Goal: Information Seeking & Learning: Learn about a topic

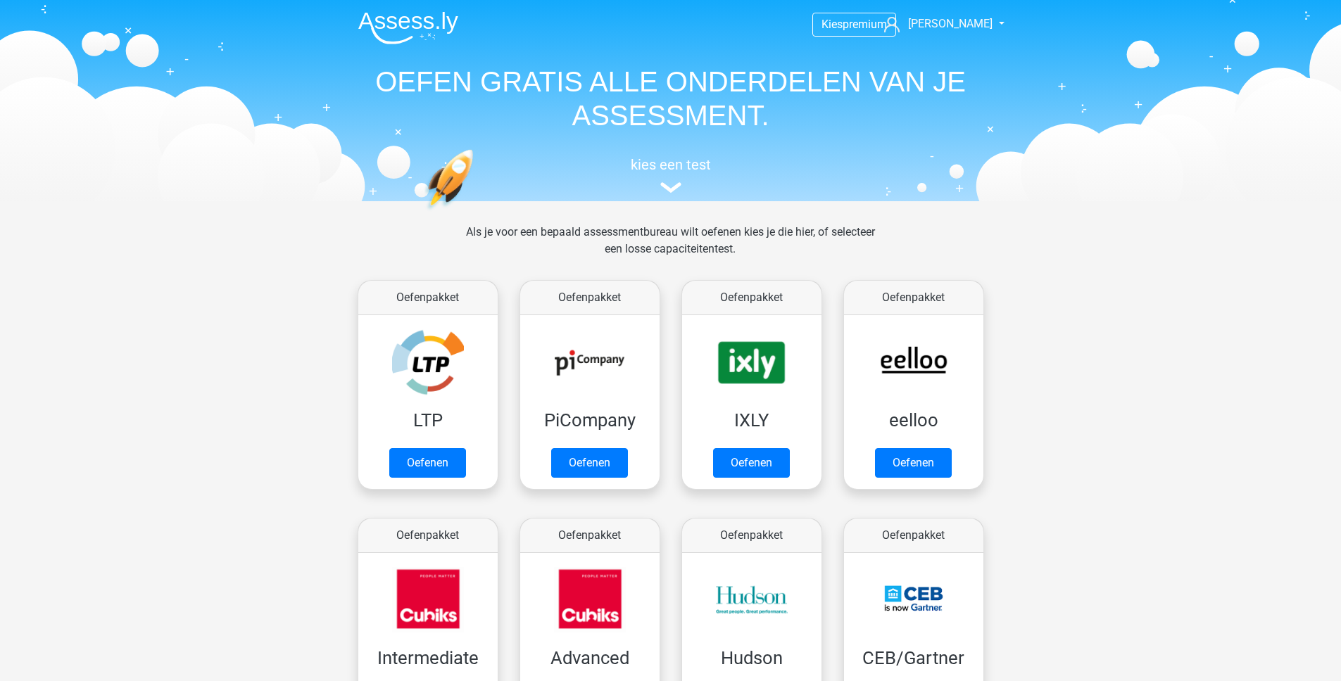
scroll to position [636, 0]
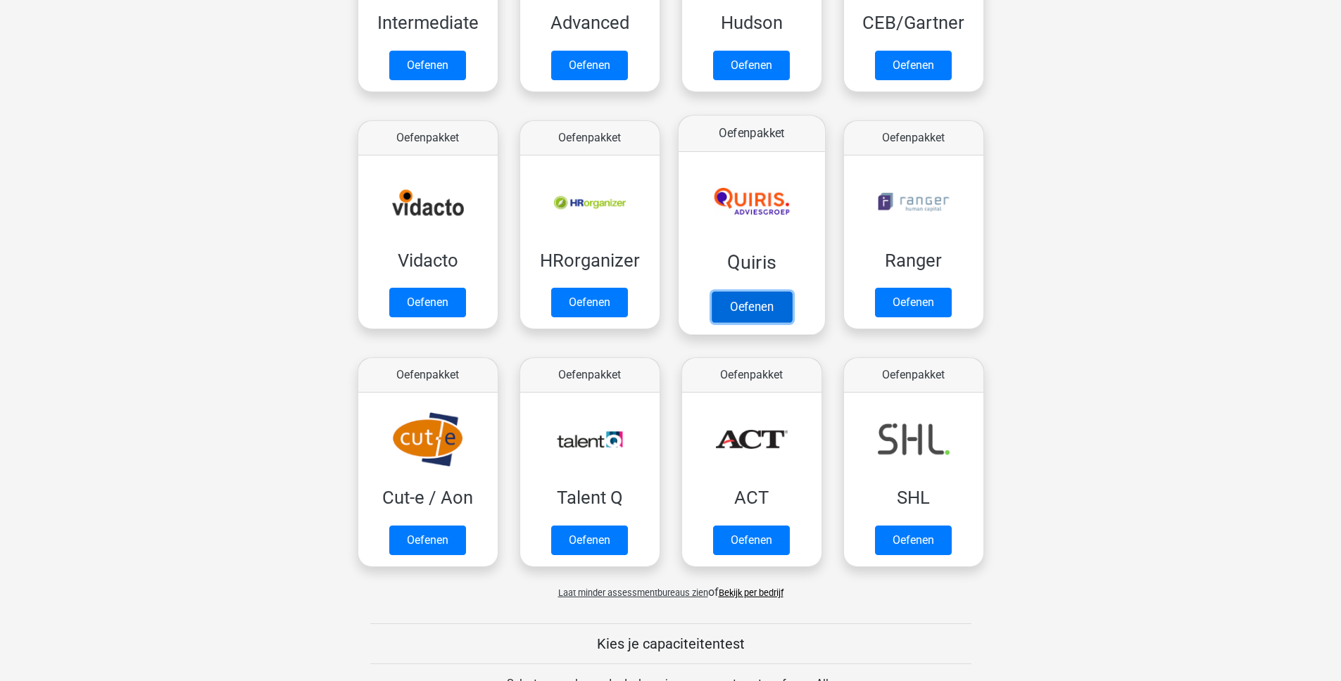
click at [752, 305] on link "Oefenen" at bounding box center [751, 306] width 80 height 31
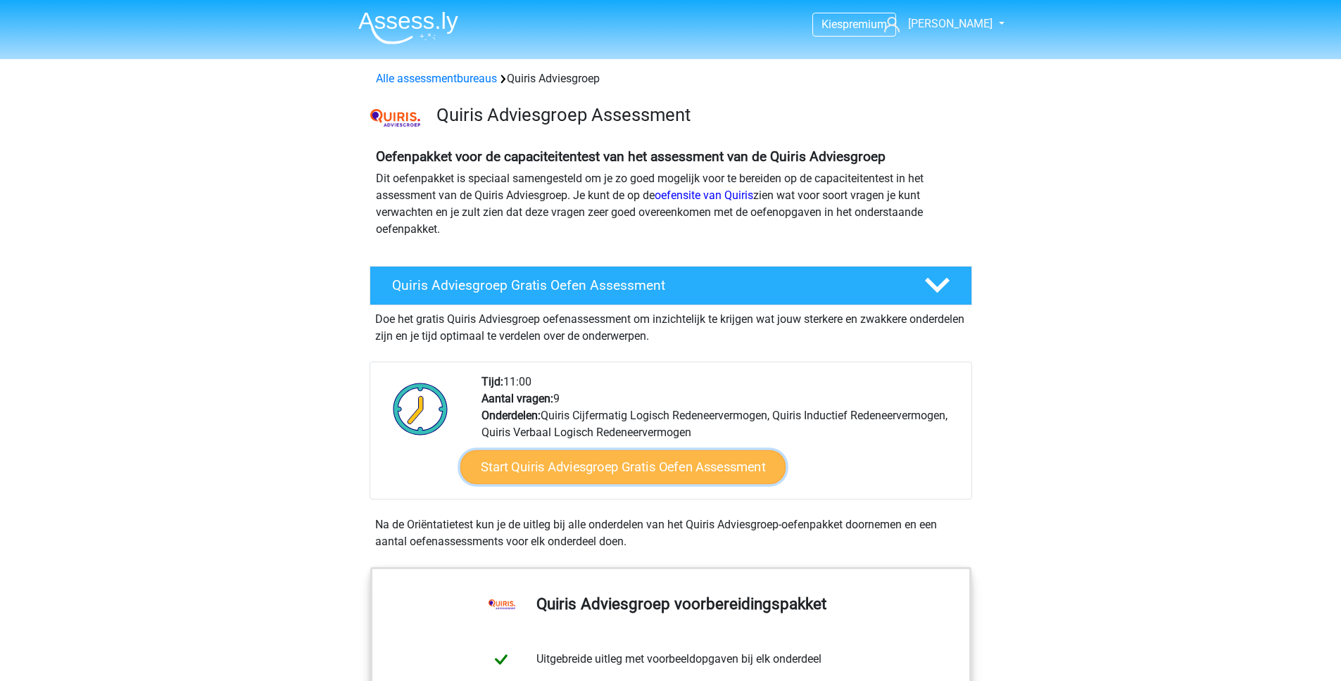
click at [613, 472] on link "Start Quiris Adviesgroep Gratis Oefen Assessment" at bounding box center [622, 468] width 325 height 34
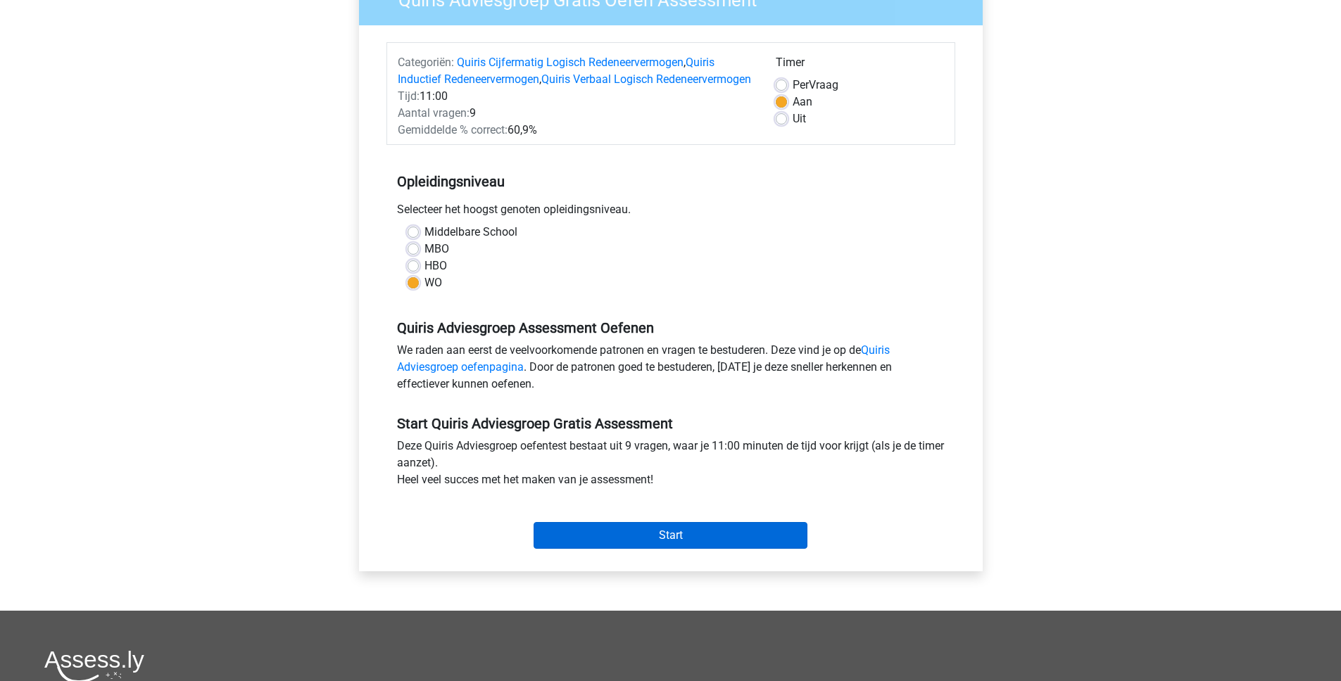
scroll to position [149, 0]
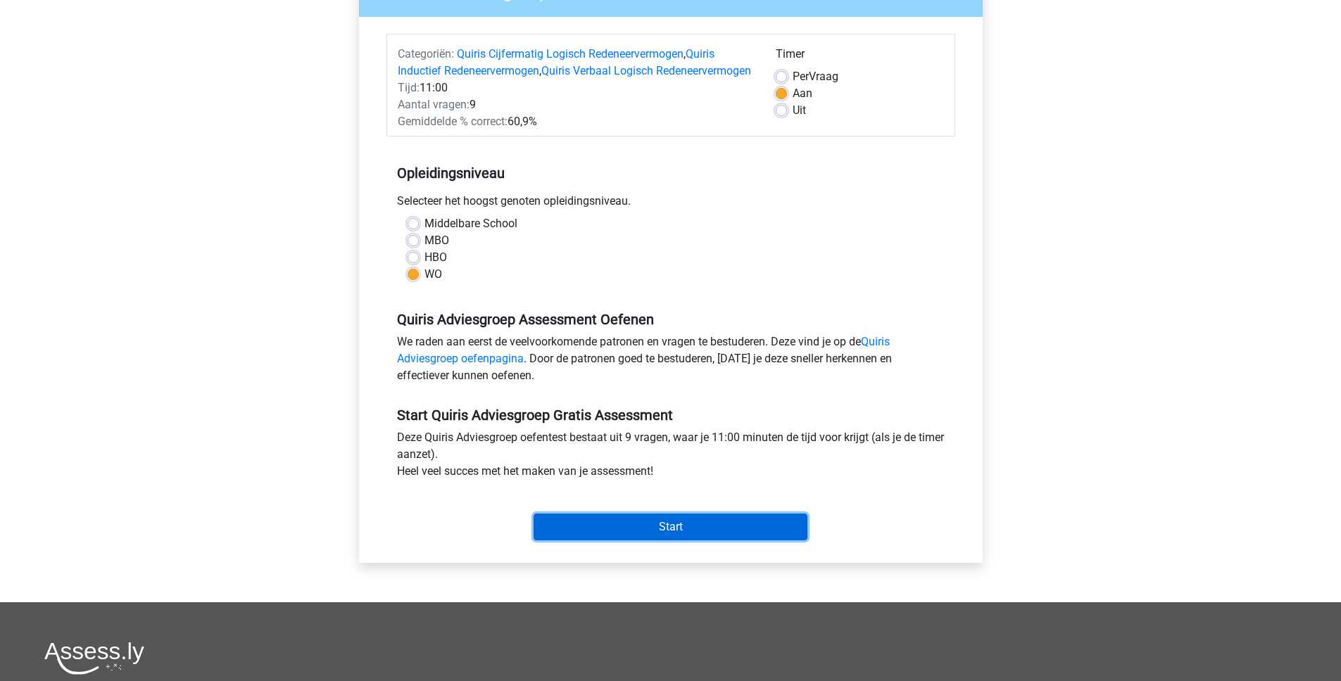
click at [629, 541] on input "Start" at bounding box center [671, 527] width 274 height 27
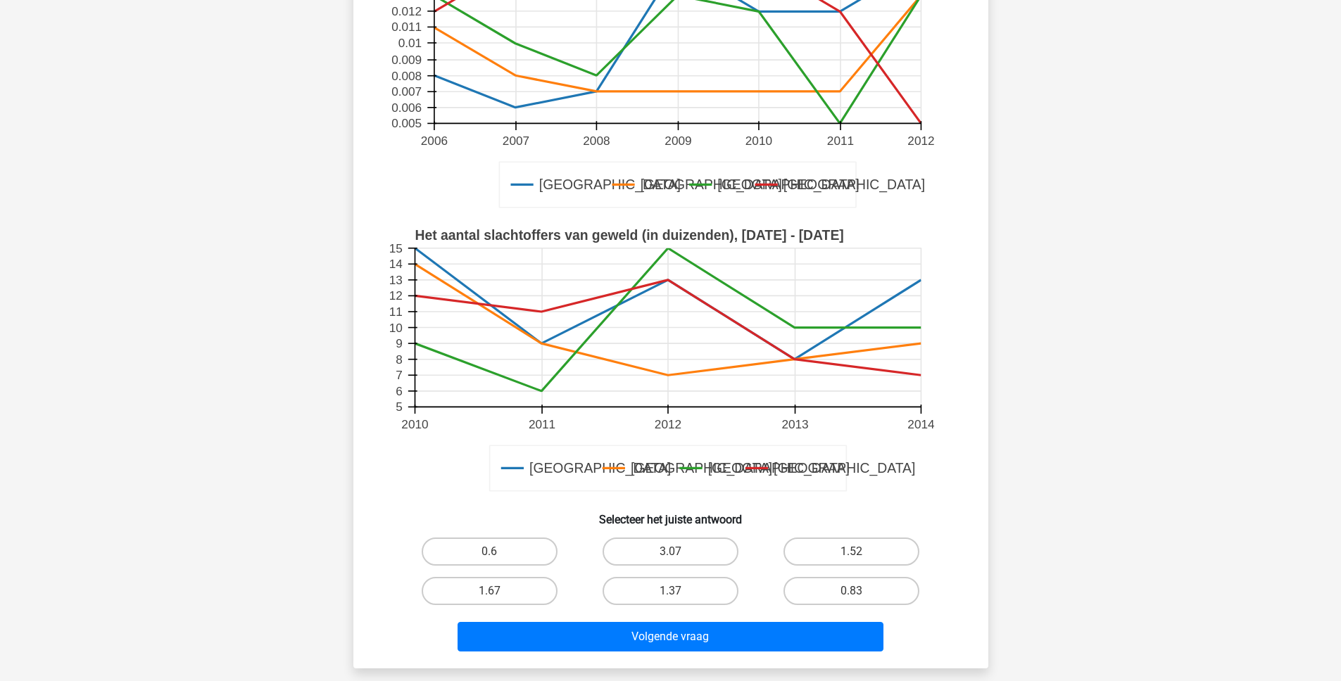
scroll to position [229, 0]
click at [519, 555] on label "0.6" at bounding box center [490, 551] width 136 height 28
click at [498, 555] on input "0.6" at bounding box center [493, 555] width 9 height 9
radio input "true"
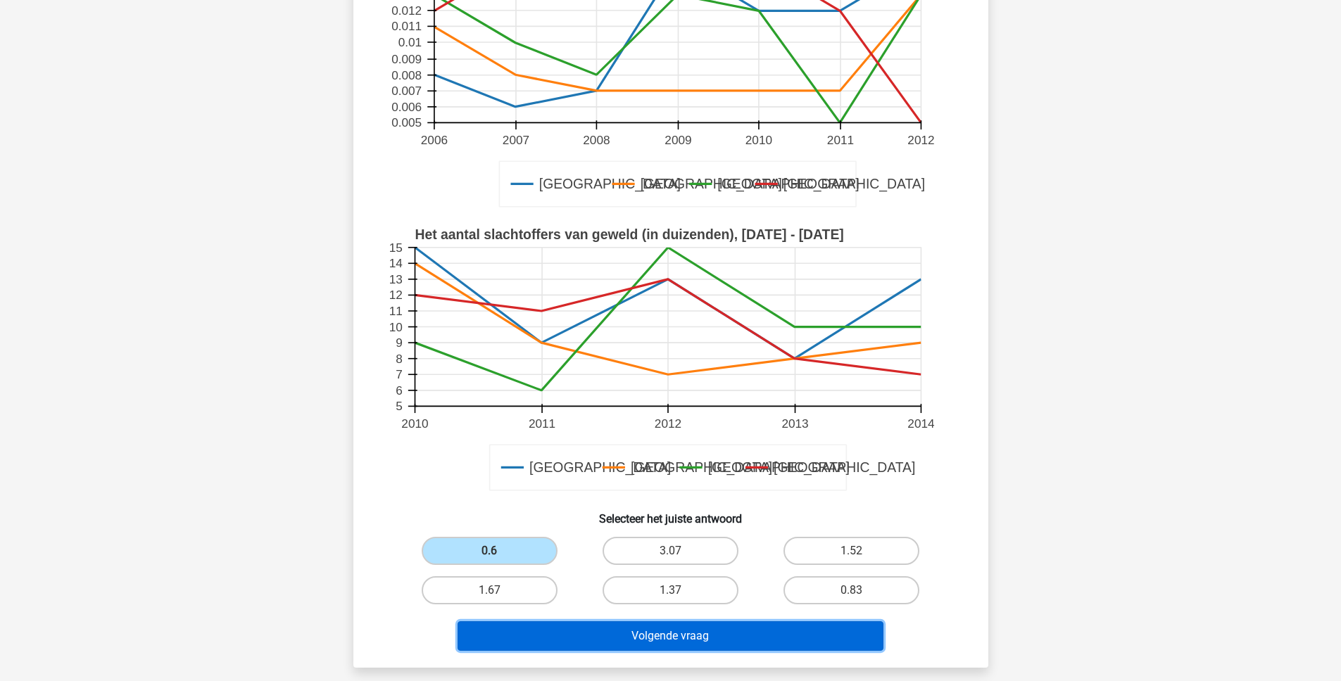
click at [630, 630] on button "Volgende vraag" at bounding box center [671, 637] width 426 height 30
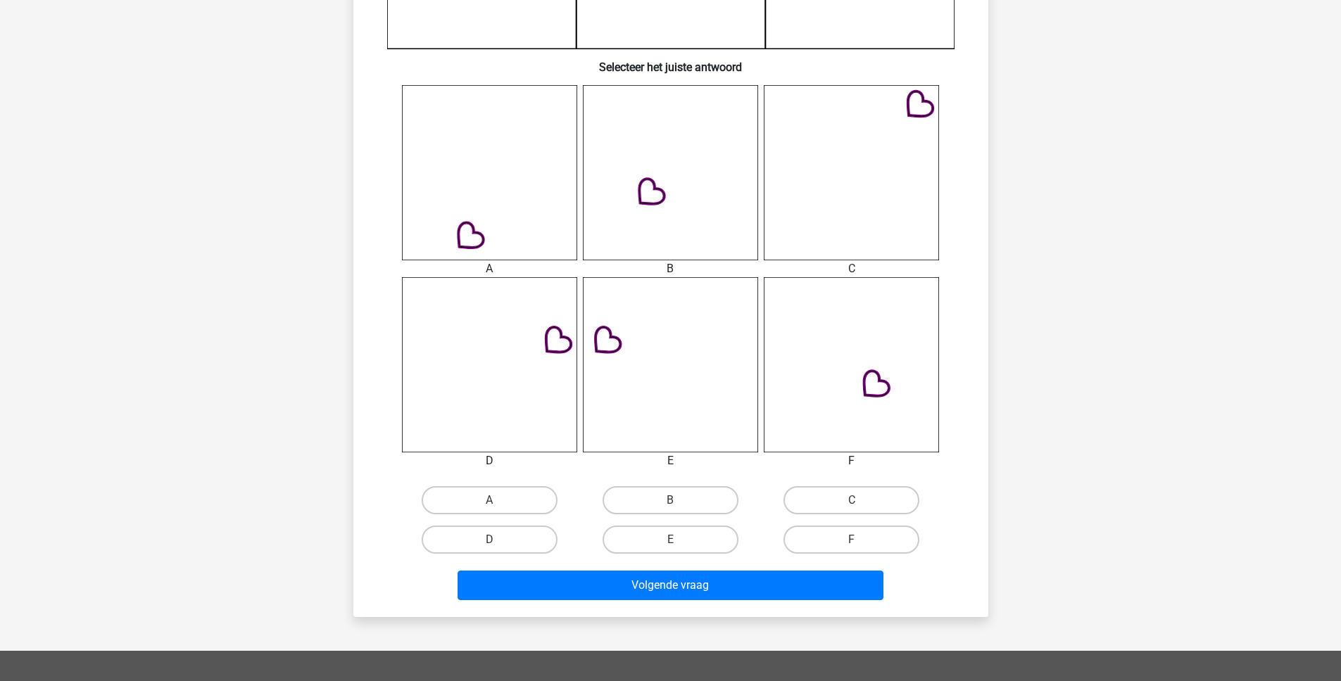
scroll to position [496, 0]
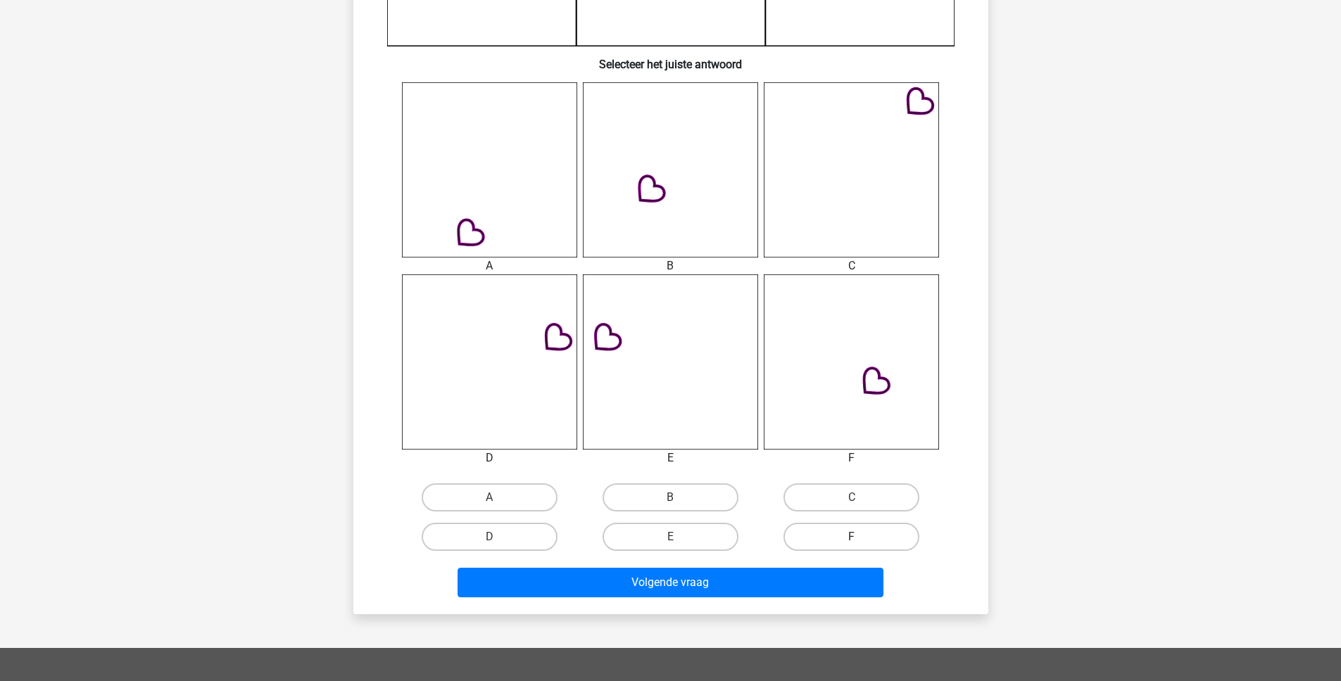
click at [824, 533] on label "F" at bounding box center [851, 537] width 136 height 28
click at [852, 537] on input "F" at bounding box center [856, 541] width 9 height 9
radio input "true"
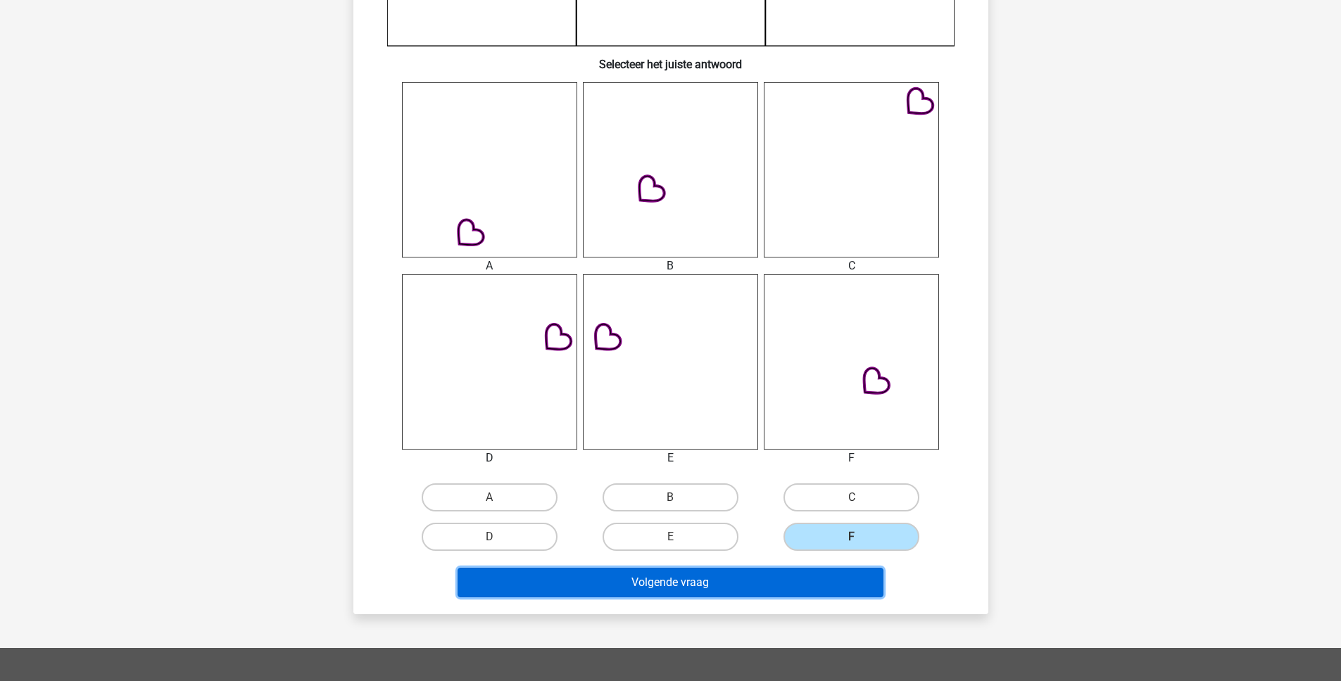
click at [762, 584] on button "Volgende vraag" at bounding box center [671, 583] width 426 height 30
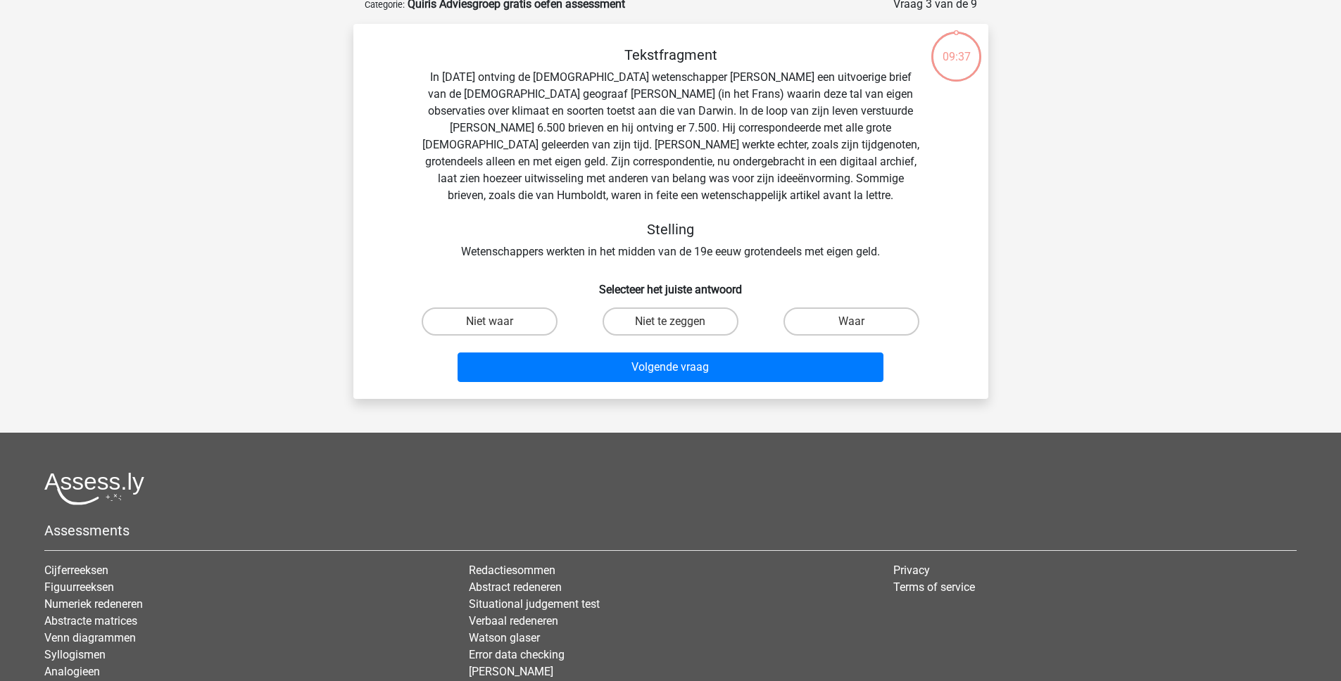
scroll to position [70, 0]
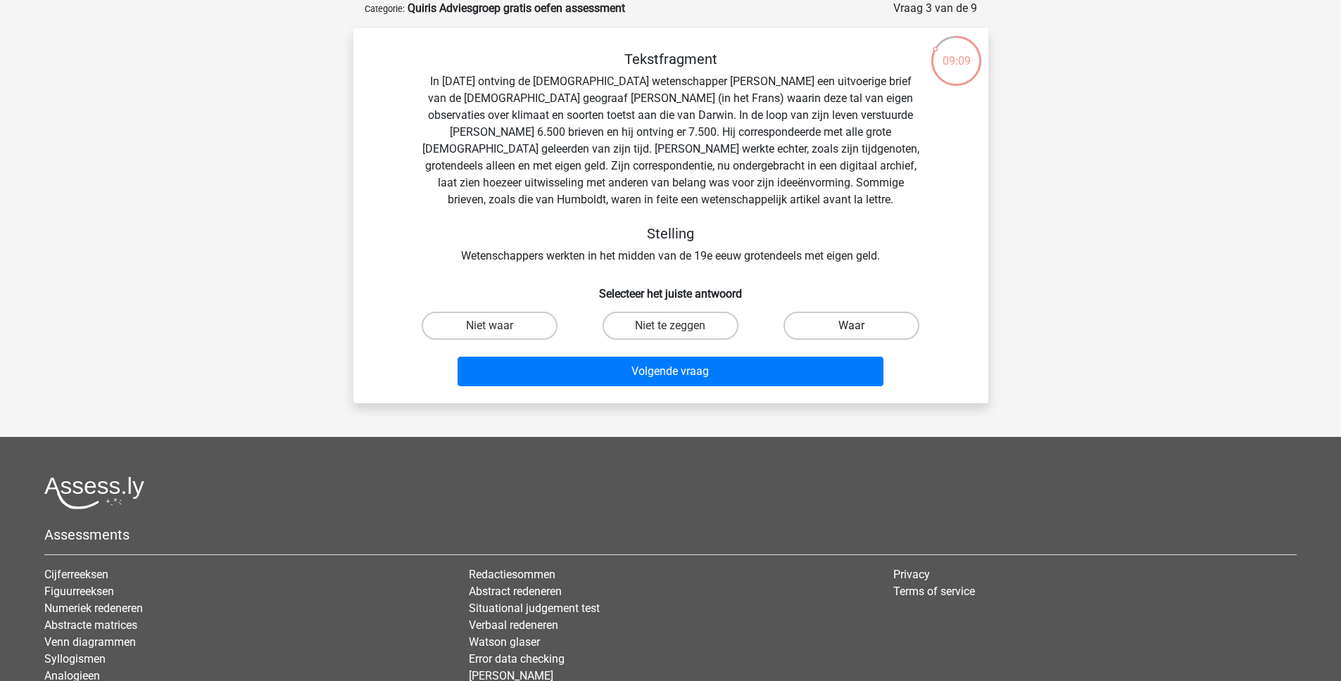
click at [865, 330] on label "Waar" at bounding box center [851, 326] width 136 height 28
click at [861, 330] on input "Waar" at bounding box center [856, 330] width 9 height 9
radio input "true"
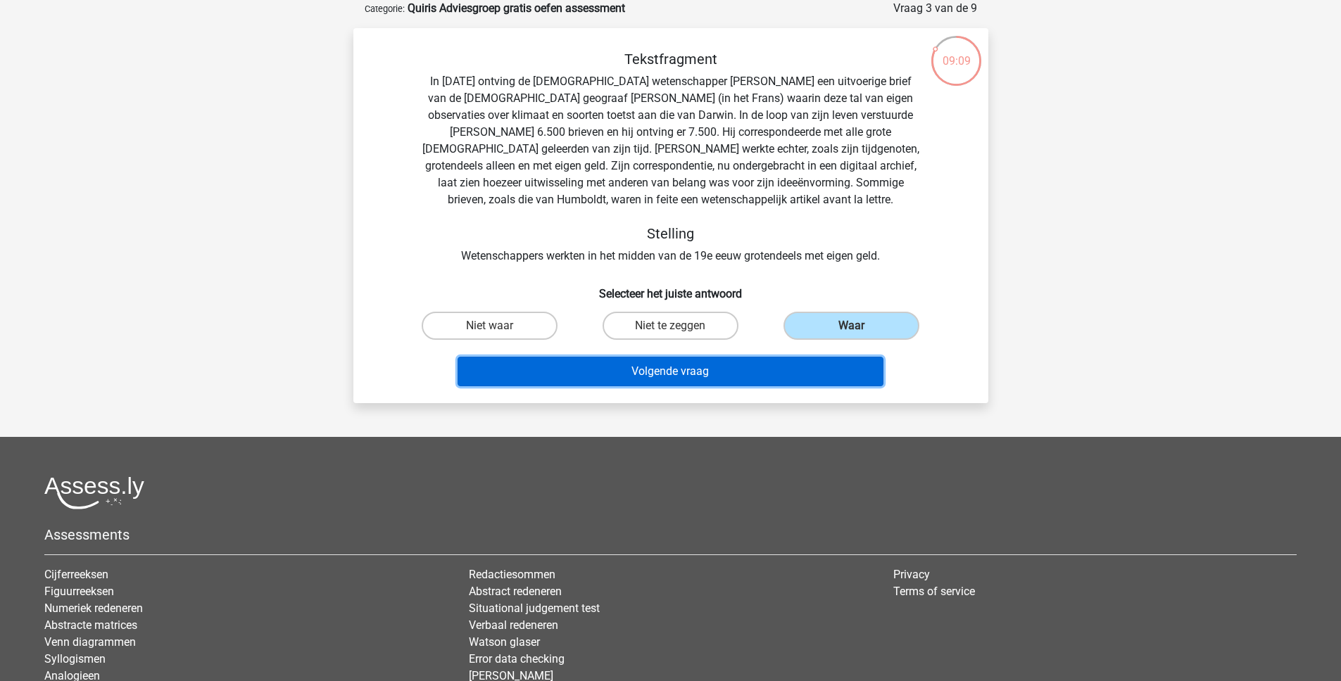
click at [781, 365] on button "Volgende vraag" at bounding box center [671, 372] width 426 height 30
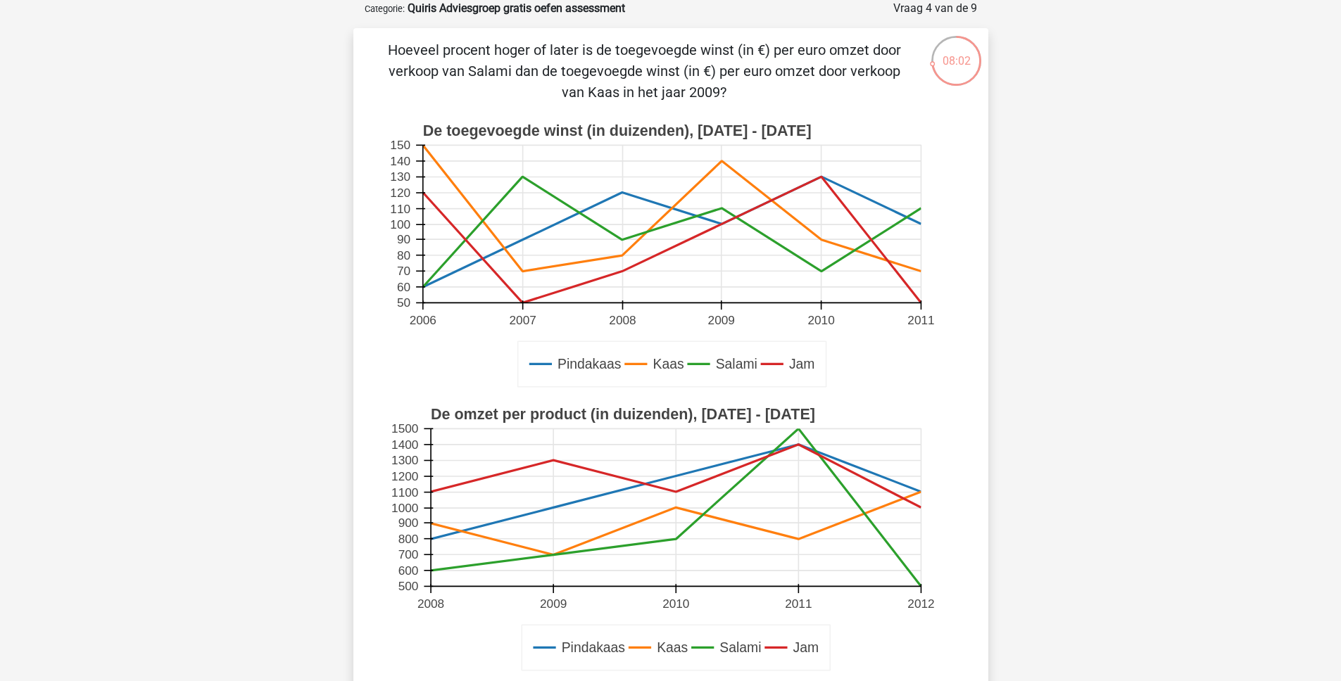
scroll to position [523, 0]
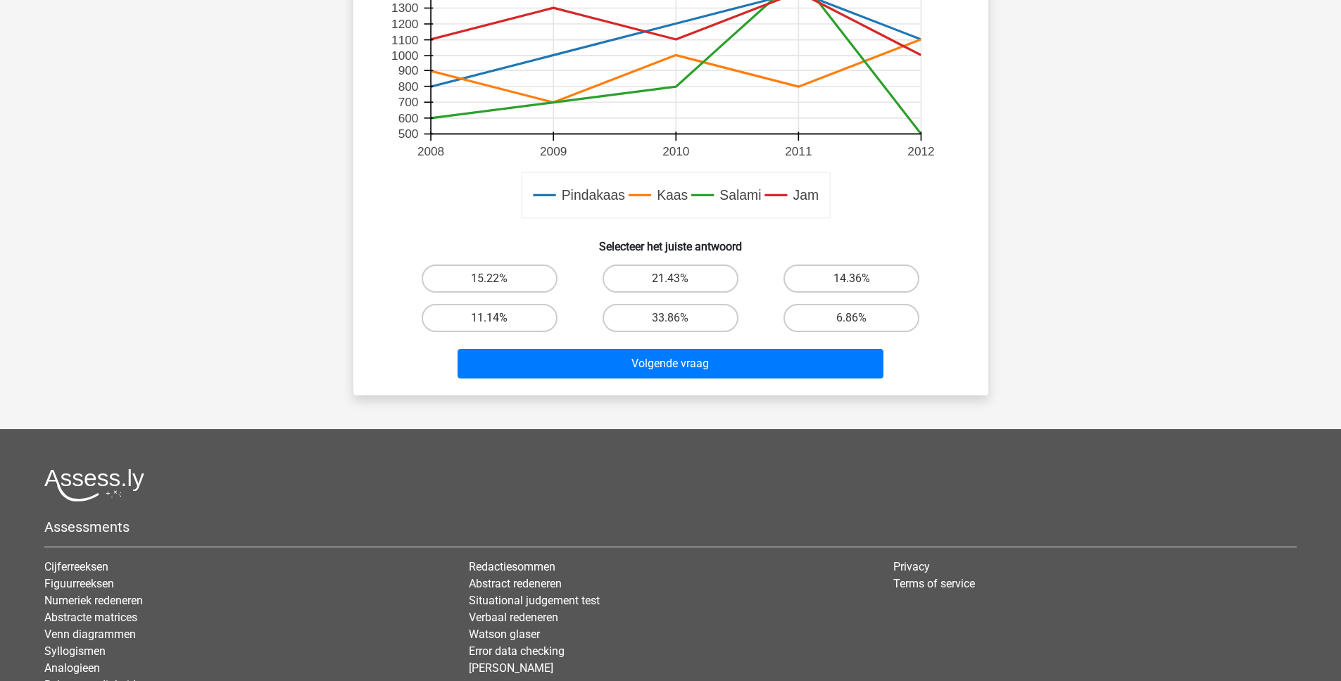
click at [526, 322] on label "11.14%" at bounding box center [490, 318] width 136 height 28
click at [498, 322] on input "11.14%" at bounding box center [493, 322] width 9 height 9
radio input "true"
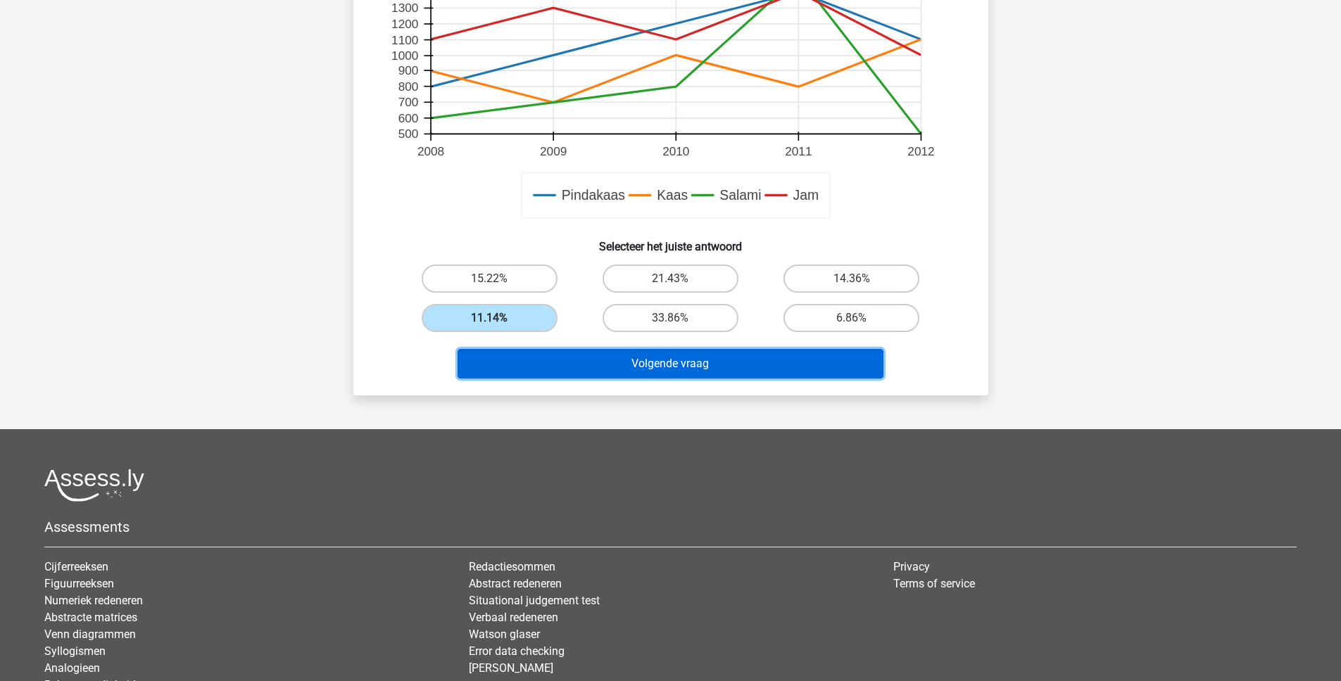
click at [610, 377] on button "Volgende vraag" at bounding box center [671, 364] width 426 height 30
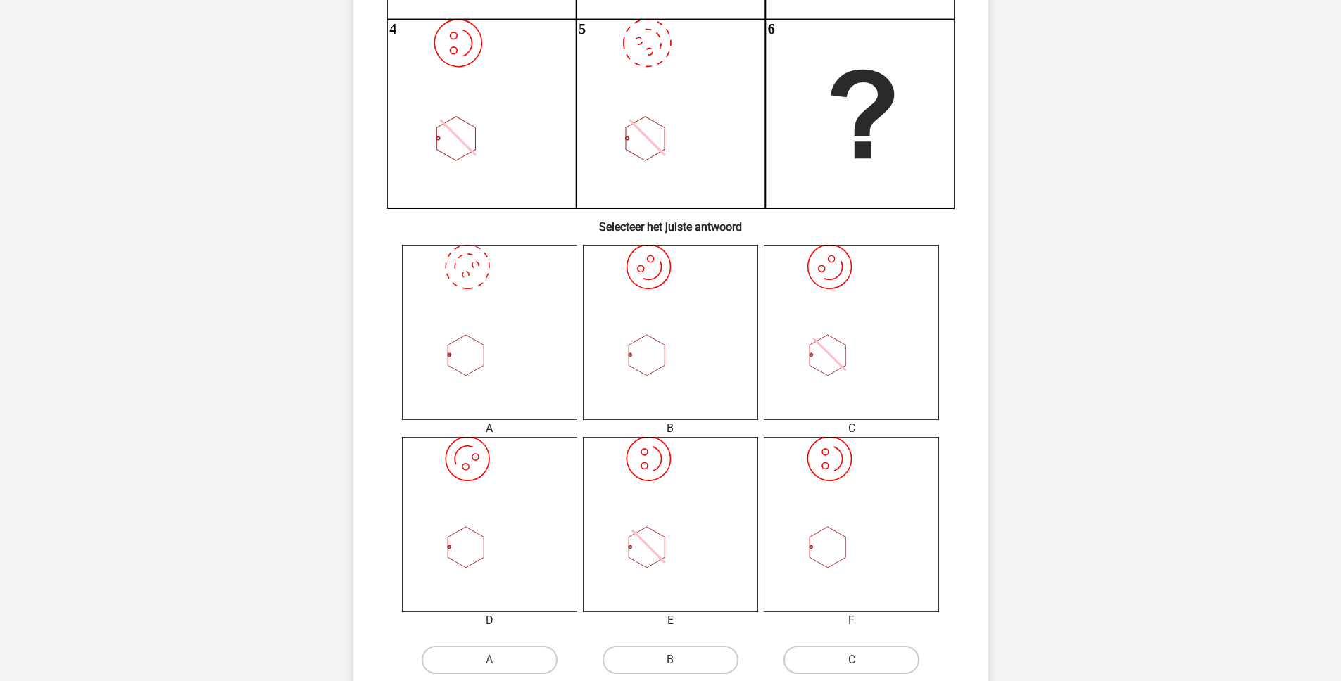
scroll to position [383, 0]
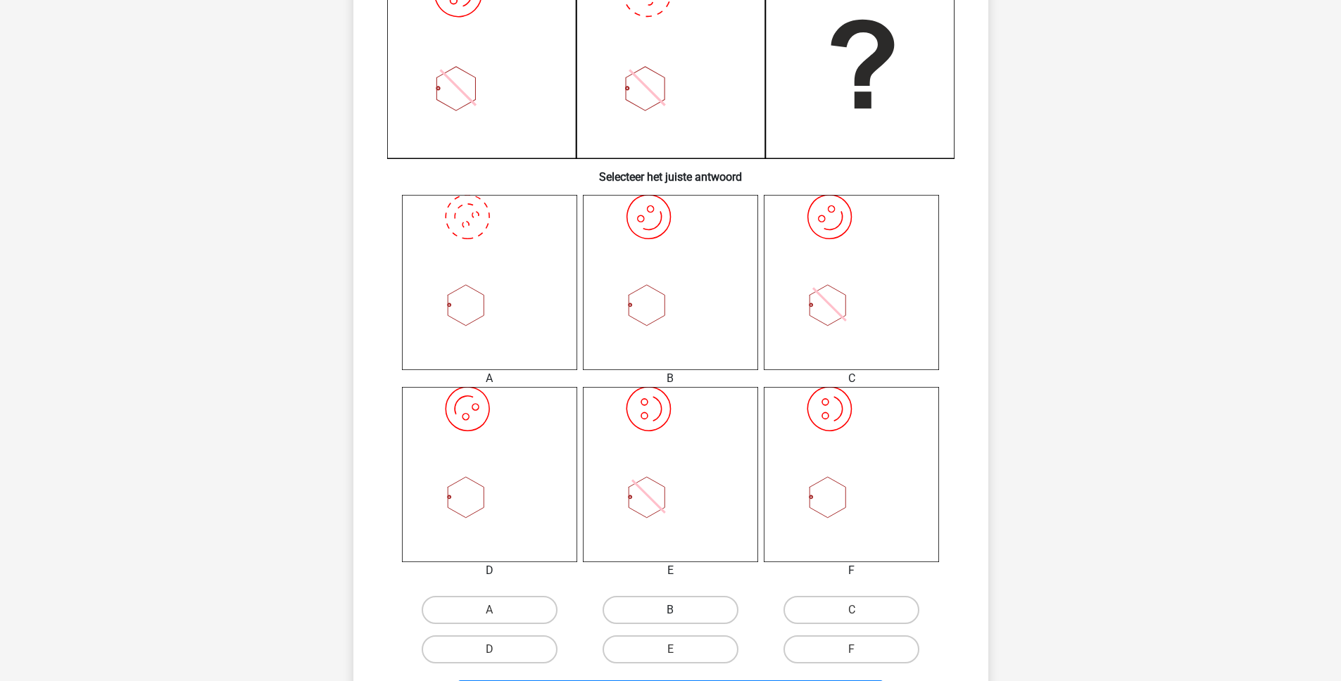
click at [641, 615] on label "B" at bounding box center [671, 610] width 136 height 28
click at [670, 615] on input "B" at bounding box center [674, 614] width 9 height 9
radio input "true"
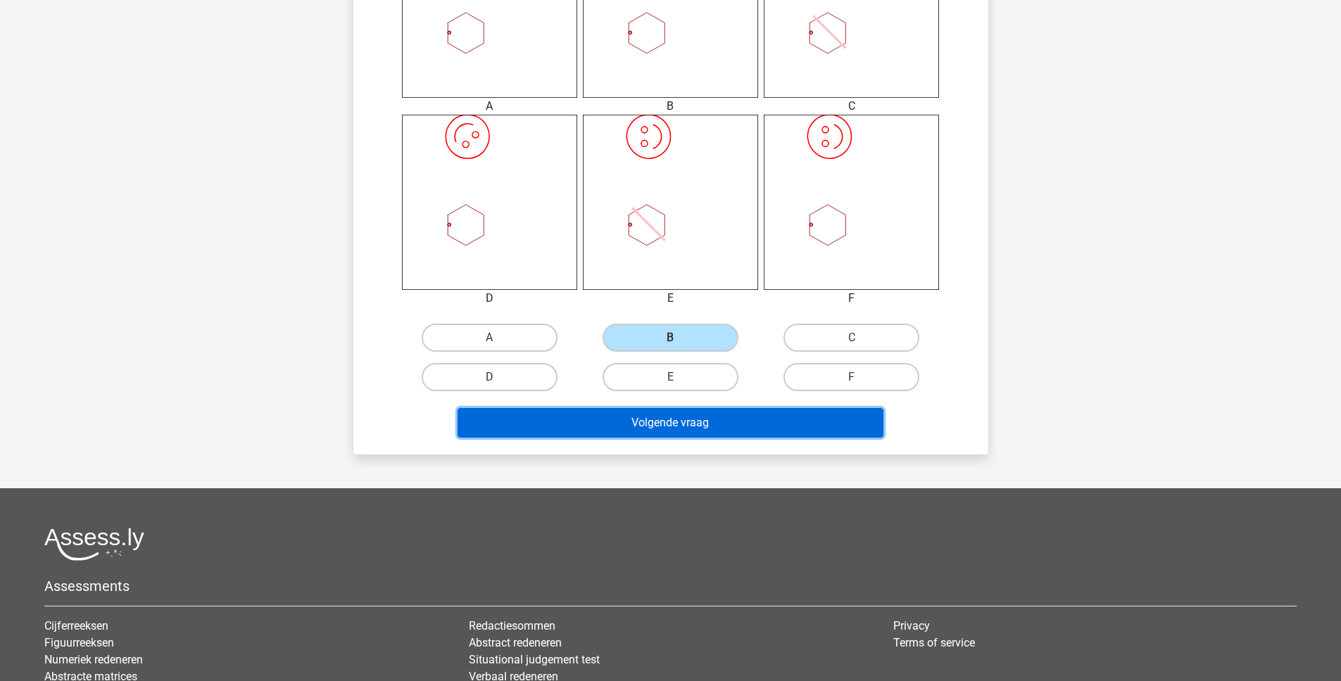
click at [593, 415] on button "Volgende vraag" at bounding box center [671, 423] width 426 height 30
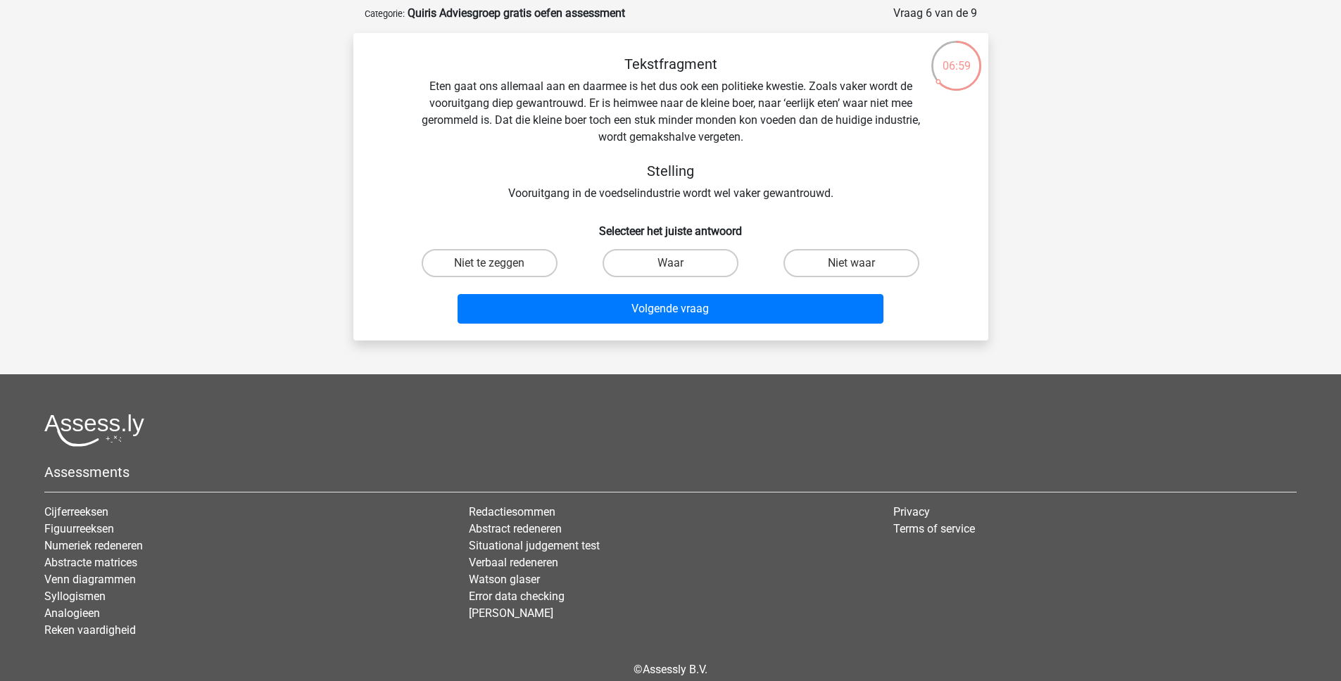
scroll to position [65, 0]
click at [881, 248] on div "Niet waar" at bounding box center [851, 263] width 181 height 39
click at [871, 264] on label "Niet waar" at bounding box center [851, 264] width 136 height 28
click at [861, 264] on input "Niet waar" at bounding box center [856, 268] width 9 height 9
radio input "true"
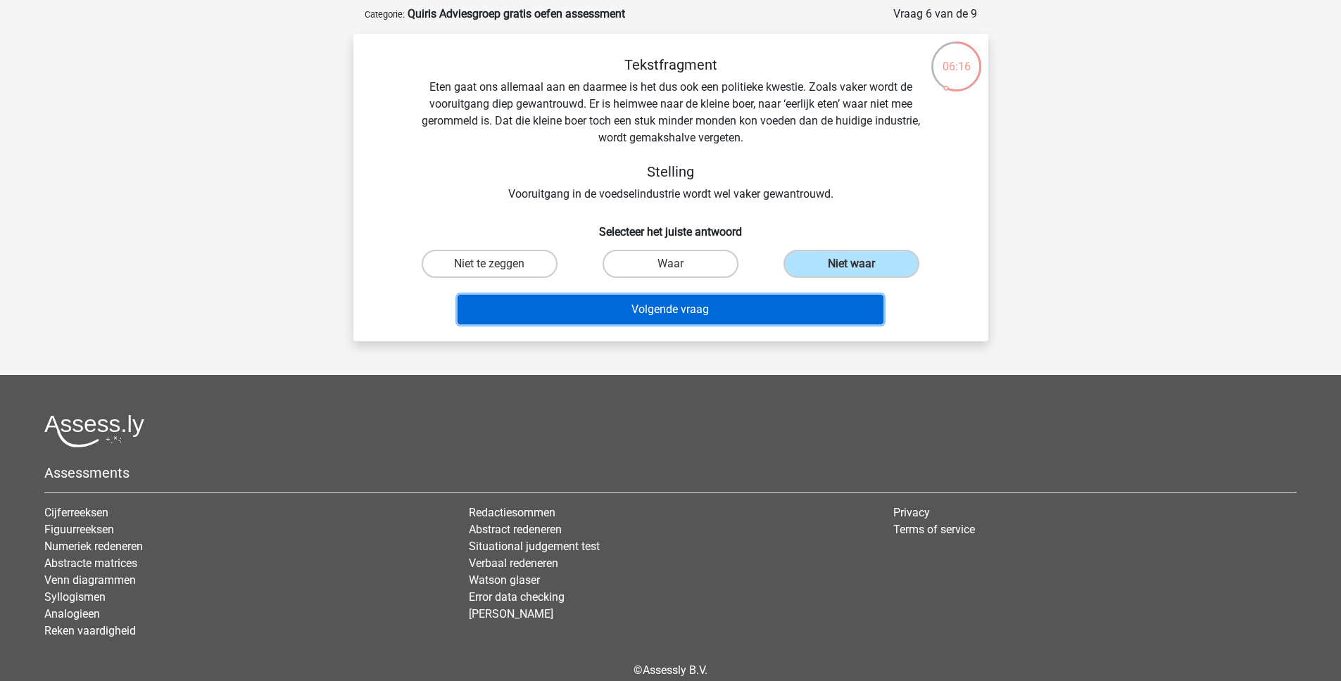
click at [760, 301] on button "Volgende vraag" at bounding box center [671, 310] width 426 height 30
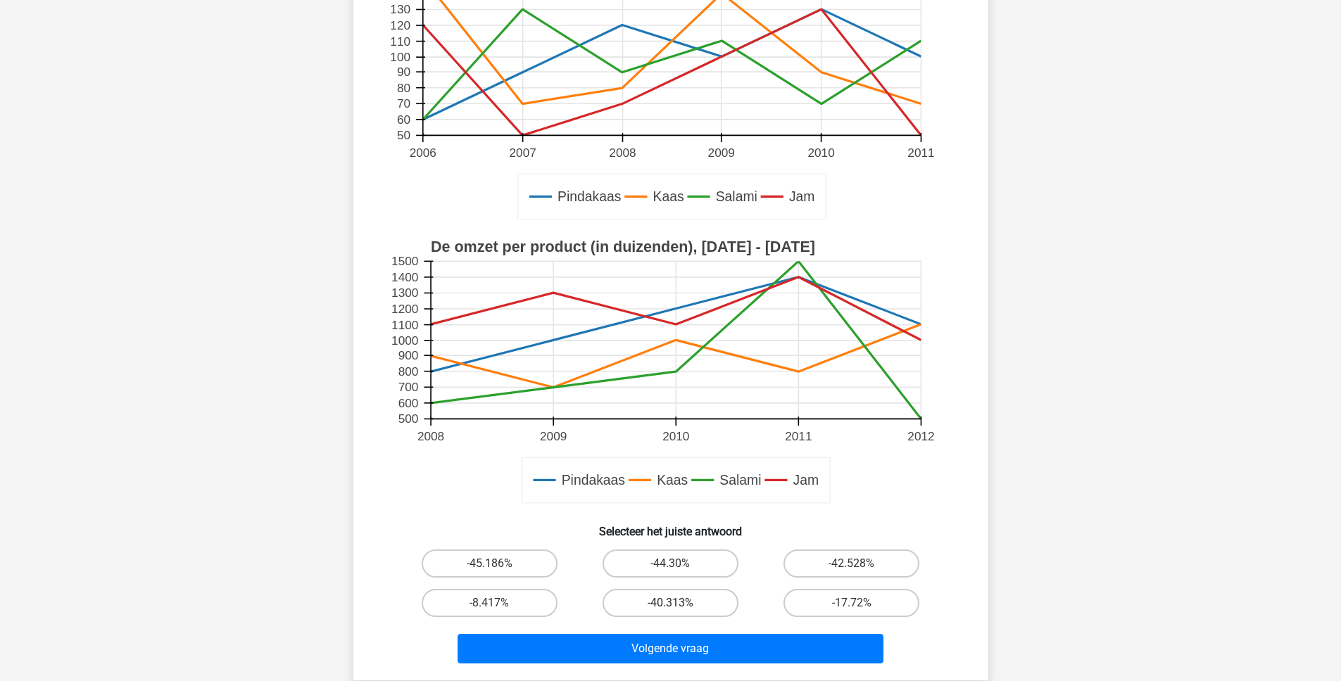
scroll to position [239, 0]
click at [629, 596] on label "-40.313%" at bounding box center [671, 602] width 136 height 28
click at [670, 603] on input "-40.313%" at bounding box center [674, 607] width 9 height 9
radio input "true"
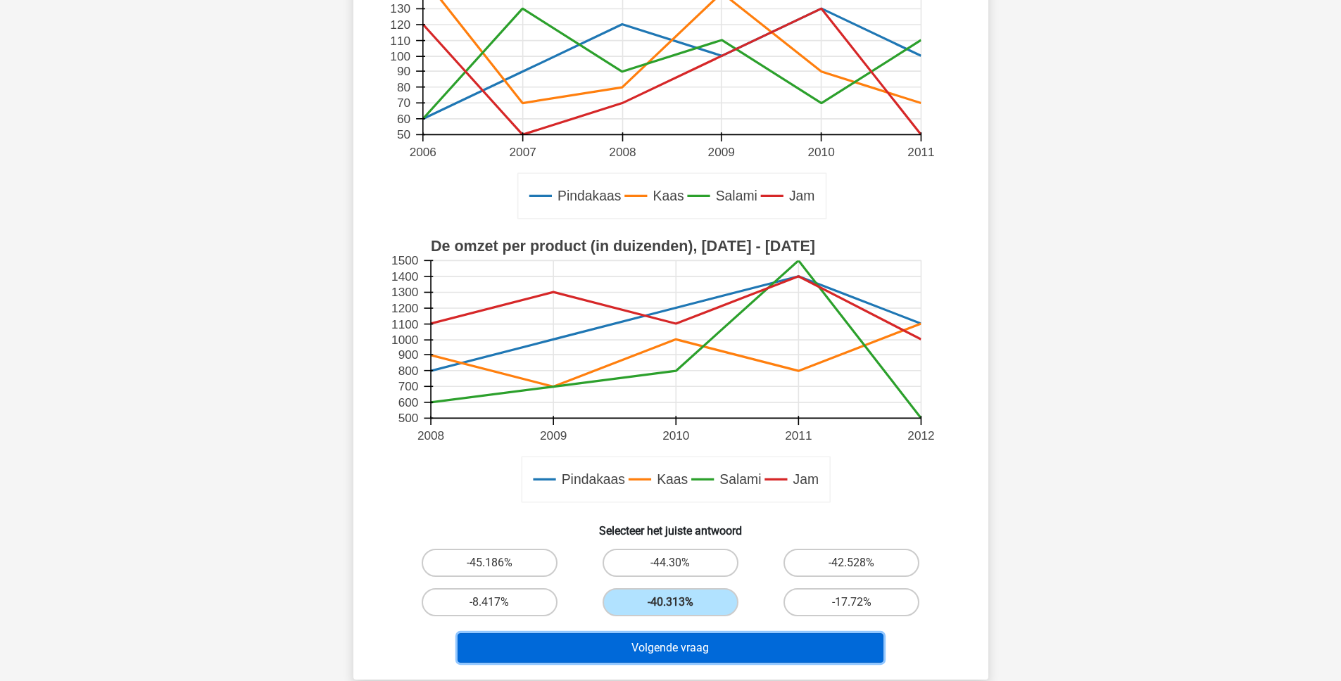
click at [650, 647] on button "Volgende vraag" at bounding box center [671, 649] width 426 height 30
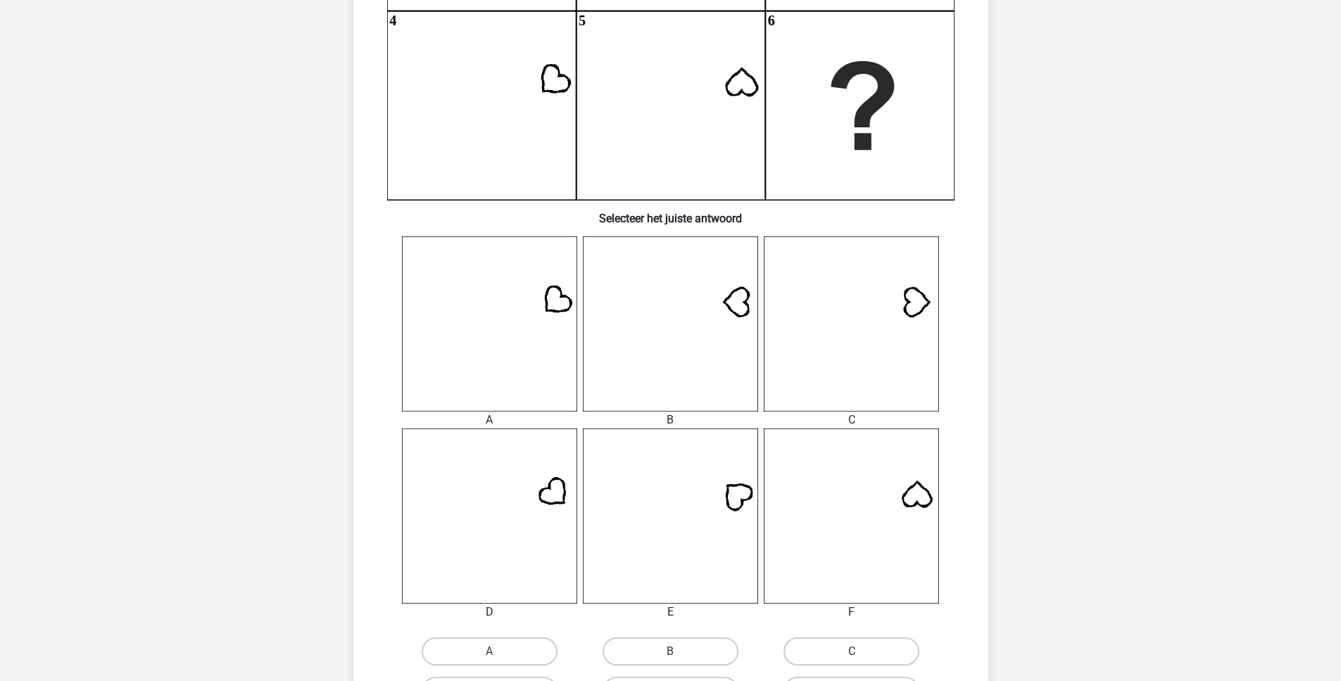
scroll to position [375, 0]
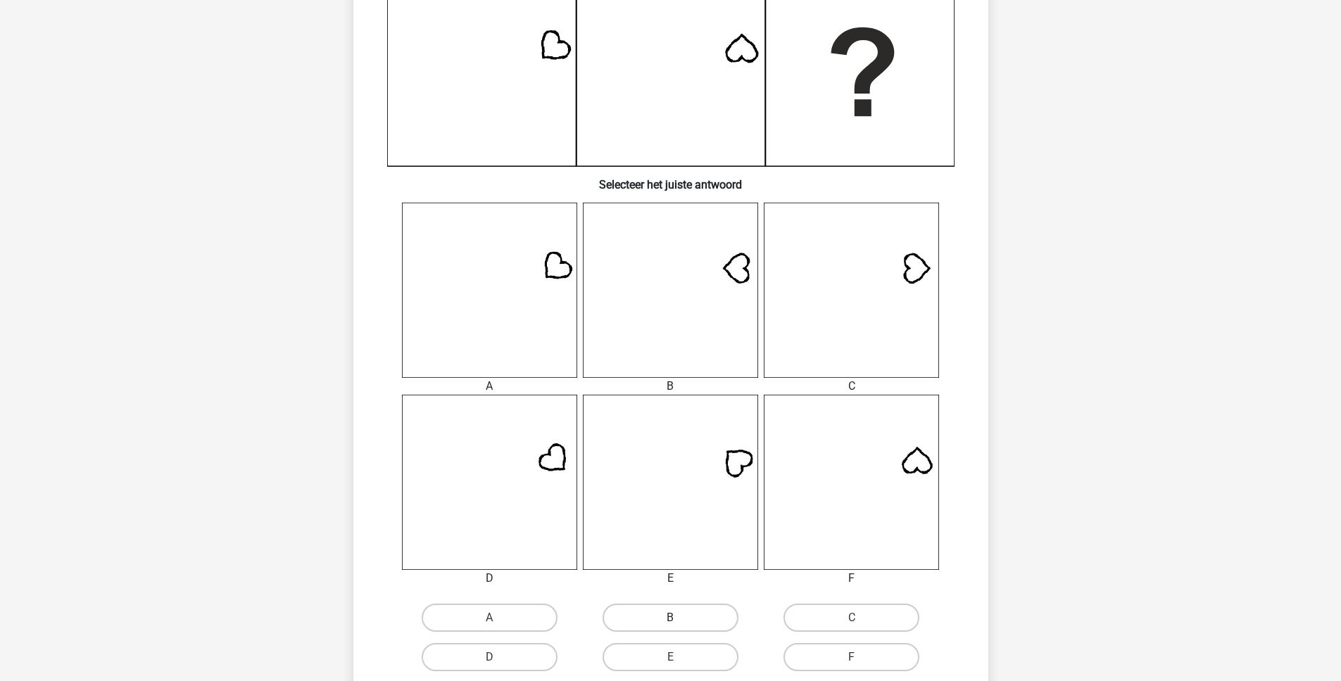
click at [648, 612] on label "B" at bounding box center [671, 618] width 136 height 28
click at [670, 618] on input "B" at bounding box center [674, 622] width 9 height 9
radio input "true"
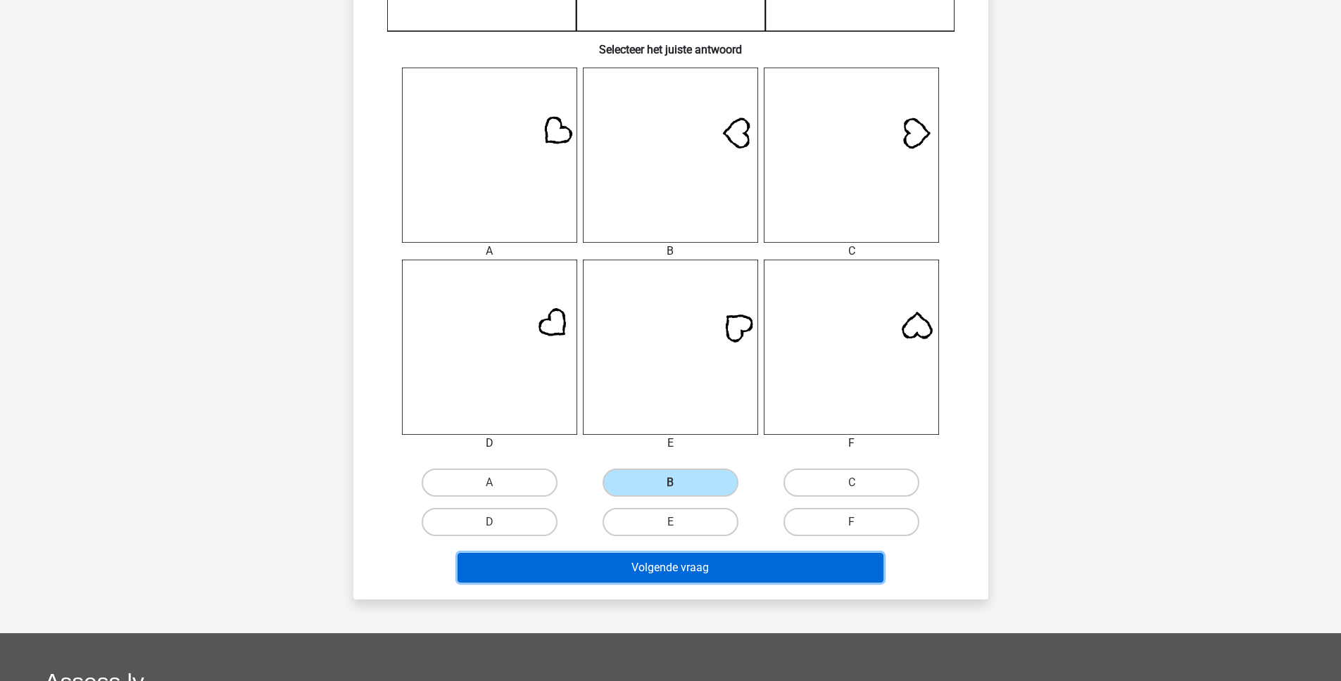
click at [710, 562] on button "Volgende vraag" at bounding box center [671, 568] width 426 height 30
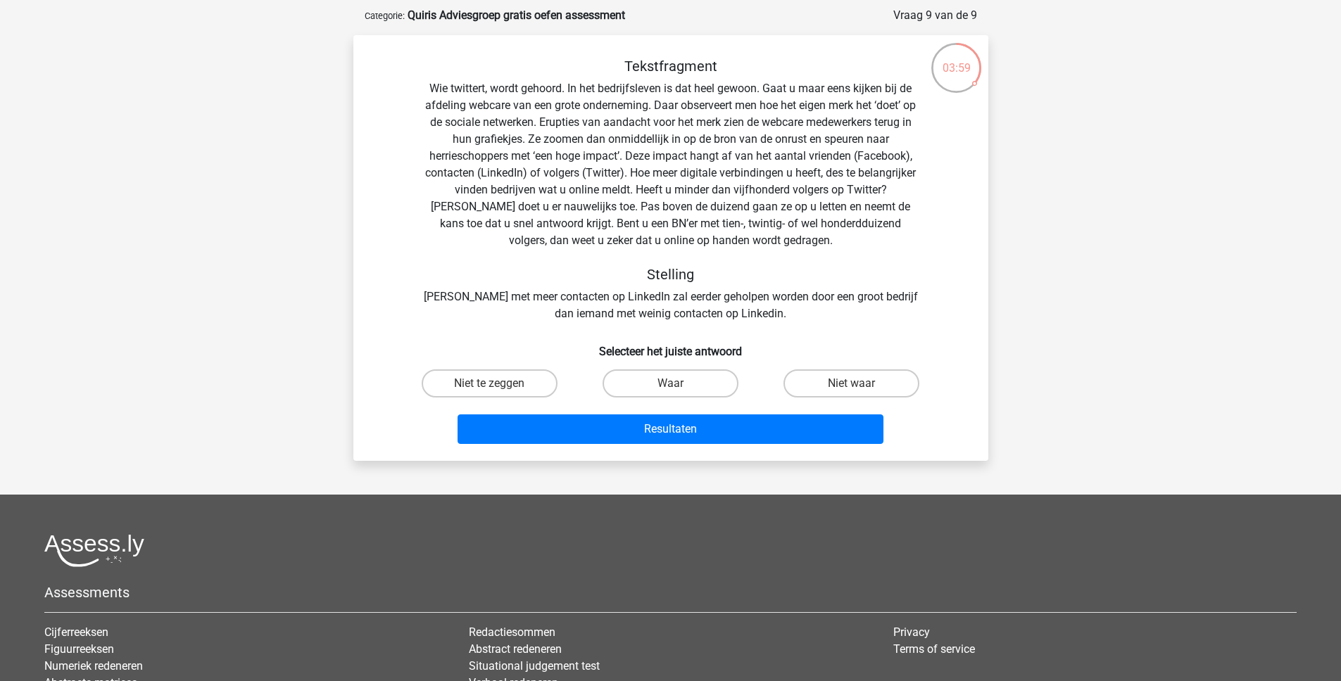
scroll to position [63, 0]
click at [521, 389] on label "Niet te zeggen" at bounding box center [490, 384] width 136 height 28
click at [498, 389] on input "Niet te zeggen" at bounding box center [493, 388] width 9 height 9
radio input "true"
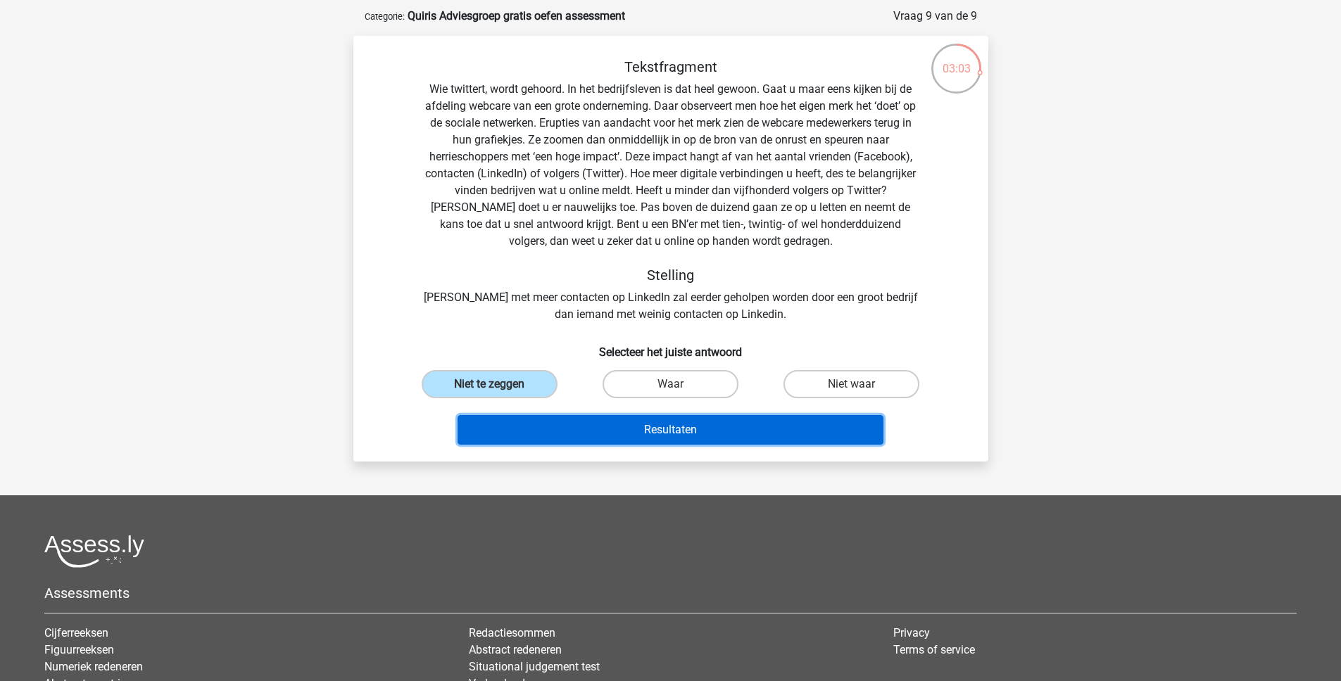
click at [587, 432] on button "Resultaten" at bounding box center [671, 430] width 426 height 30
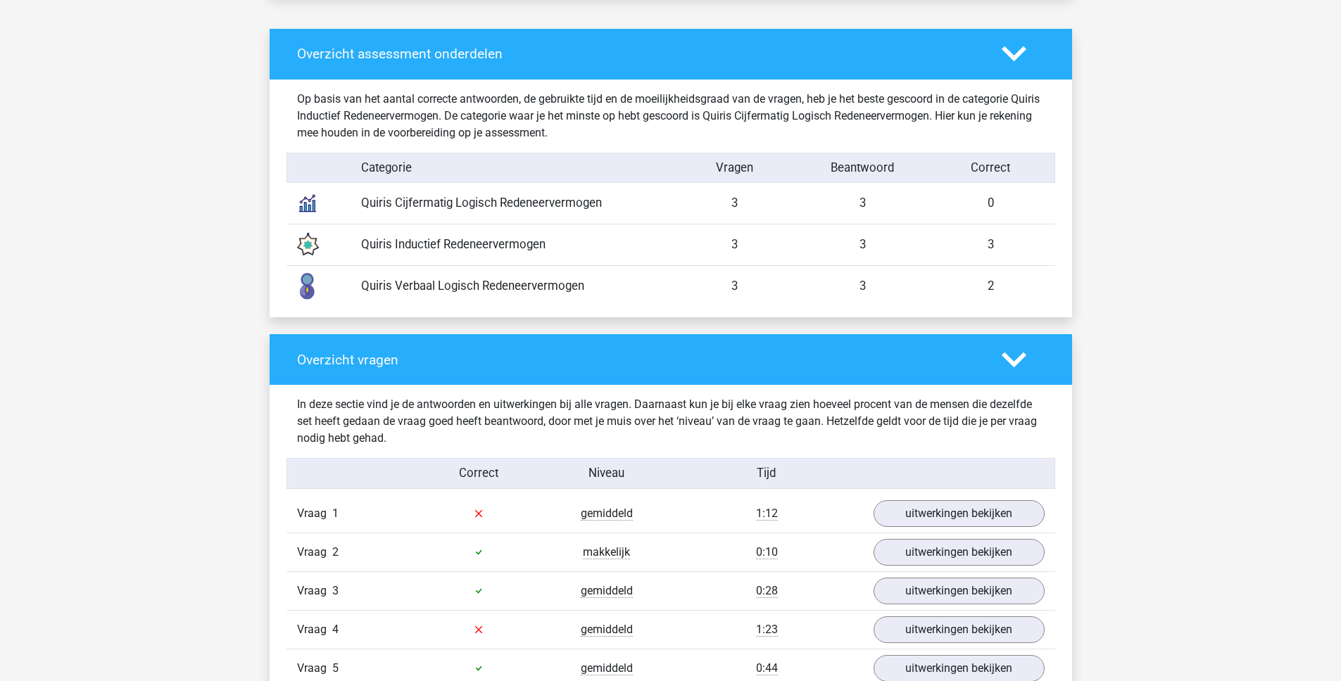
scroll to position [1086, 0]
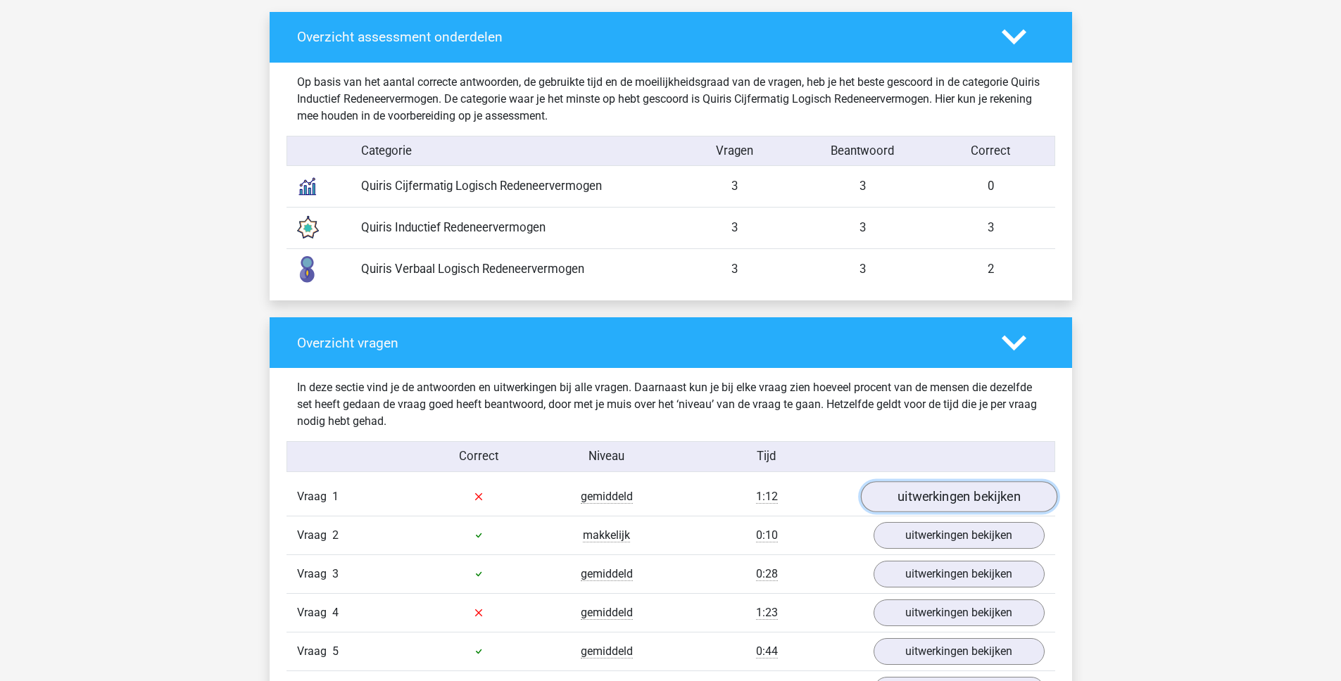
click at [963, 505] on link "uitwerkingen bekijken" at bounding box center [958, 496] width 196 height 31
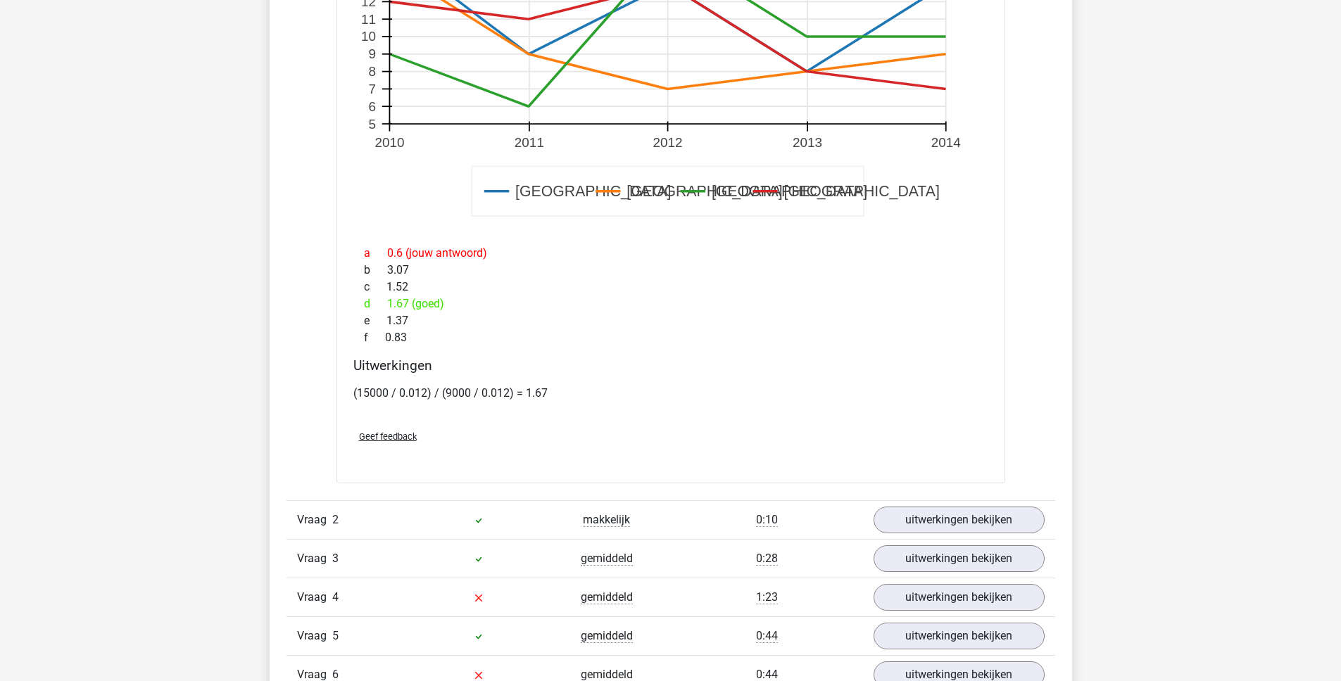
scroll to position [2059, 0]
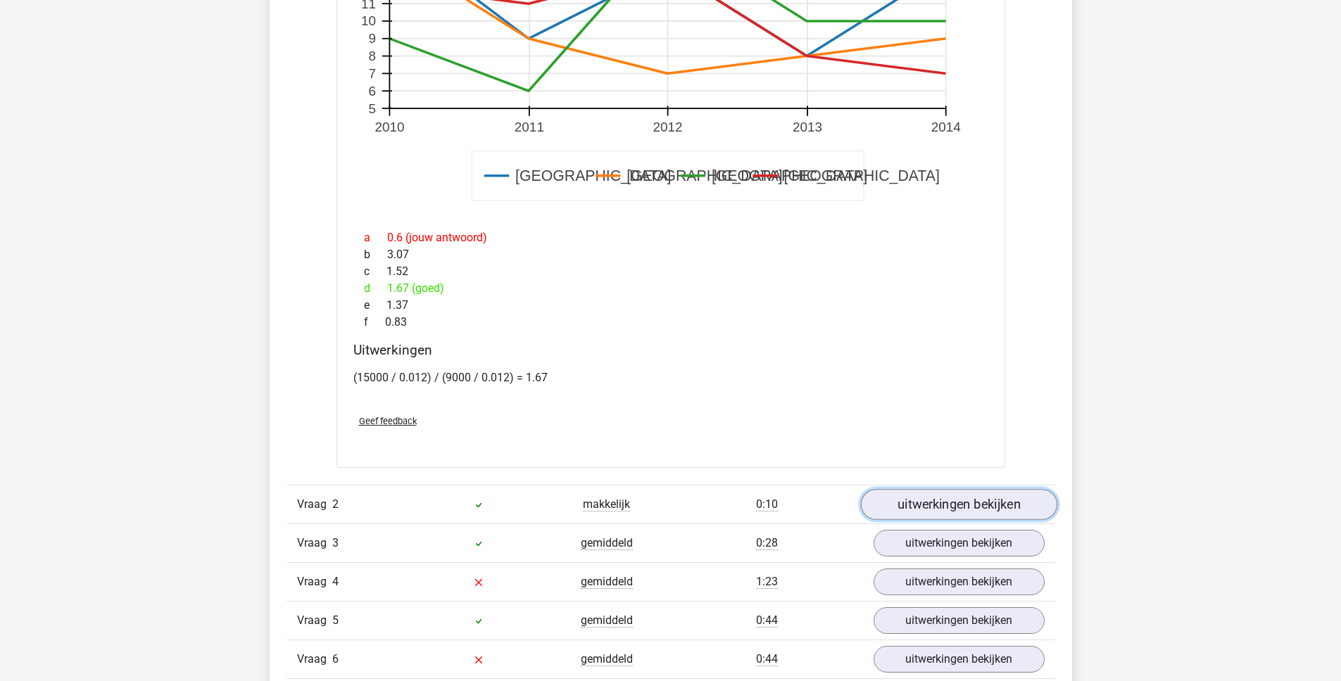
click at [884, 508] on link "uitwerkingen bekijken" at bounding box center [958, 504] width 196 height 31
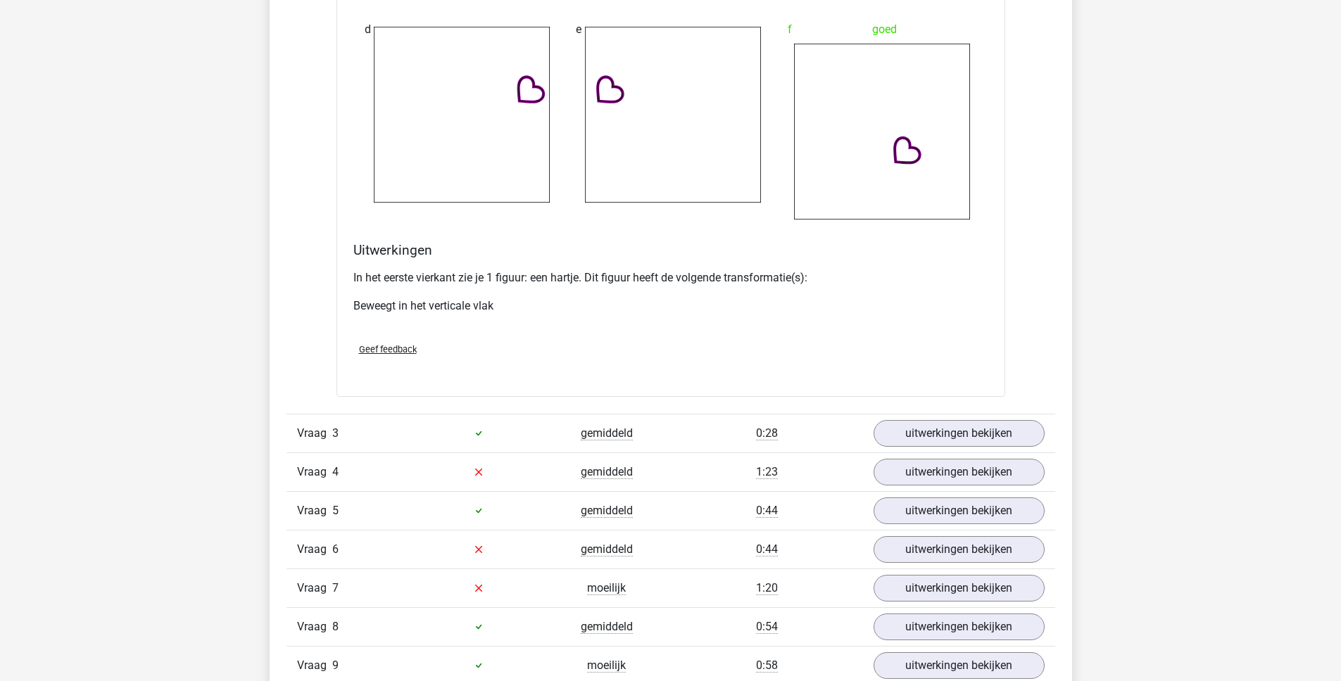
scroll to position [3310, 0]
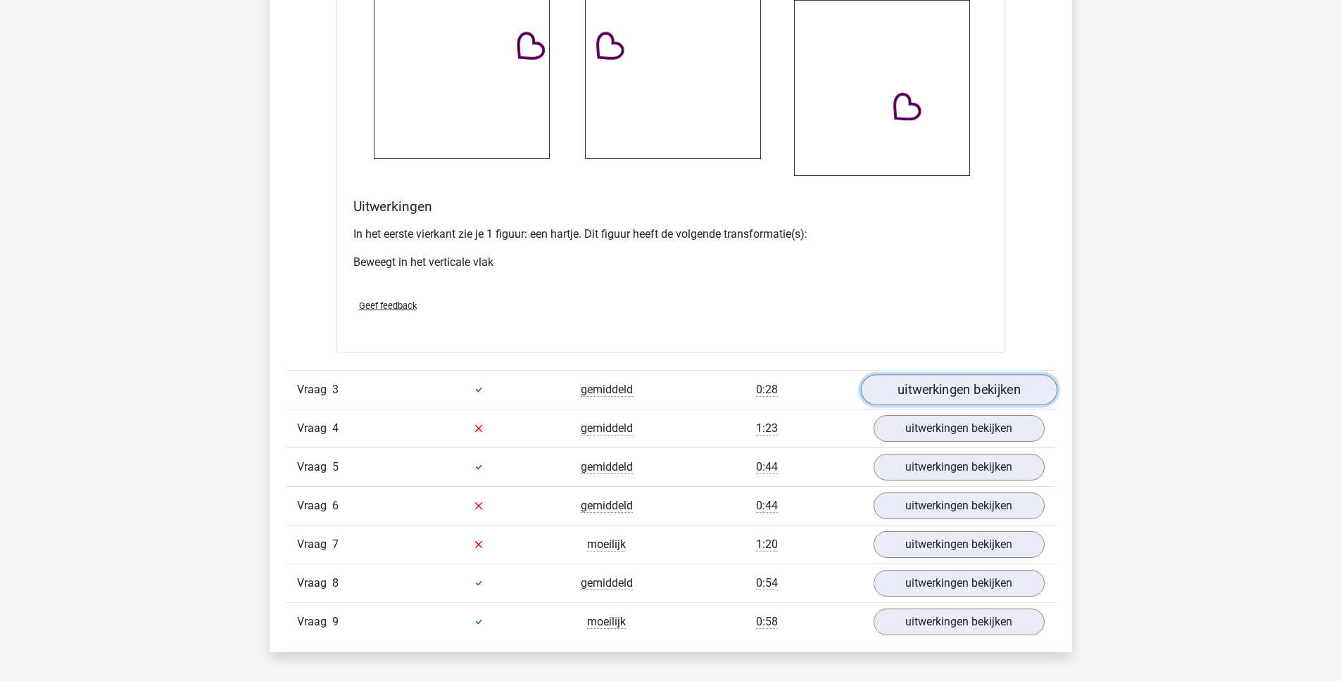
click at [935, 397] on link "uitwerkingen bekijken" at bounding box center [958, 389] width 196 height 31
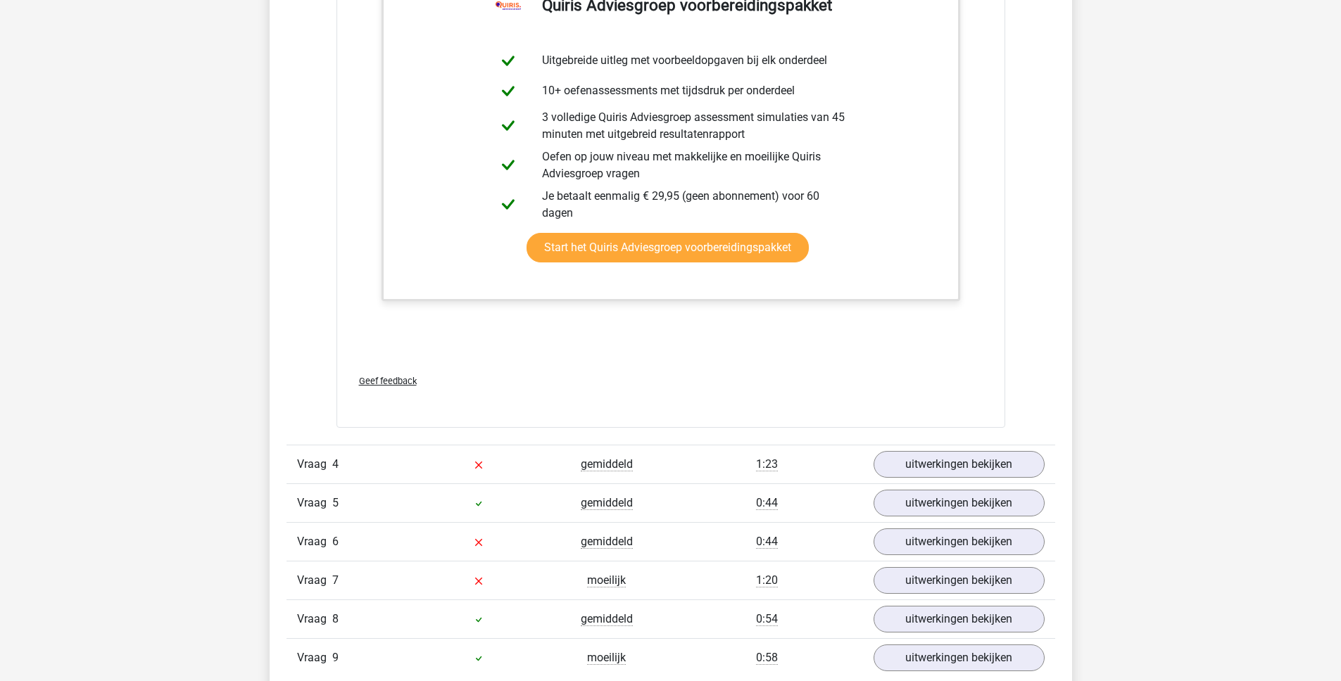
scroll to position [4124, 0]
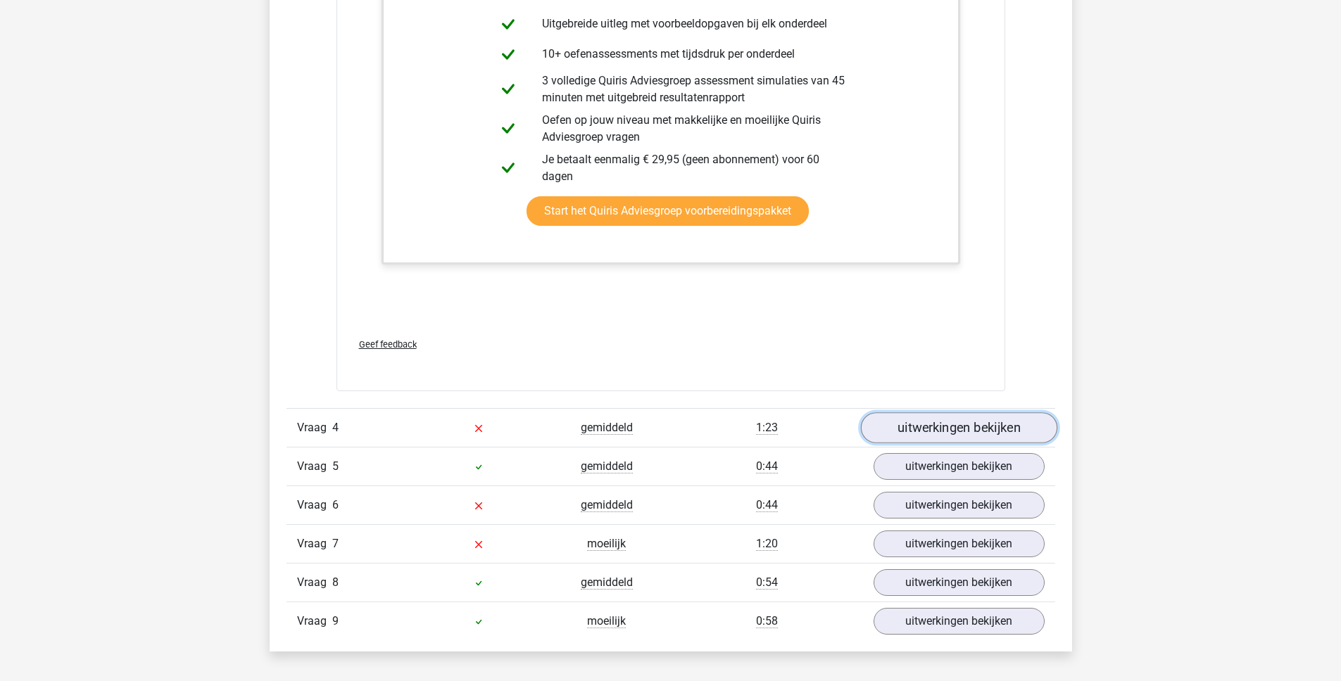
click at [917, 422] on link "uitwerkingen bekijken" at bounding box center [958, 428] width 196 height 31
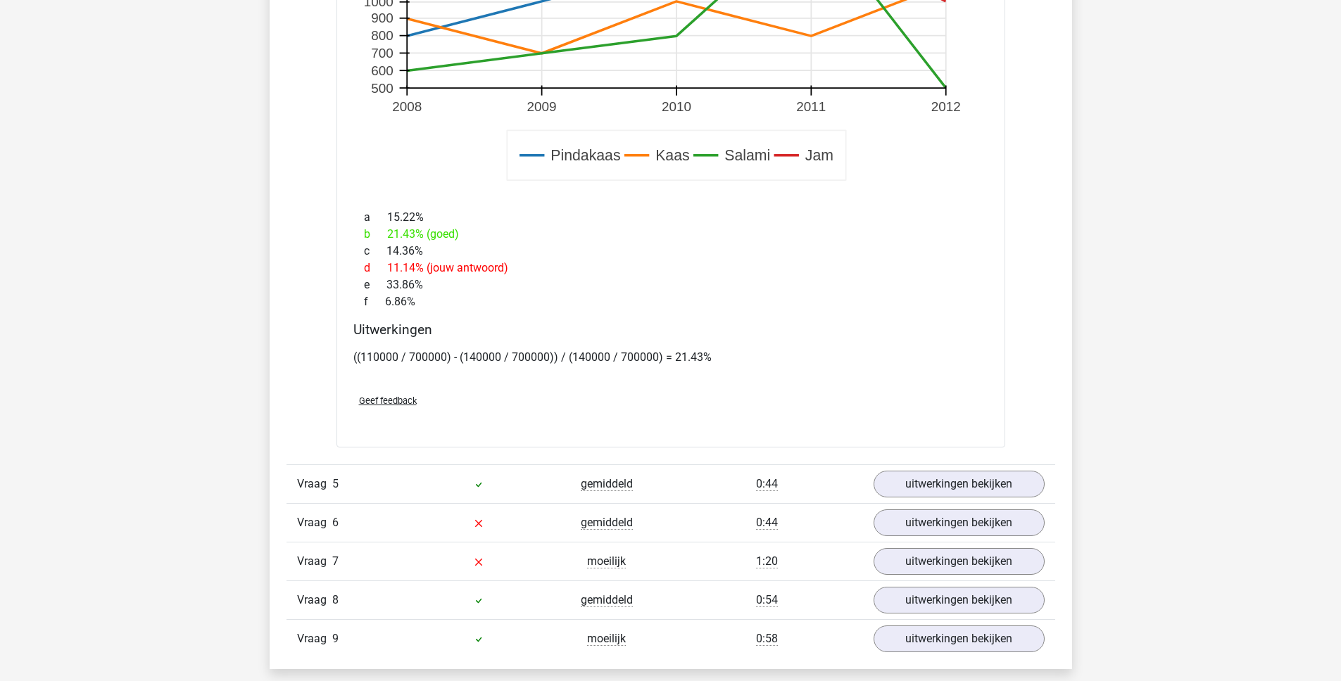
scroll to position [5066, 0]
click at [959, 485] on link "uitwerkingen bekijken" at bounding box center [958, 483] width 196 height 31
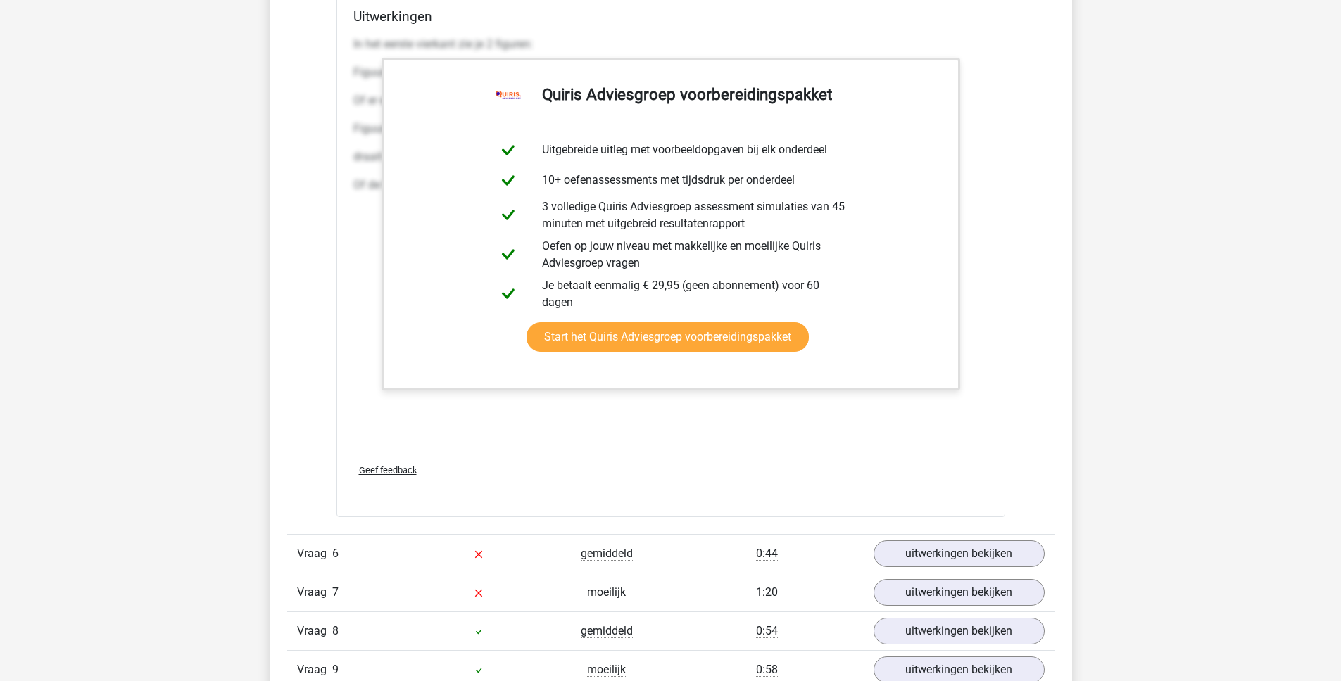
scroll to position [6491, 0]
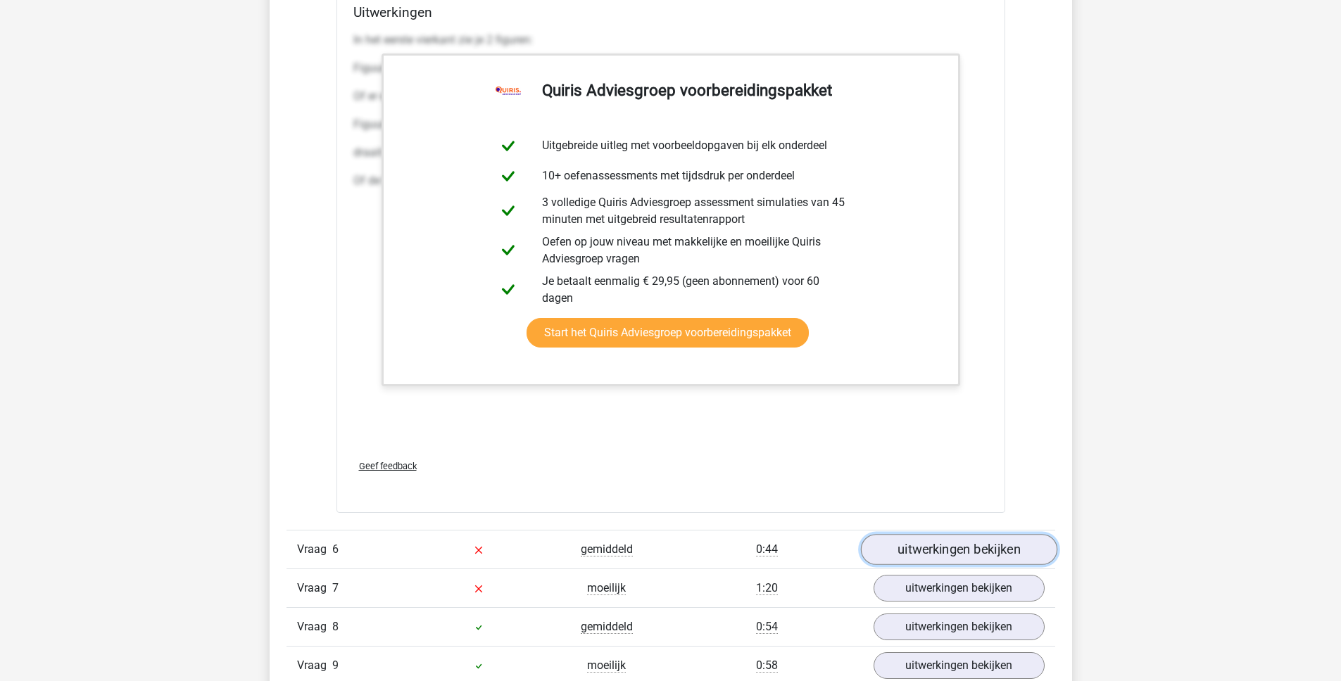
click at [929, 551] on link "uitwerkingen bekijken" at bounding box center [958, 549] width 196 height 31
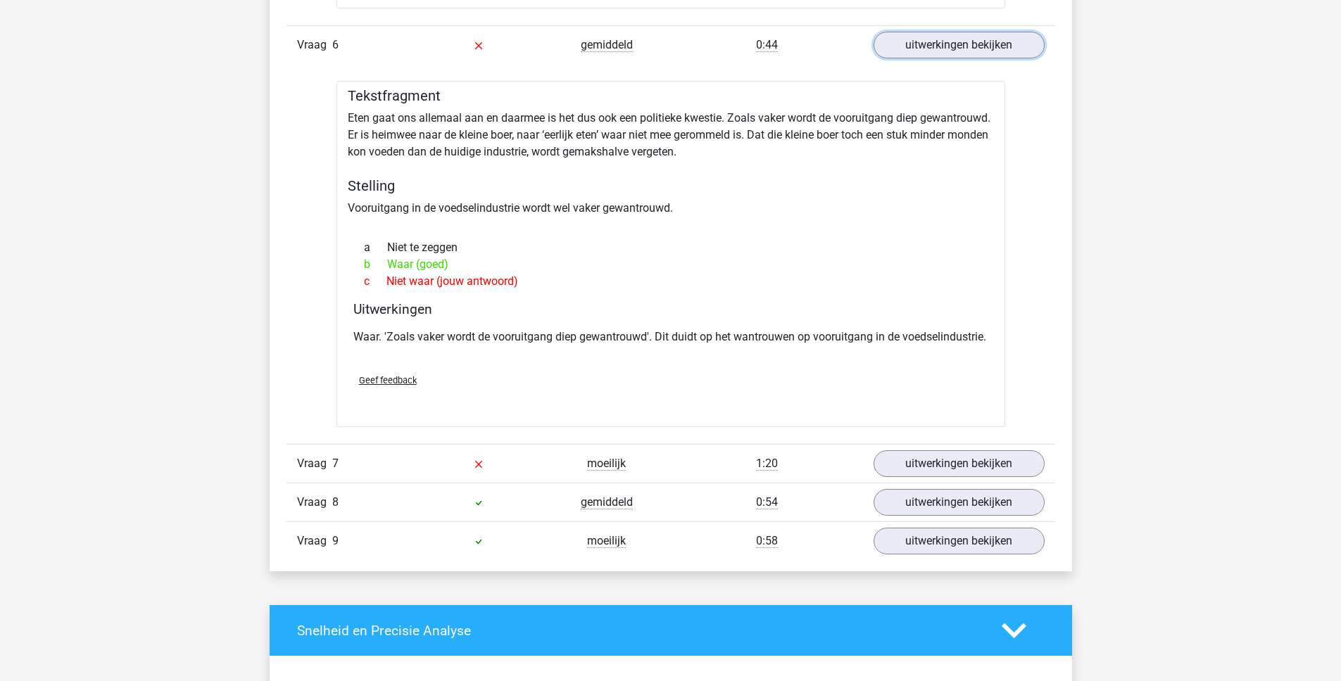
scroll to position [7066, 0]
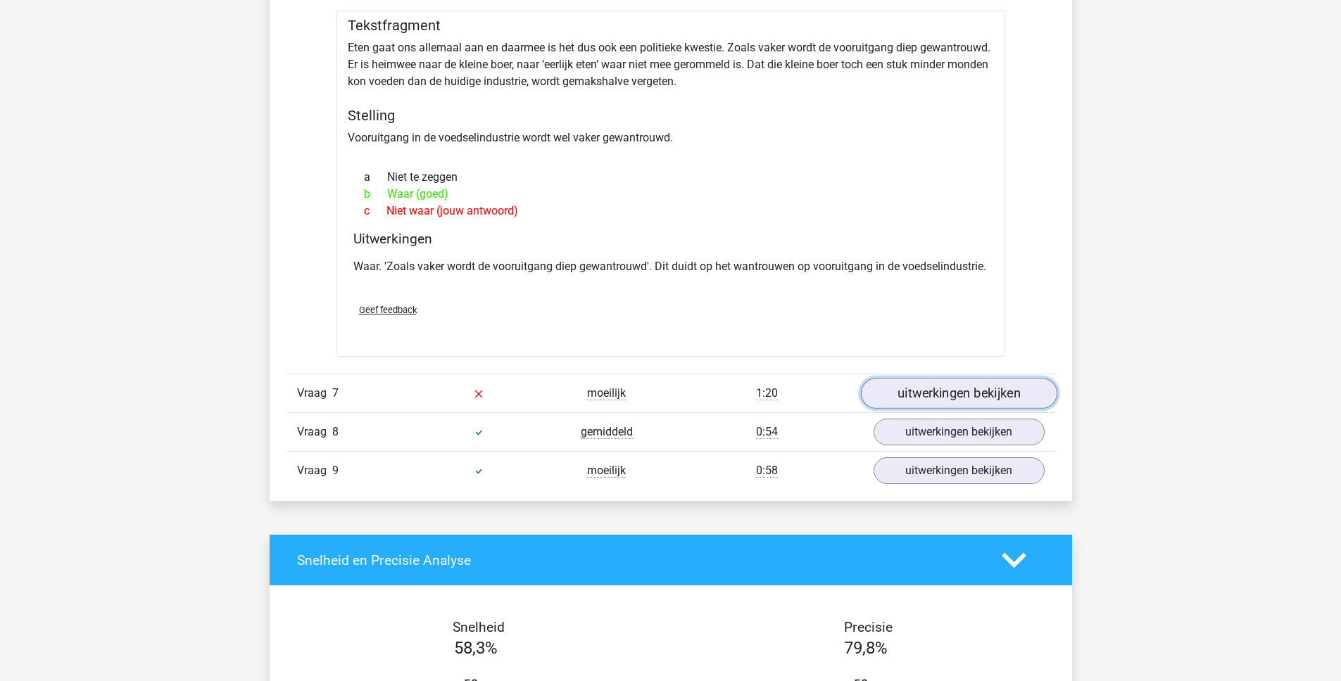
click at [908, 409] on link "uitwerkingen bekijken" at bounding box center [958, 393] width 196 height 31
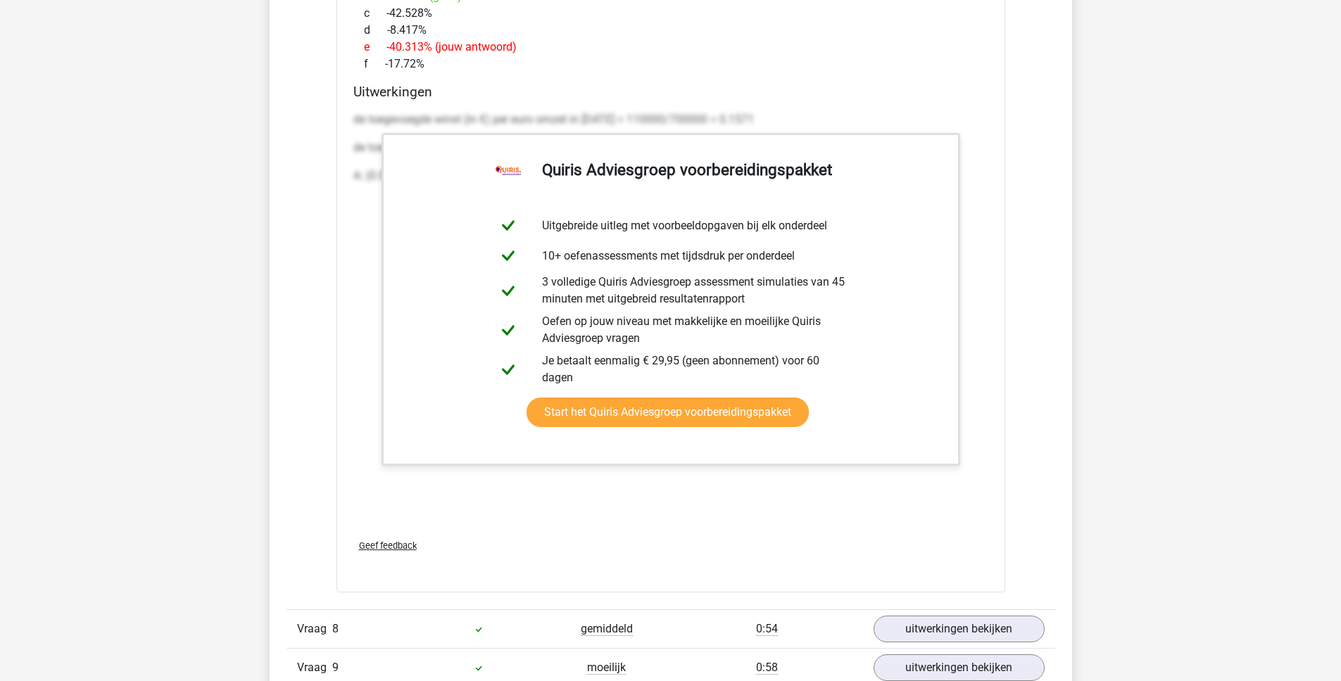
scroll to position [8499, 0]
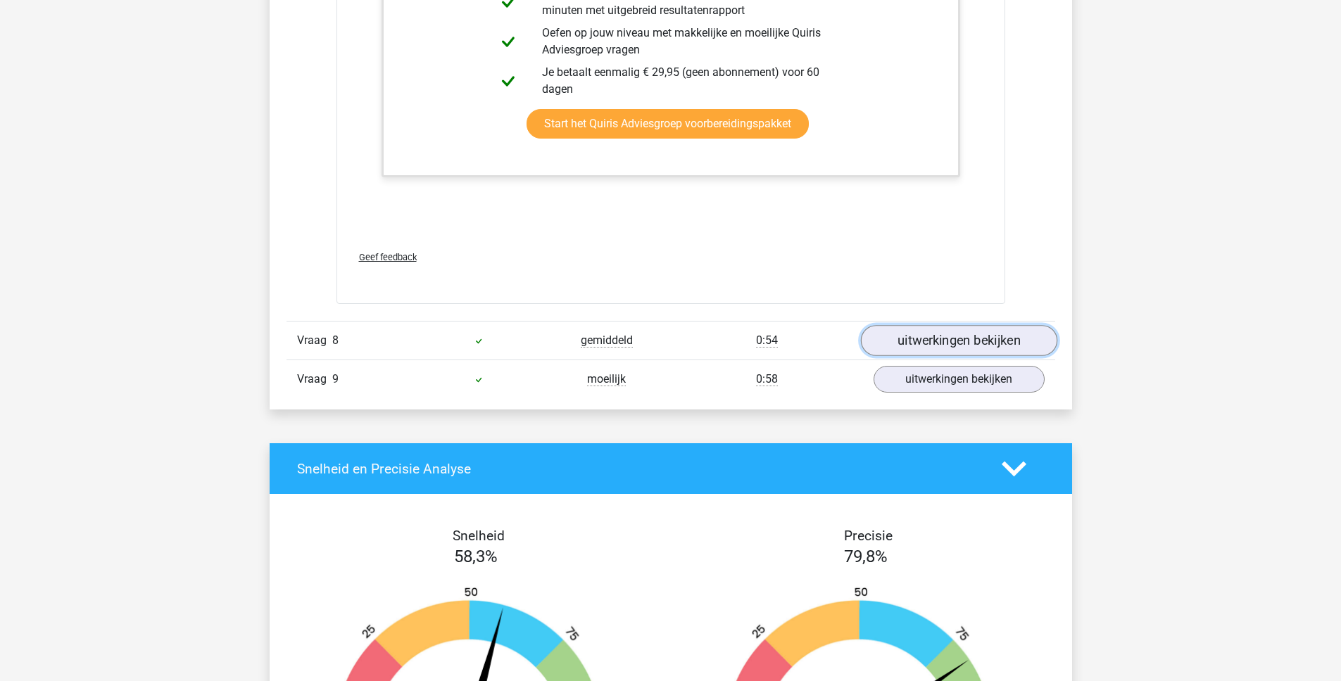
click at [917, 357] on link "uitwerkingen bekijken" at bounding box center [958, 341] width 196 height 31
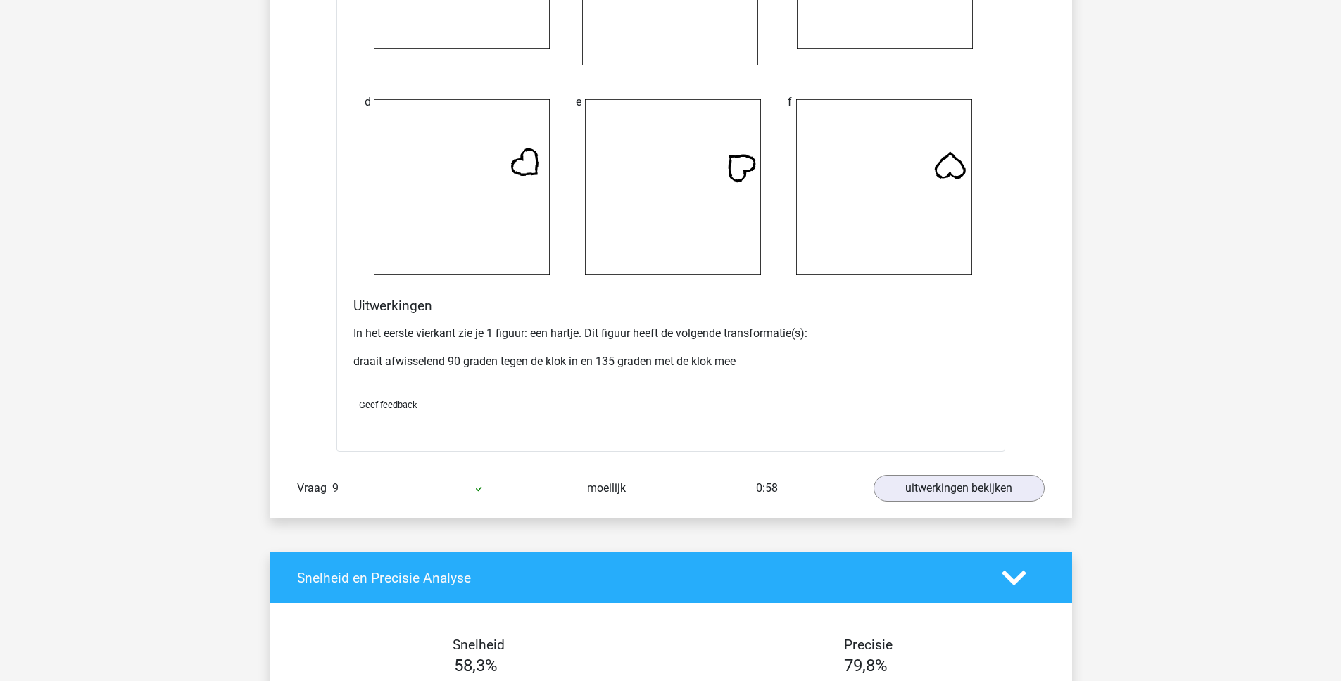
scroll to position [9539, 0]
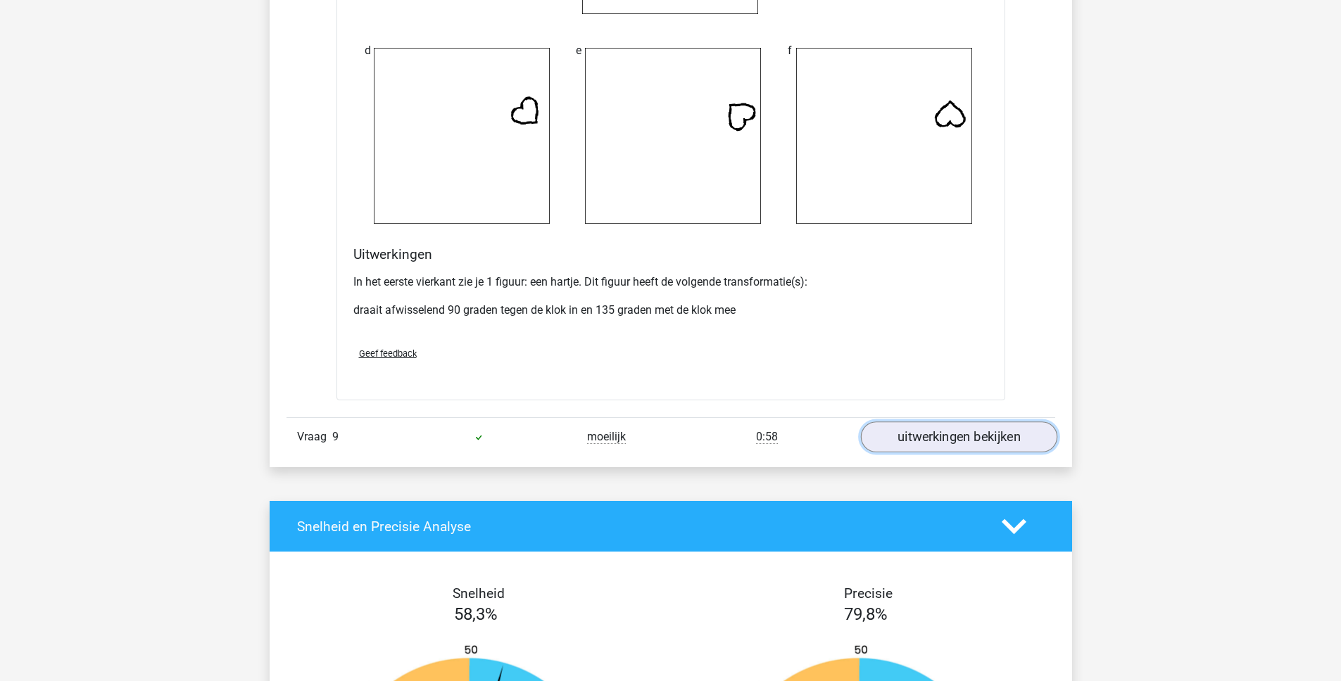
click at [895, 450] on link "uitwerkingen bekijken" at bounding box center [958, 437] width 196 height 31
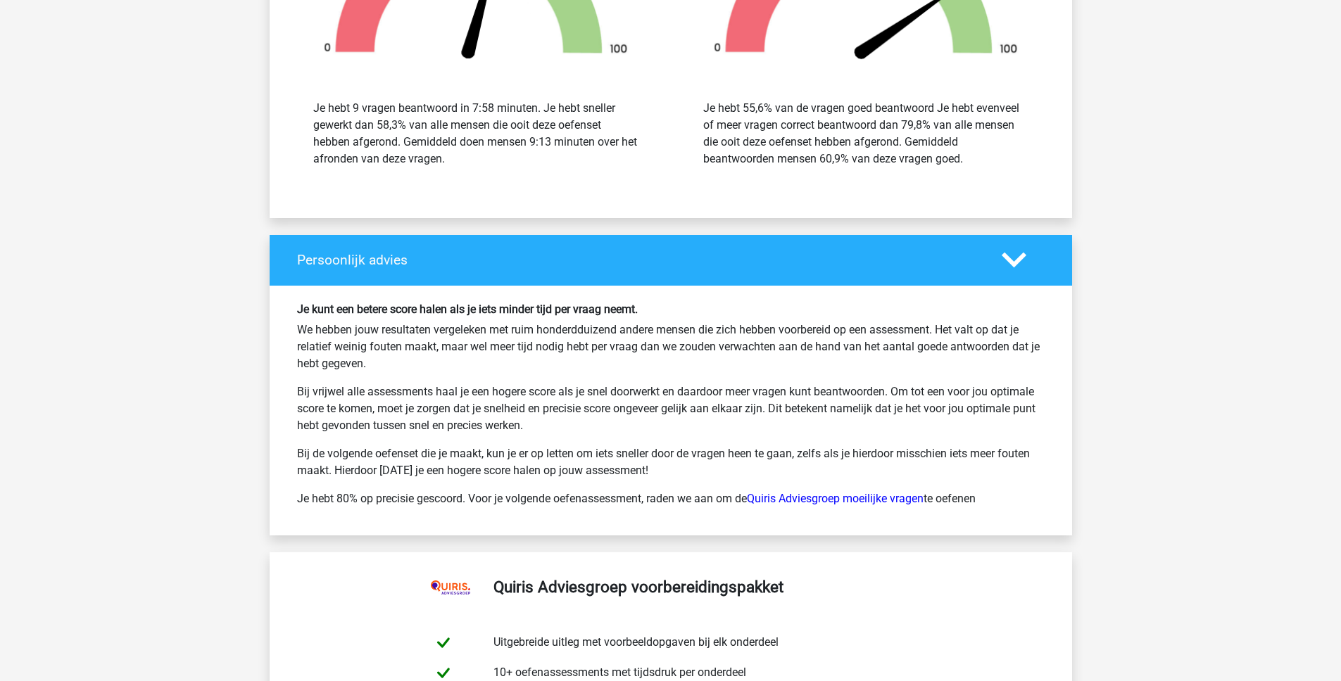
scroll to position [11146, 0]
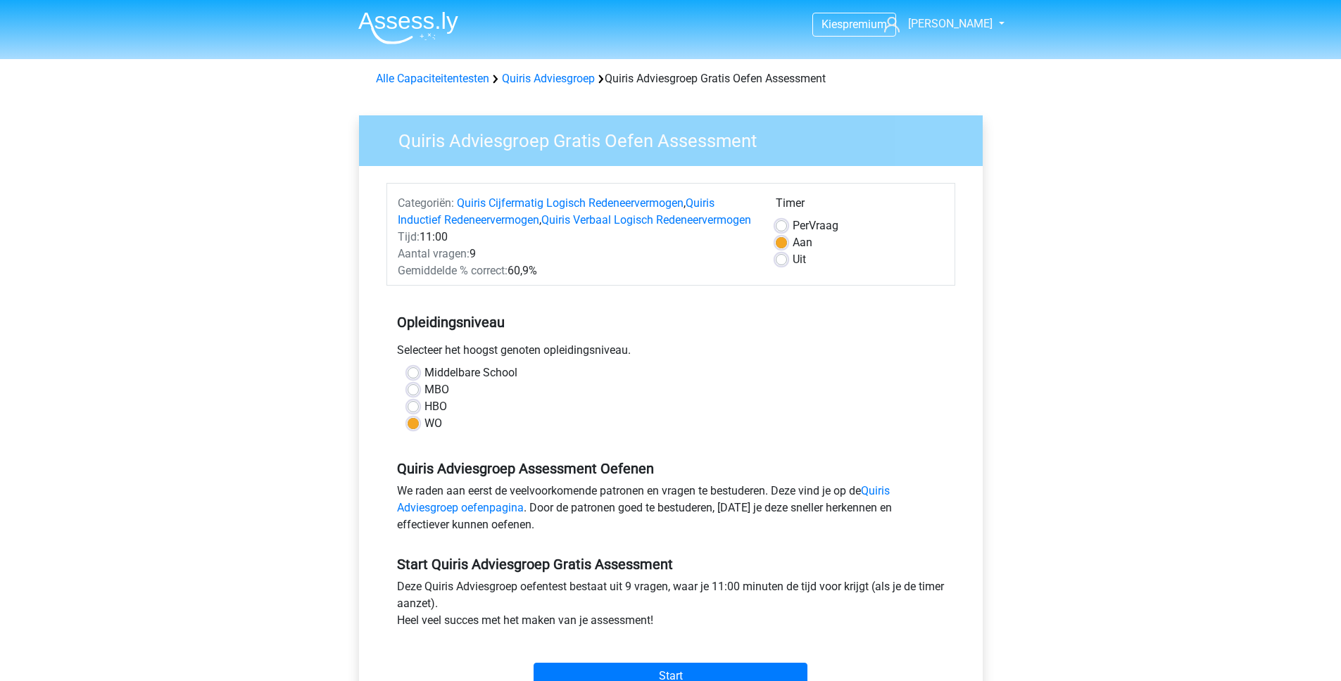
scroll to position [149, 0]
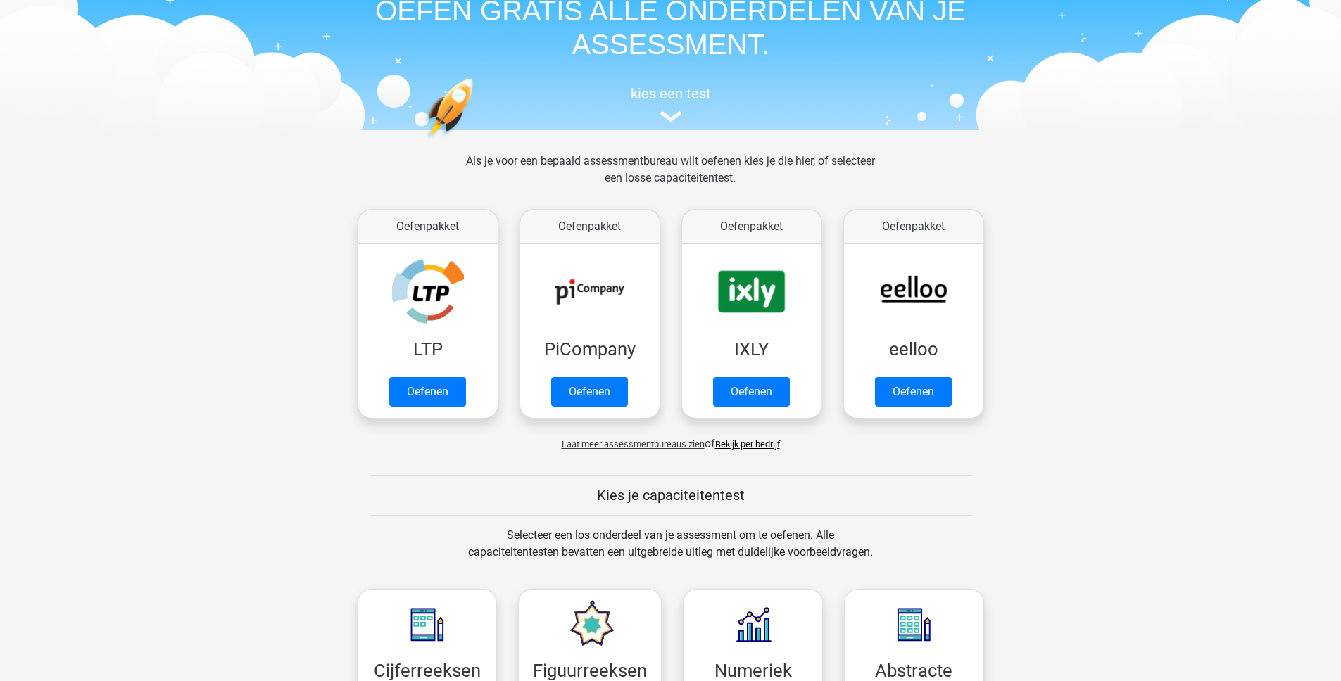
scroll to position [89, 0]
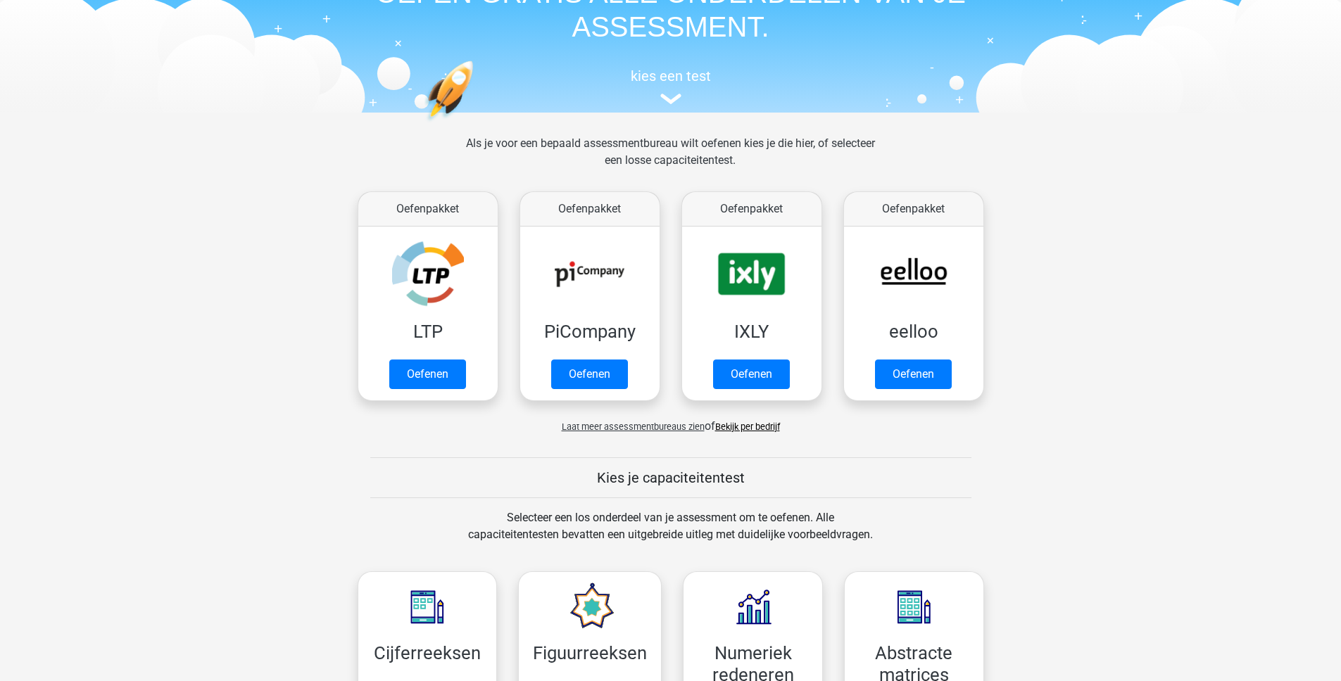
click at [623, 429] on span "Laat meer assessmentbureaus zien" at bounding box center [633, 427] width 143 height 11
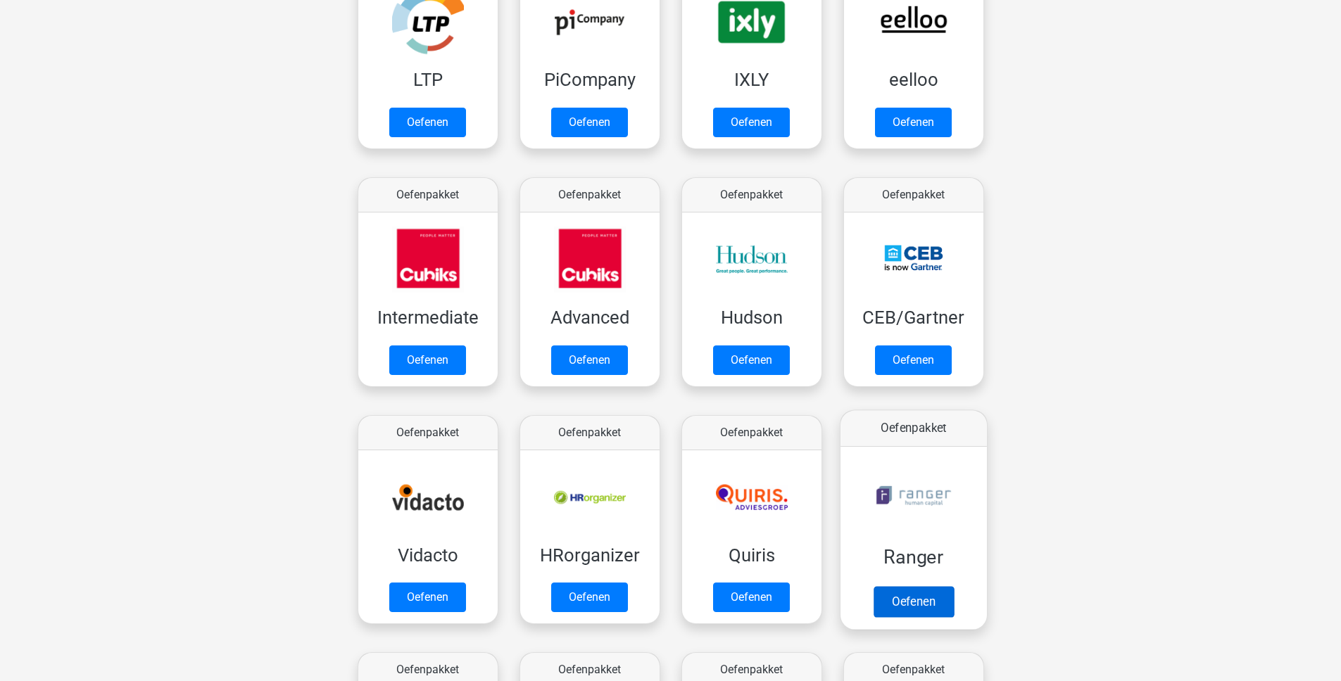
scroll to position [344, 0]
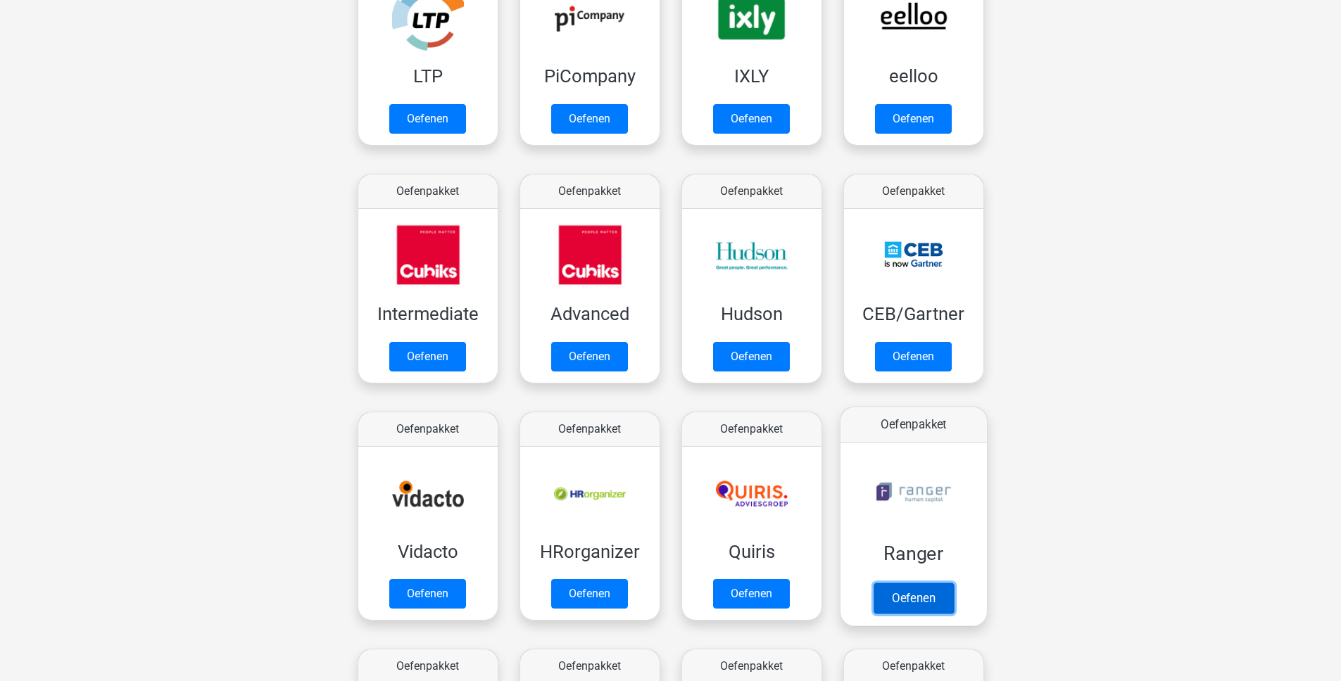
click at [909, 596] on link "Oefenen" at bounding box center [913, 598] width 80 height 31
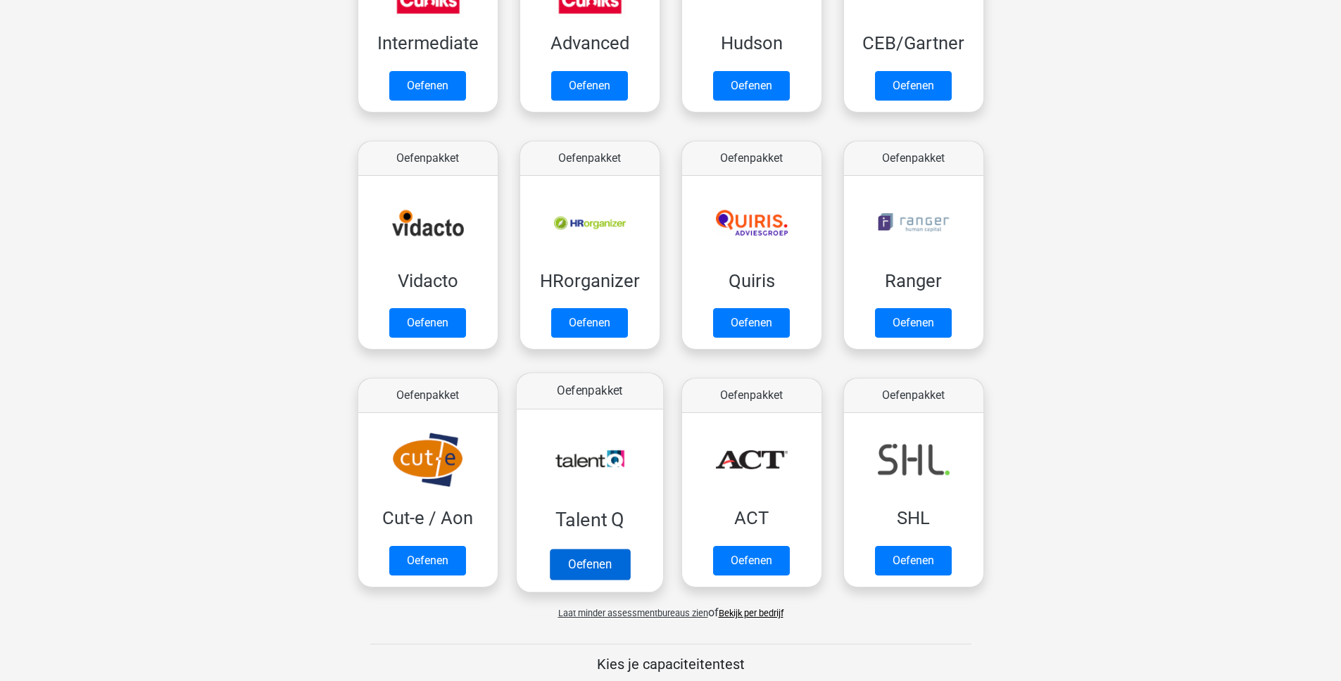
scroll to position [667, 0]
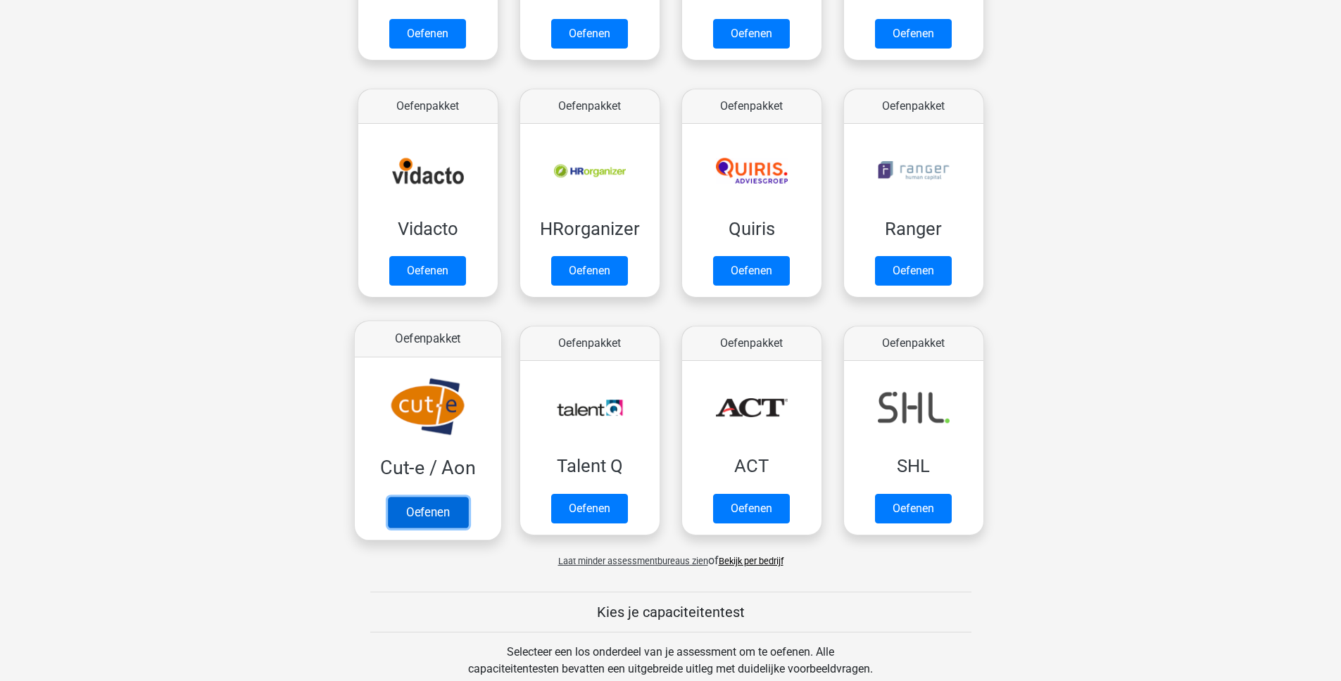
click at [436, 513] on link "Oefenen" at bounding box center [427, 512] width 80 height 31
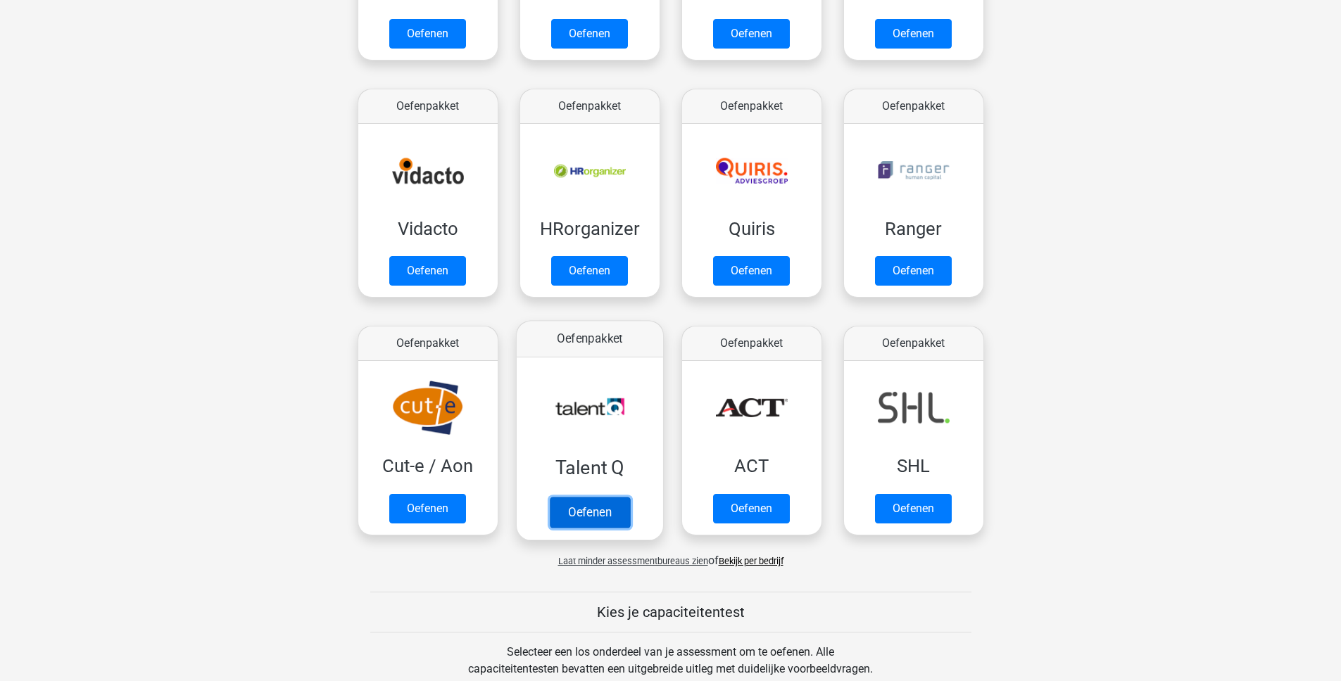
click at [569, 517] on link "Oefenen" at bounding box center [589, 512] width 80 height 31
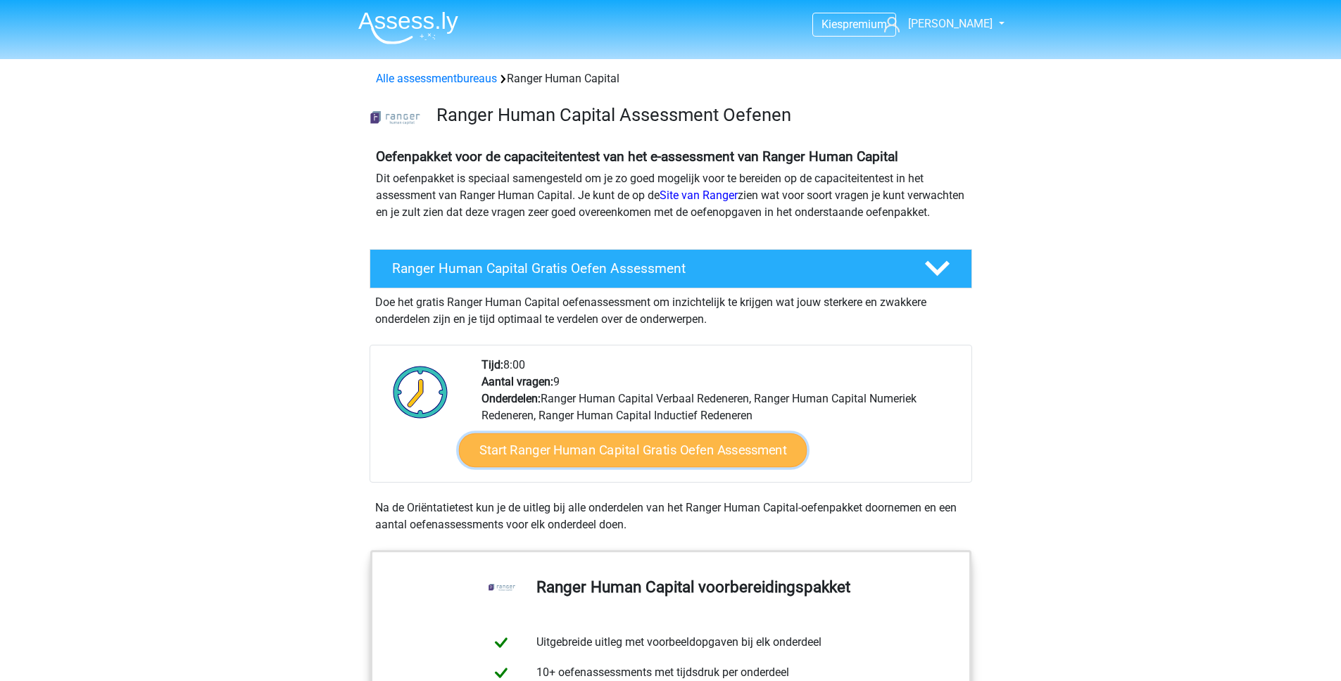
click at [645, 467] on link "Start Ranger Human Capital Gratis Oefen Assessment" at bounding box center [632, 451] width 348 height 34
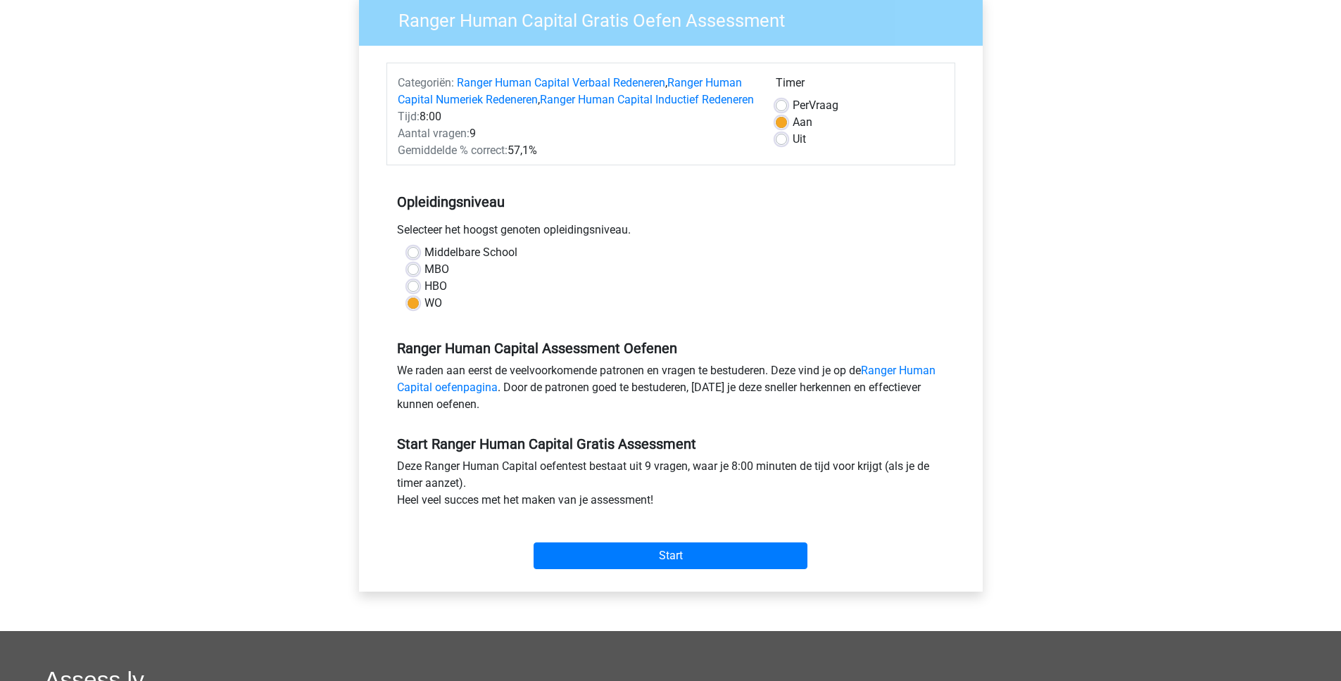
scroll to position [124, 0]
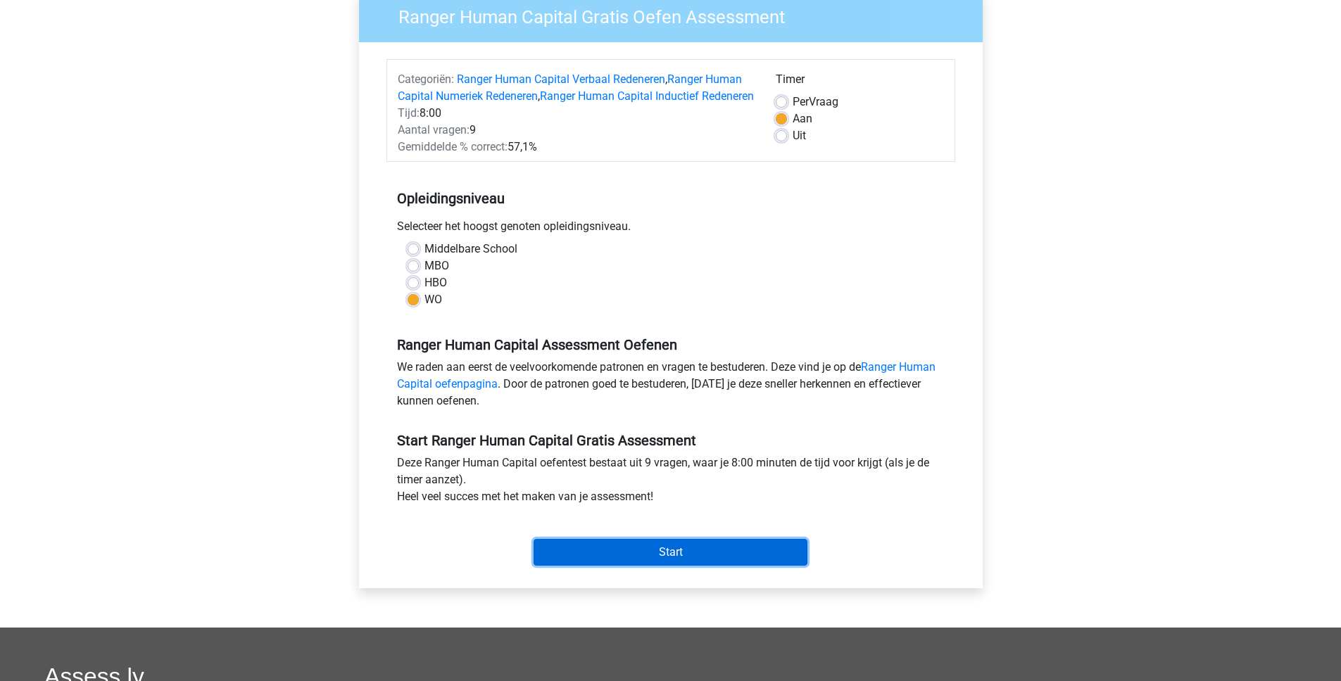
click at [646, 566] on input "Start" at bounding box center [671, 552] width 274 height 27
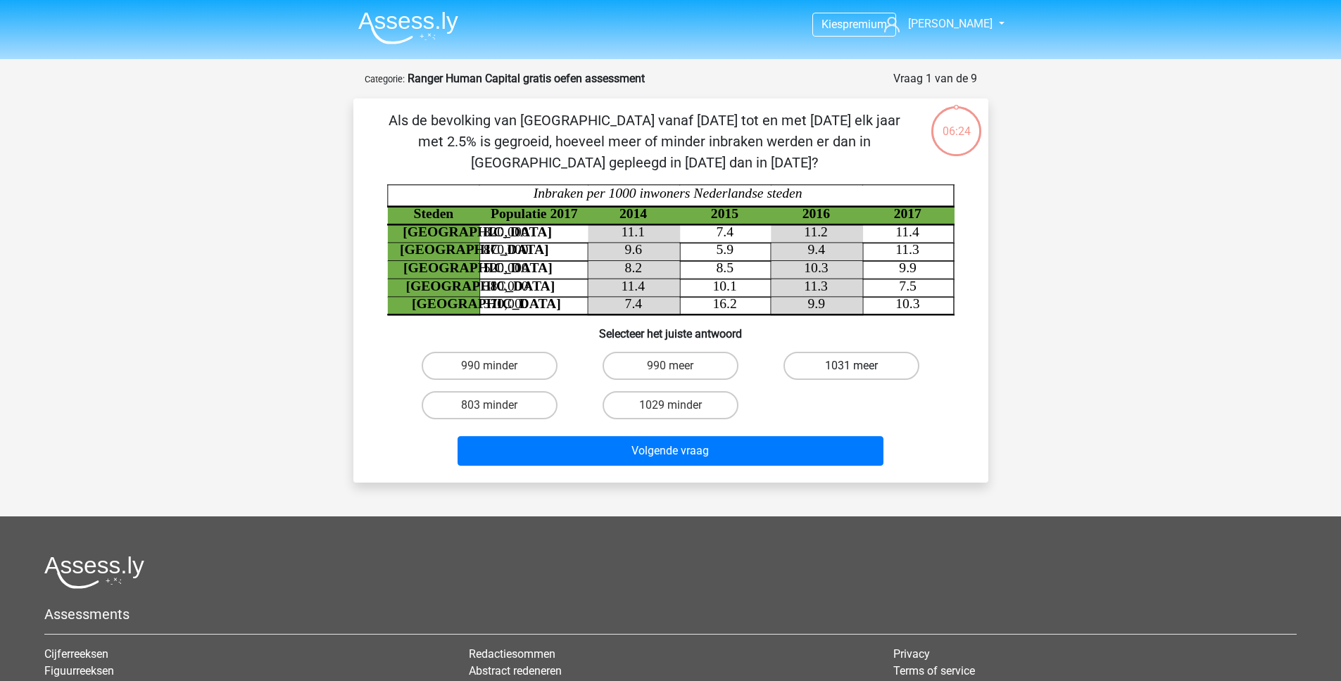
click at [848, 363] on label "1031 meer" at bounding box center [851, 366] width 136 height 28
click at [852, 366] on input "1031 meer" at bounding box center [856, 370] width 9 height 9
radio input "true"
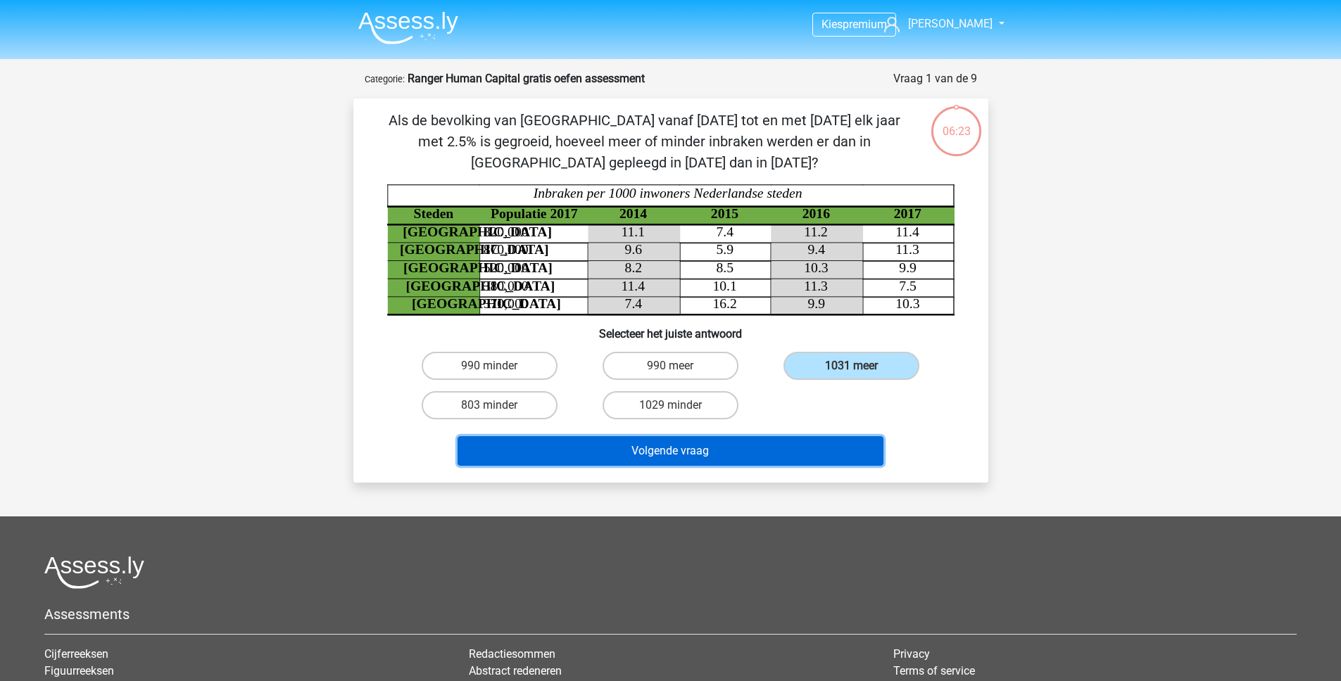
click at [760, 464] on button "Volgende vraag" at bounding box center [671, 451] width 426 height 30
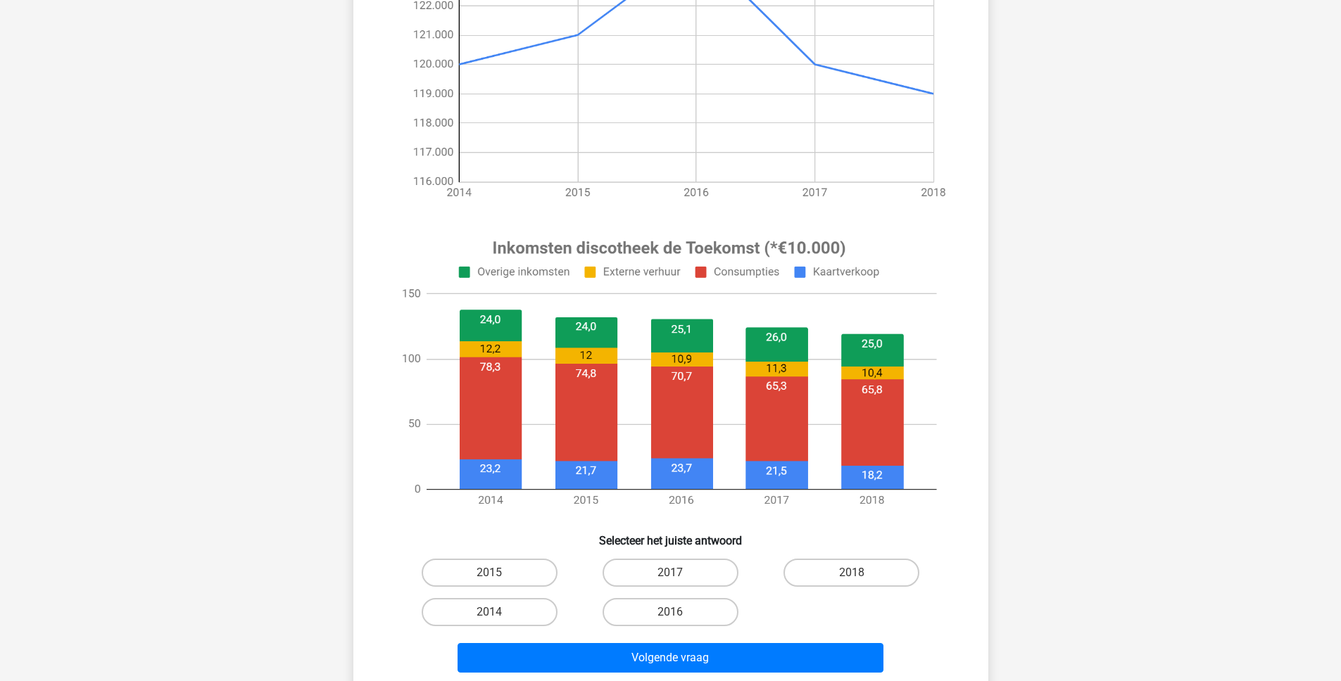
scroll to position [305, 0]
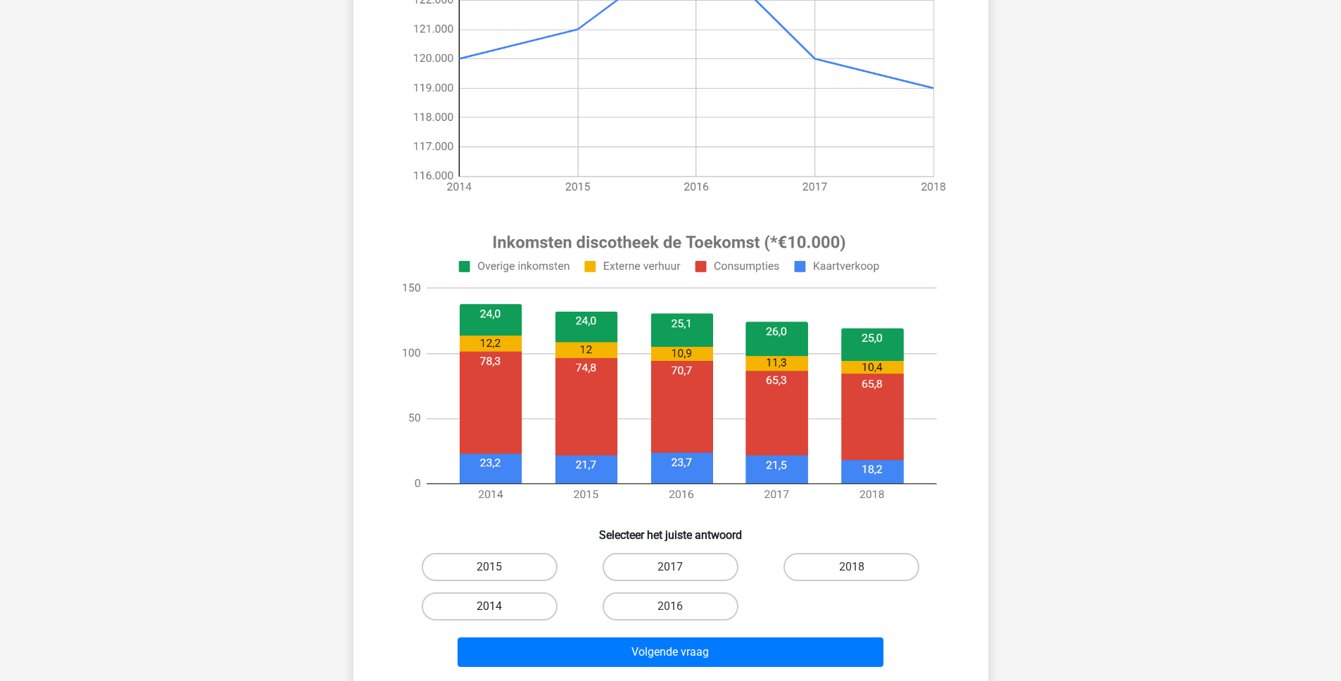
click at [481, 610] on label "2014" at bounding box center [490, 607] width 136 height 28
click at [489, 610] on input "2014" at bounding box center [493, 611] width 9 height 9
radio input "true"
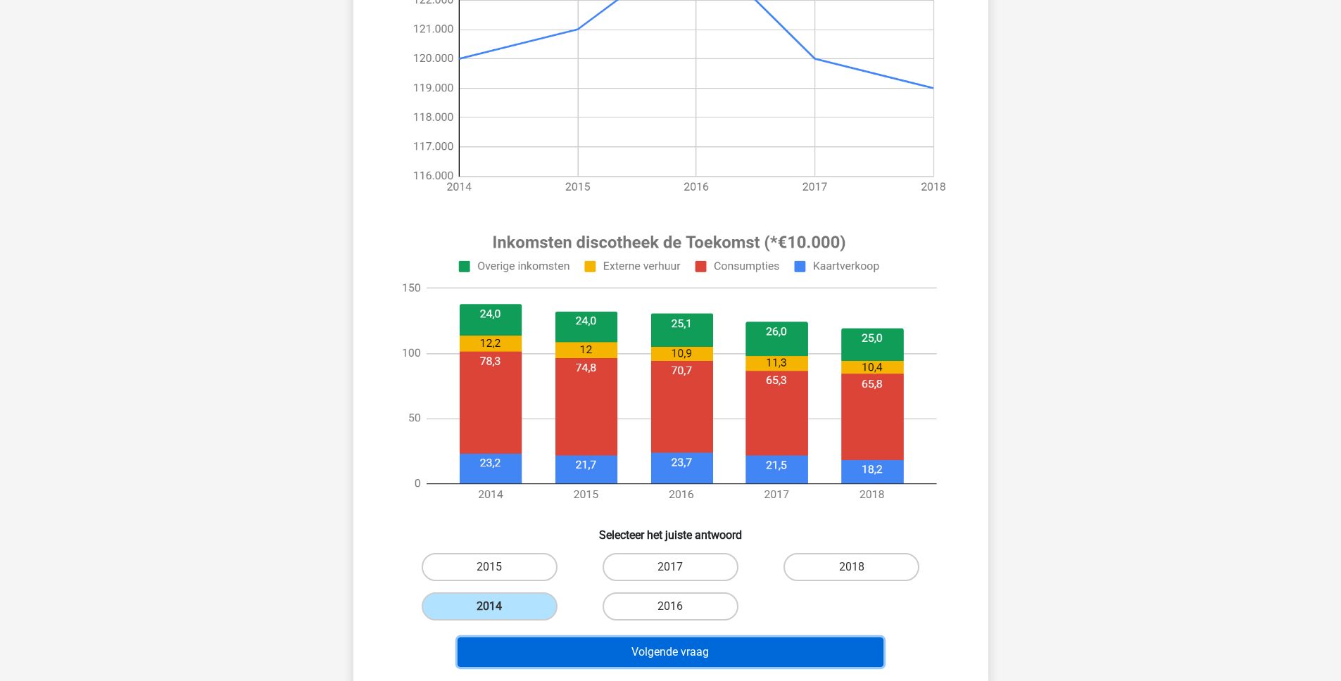
click at [558, 646] on button "Volgende vraag" at bounding box center [671, 653] width 426 height 30
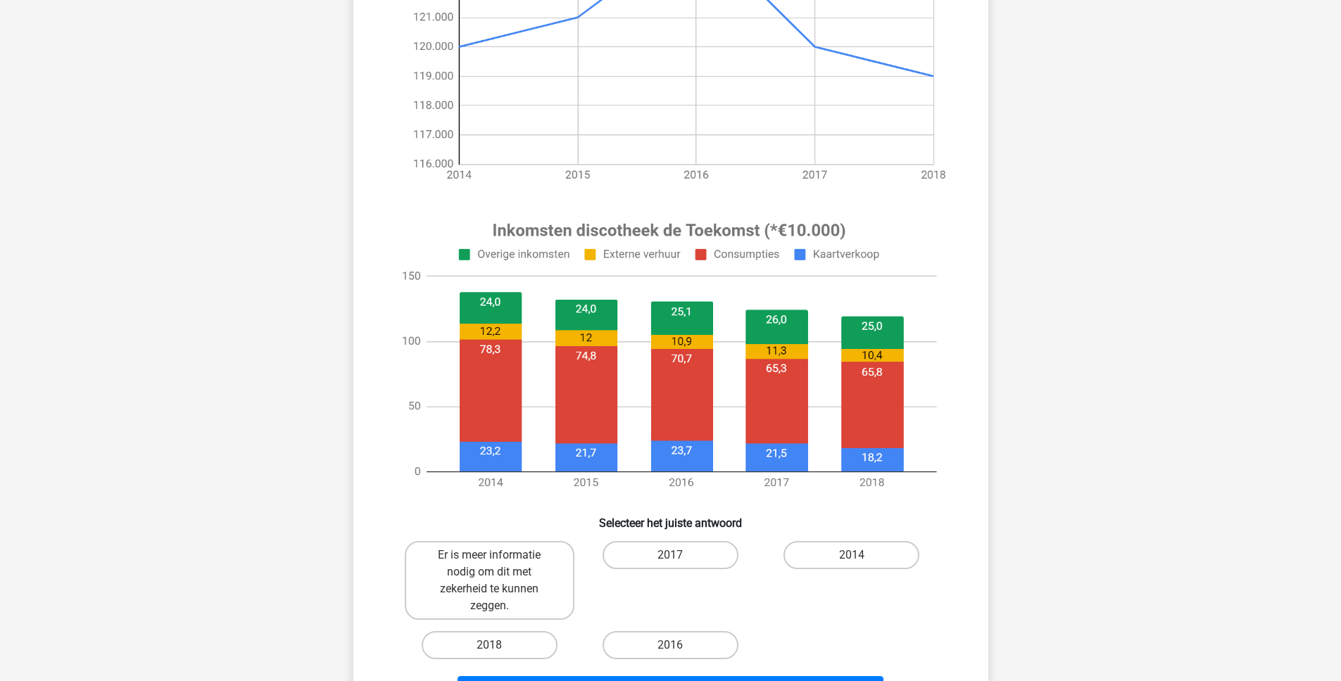
scroll to position [351, 0]
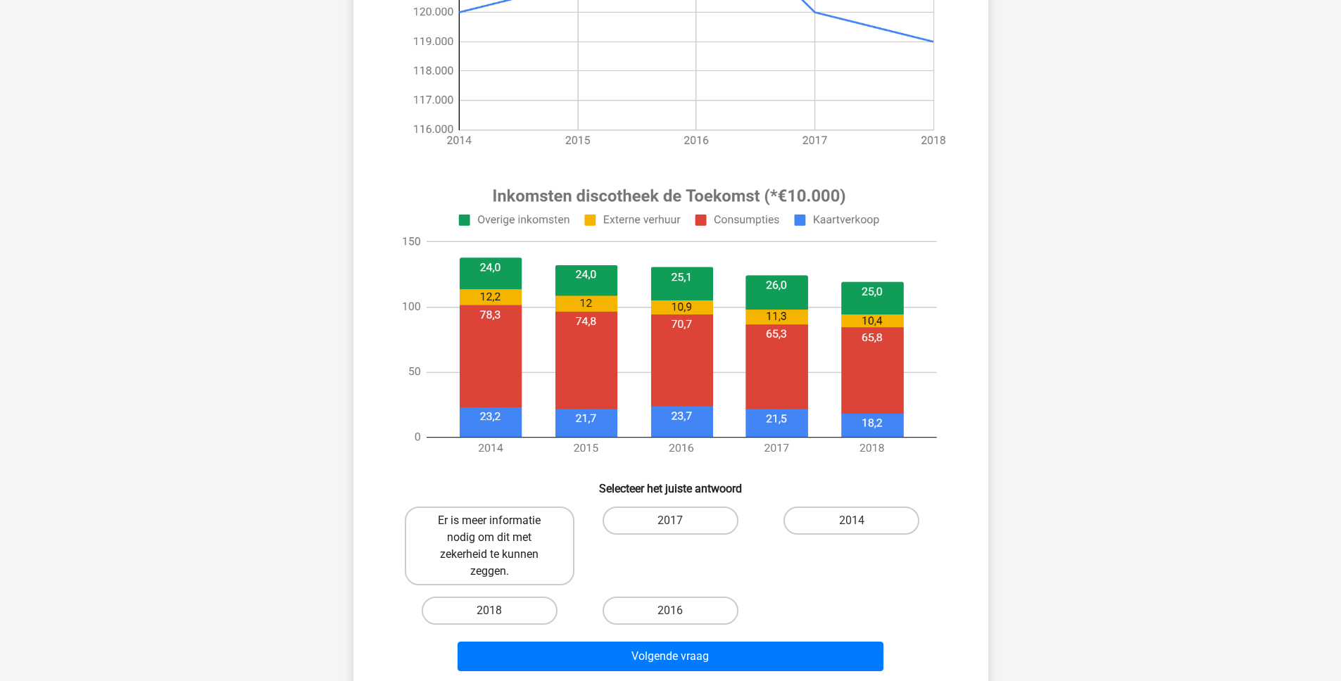
click at [471, 541] on label "Er is meer informatie nodig om dit met zekerheid te kunnen zeggen." at bounding box center [490, 546] width 170 height 79
click at [489, 530] on input "Er is meer informatie nodig om dit met zekerheid te kunnen zeggen." at bounding box center [493, 525] width 9 height 9
radio input "true"
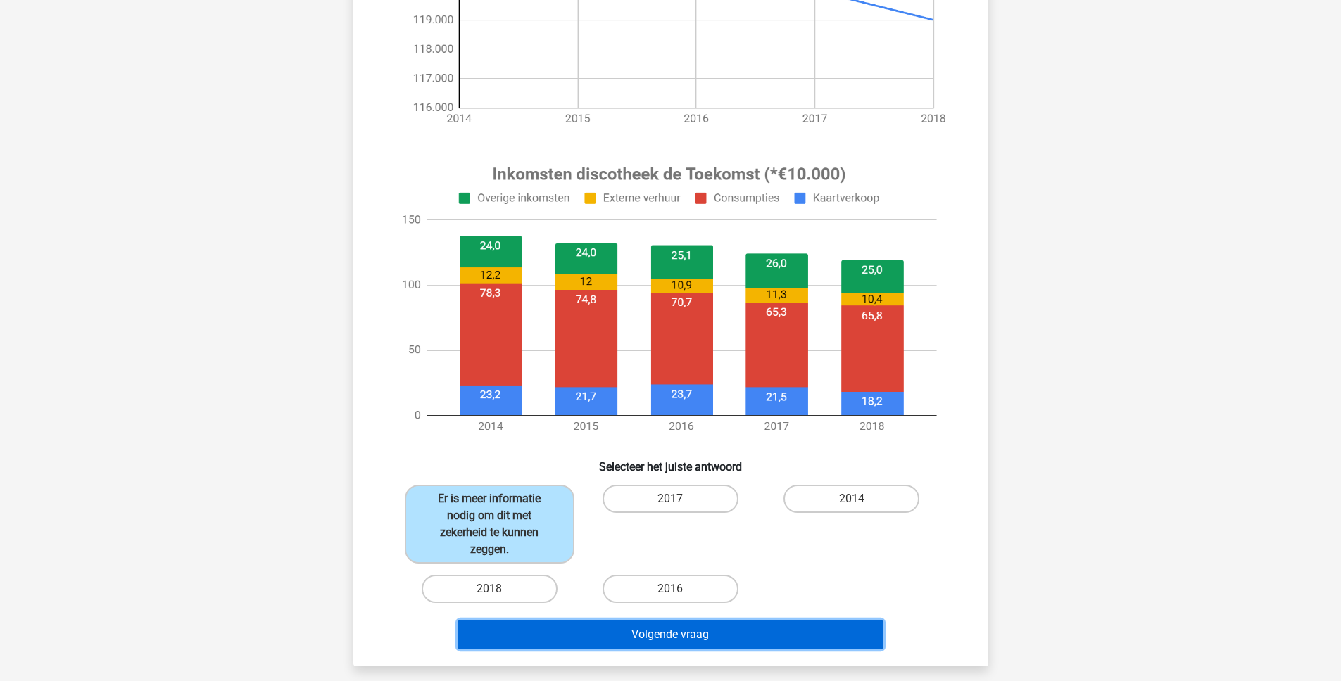
click at [622, 643] on button "Volgende vraag" at bounding box center [671, 635] width 426 height 30
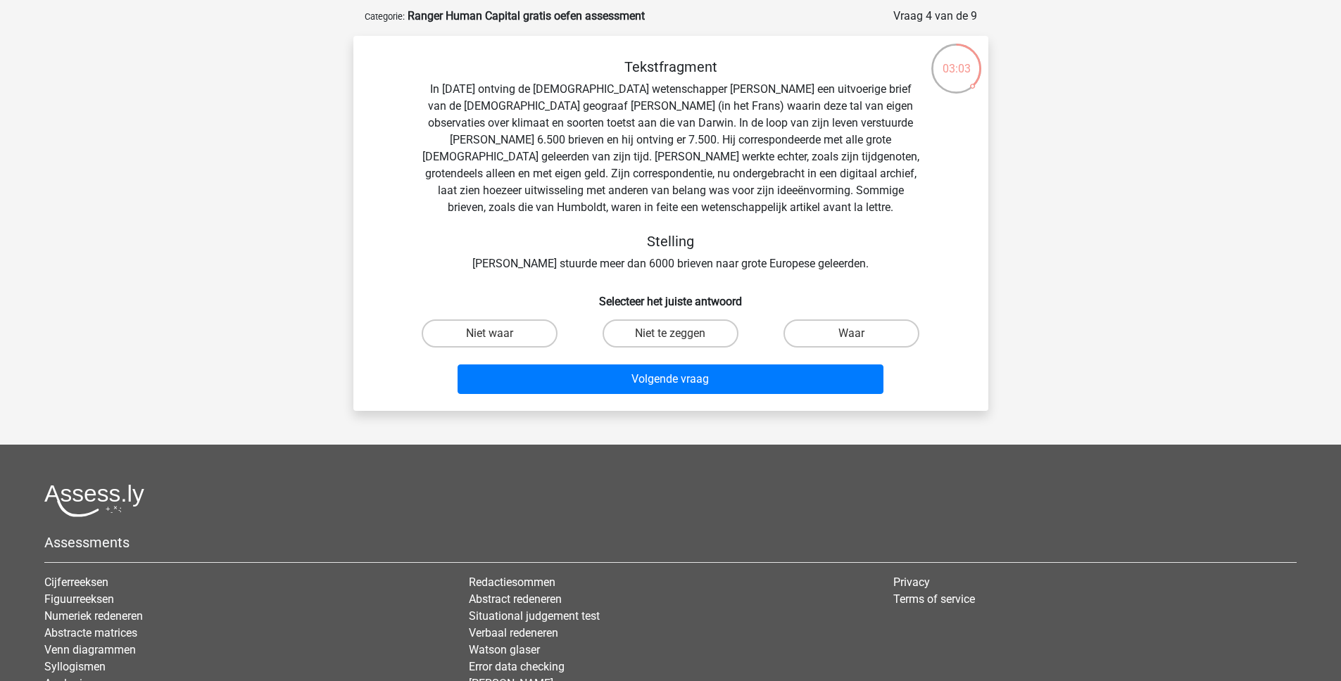
scroll to position [4, 0]
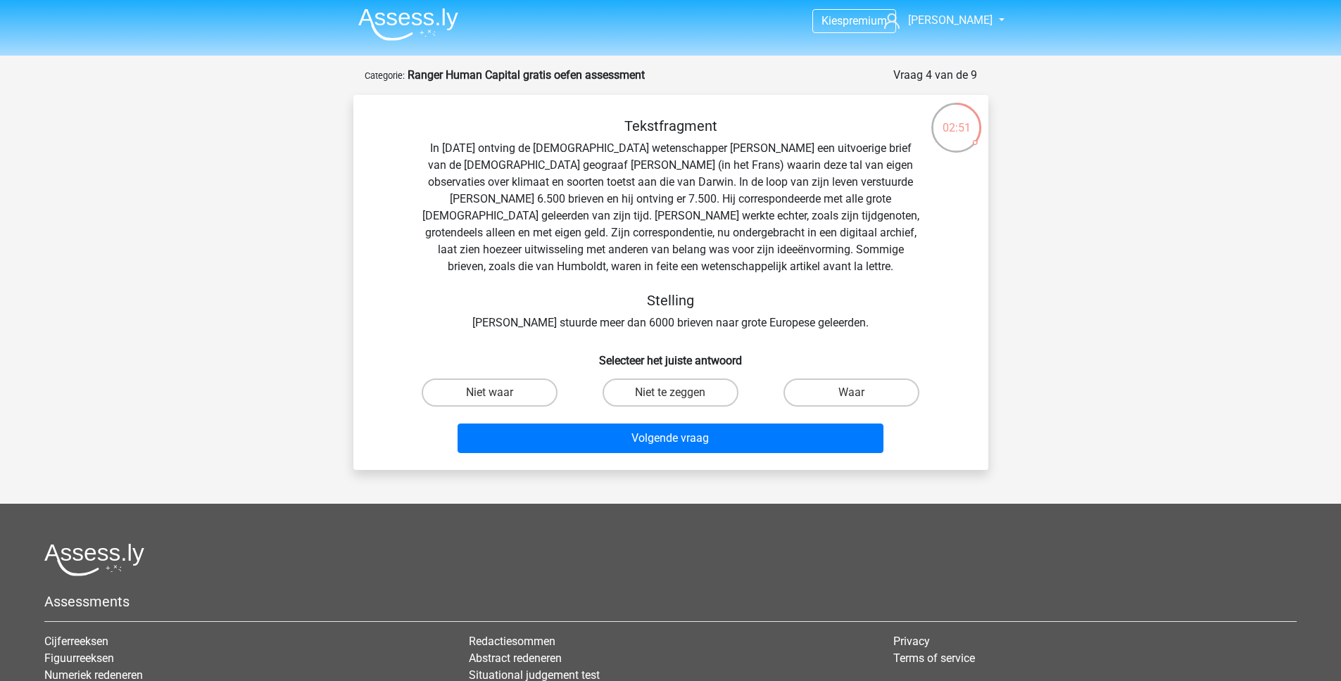
click at [860, 398] on input "Waar" at bounding box center [856, 397] width 9 height 9
radio input "true"
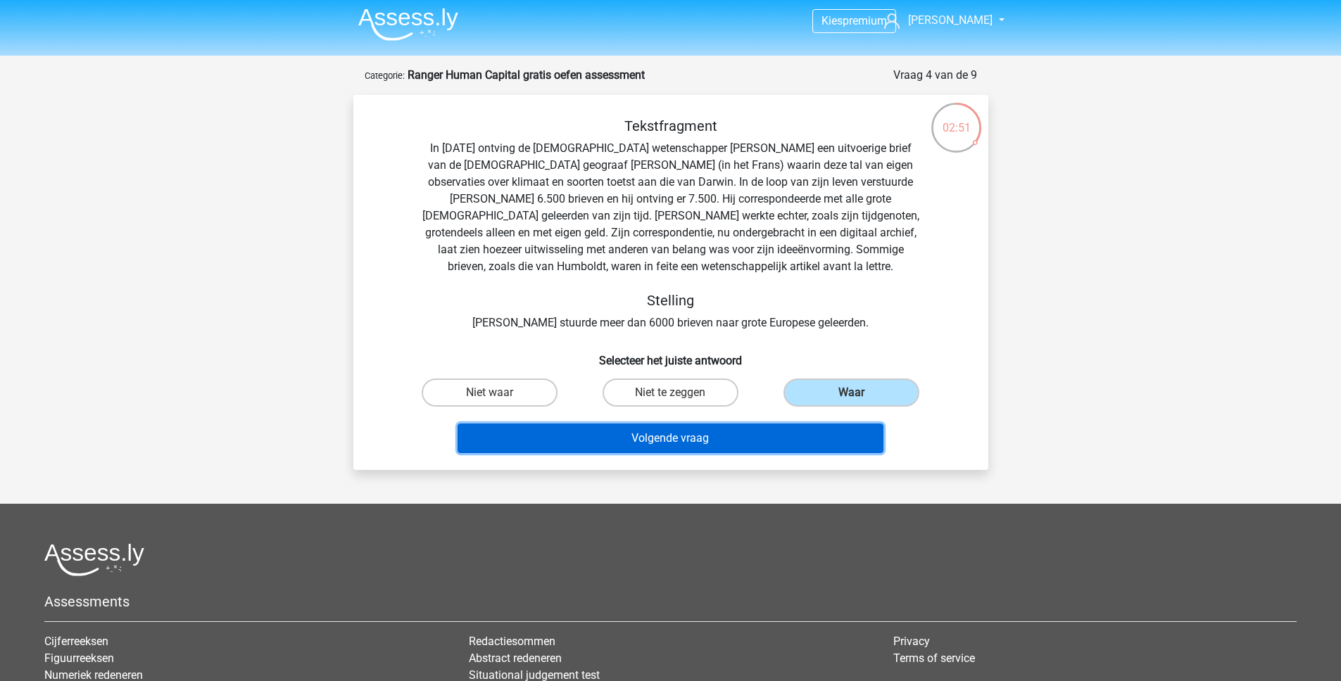
click at [765, 443] on button "Volgende vraag" at bounding box center [671, 439] width 426 height 30
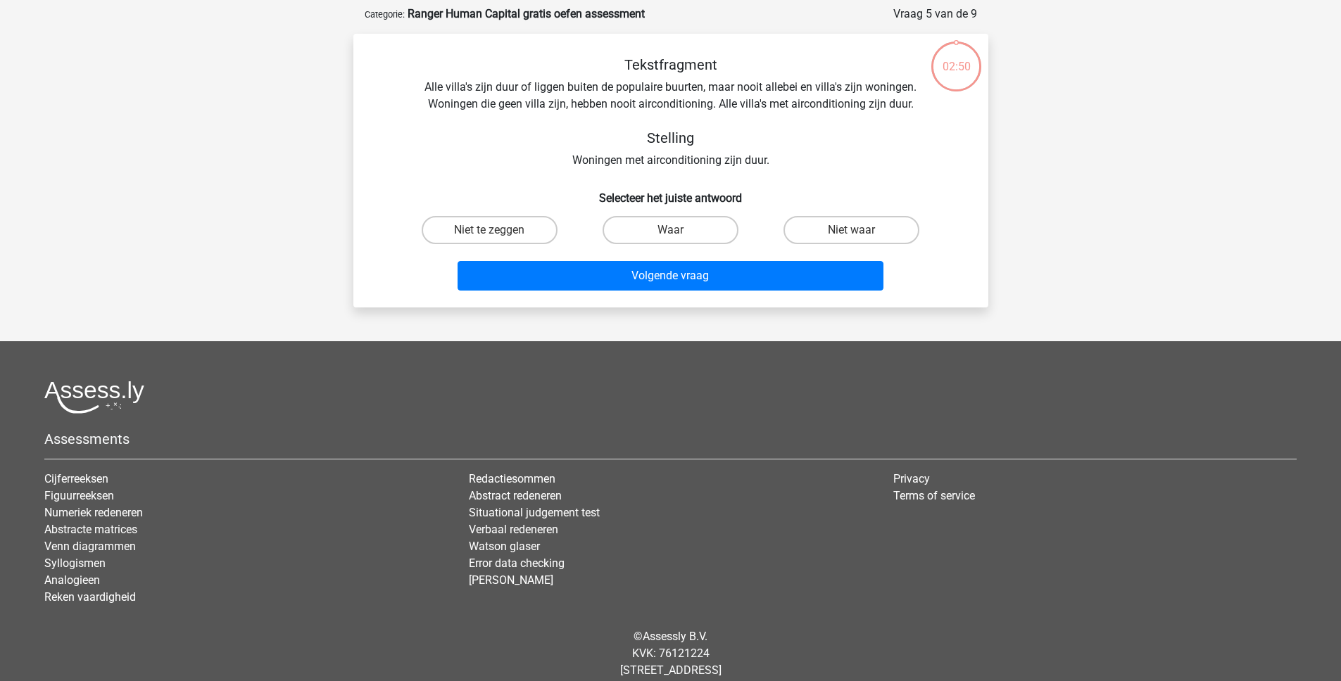
scroll to position [70, 0]
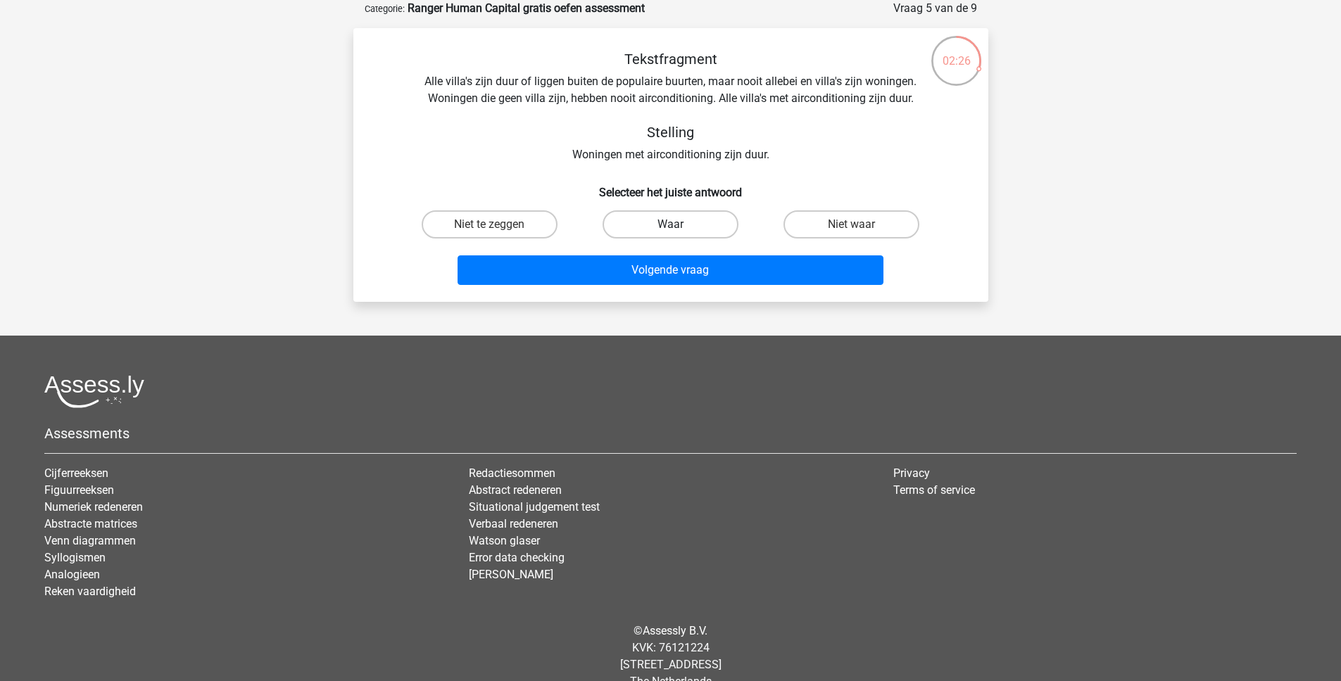
click at [698, 229] on label "Waar" at bounding box center [671, 224] width 136 height 28
click at [679, 229] on input "Waar" at bounding box center [674, 229] width 9 height 9
radio input "true"
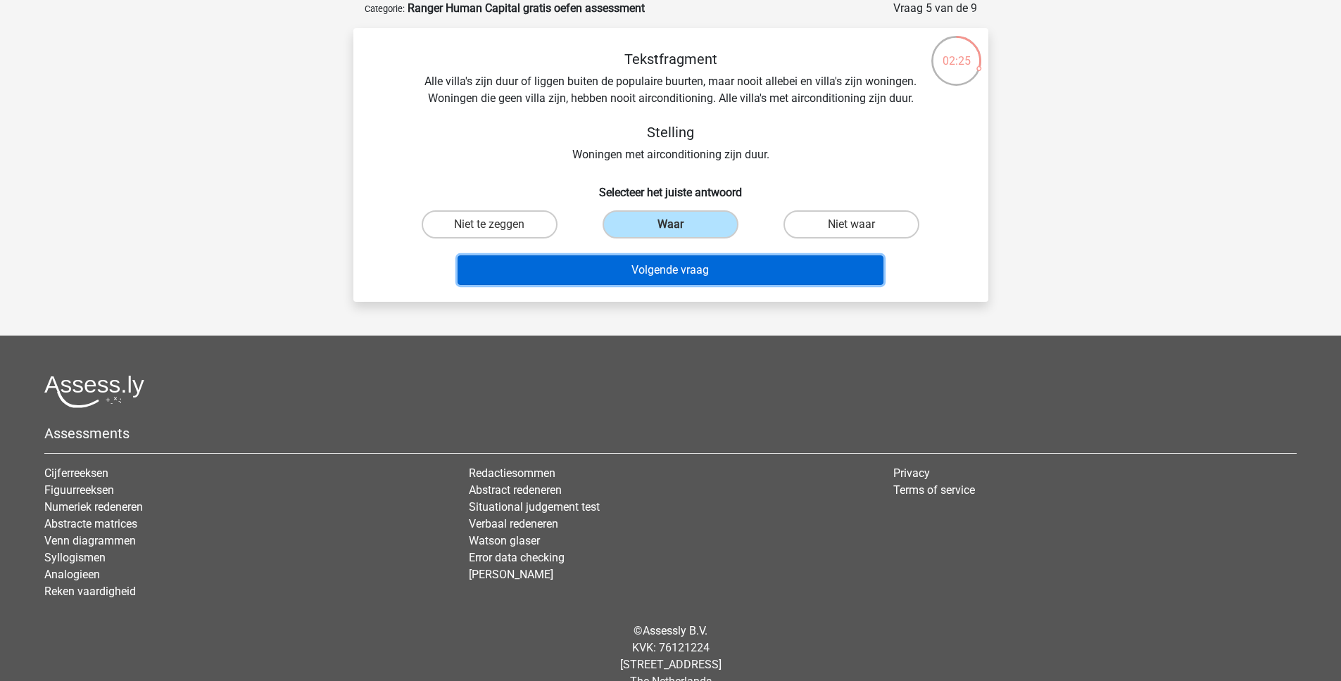
click at [688, 270] on button "Volgende vraag" at bounding box center [671, 271] width 426 height 30
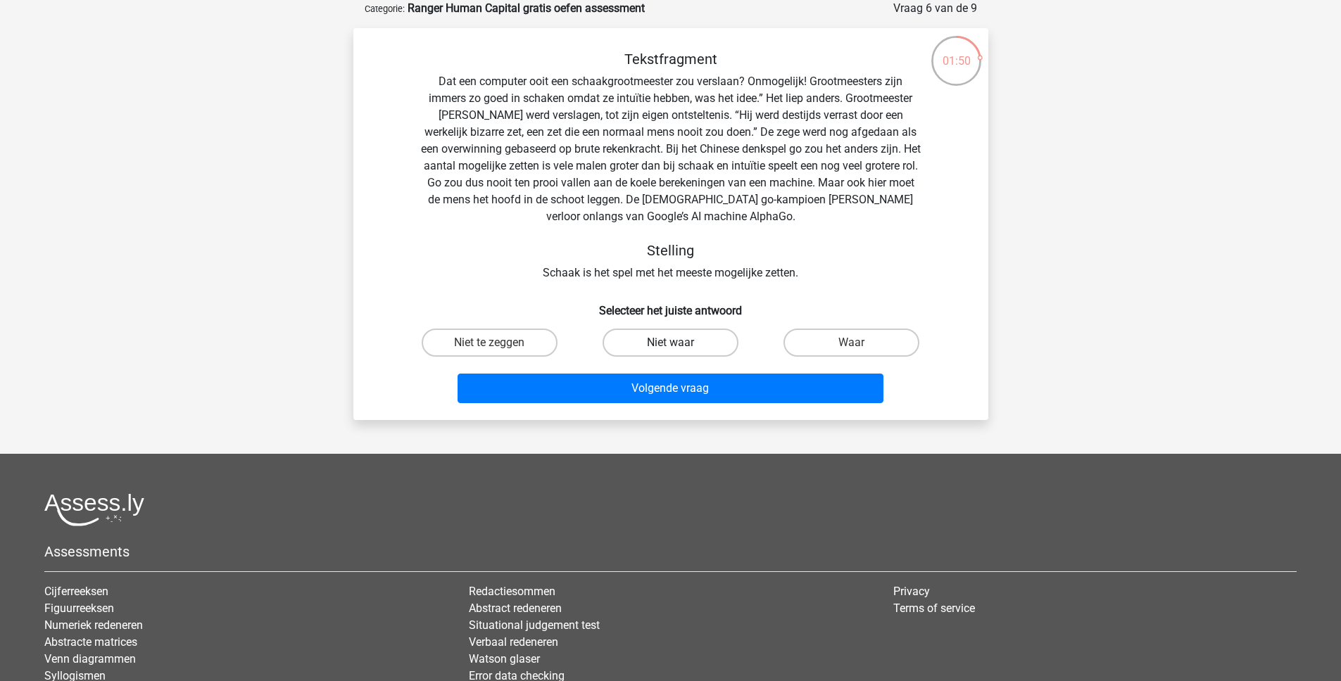
click at [664, 348] on label "Niet waar" at bounding box center [671, 343] width 136 height 28
click at [670, 348] on input "Niet waar" at bounding box center [674, 347] width 9 height 9
radio input "true"
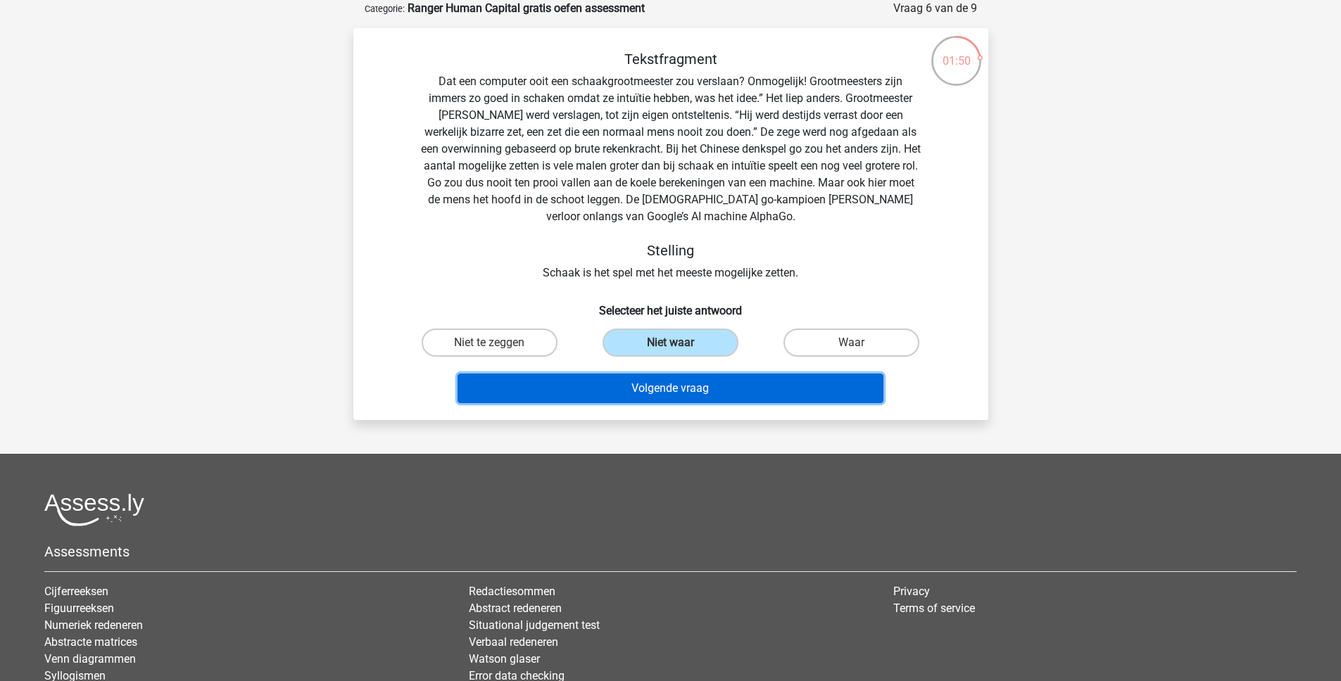
click at [660, 398] on button "Volgende vraag" at bounding box center [671, 389] width 426 height 30
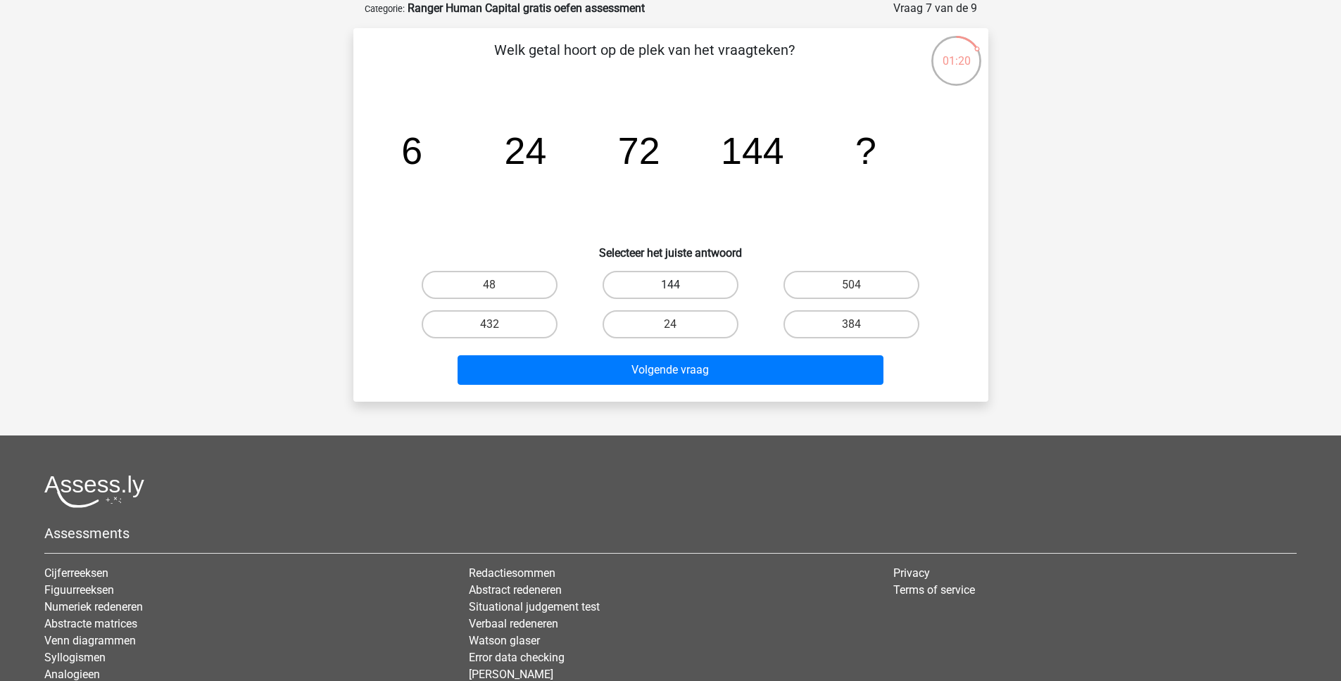
click at [681, 289] on label "144" at bounding box center [671, 285] width 136 height 28
click at [679, 289] on input "144" at bounding box center [674, 289] width 9 height 9
radio input "true"
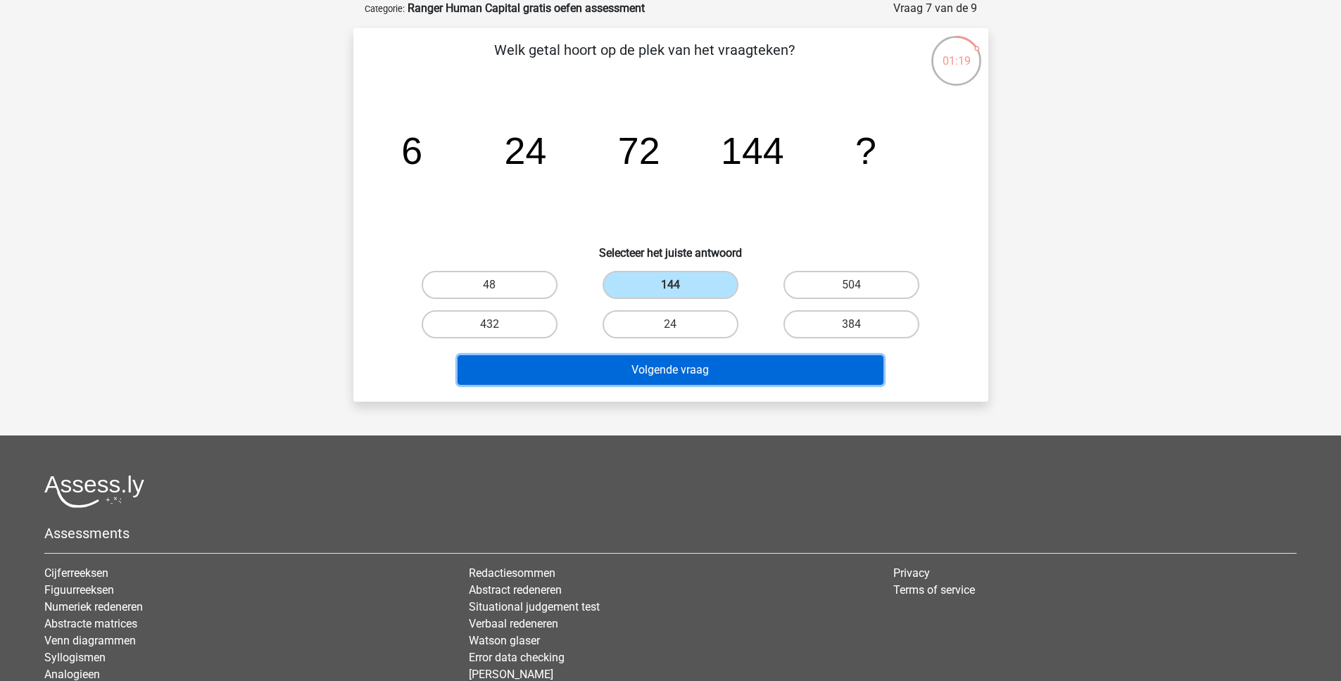
click at [653, 373] on button "Volgende vraag" at bounding box center [671, 370] width 426 height 30
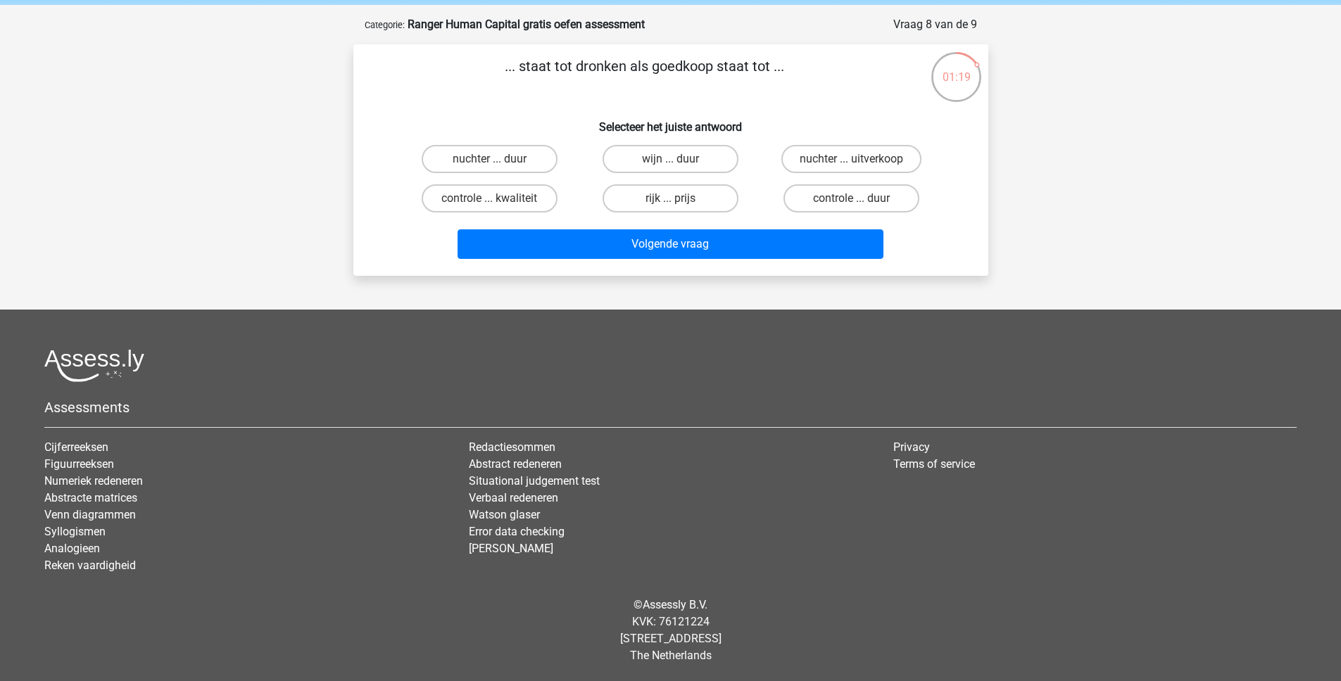
scroll to position [54, 0]
click at [521, 159] on label "nuchter ... duur" at bounding box center [490, 159] width 136 height 28
click at [498, 159] on input "nuchter ... duur" at bounding box center [493, 163] width 9 height 9
radio input "true"
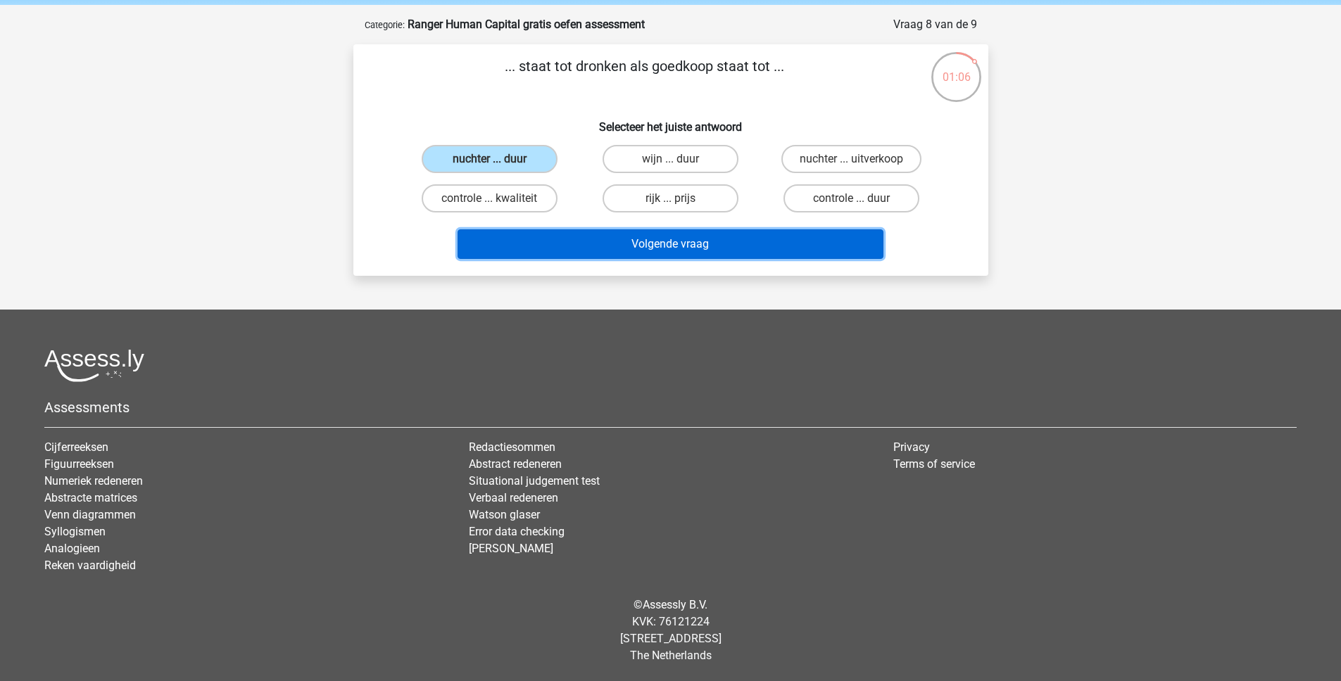
click at [585, 246] on button "Volgende vraag" at bounding box center [671, 244] width 426 height 30
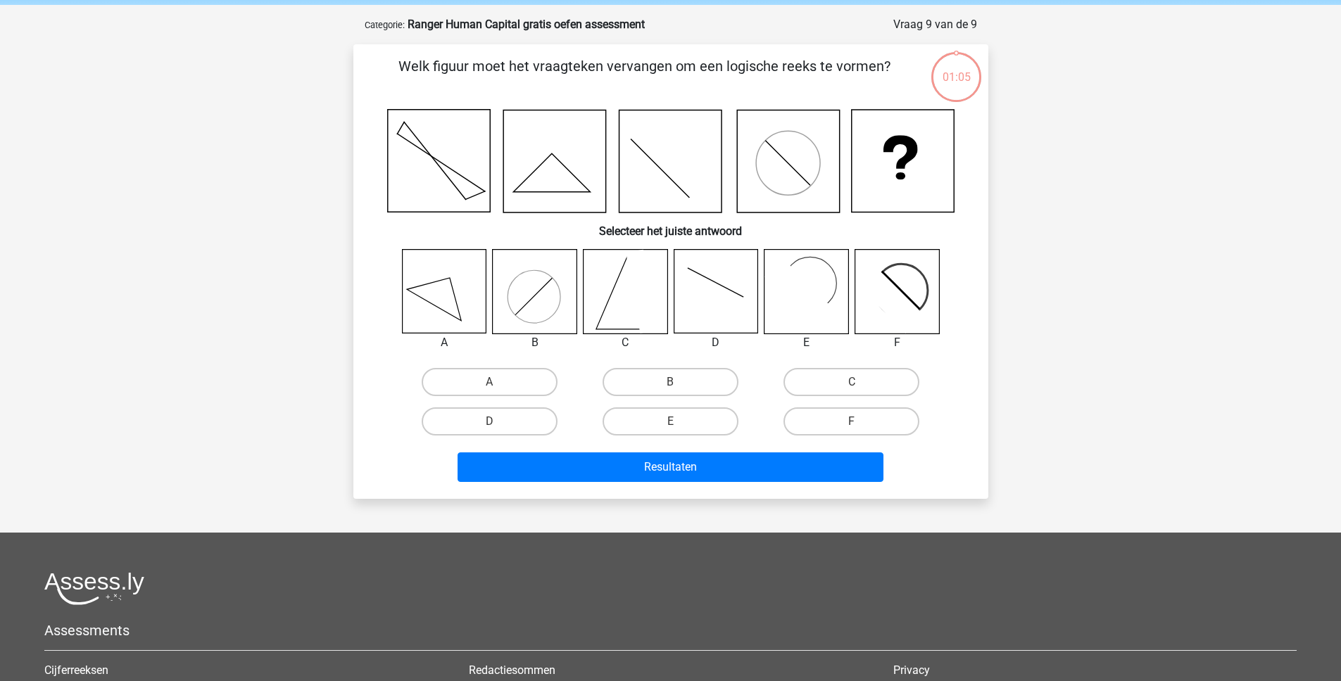
scroll to position [70, 0]
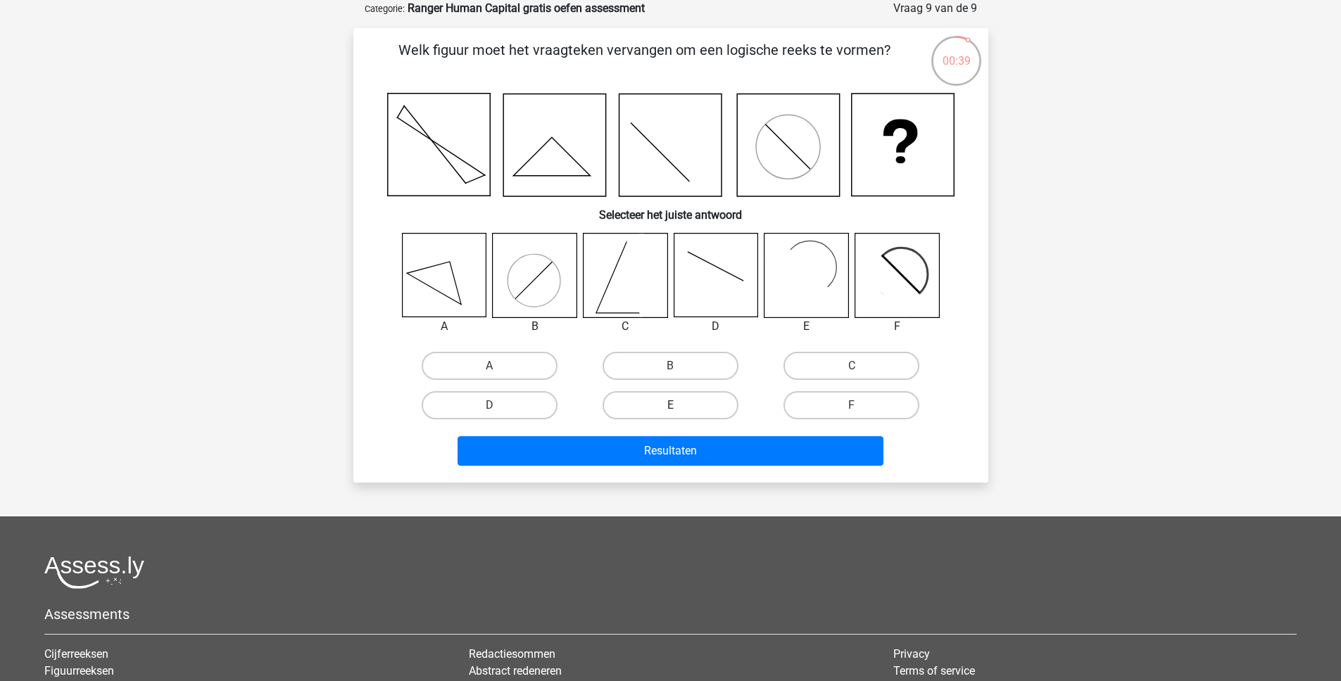
click at [667, 406] on label "E" at bounding box center [671, 405] width 136 height 28
click at [670, 406] on input "E" at bounding box center [674, 409] width 9 height 9
radio input "true"
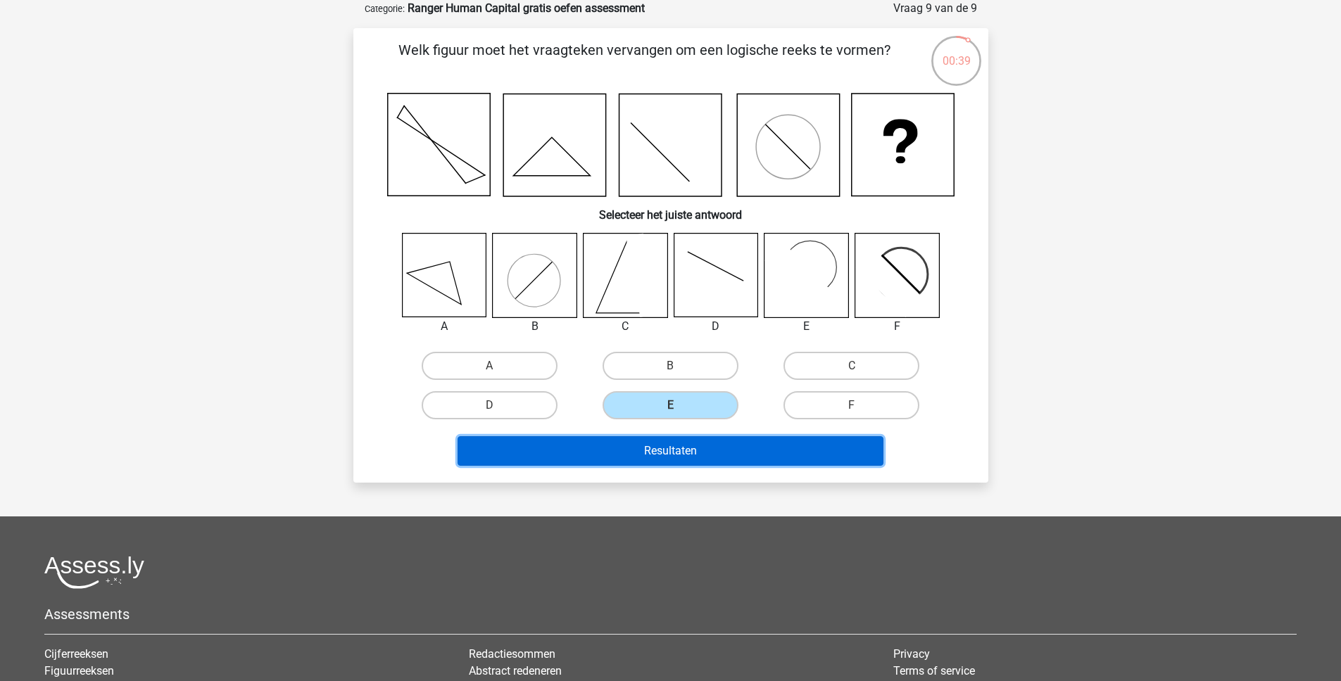
click at [655, 458] on button "Resultaten" at bounding box center [671, 451] width 426 height 30
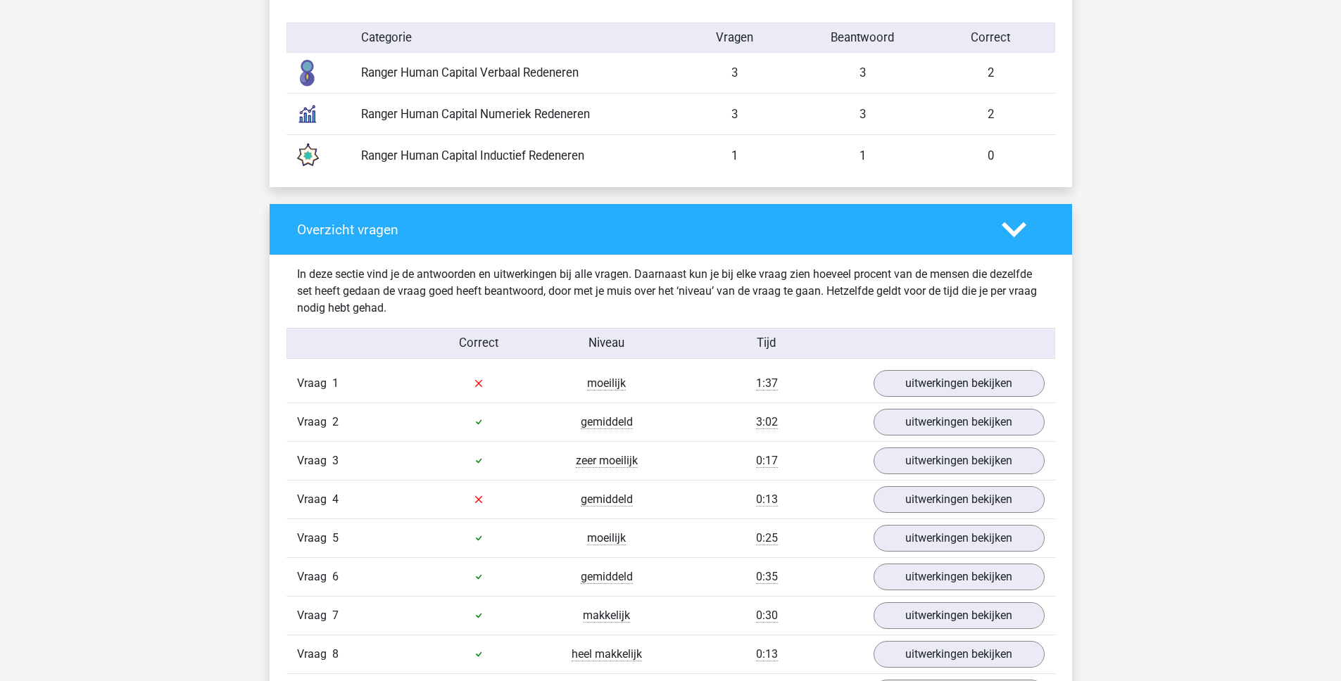
scroll to position [1162, 0]
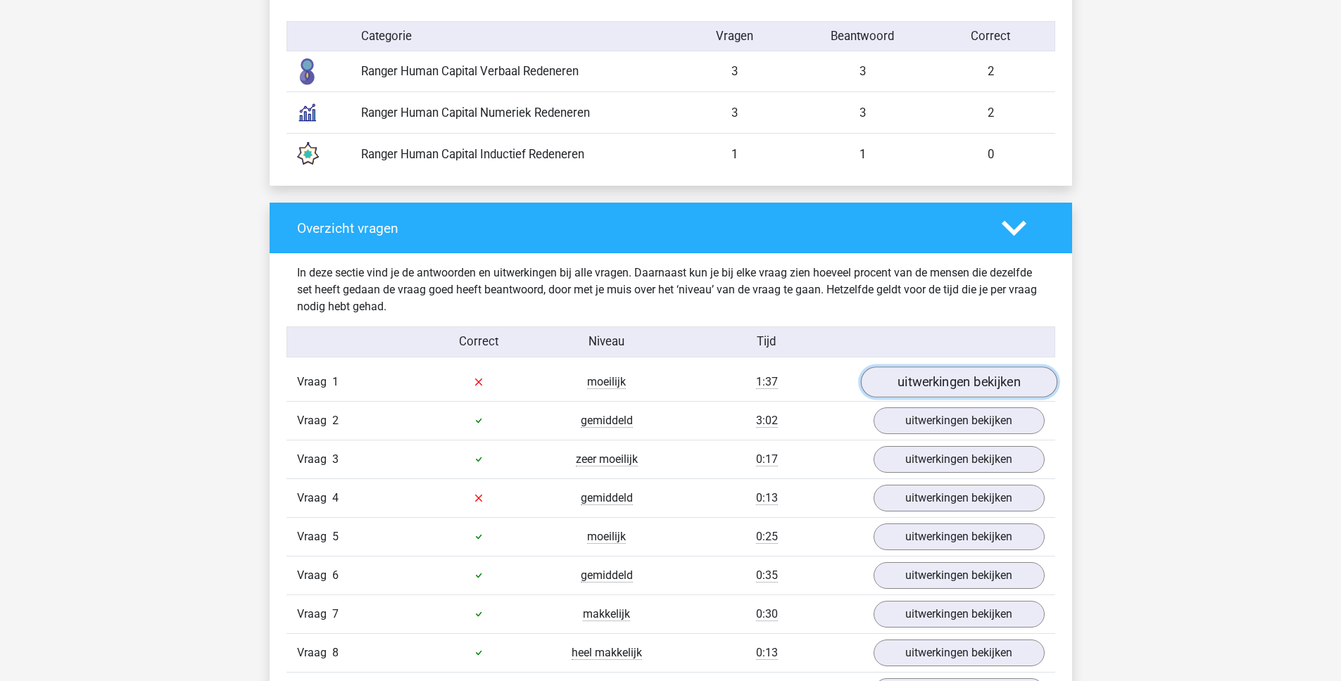
click at [917, 375] on link "uitwerkingen bekijken" at bounding box center [958, 382] width 196 height 31
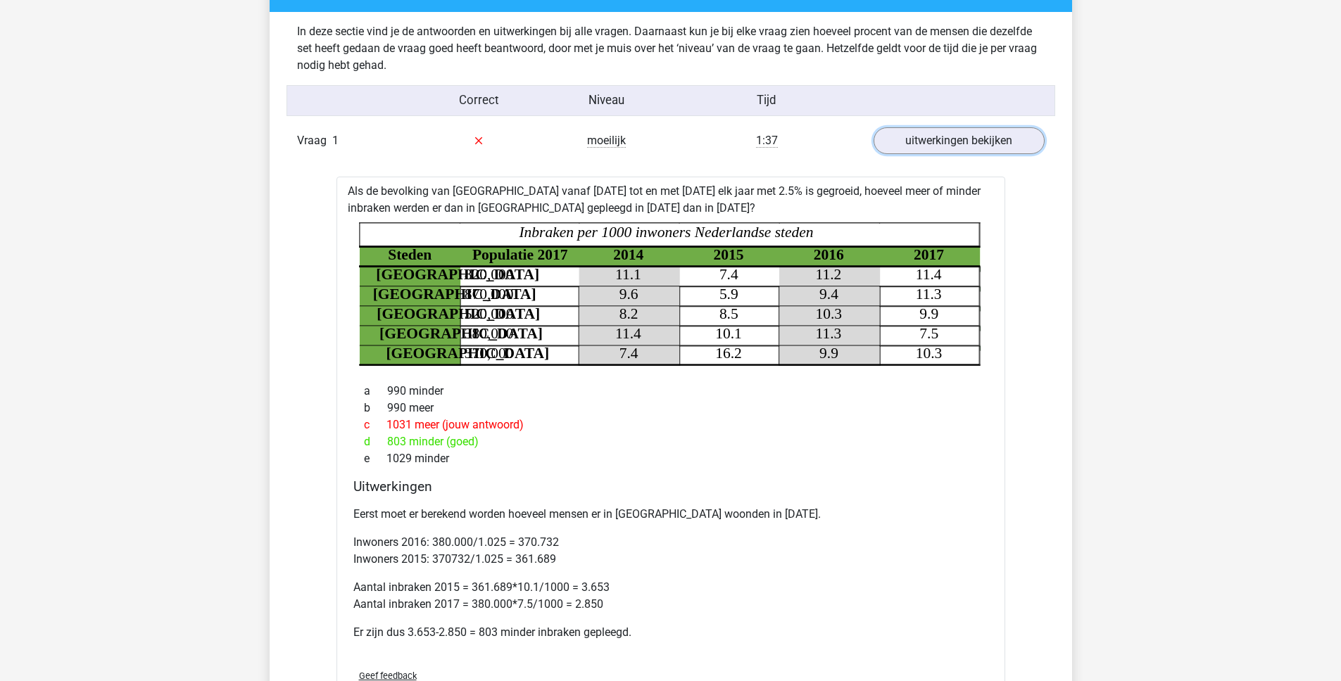
scroll to position [1404, 0]
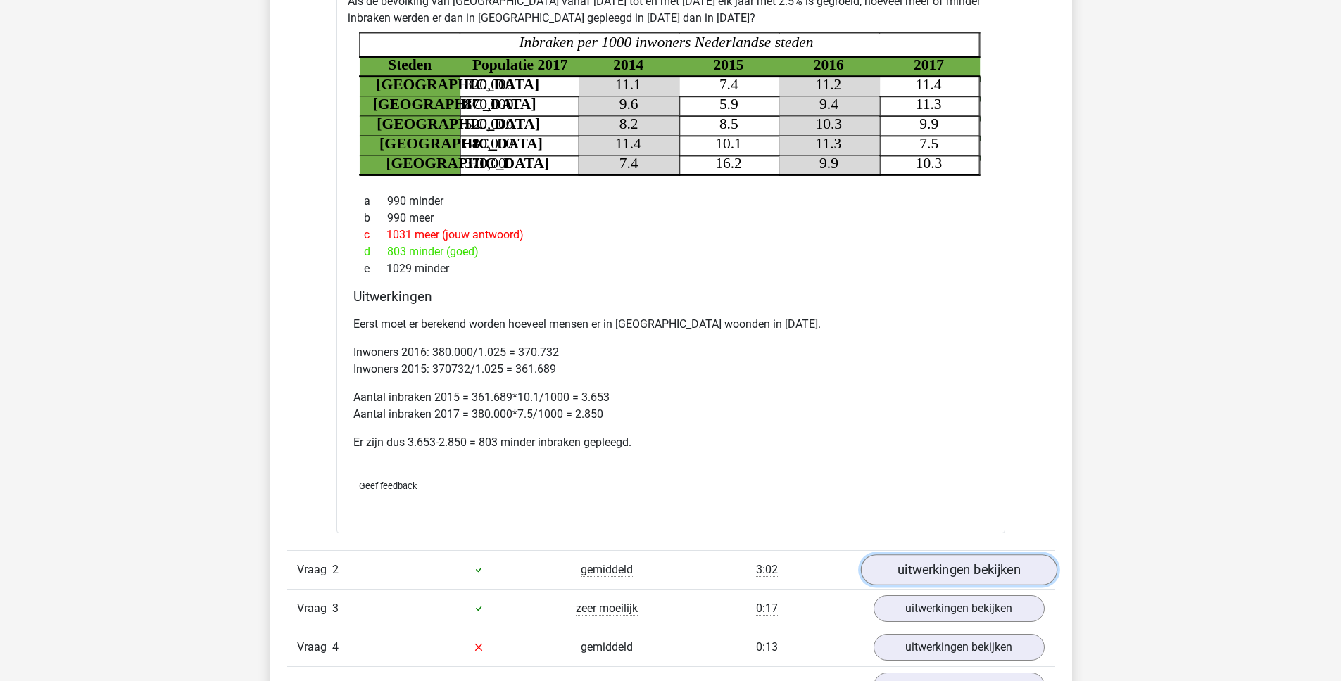
click at [940, 567] on link "uitwerkingen bekijken" at bounding box center [958, 570] width 196 height 31
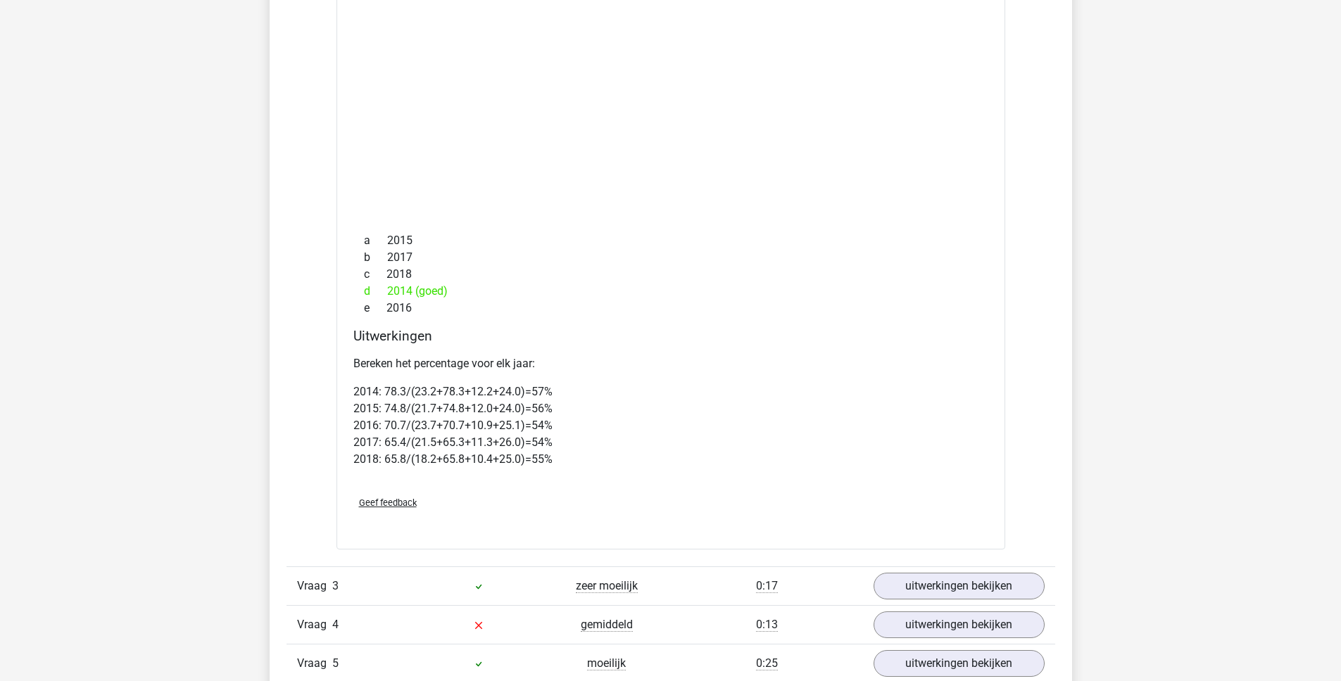
scroll to position [2866, 0]
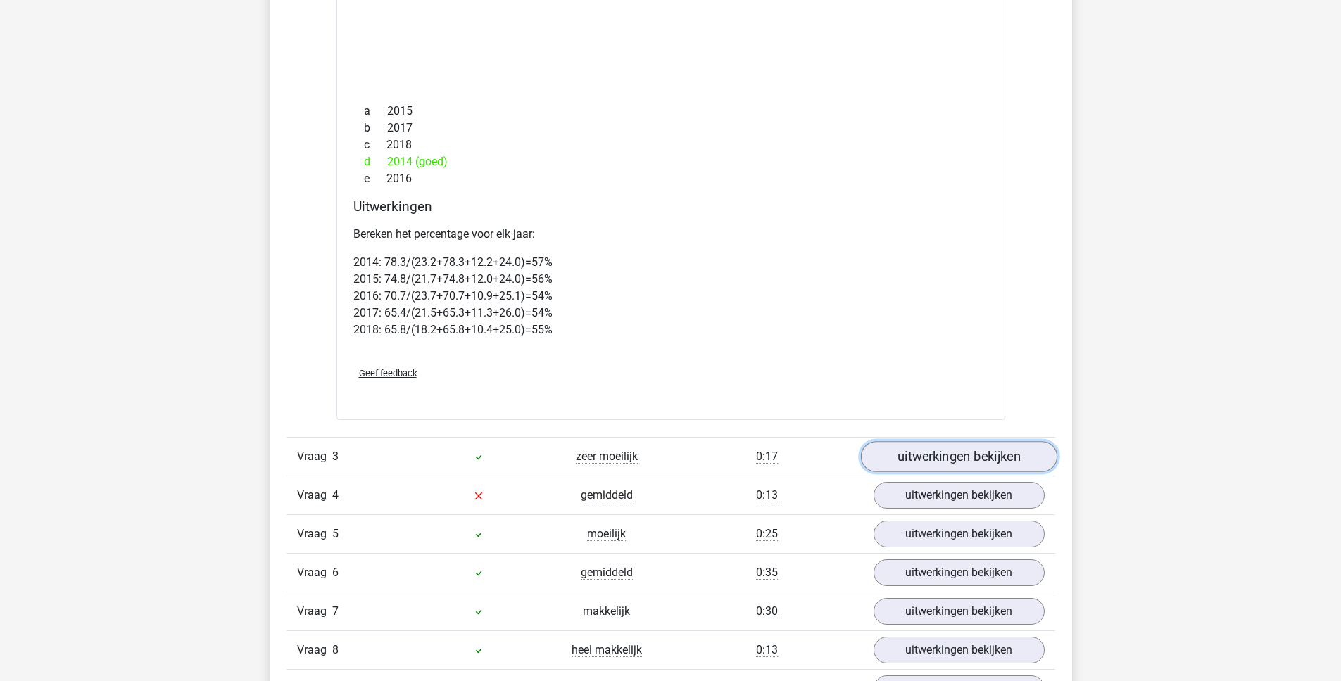
click at [895, 465] on link "uitwerkingen bekijken" at bounding box center [958, 456] width 196 height 31
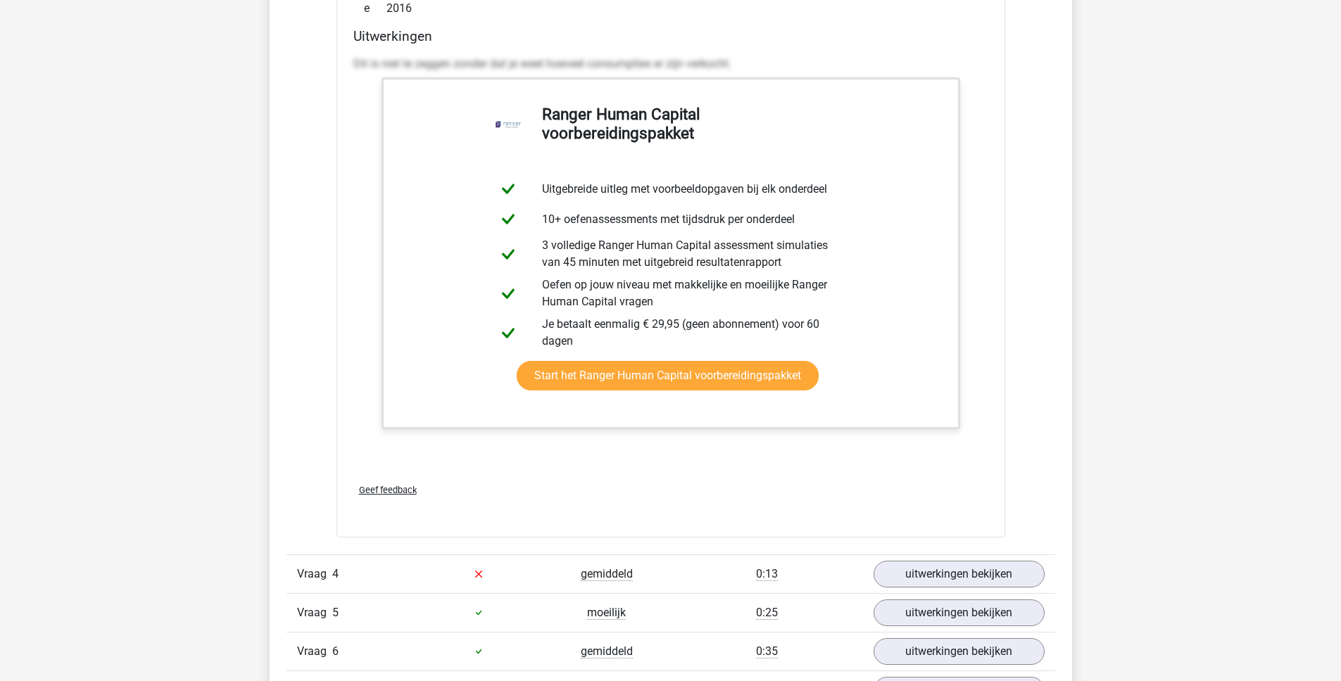
scroll to position [4198, 0]
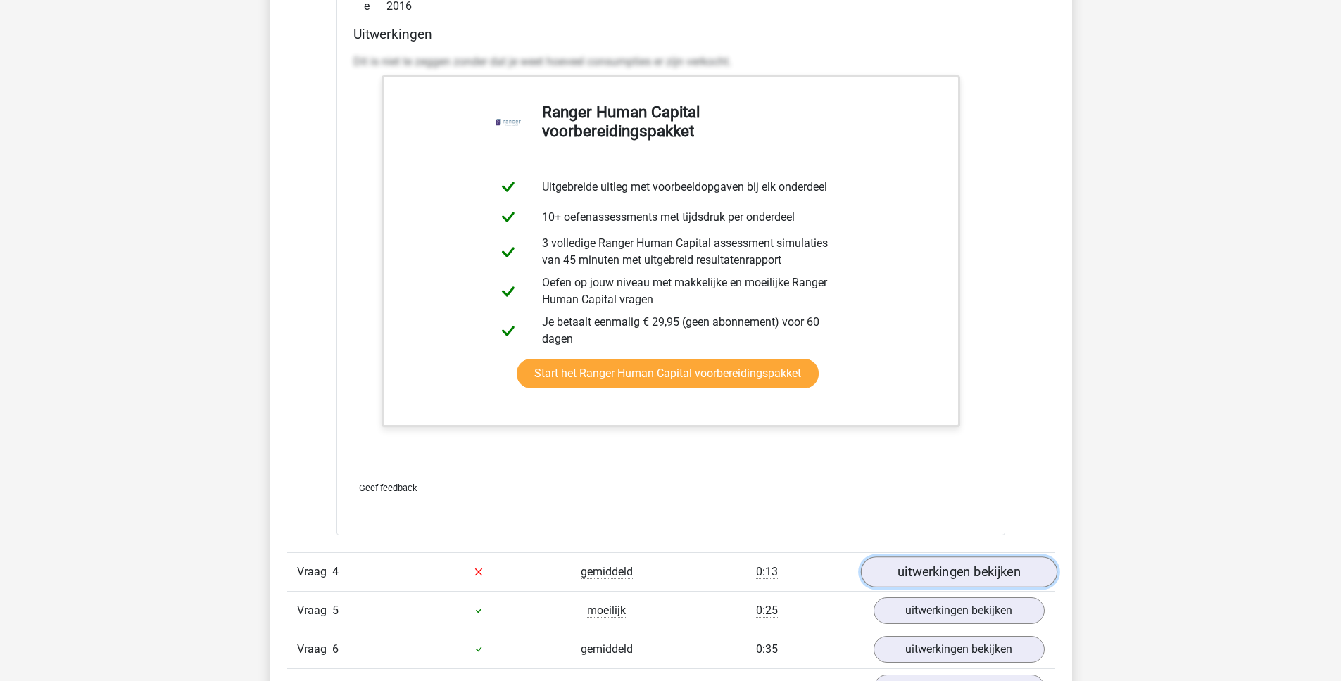
click at [914, 569] on link "uitwerkingen bekijken" at bounding box center [958, 572] width 196 height 31
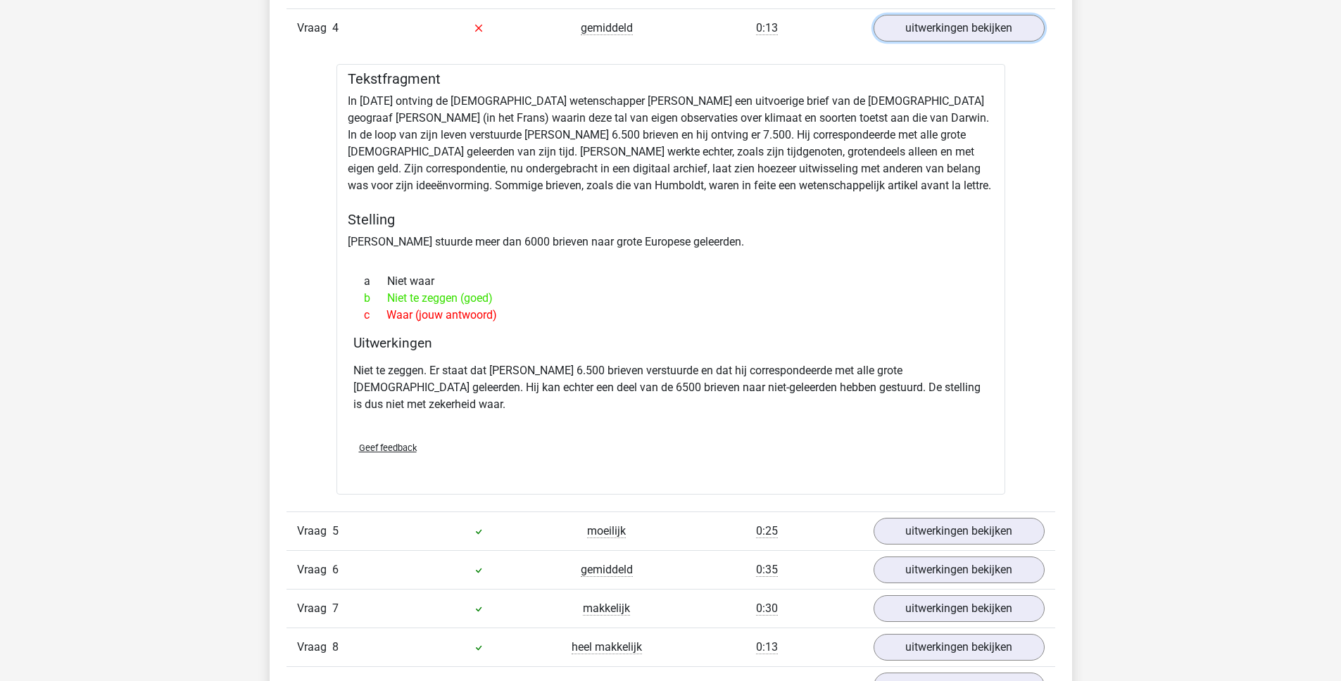
scroll to position [4785, 0]
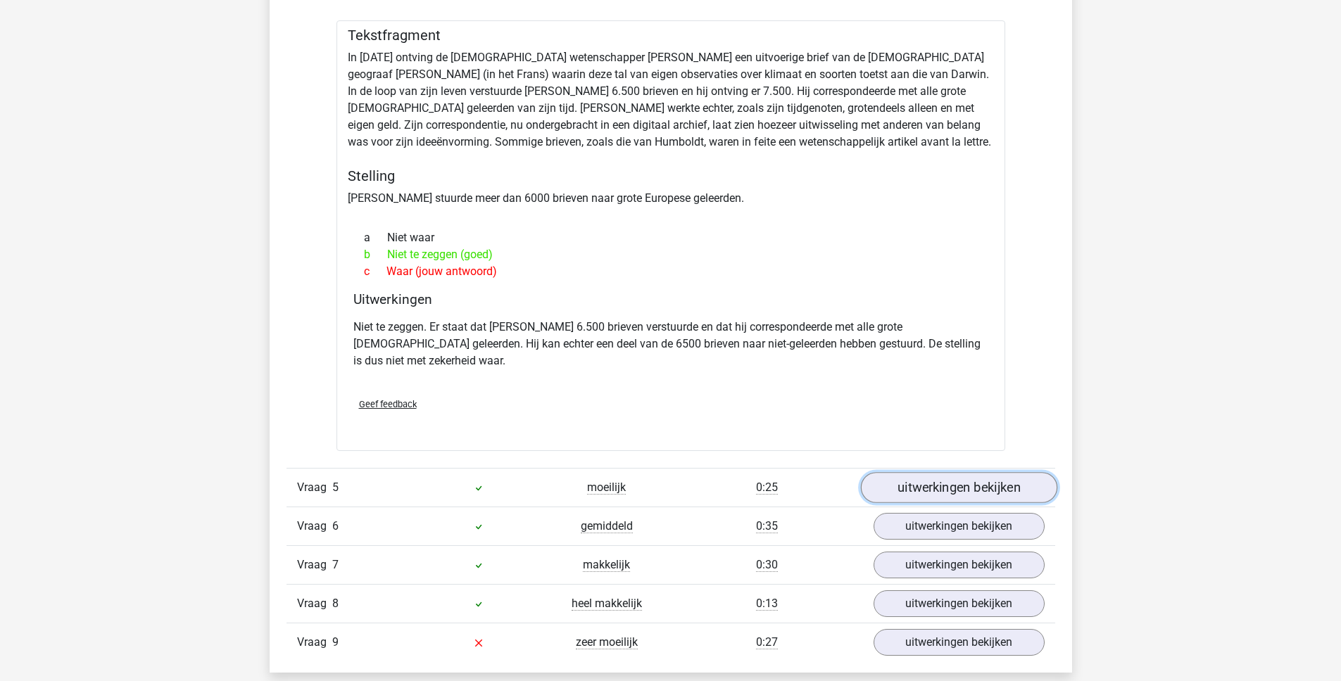
click at [902, 472] on link "uitwerkingen bekijken" at bounding box center [958, 487] width 196 height 31
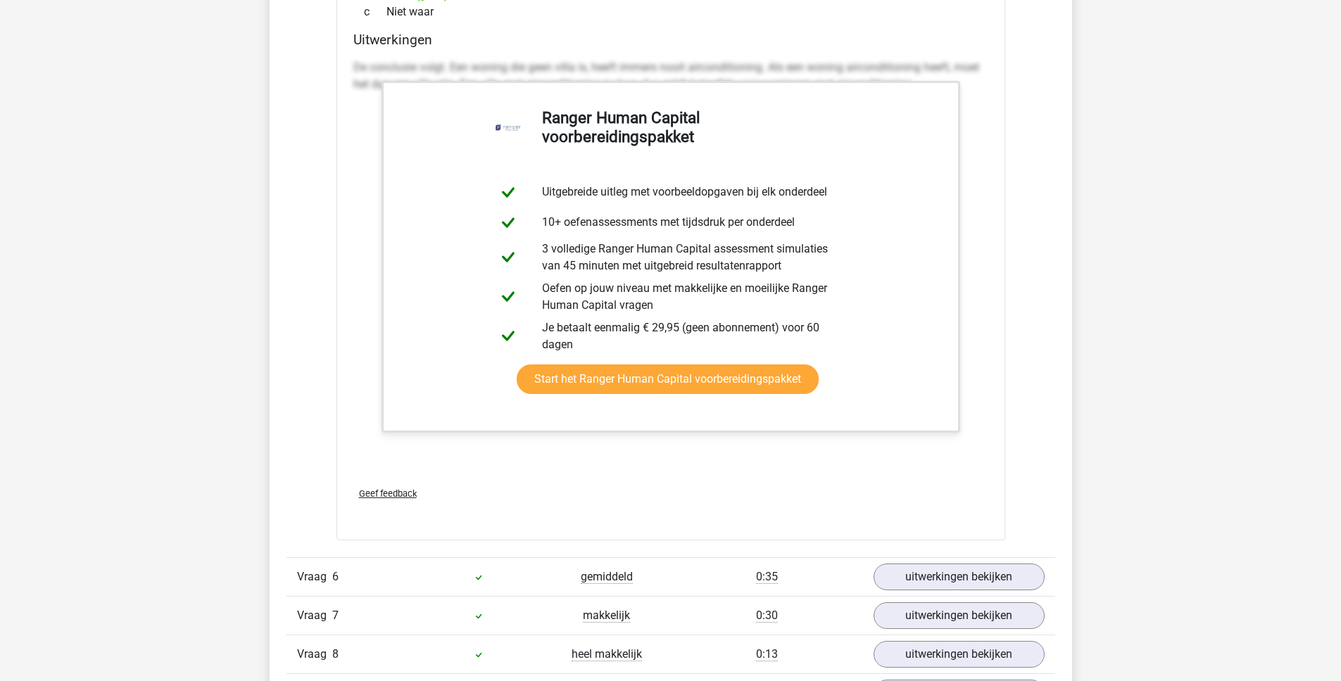
scroll to position [5484, 0]
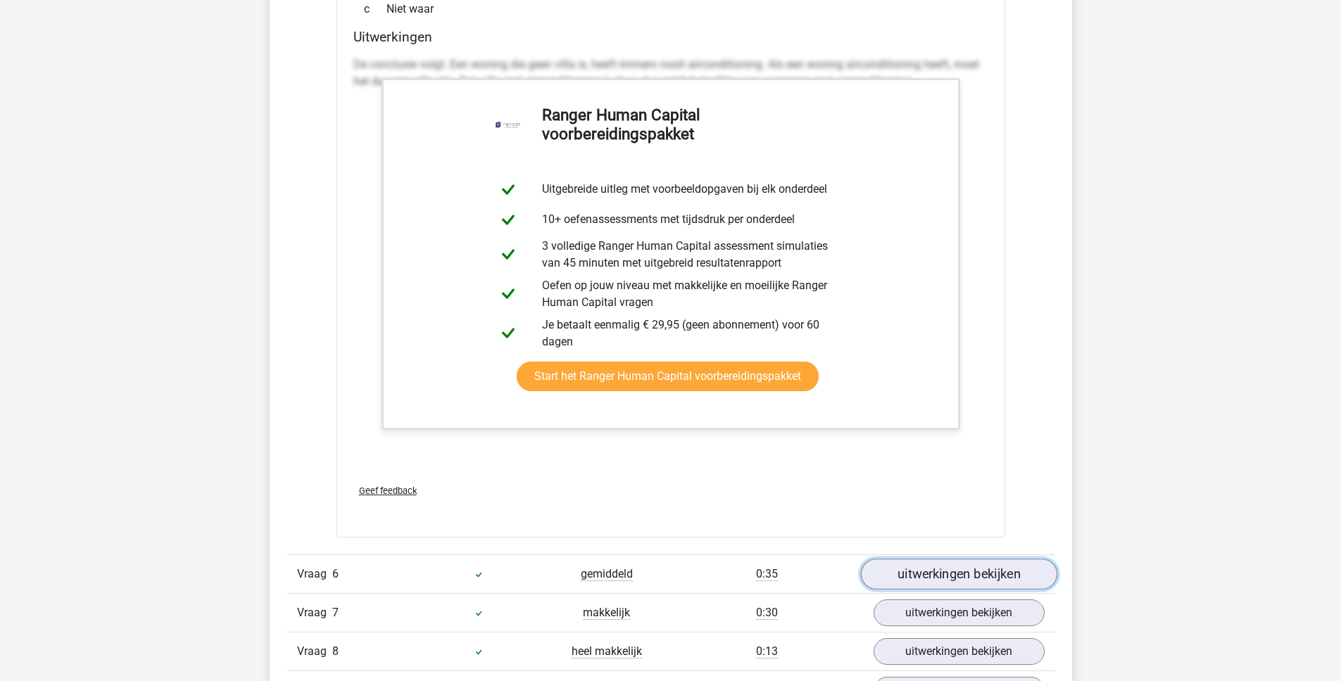
click at [933, 559] on link "uitwerkingen bekijken" at bounding box center [958, 574] width 196 height 31
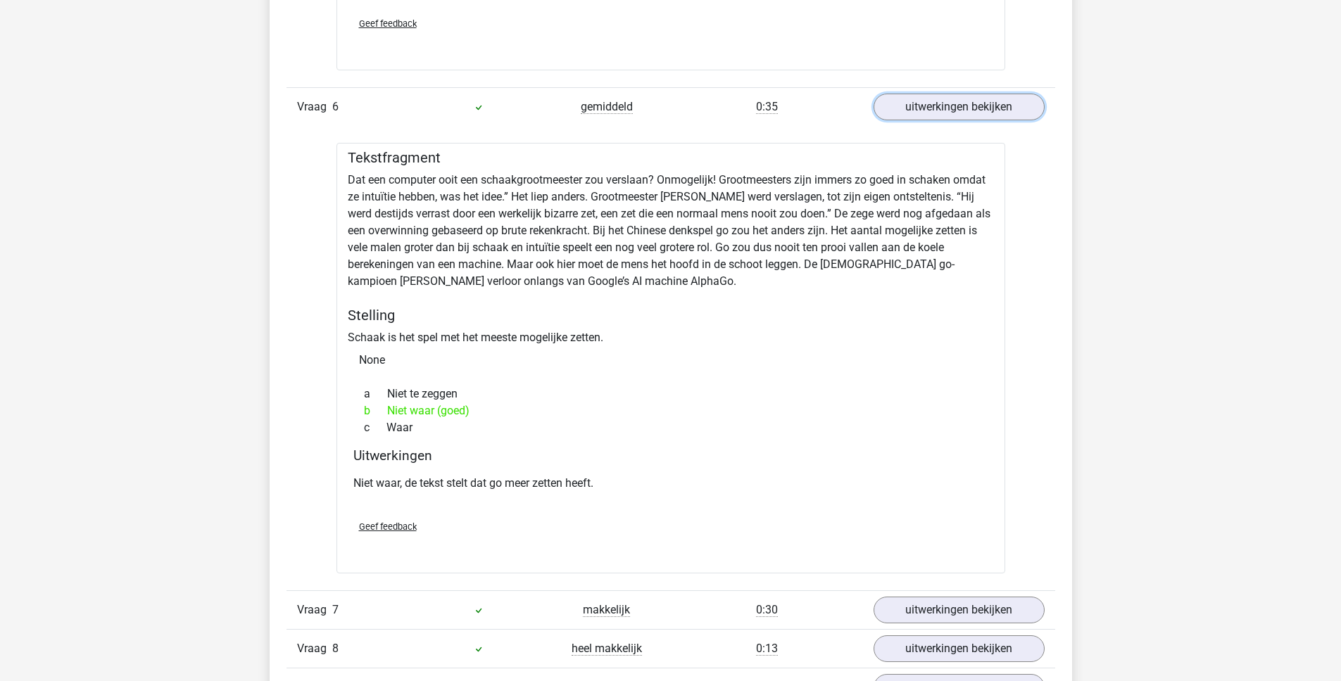
scroll to position [6032, 0]
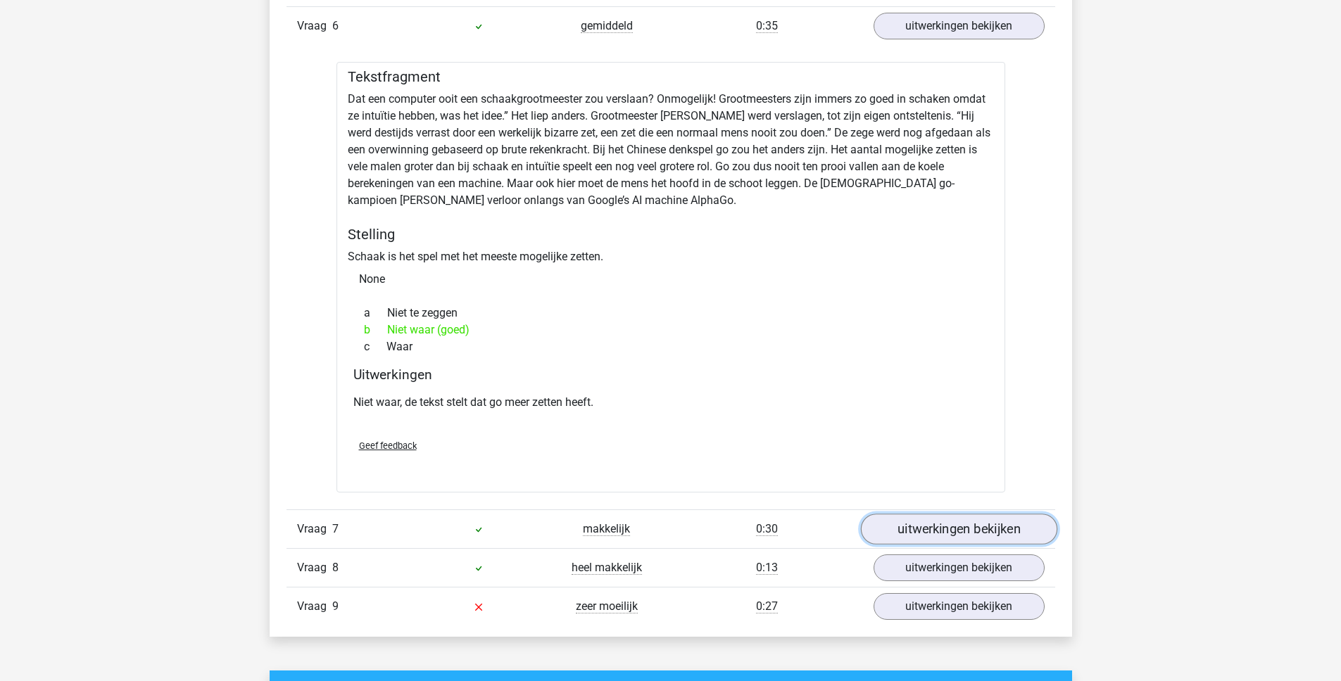
click at [895, 515] on link "uitwerkingen bekijken" at bounding box center [958, 529] width 196 height 31
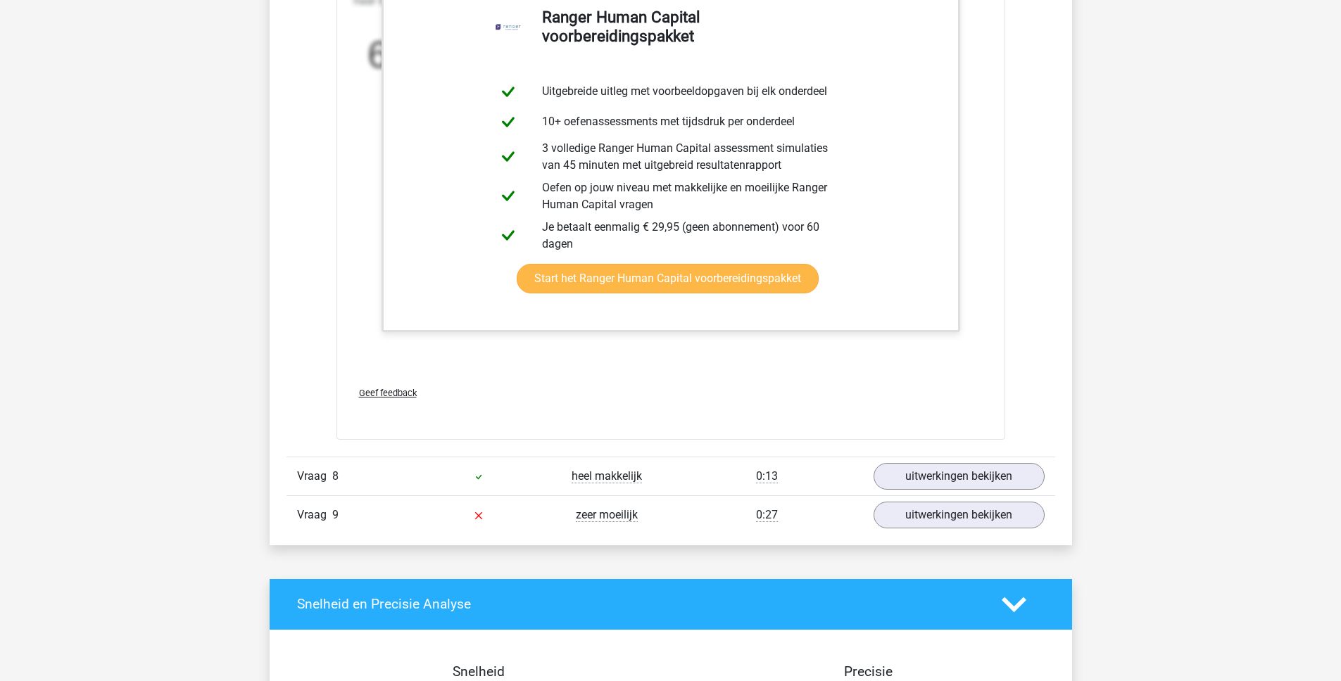
scroll to position [6986, 0]
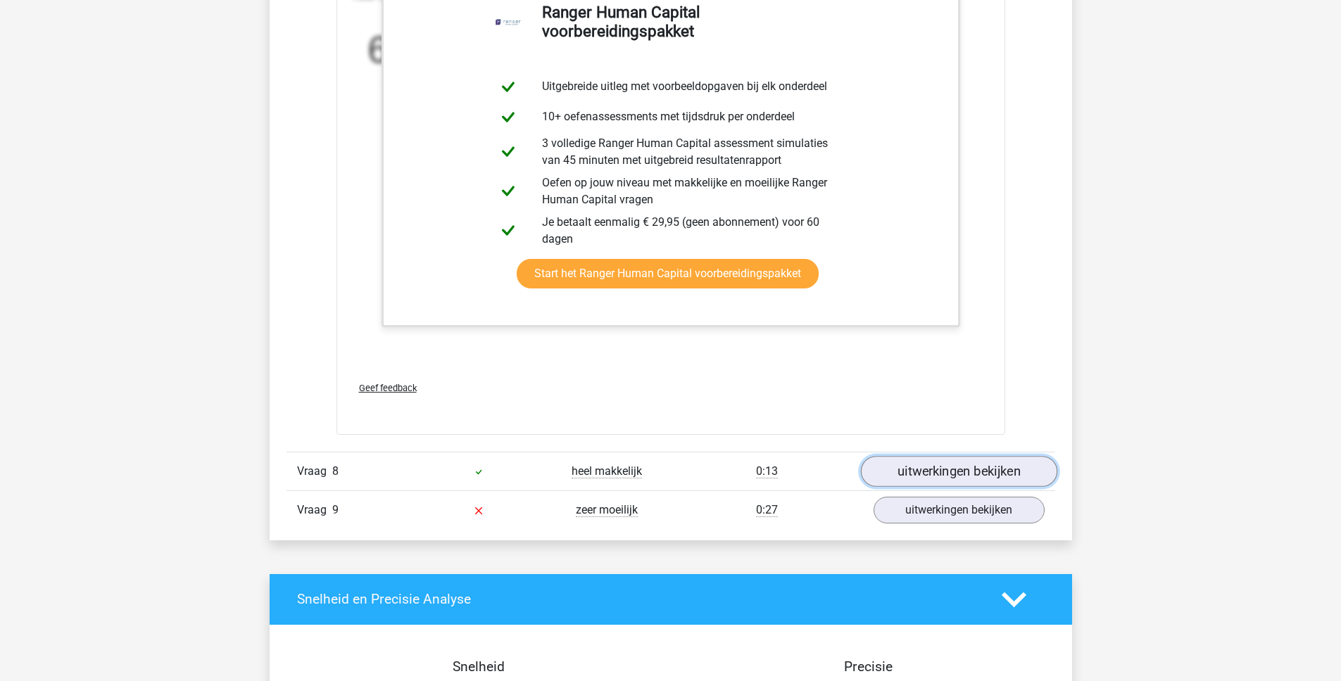
click at [931, 460] on link "uitwerkingen bekijken" at bounding box center [958, 471] width 196 height 31
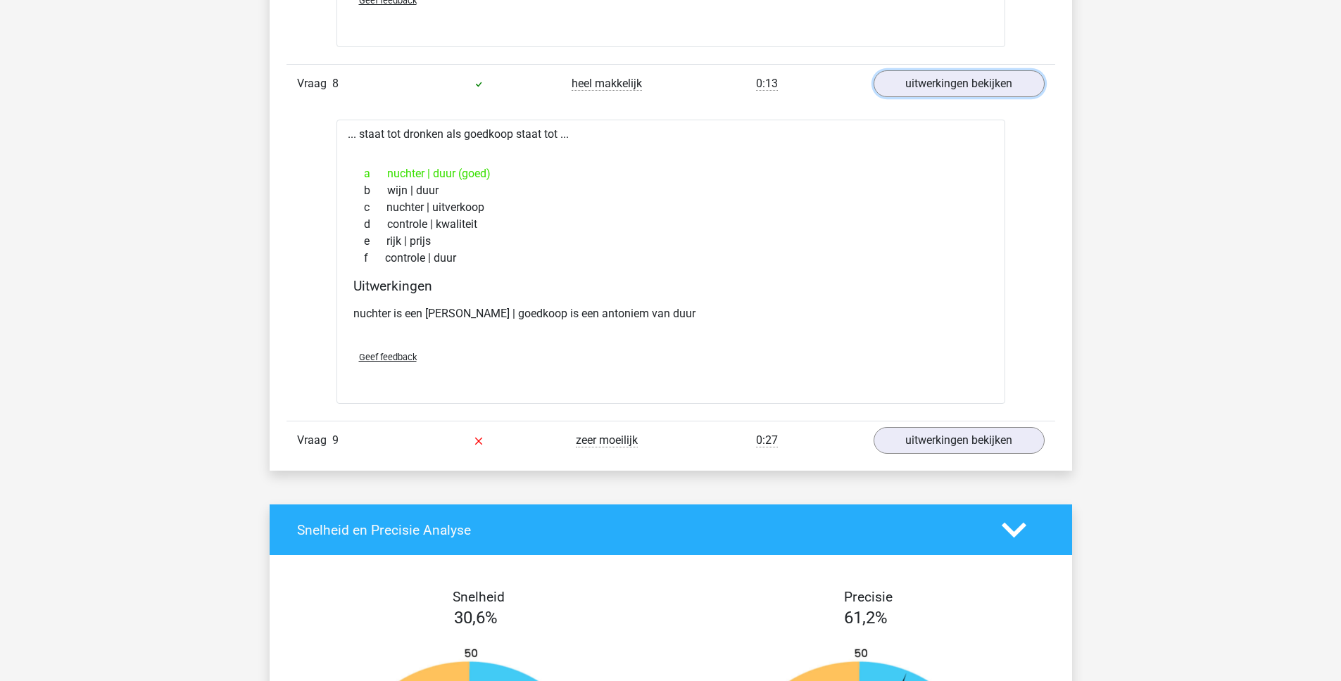
scroll to position [7384, 0]
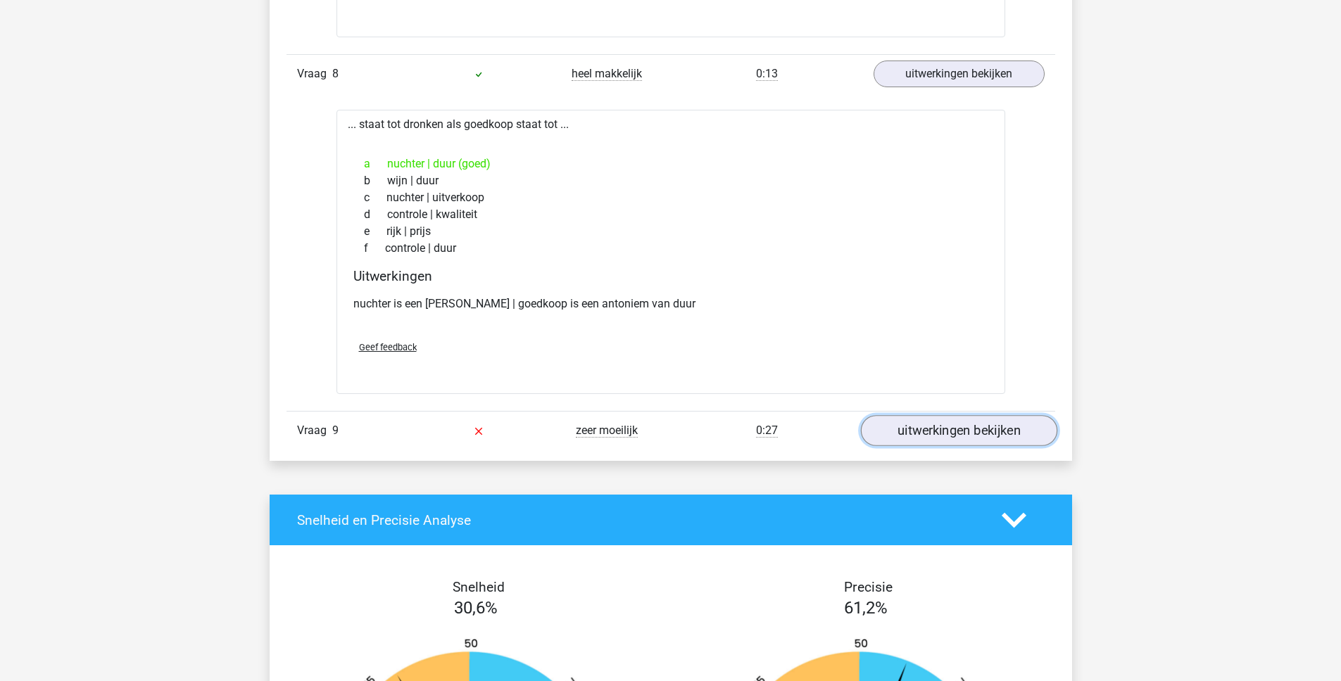
click at [938, 420] on link "uitwerkingen bekijken" at bounding box center [958, 430] width 196 height 31
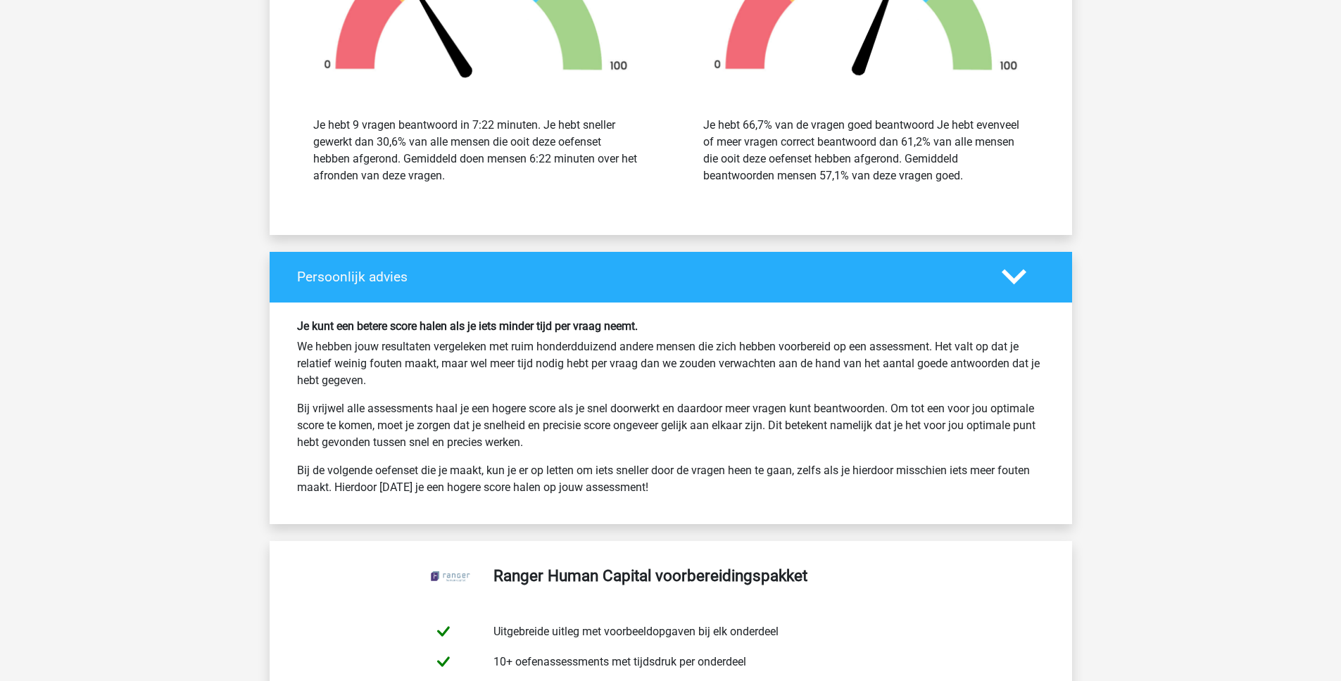
scroll to position [9291, 0]
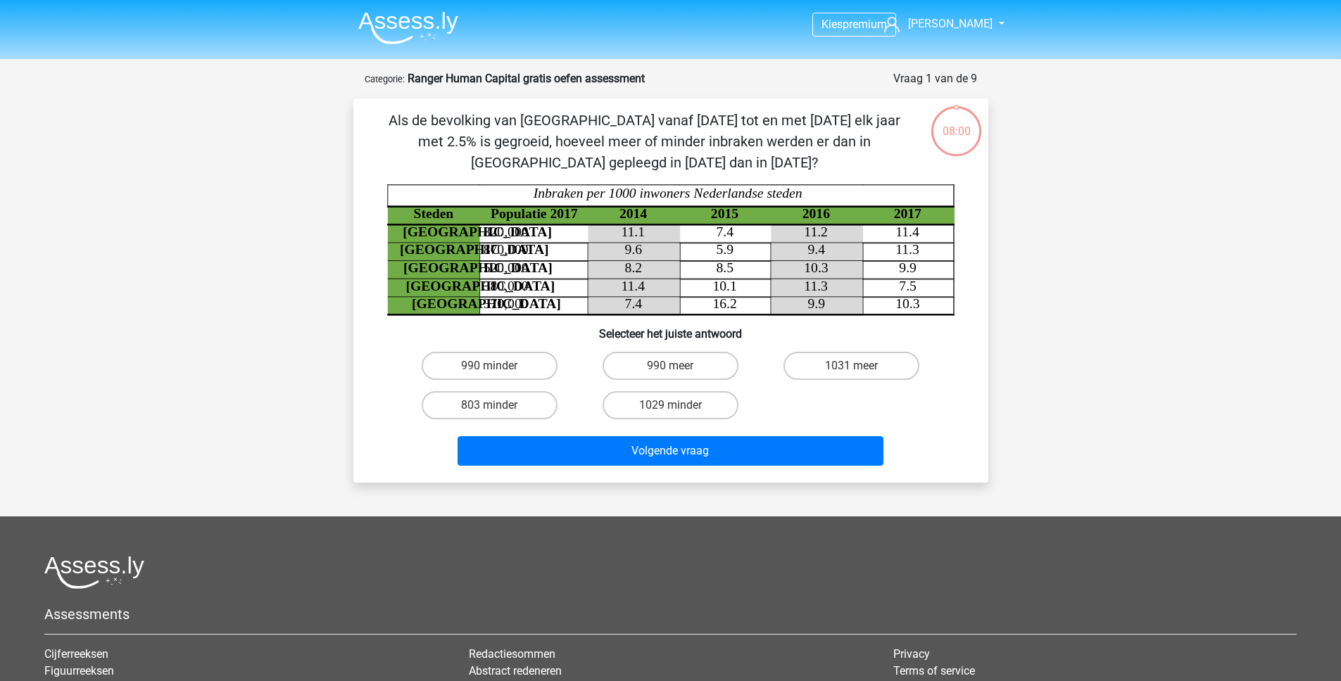
scroll to position [70, 0]
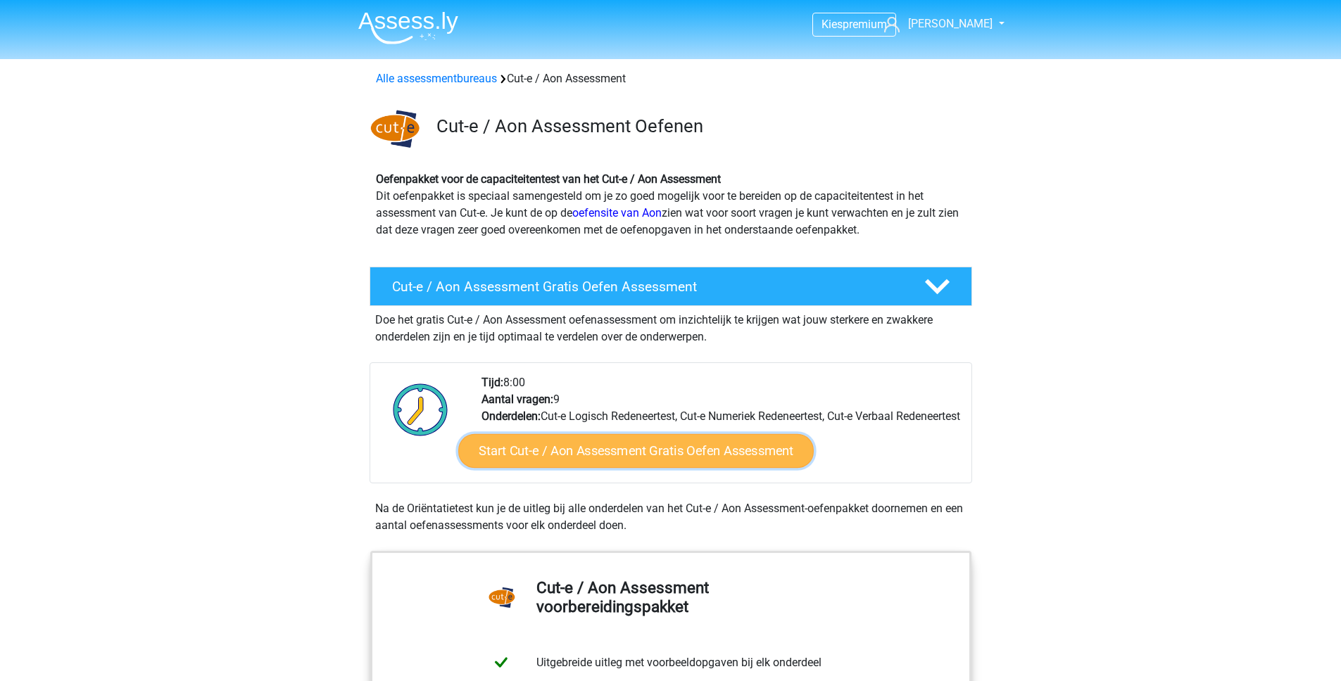
click at [591, 468] on link "Start Cut-e / Aon Assessment Gratis Oefen Assessment" at bounding box center [635, 451] width 355 height 34
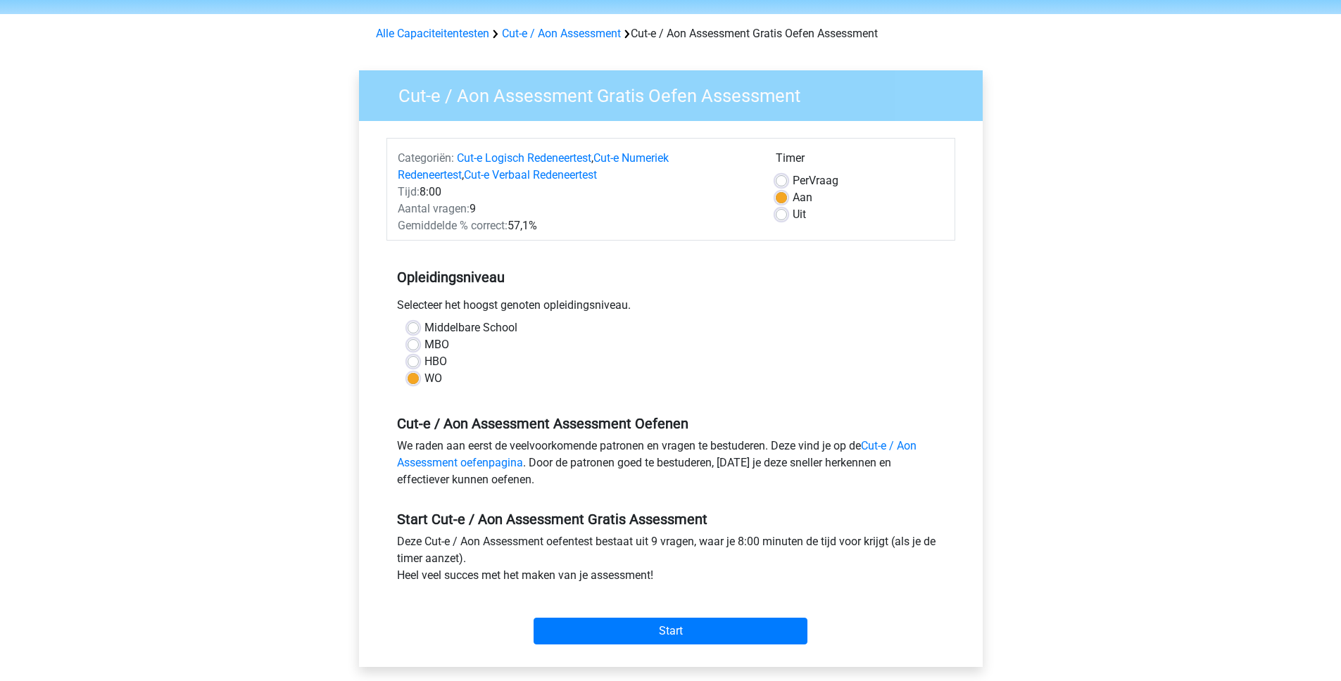
scroll to position [81, 0]
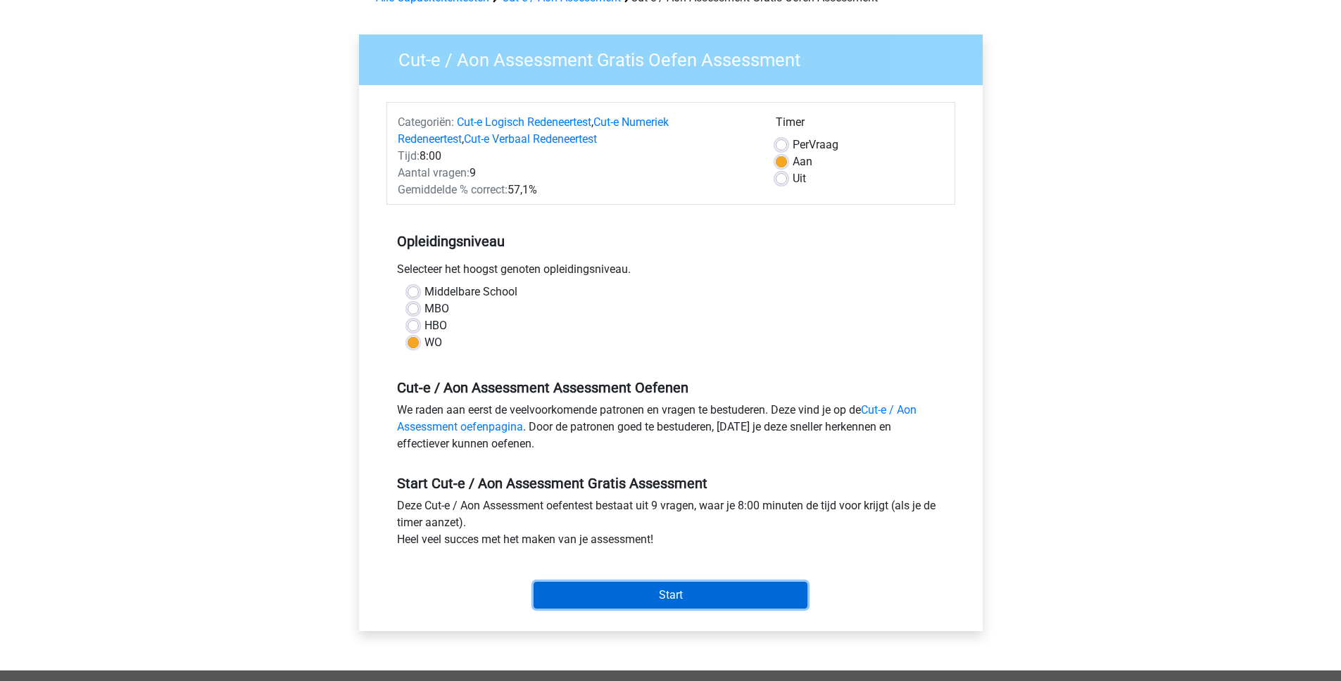
click at [622, 597] on input "Start" at bounding box center [671, 595] width 274 height 27
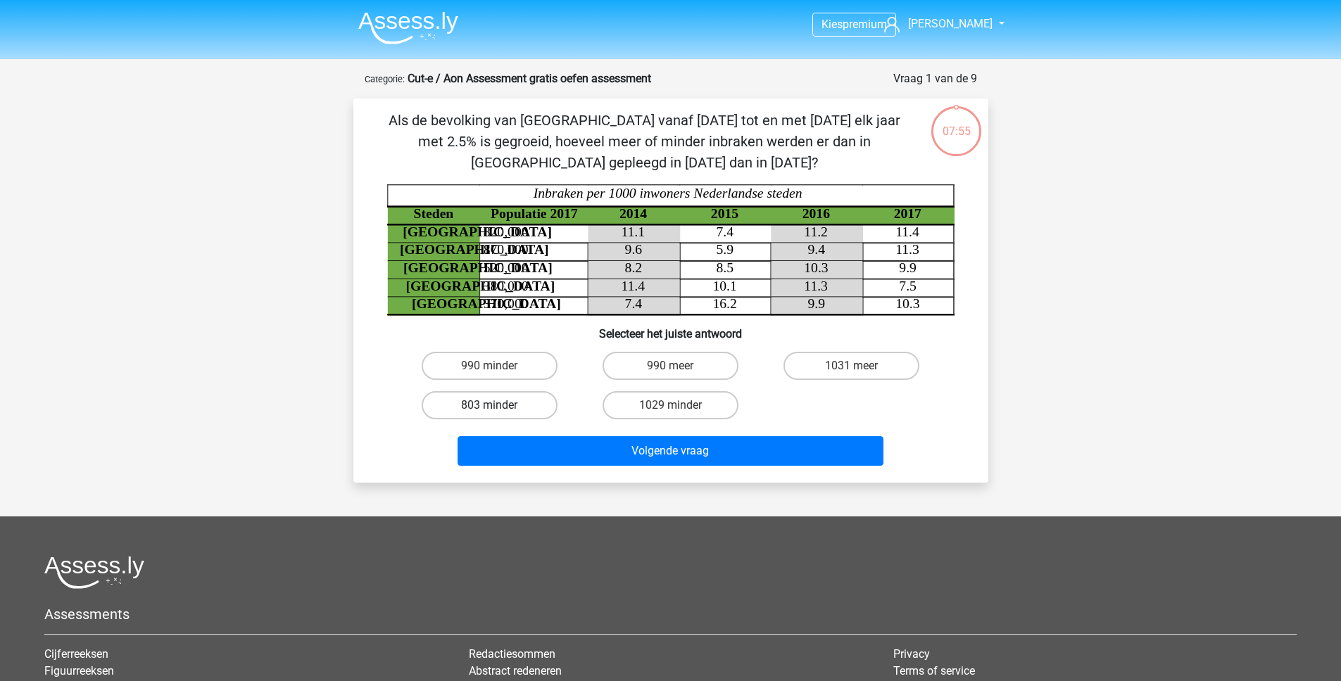
click at [525, 414] on label "803 minder" at bounding box center [490, 405] width 136 height 28
click at [498, 414] on input "803 minder" at bounding box center [493, 409] width 9 height 9
radio input "true"
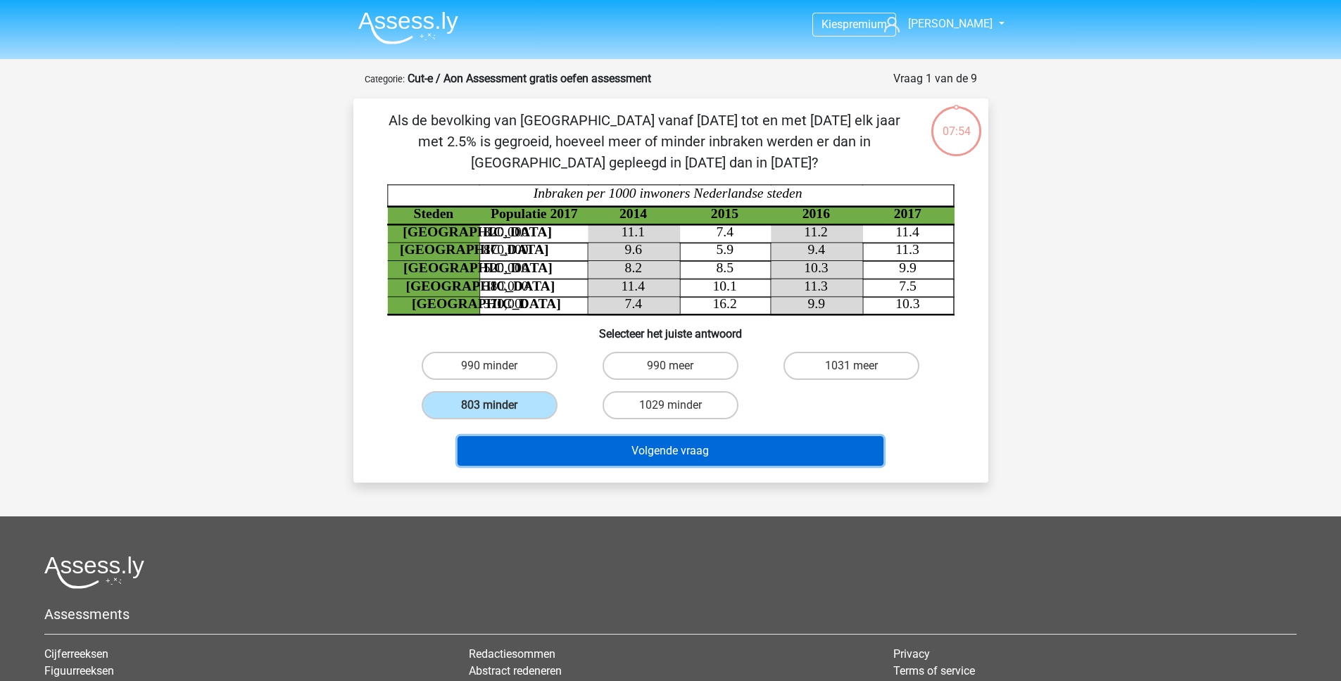
click at [560, 452] on button "Volgende vraag" at bounding box center [671, 451] width 426 height 30
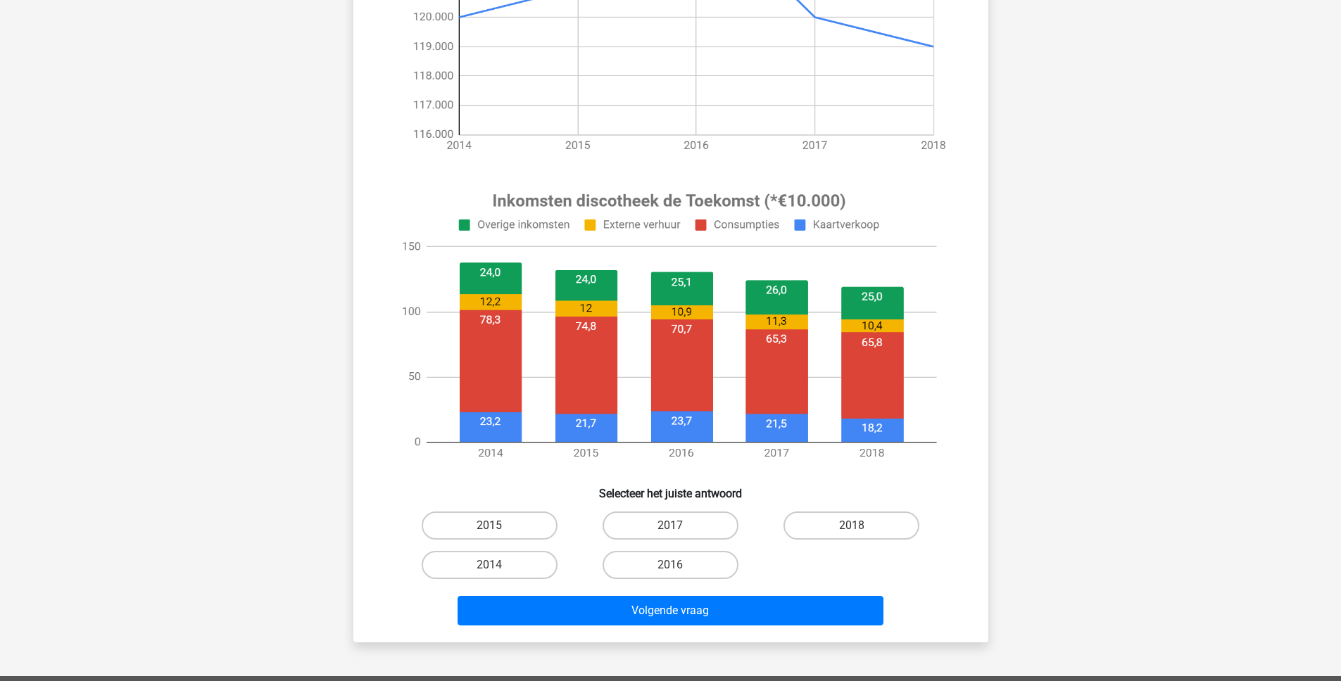
scroll to position [420, 0]
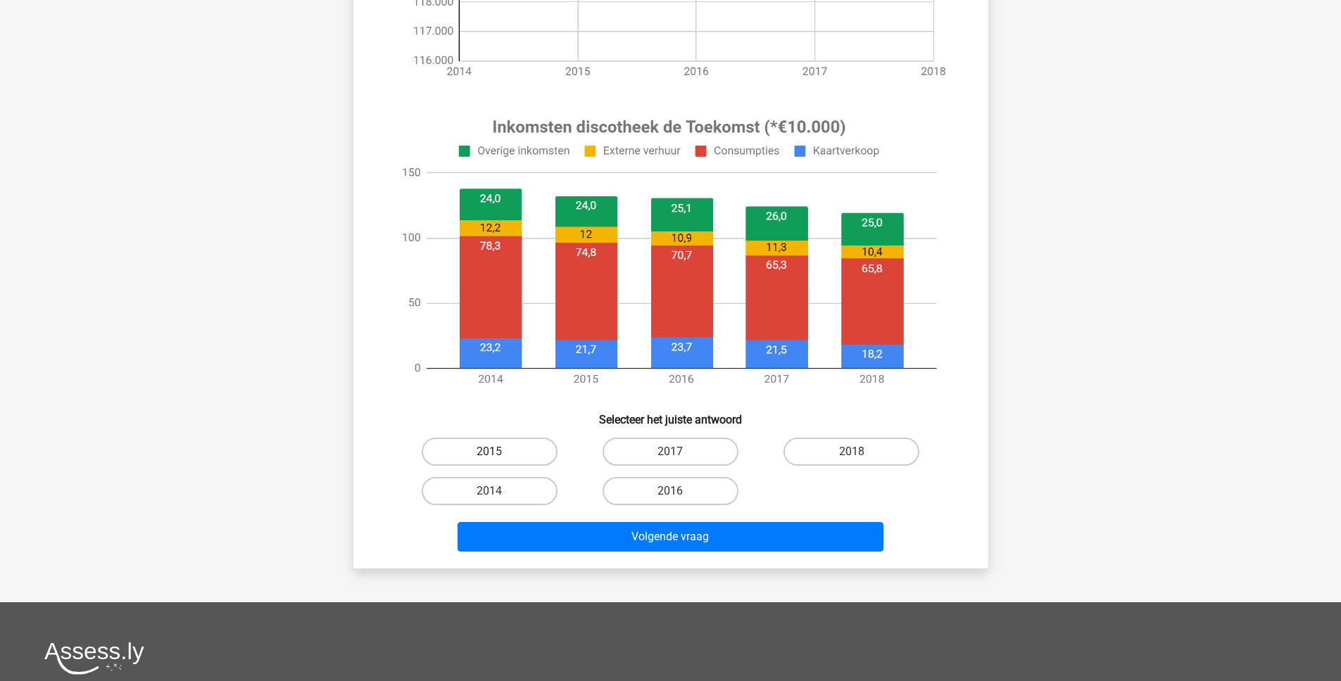
click at [541, 447] on label "2015" at bounding box center [490, 452] width 136 height 28
click at [498, 452] on input "2015" at bounding box center [493, 456] width 9 height 9
radio input "true"
click at [522, 493] on label "2014" at bounding box center [490, 491] width 136 height 28
click at [498, 493] on input "2014" at bounding box center [493, 495] width 9 height 9
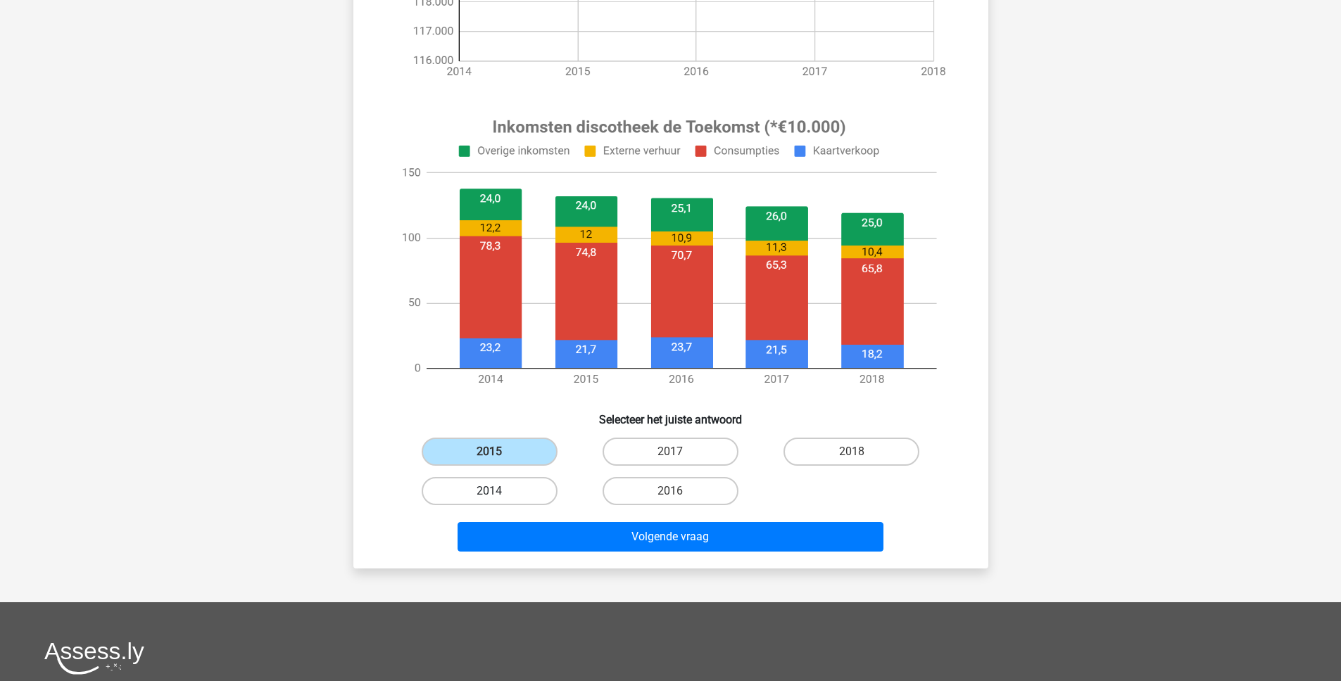
radio input "true"
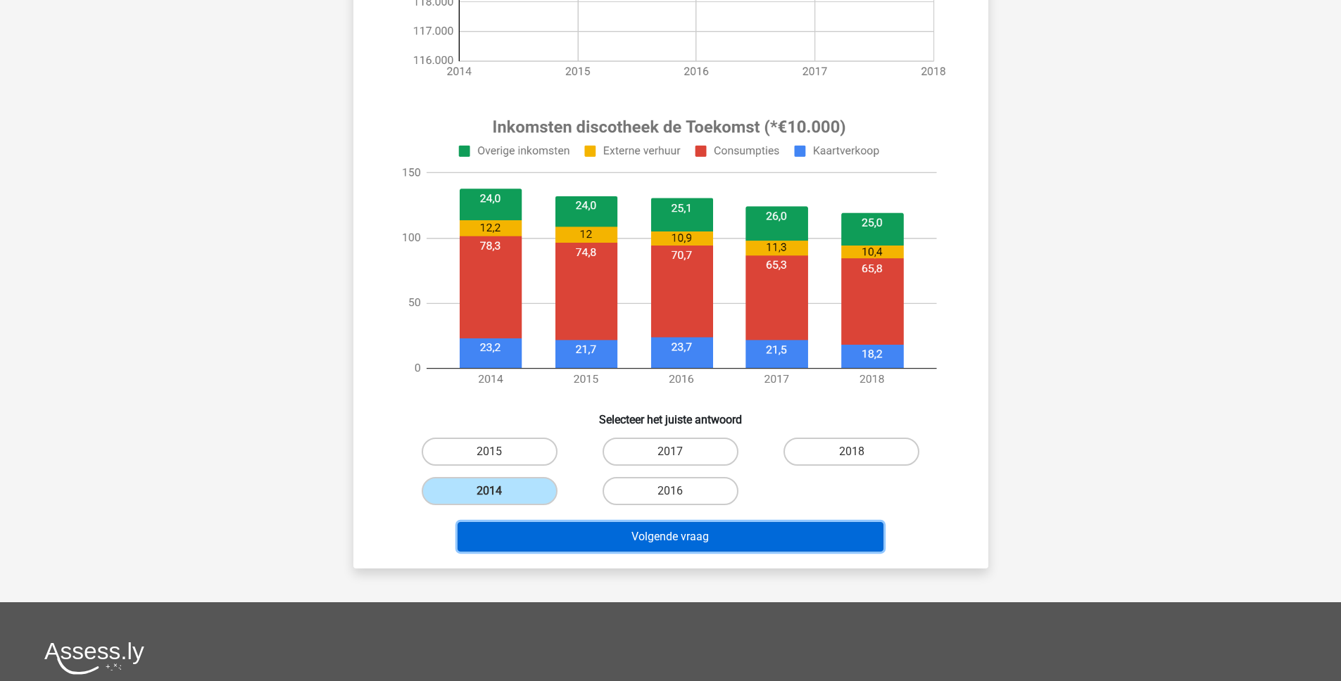
click at [583, 535] on button "Volgende vraag" at bounding box center [671, 537] width 426 height 30
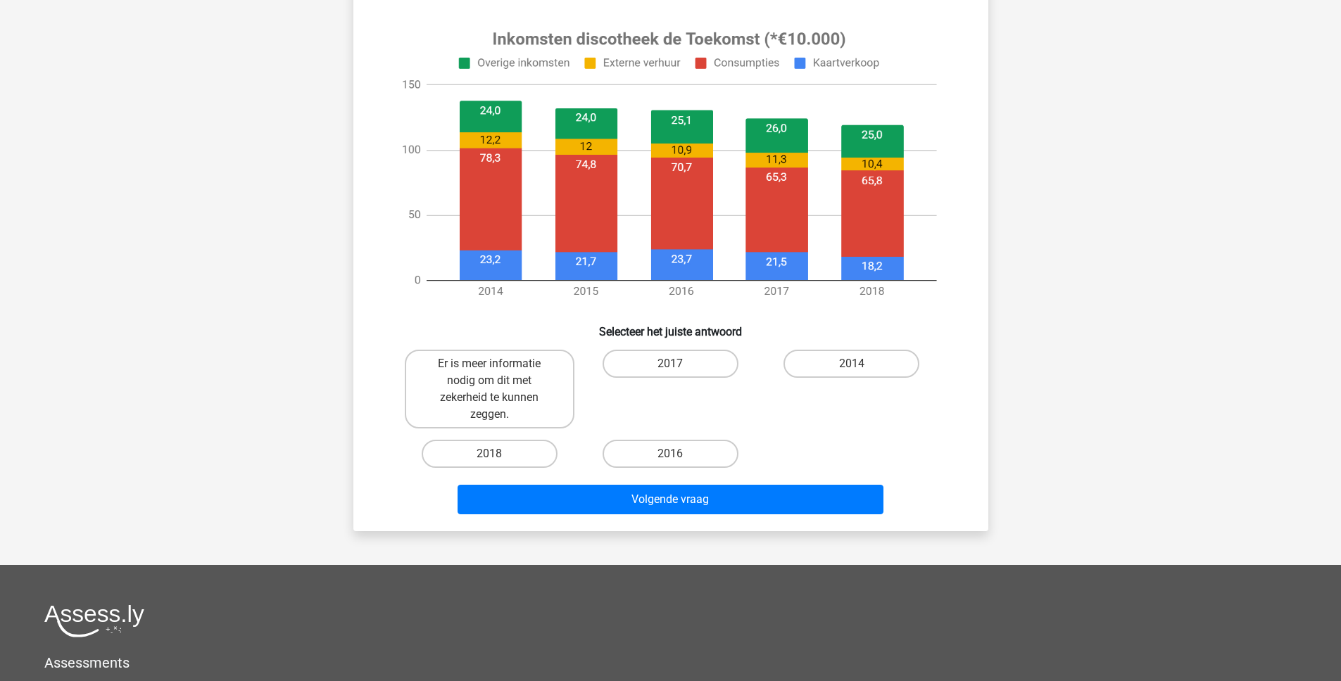
scroll to position [571, 0]
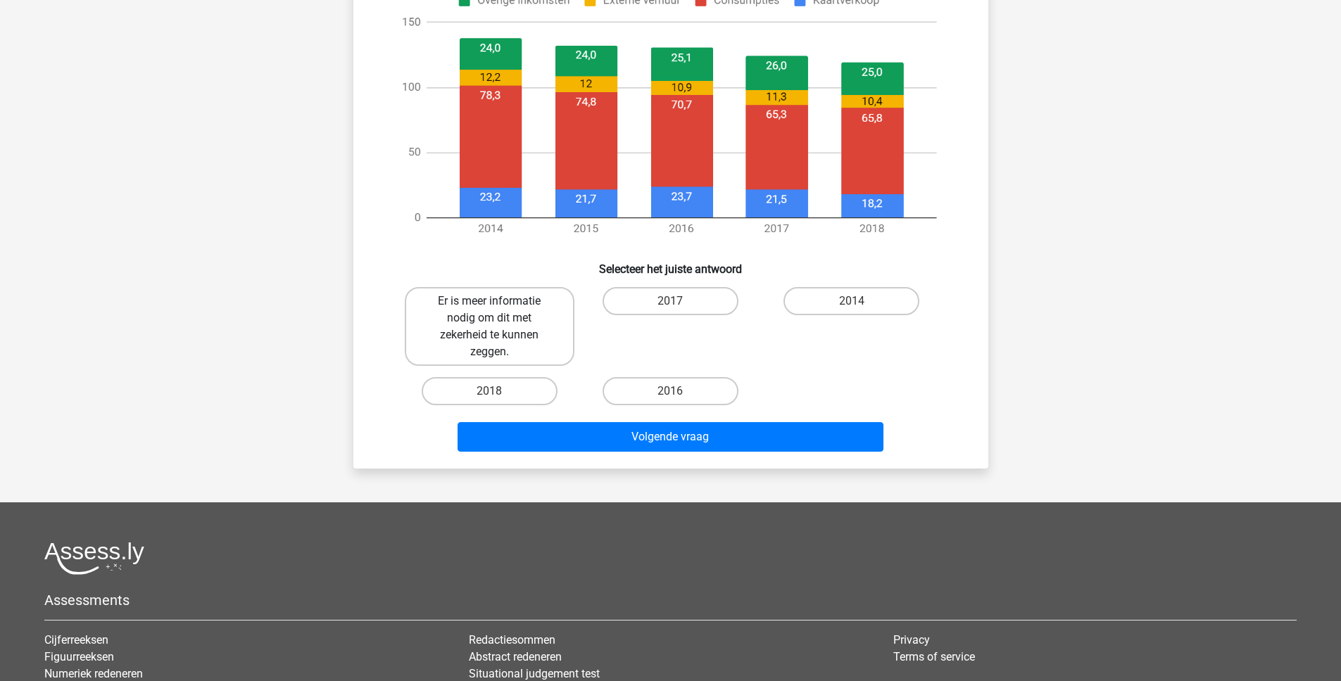
click at [511, 336] on label "Er is meer informatie nodig om dit met zekerheid te kunnen zeggen." at bounding box center [490, 326] width 170 height 79
click at [498, 310] on input "Er is meer informatie nodig om dit met zekerheid te kunnen zeggen." at bounding box center [493, 305] width 9 height 9
radio input "true"
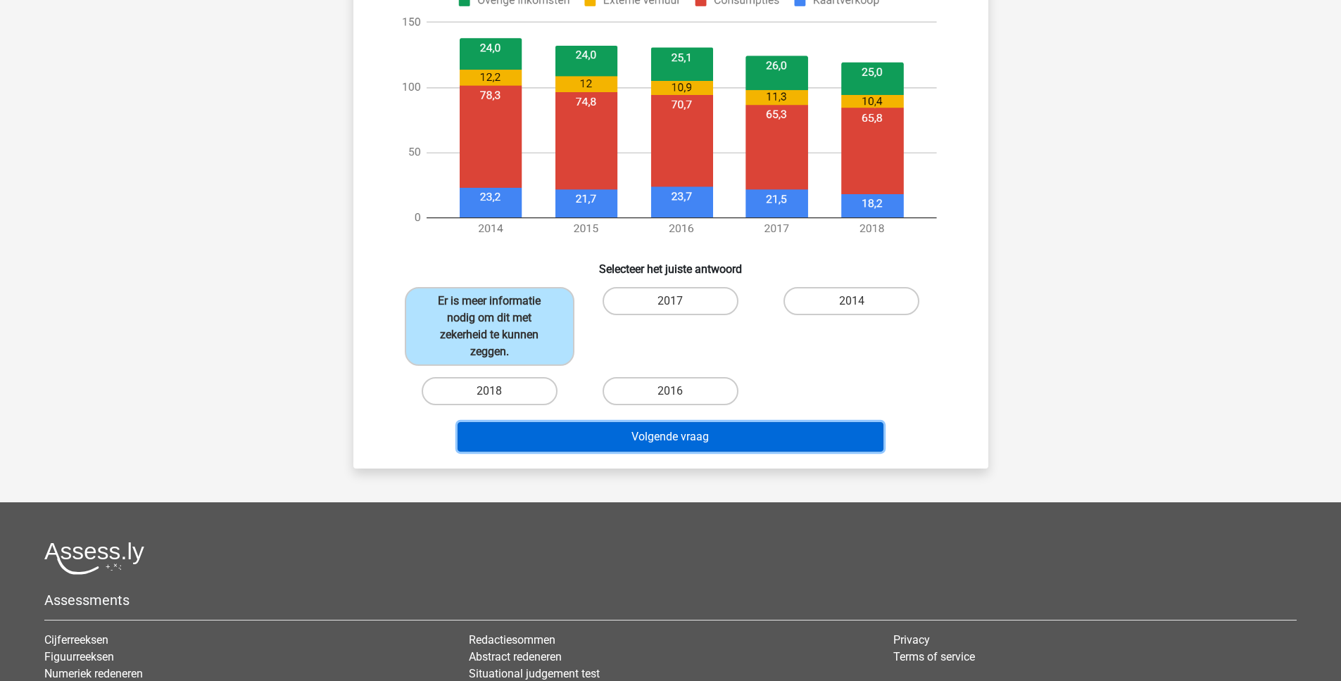
click at [569, 436] on button "Volgende vraag" at bounding box center [671, 437] width 426 height 30
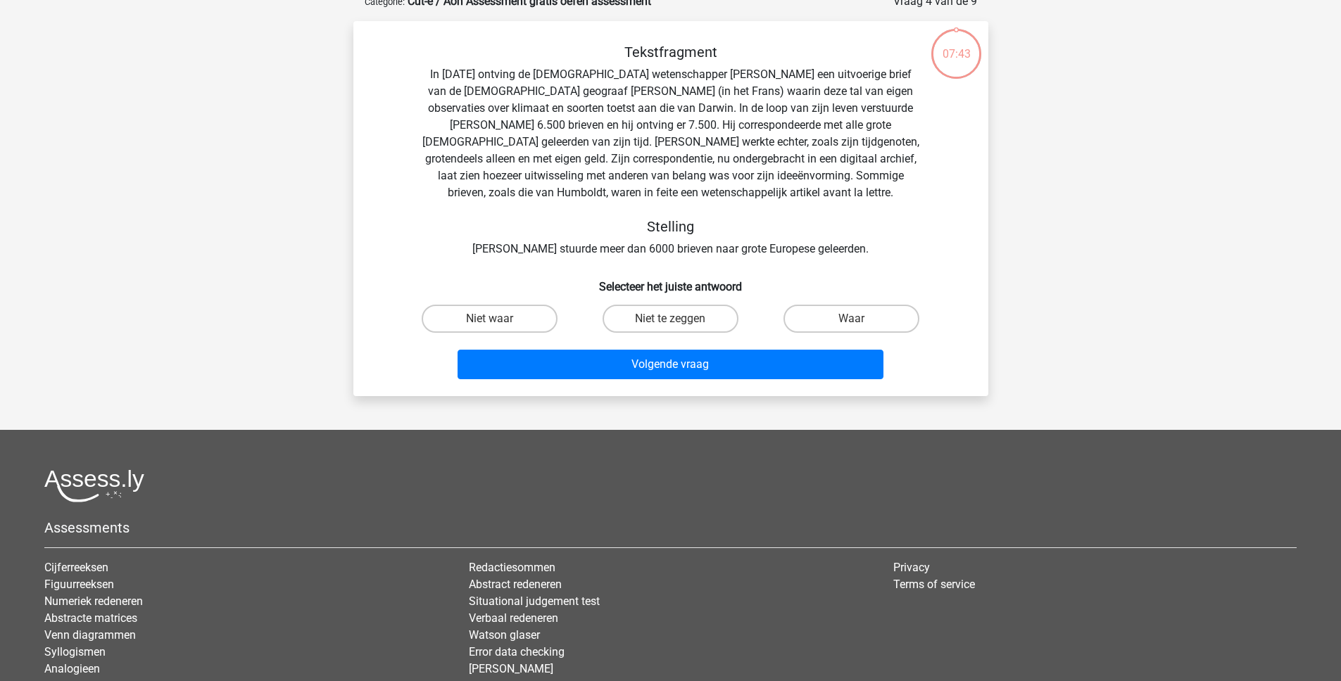
scroll to position [70, 0]
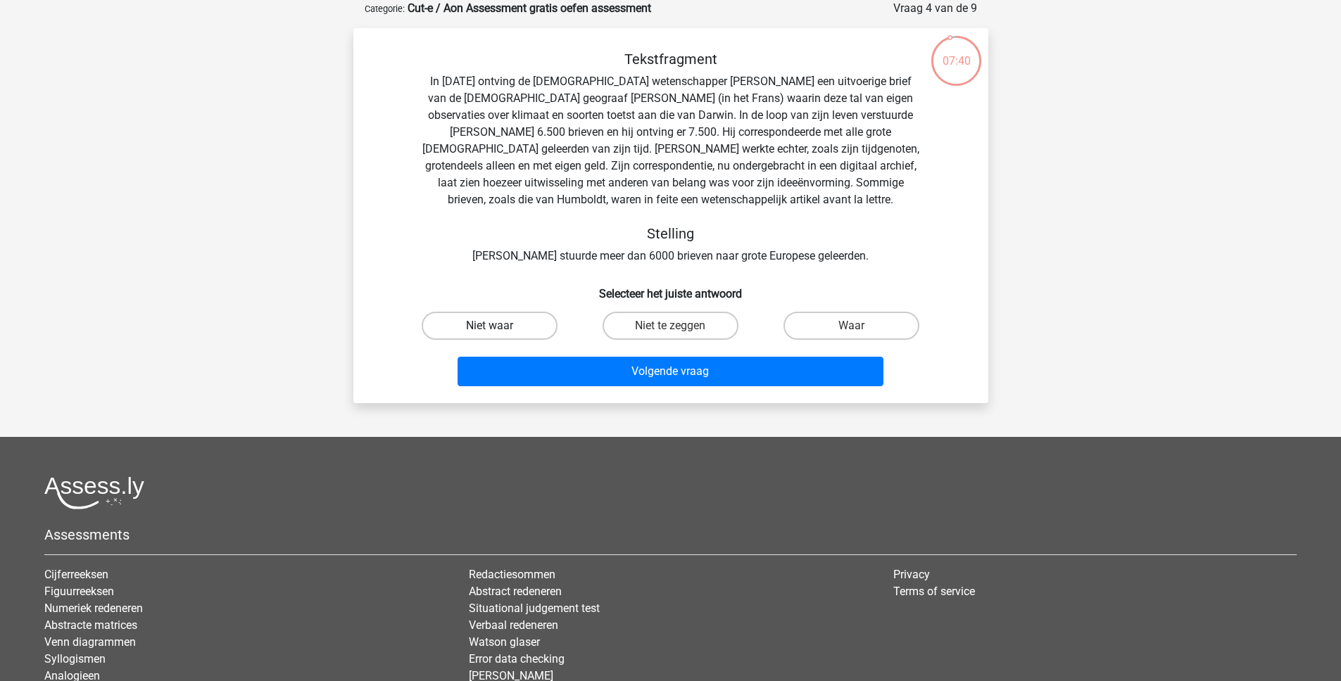
click at [515, 328] on label "Niet waar" at bounding box center [490, 326] width 136 height 28
click at [498, 328] on input "Niet waar" at bounding box center [493, 330] width 9 height 9
radio input "true"
click at [637, 326] on label "Niet te zeggen" at bounding box center [671, 326] width 136 height 28
click at [670, 326] on input "Niet te zeggen" at bounding box center [674, 330] width 9 height 9
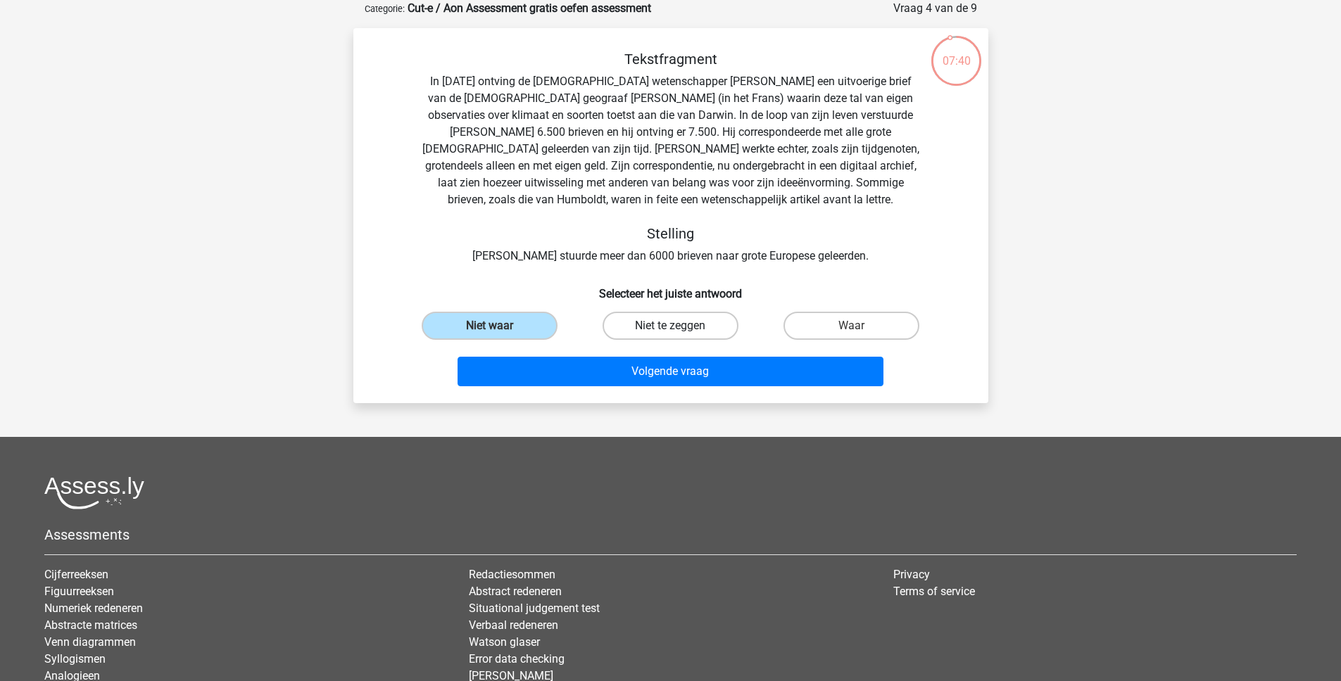
radio input "true"
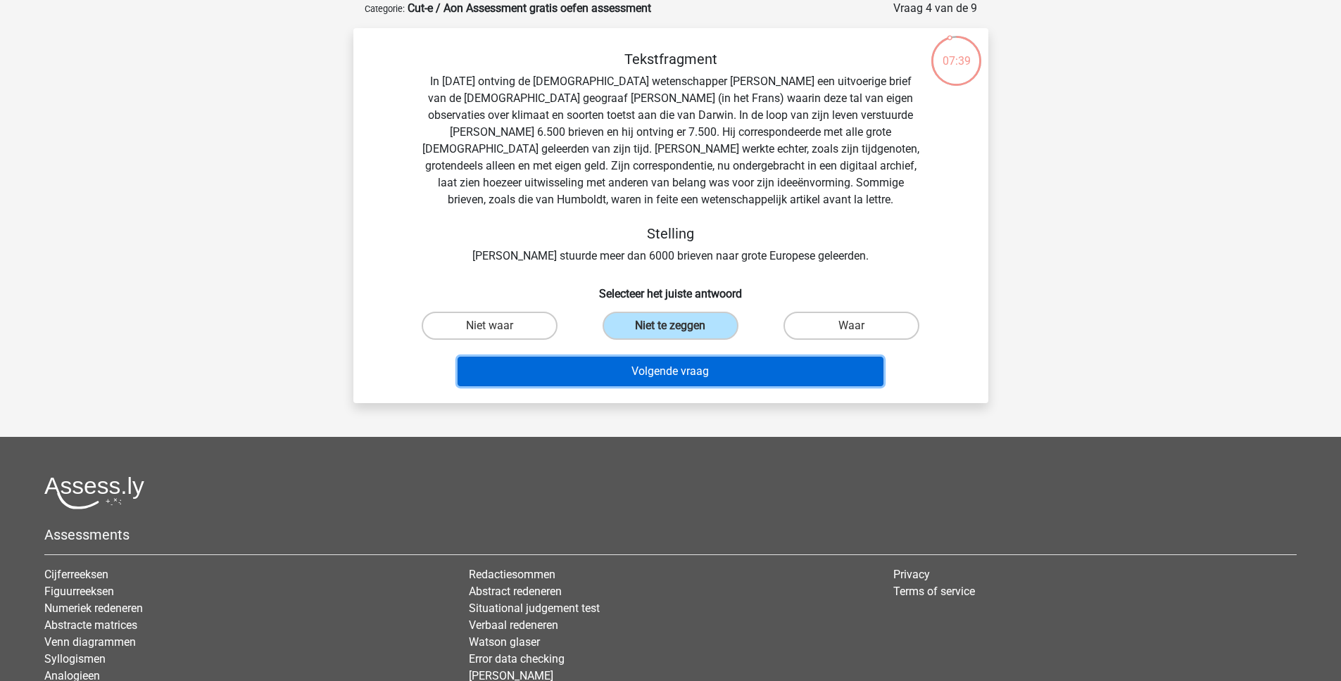
click at [633, 368] on button "Volgende vraag" at bounding box center [671, 372] width 426 height 30
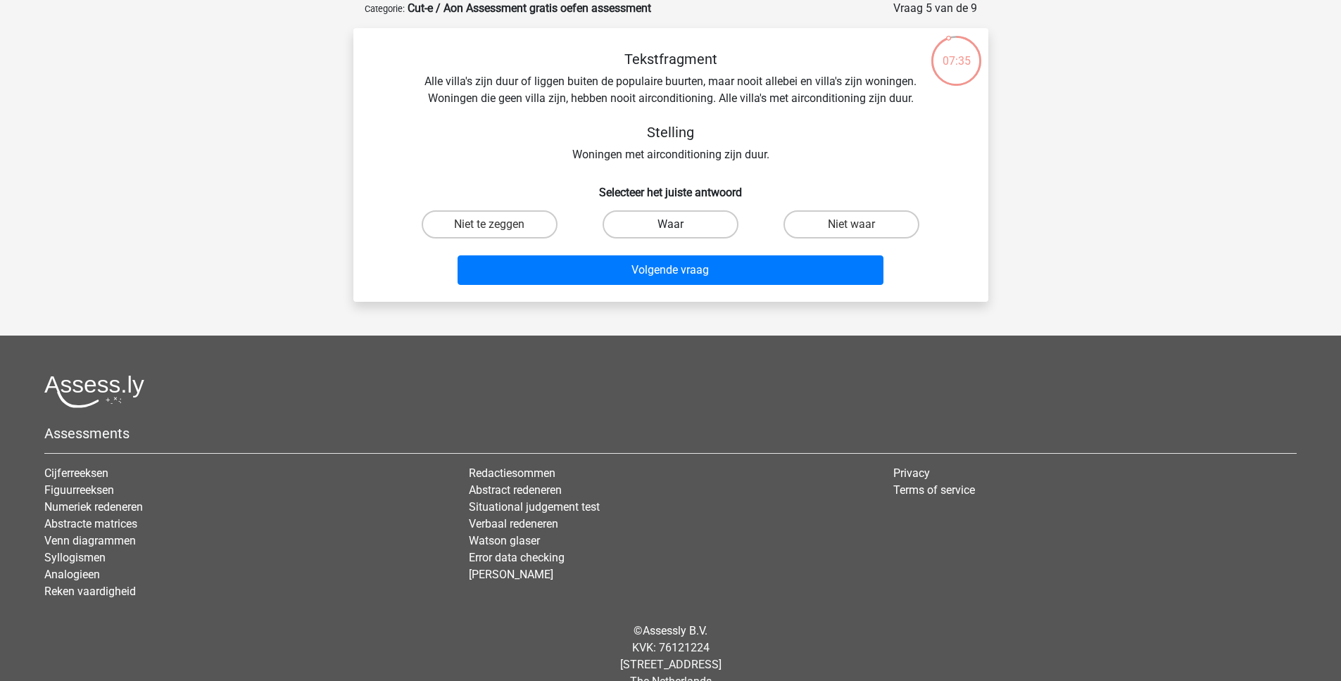
click at [697, 216] on label "Waar" at bounding box center [671, 224] width 136 height 28
click at [679, 225] on input "Waar" at bounding box center [674, 229] width 9 height 9
radio input "true"
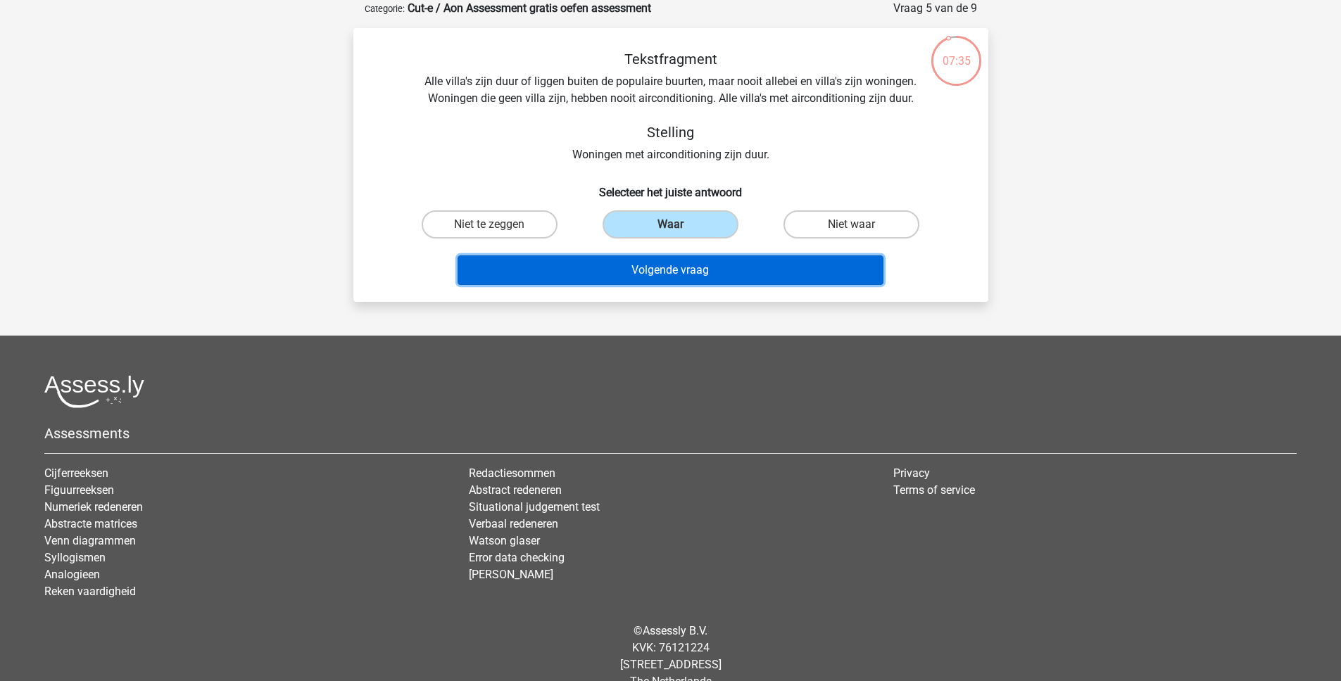
click at [649, 270] on button "Volgende vraag" at bounding box center [671, 271] width 426 height 30
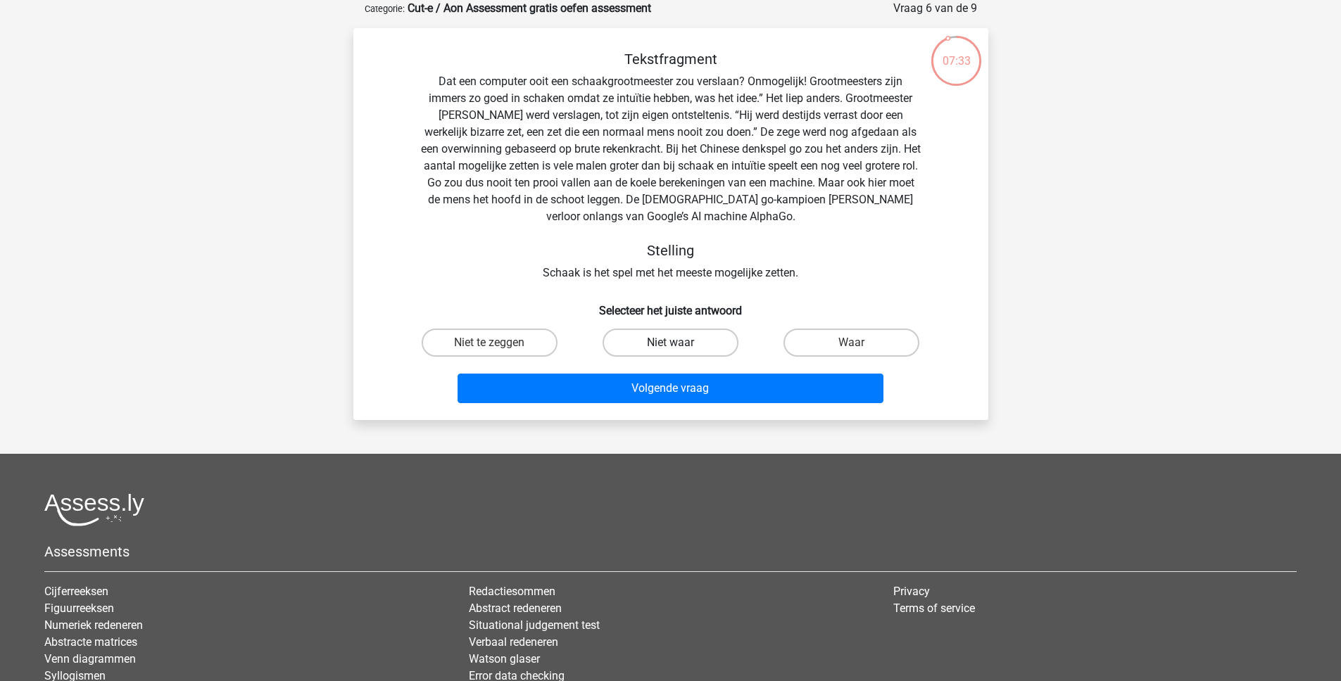
click at [660, 347] on label "Niet waar" at bounding box center [671, 343] width 136 height 28
click at [670, 347] on input "Niet waar" at bounding box center [674, 347] width 9 height 9
radio input "true"
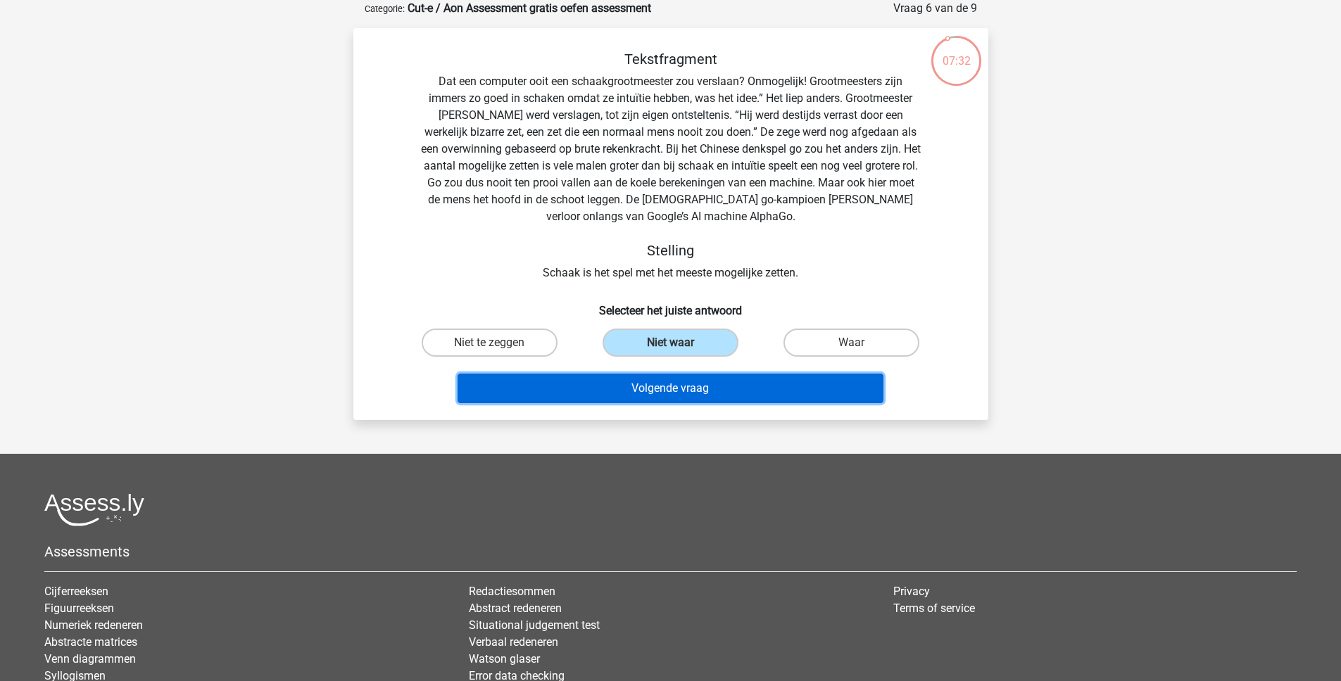
click at [657, 396] on button "Volgende vraag" at bounding box center [671, 389] width 426 height 30
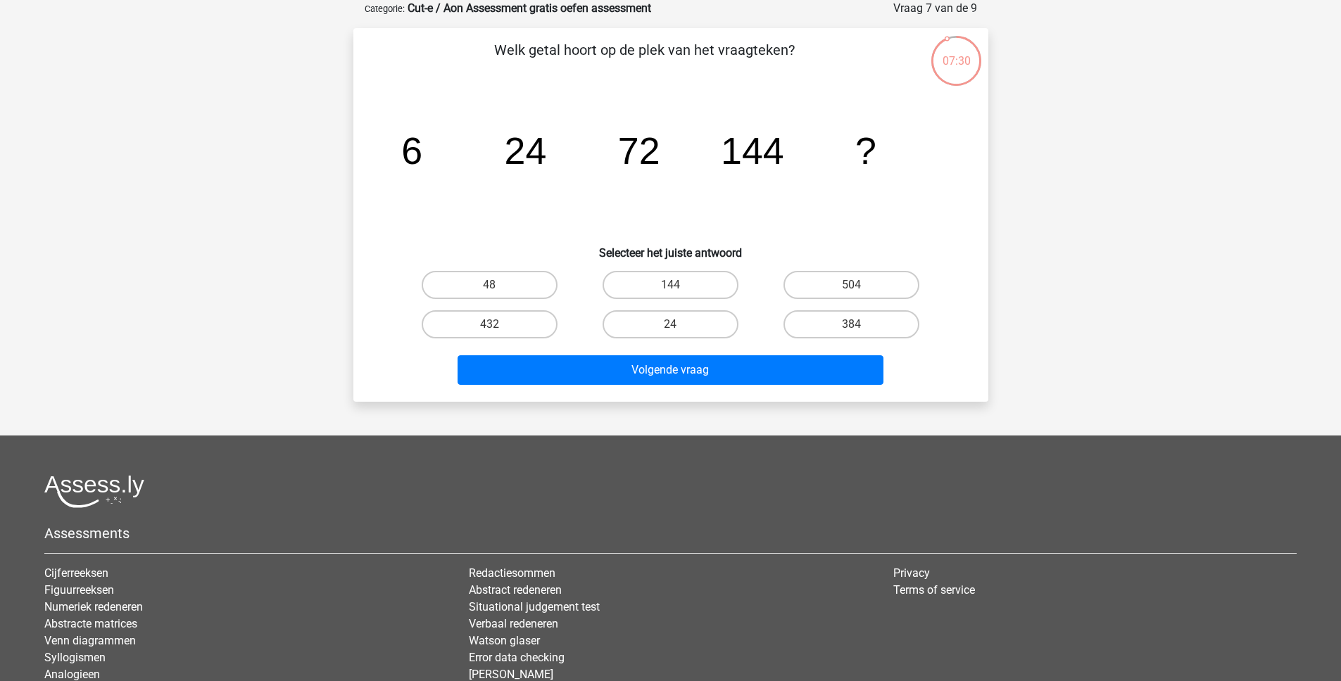
click at [681, 270] on div "144" at bounding box center [670, 284] width 181 height 39
click at [682, 281] on label "144" at bounding box center [671, 285] width 136 height 28
click at [679, 285] on input "144" at bounding box center [674, 289] width 9 height 9
radio input "true"
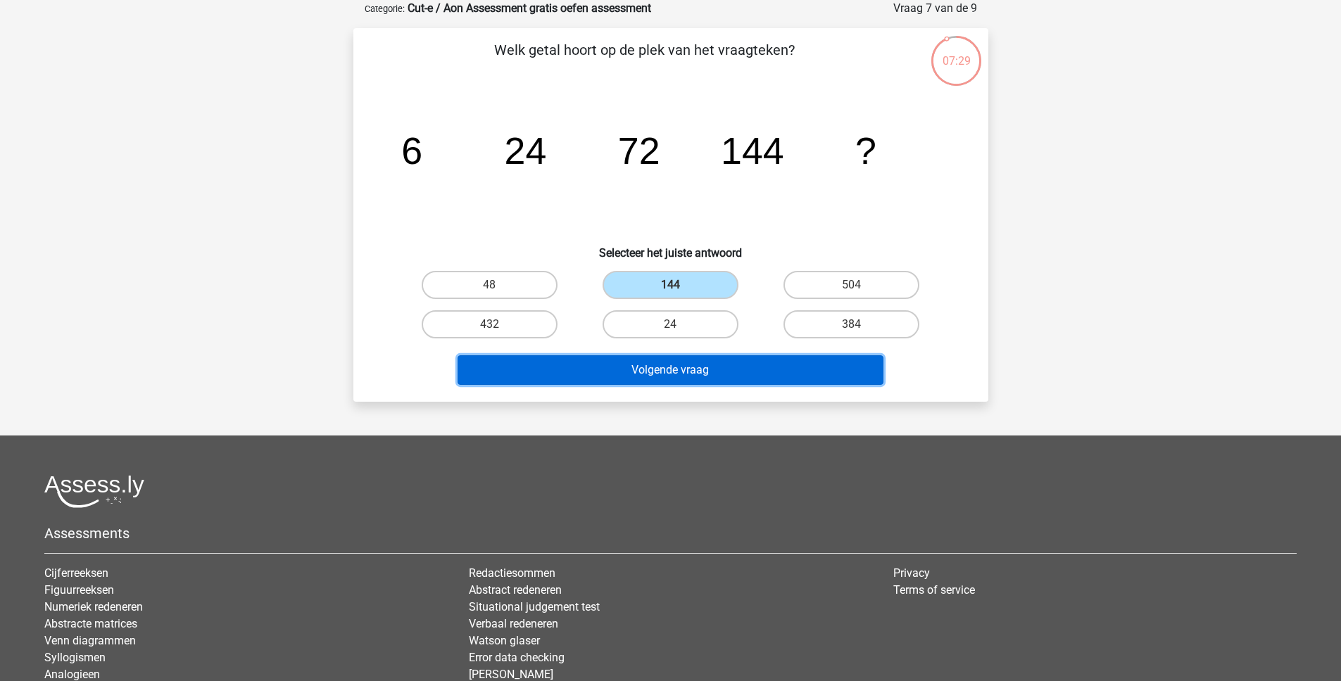
click at [659, 365] on button "Volgende vraag" at bounding box center [671, 370] width 426 height 30
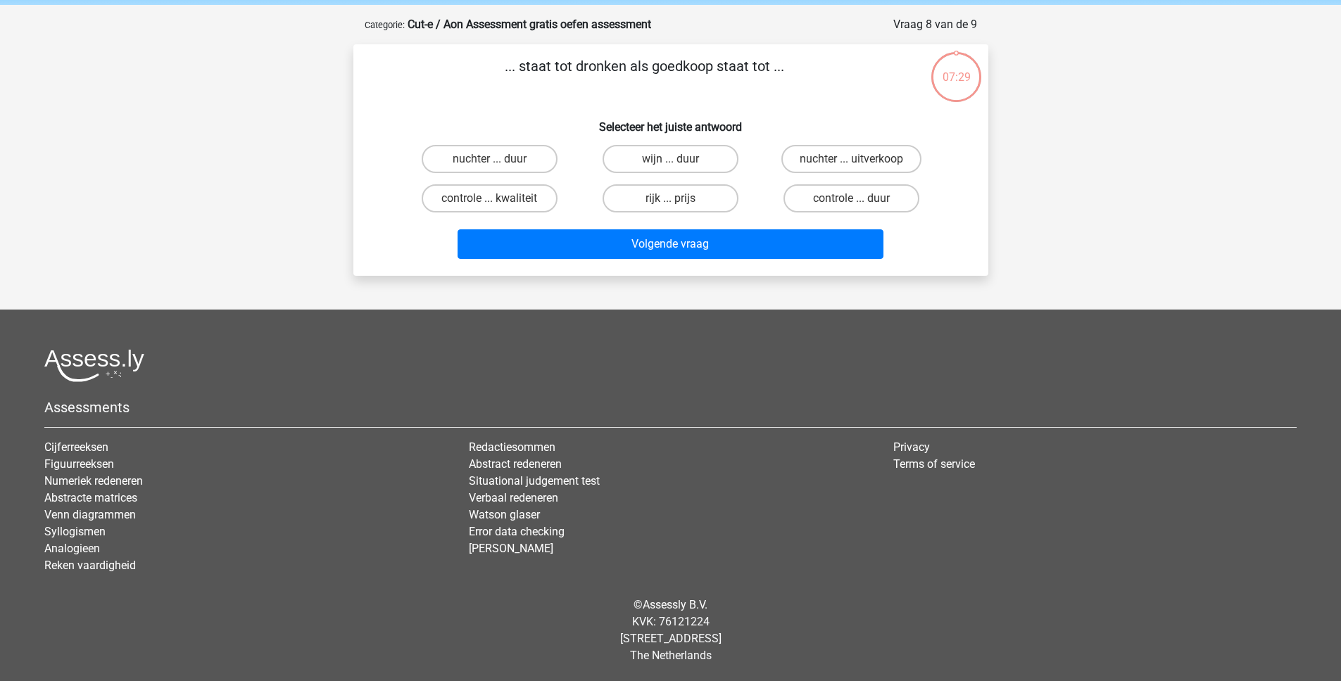
scroll to position [54, 0]
click at [496, 157] on label "nuchter ... duur" at bounding box center [490, 159] width 136 height 28
click at [496, 159] on input "nuchter ... duur" at bounding box center [493, 163] width 9 height 9
radio input "true"
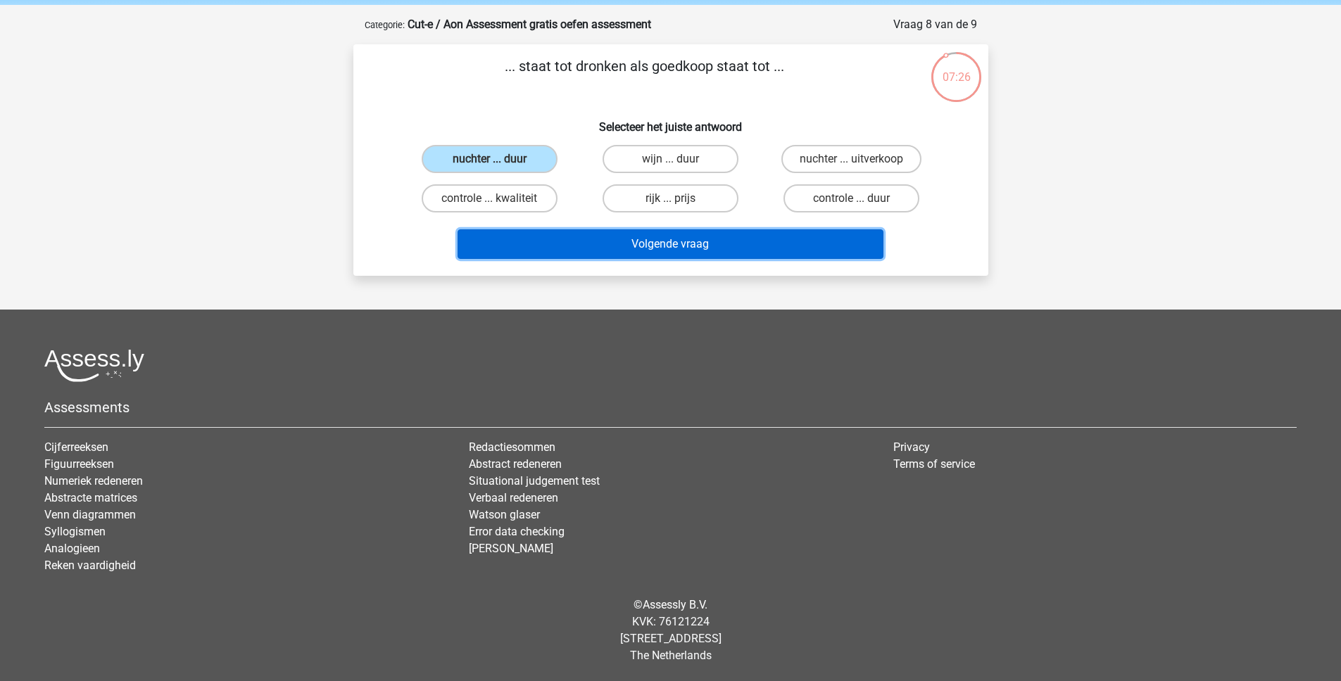
click at [645, 252] on button "Volgende vraag" at bounding box center [671, 244] width 426 height 30
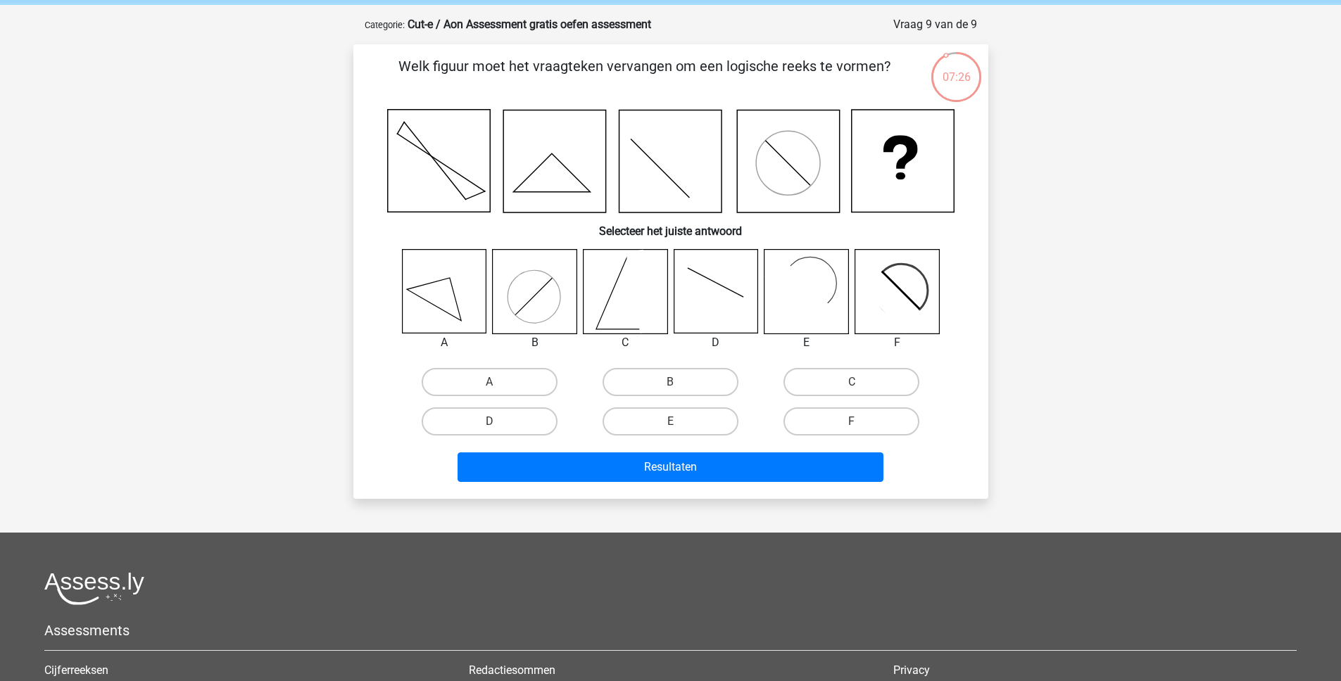
scroll to position [70, 0]
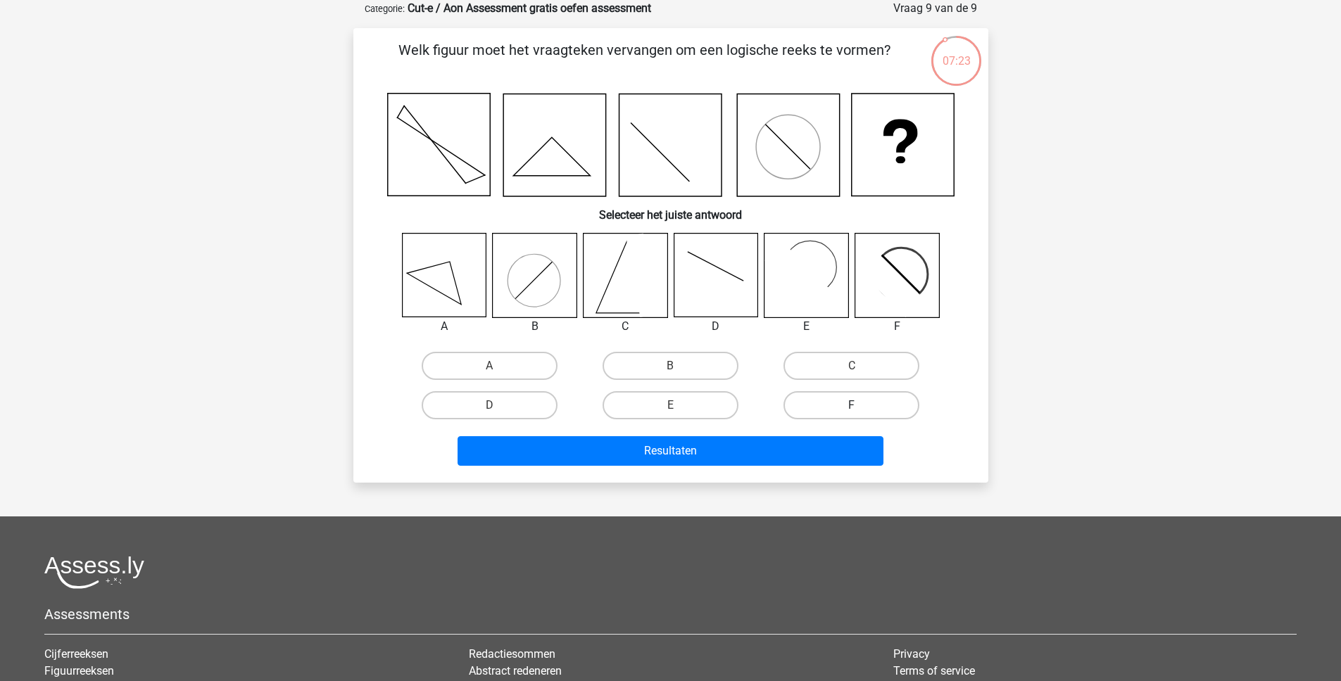
click at [845, 410] on label "F" at bounding box center [851, 405] width 136 height 28
click at [852, 410] on input "F" at bounding box center [856, 409] width 9 height 9
radio input "true"
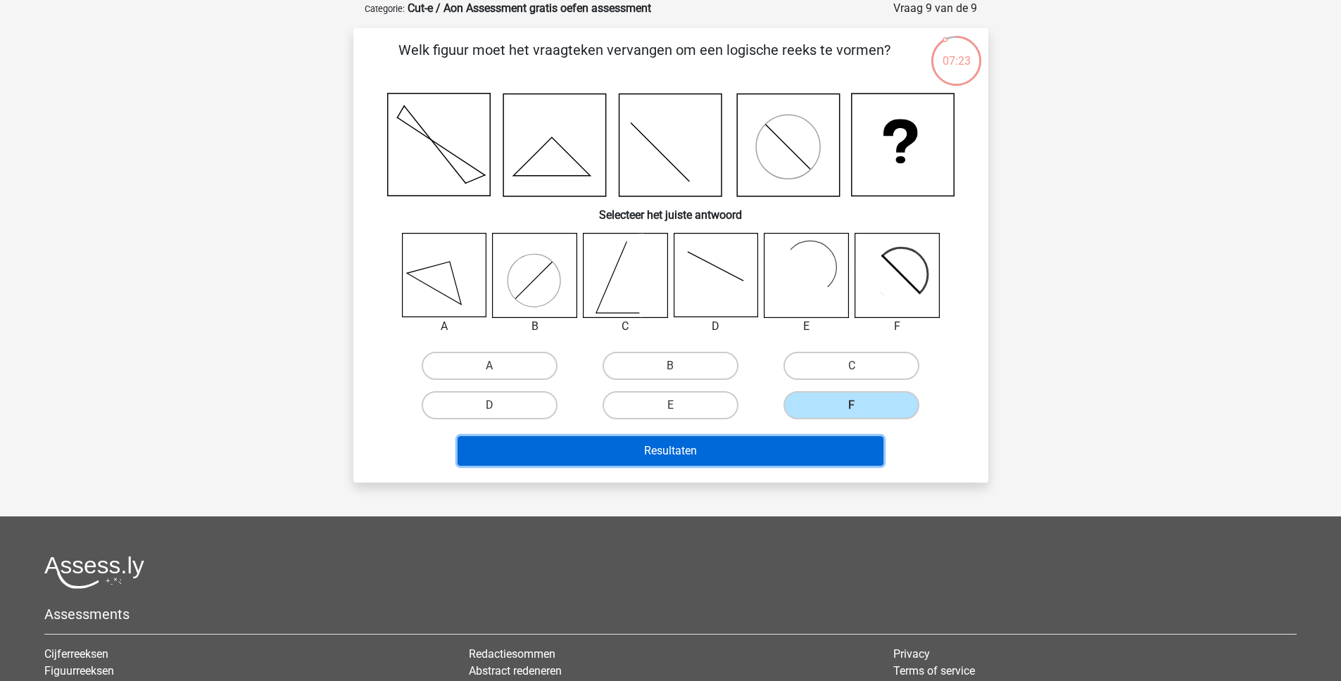
click at [752, 448] on button "Resultaten" at bounding box center [671, 451] width 426 height 30
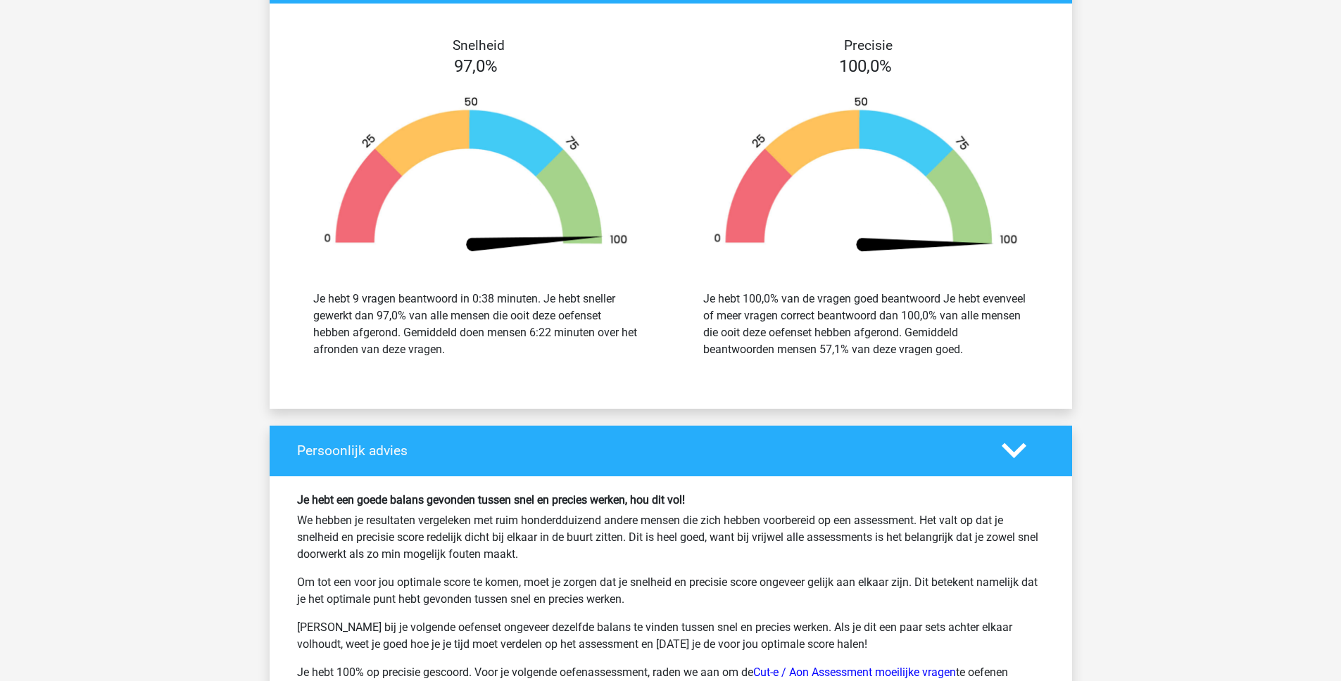
scroll to position [1975, 0]
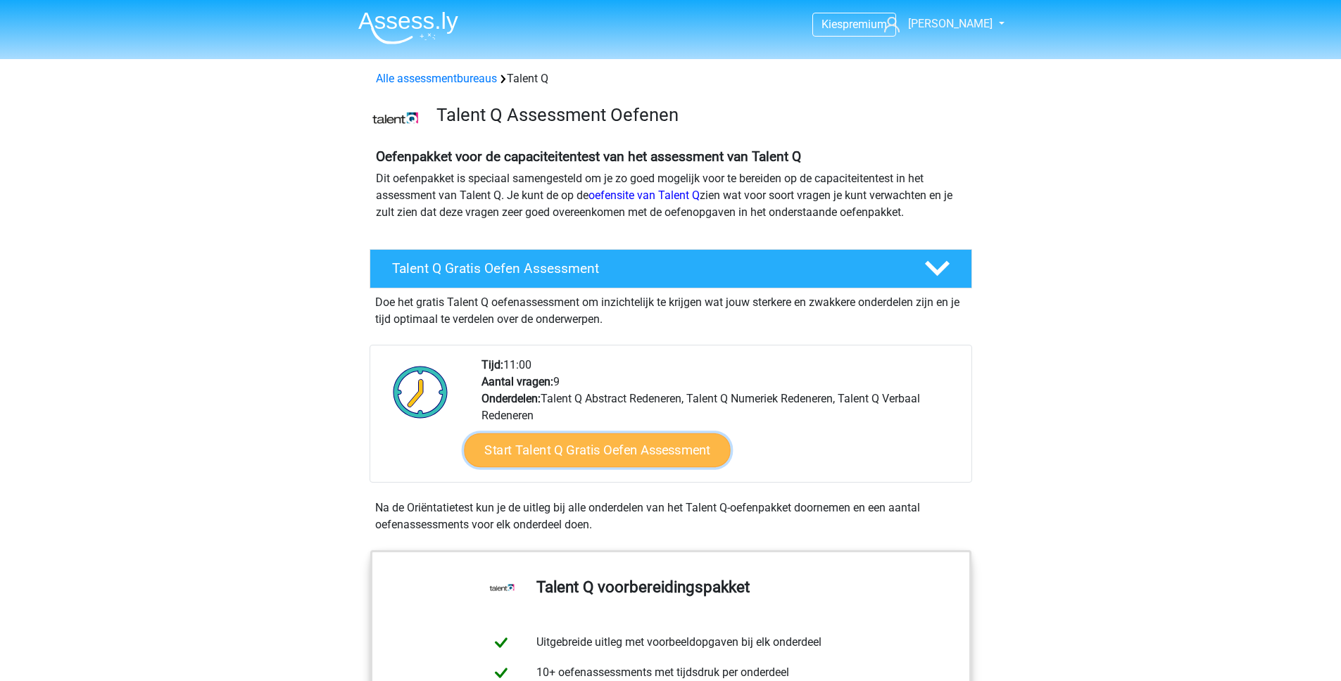
click at [599, 458] on link "Start Talent Q Gratis Oefen Assessment" at bounding box center [597, 451] width 266 height 34
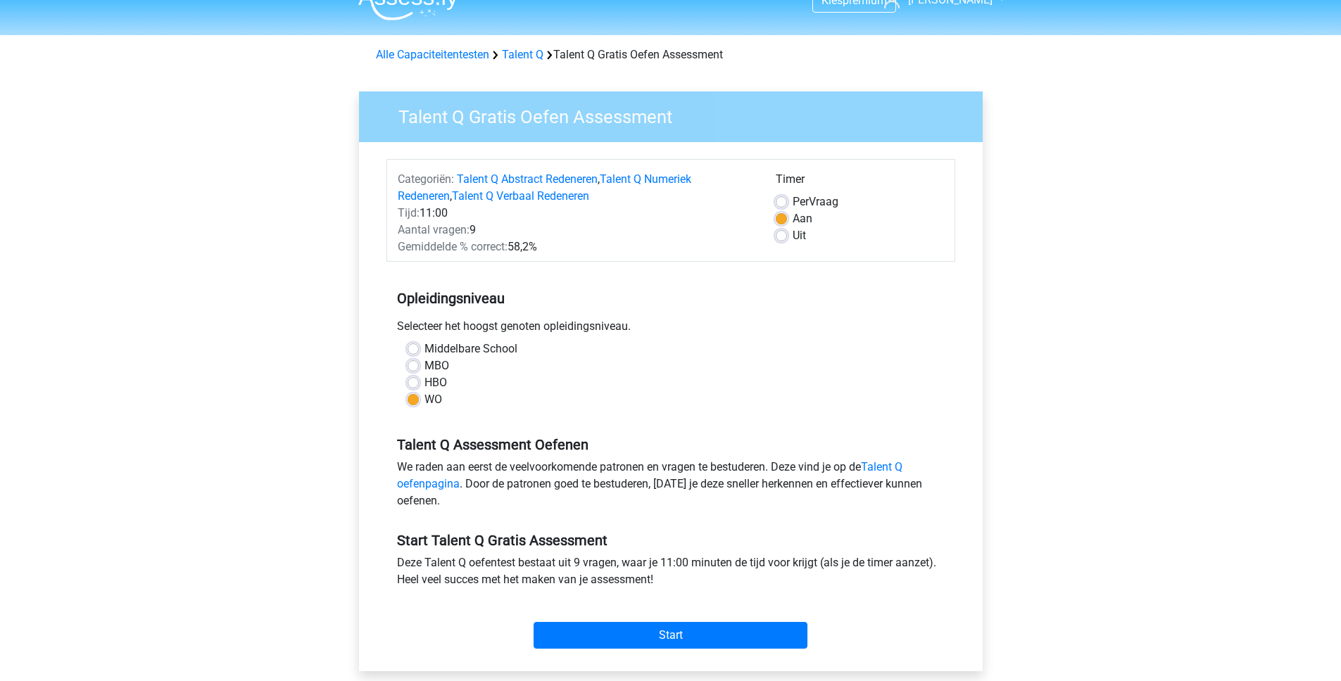
scroll to position [25, 0]
click at [666, 635] on input "Start" at bounding box center [671, 635] width 274 height 27
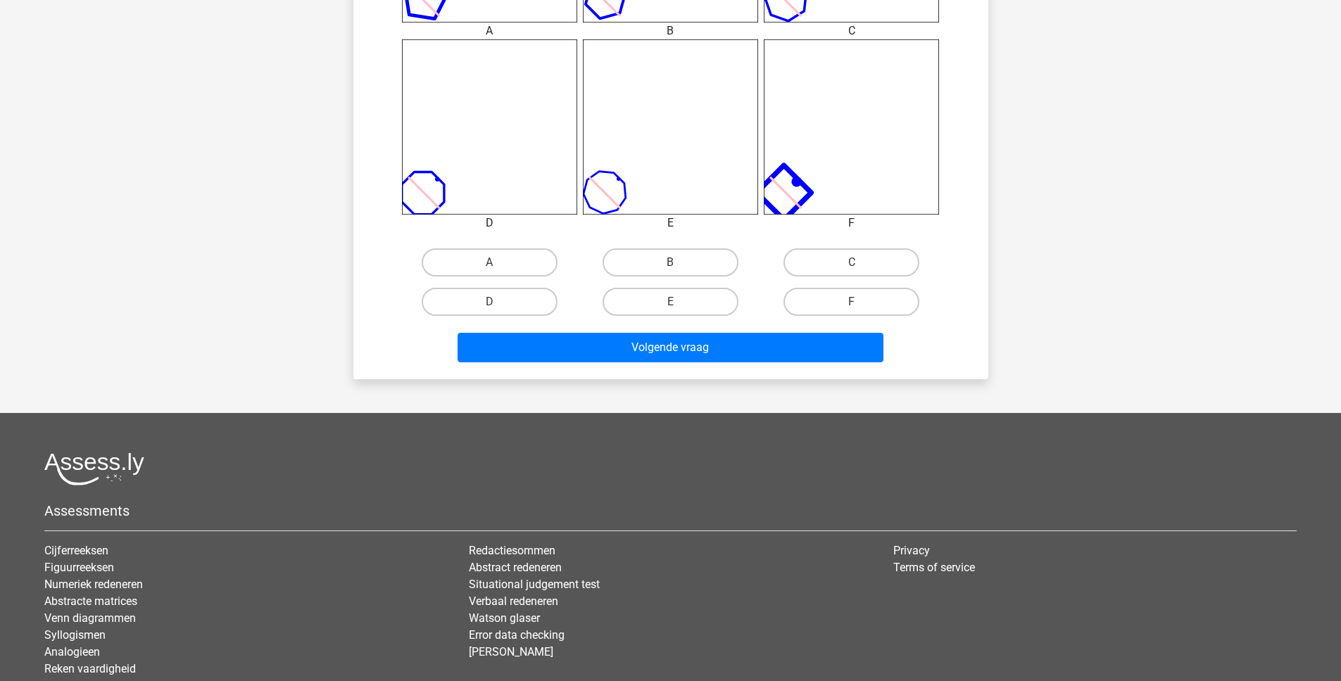
scroll to position [763, 0]
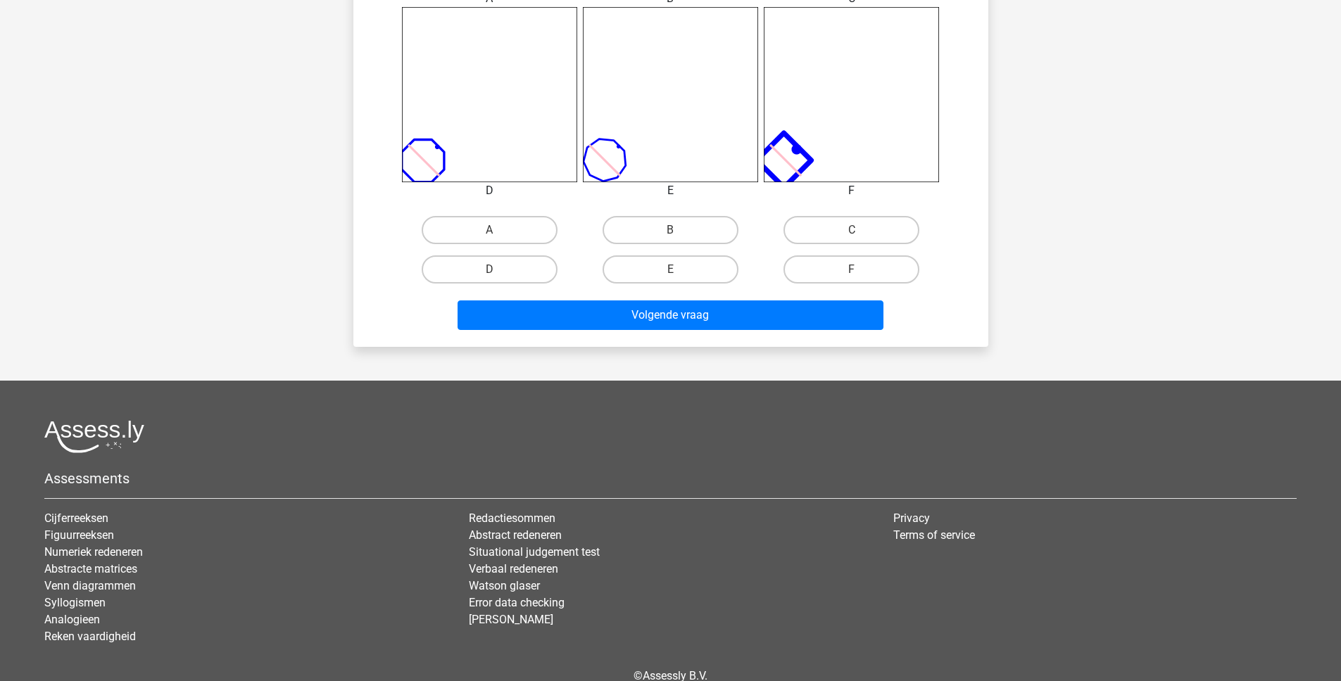
click at [855, 272] on input "F" at bounding box center [856, 274] width 9 height 9
radio input "true"
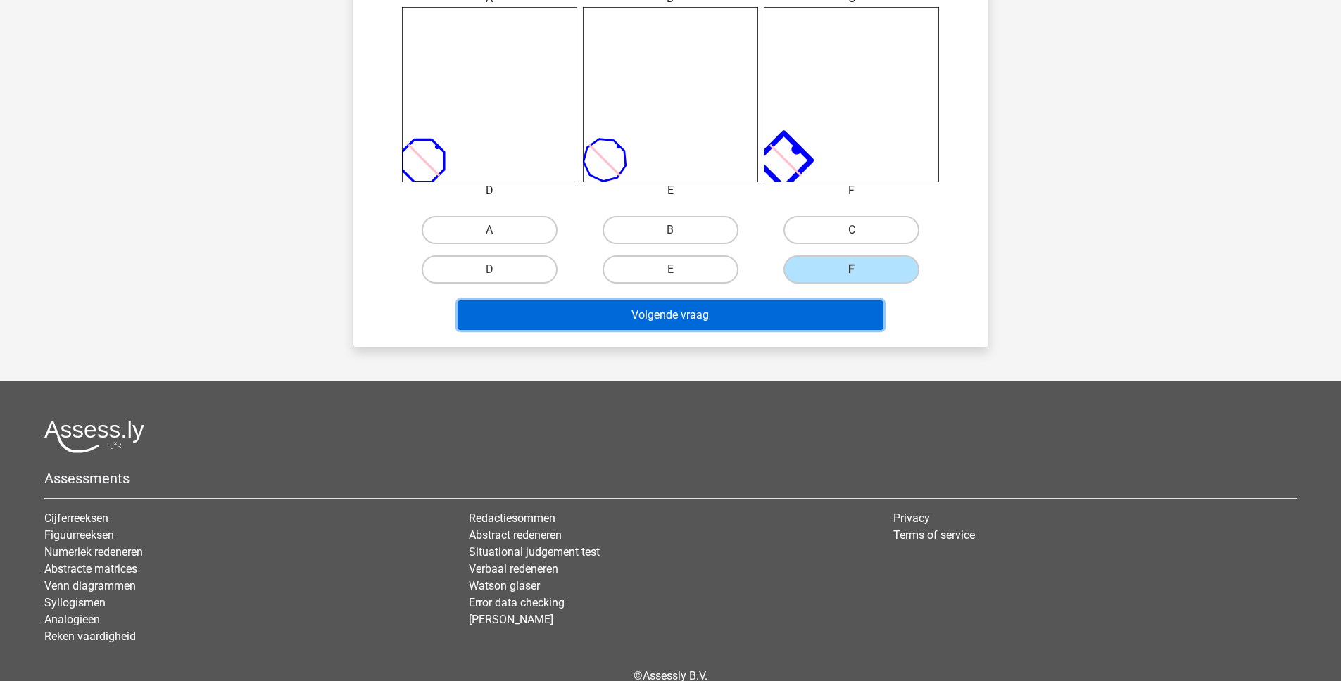
click at [781, 320] on button "Volgende vraag" at bounding box center [671, 316] width 426 height 30
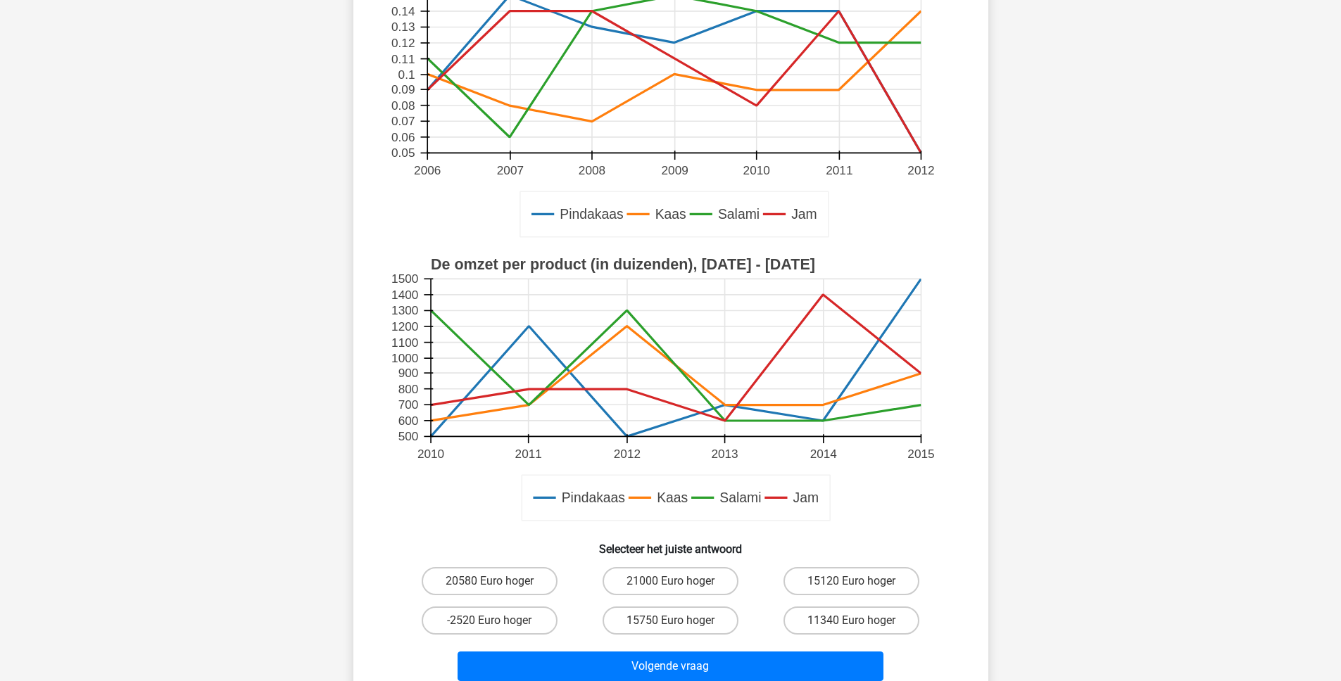
scroll to position [207, 0]
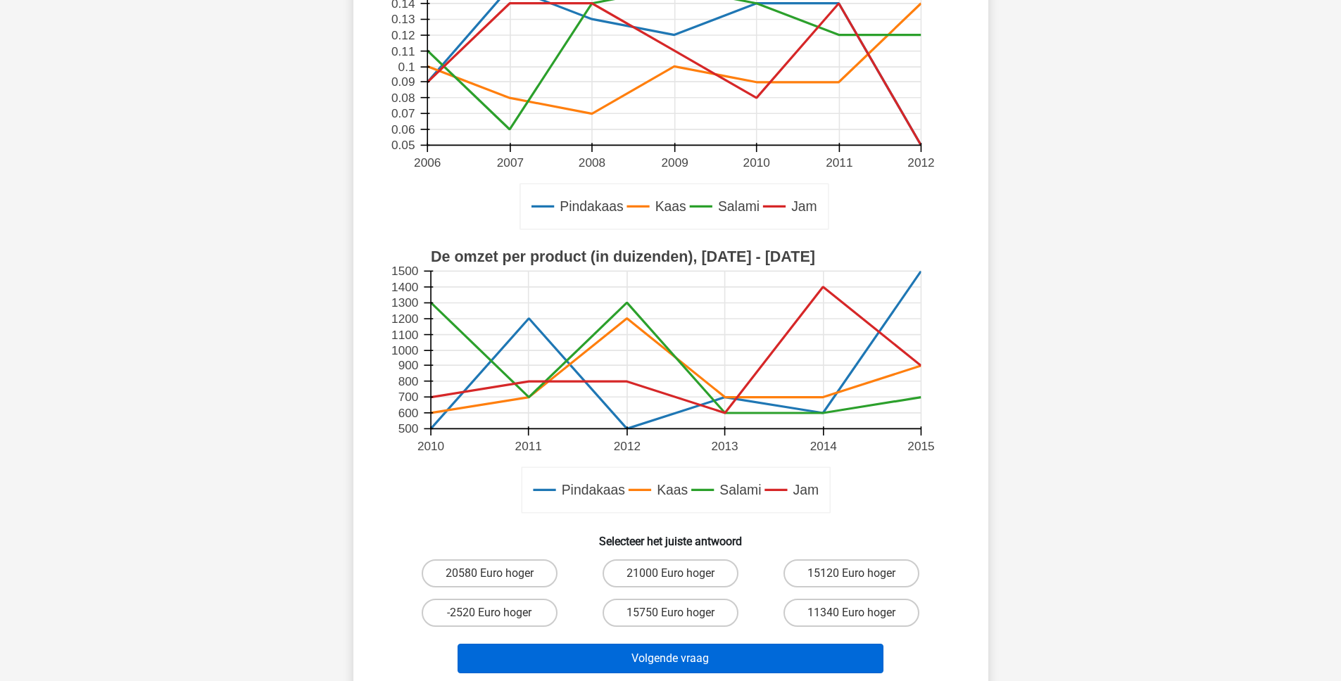
click at [614, 674] on div "Volgende vraag" at bounding box center [670, 661] width 543 height 35
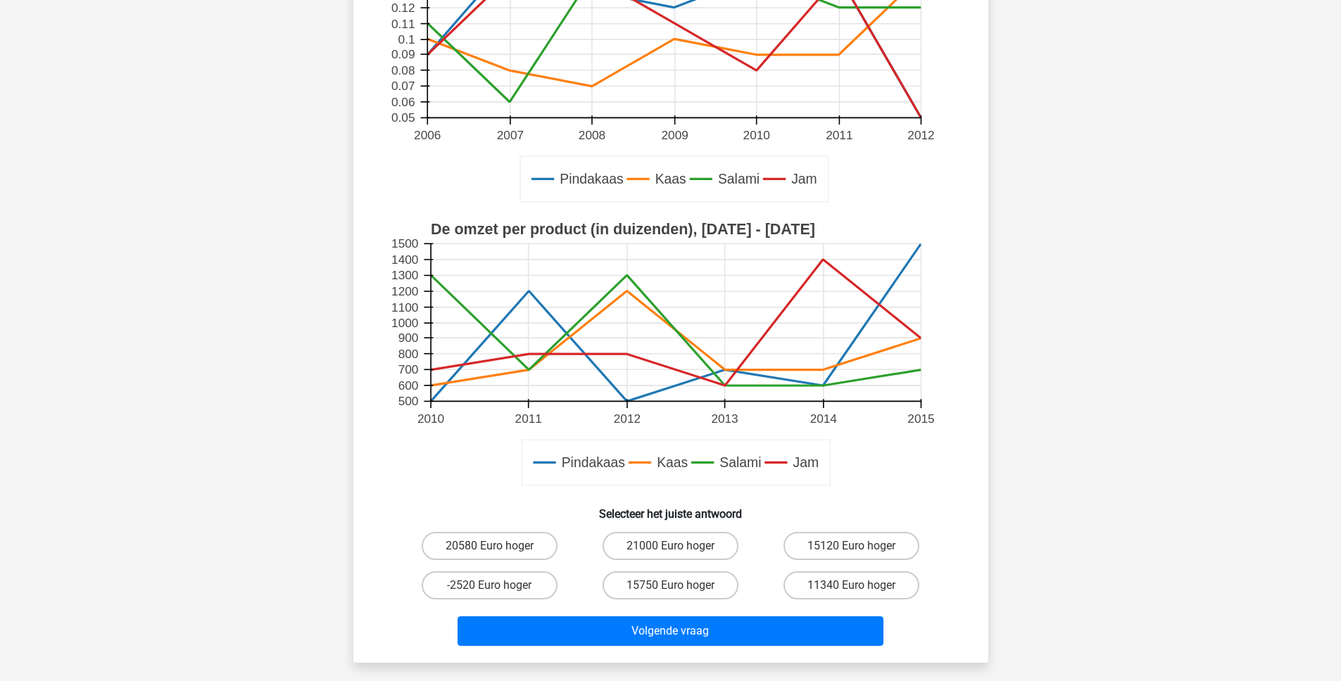
scroll to position [429, 0]
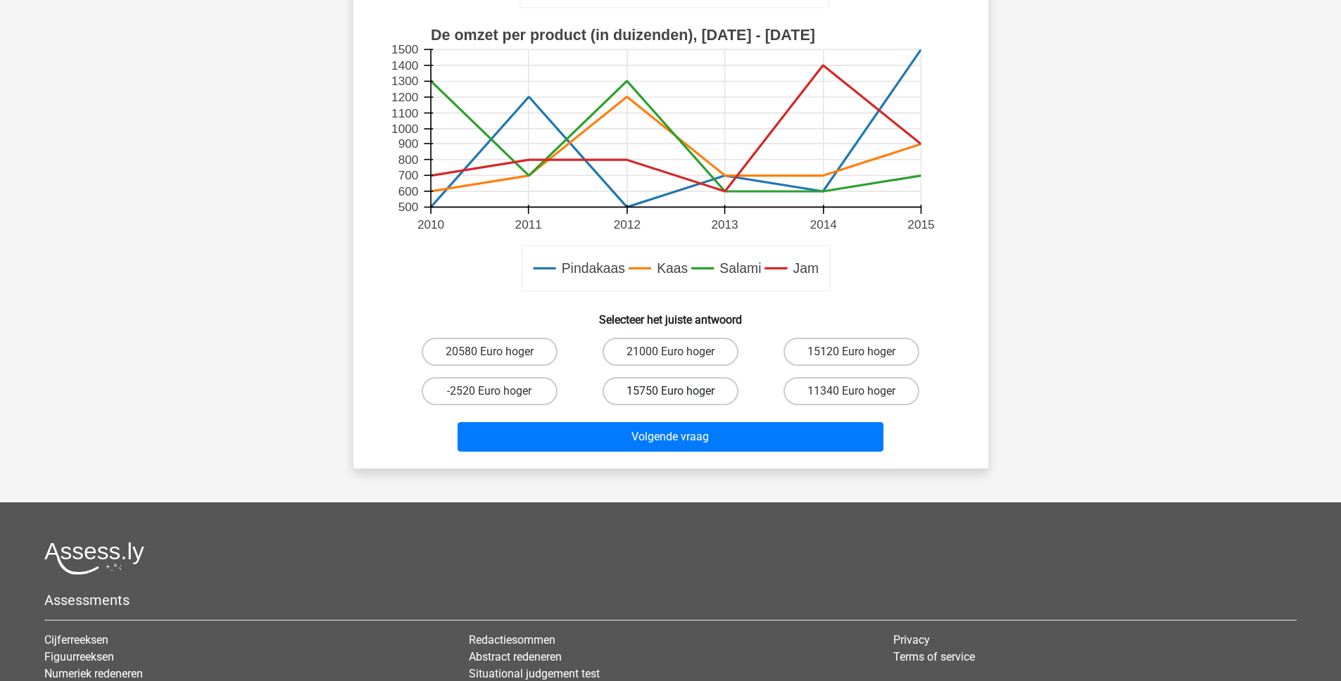
click at [673, 390] on label "15750 Euro hoger" at bounding box center [671, 391] width 136 height 28
click at [673, 391] on input "15750 Euro hoger" at bounding box center [674, 395] width 9 height 9
radio input "true"
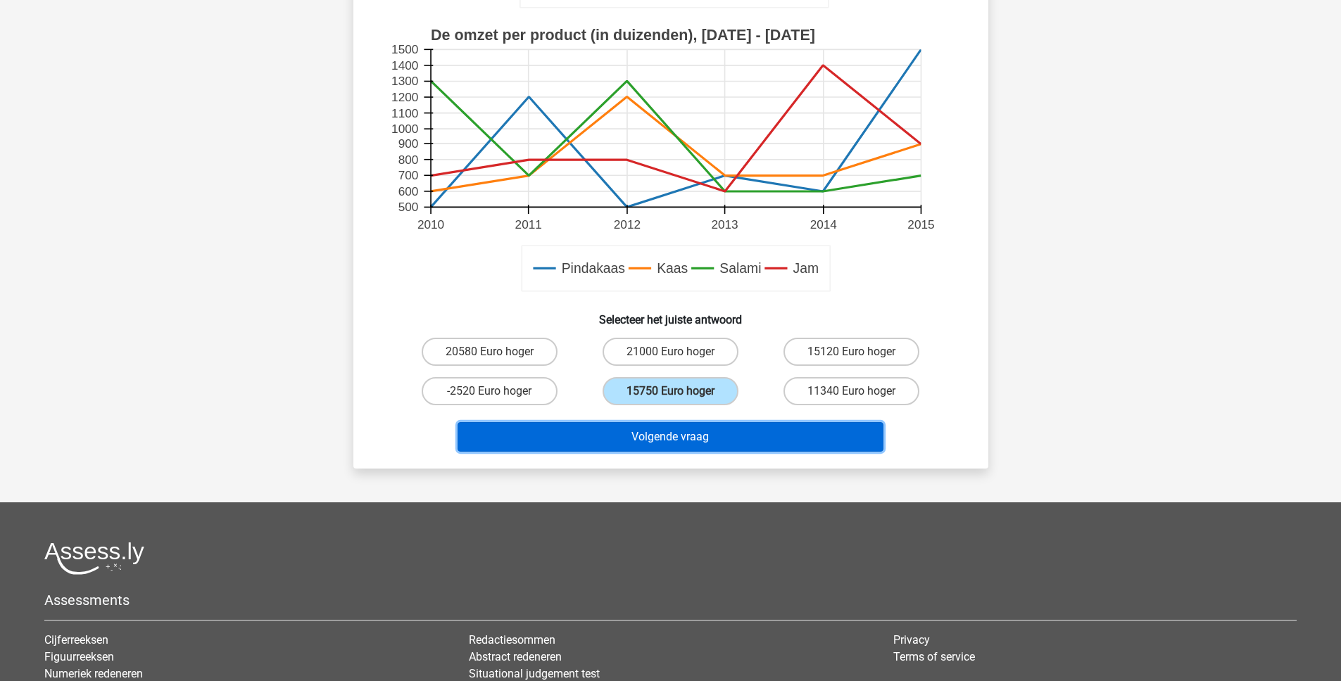
click at [666, 439] on button "Volgende vraag" at bounding box center [671, 437] width 426 height 30
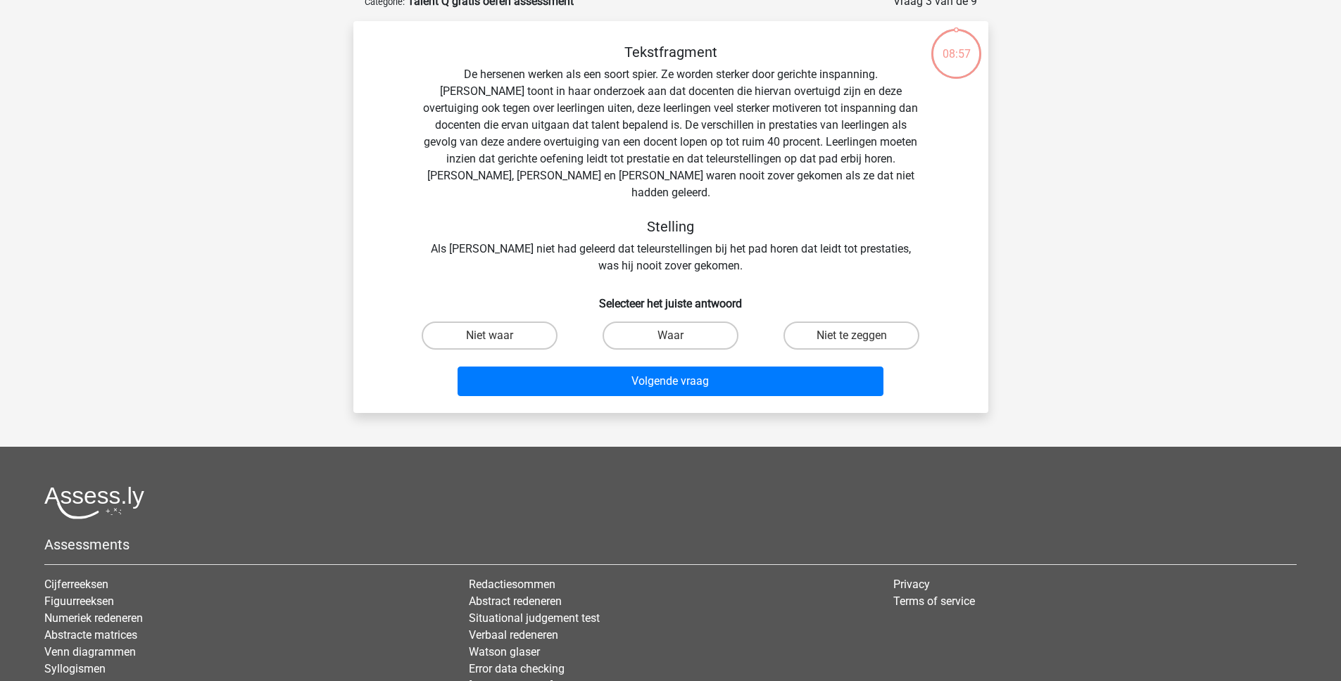
scroll to position [70, 0]
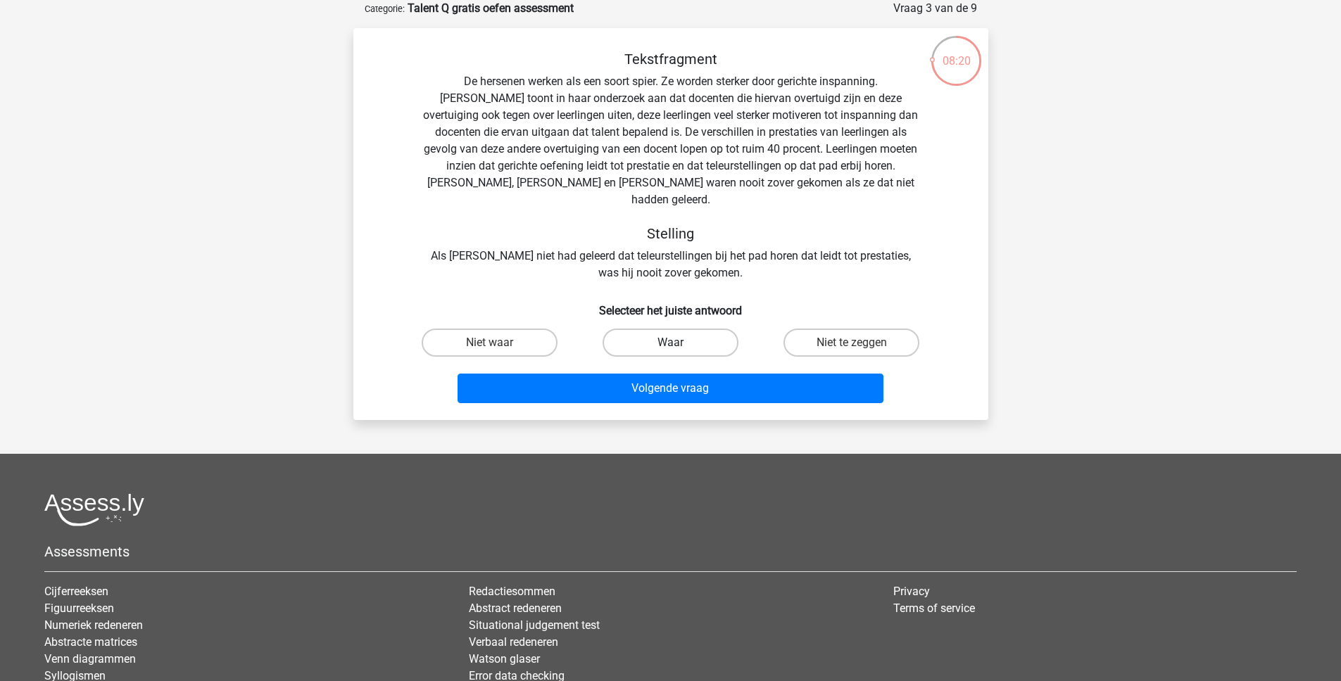
click at [687, 329] on label "Waar" at bounding box center [671, 343] width 136 height 28
click at [679, 343] on input "Waar" at bounding box center [674, 347] width 9 height 9
radio input "true"
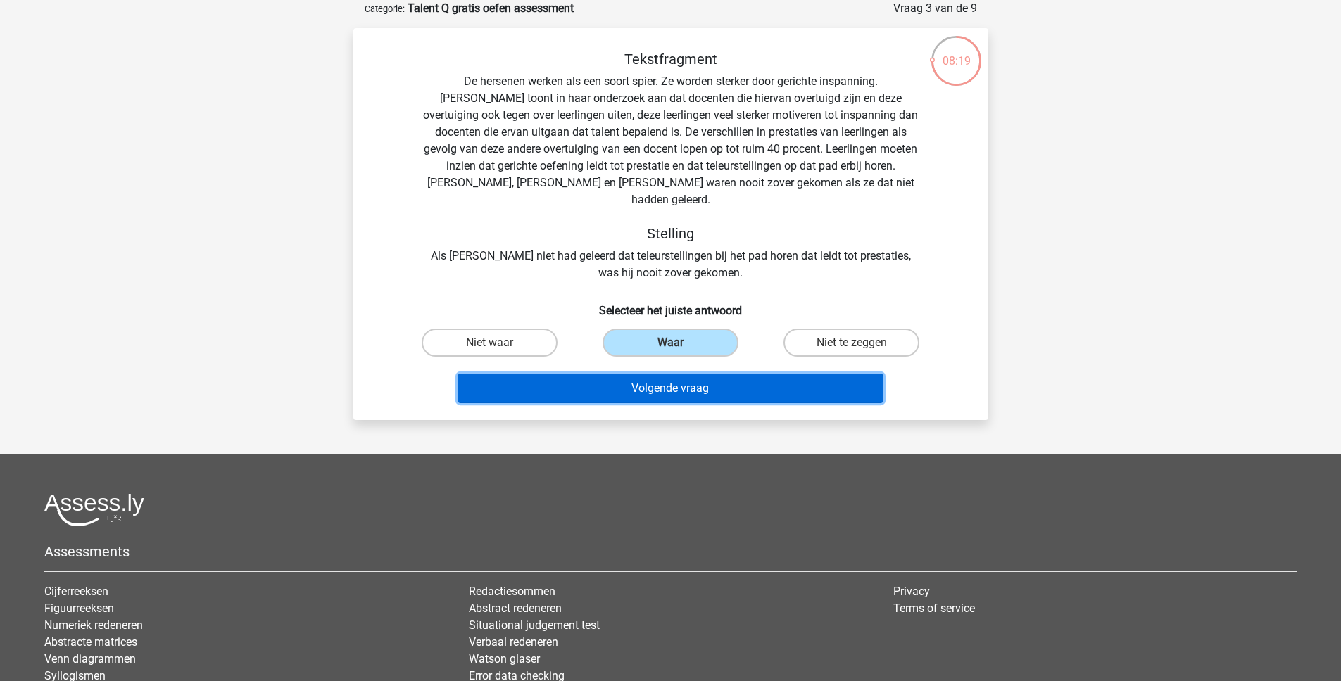
click at [685, 374] on button "Volgende vraag" at bounding box center [671, 389] width 426 height 30
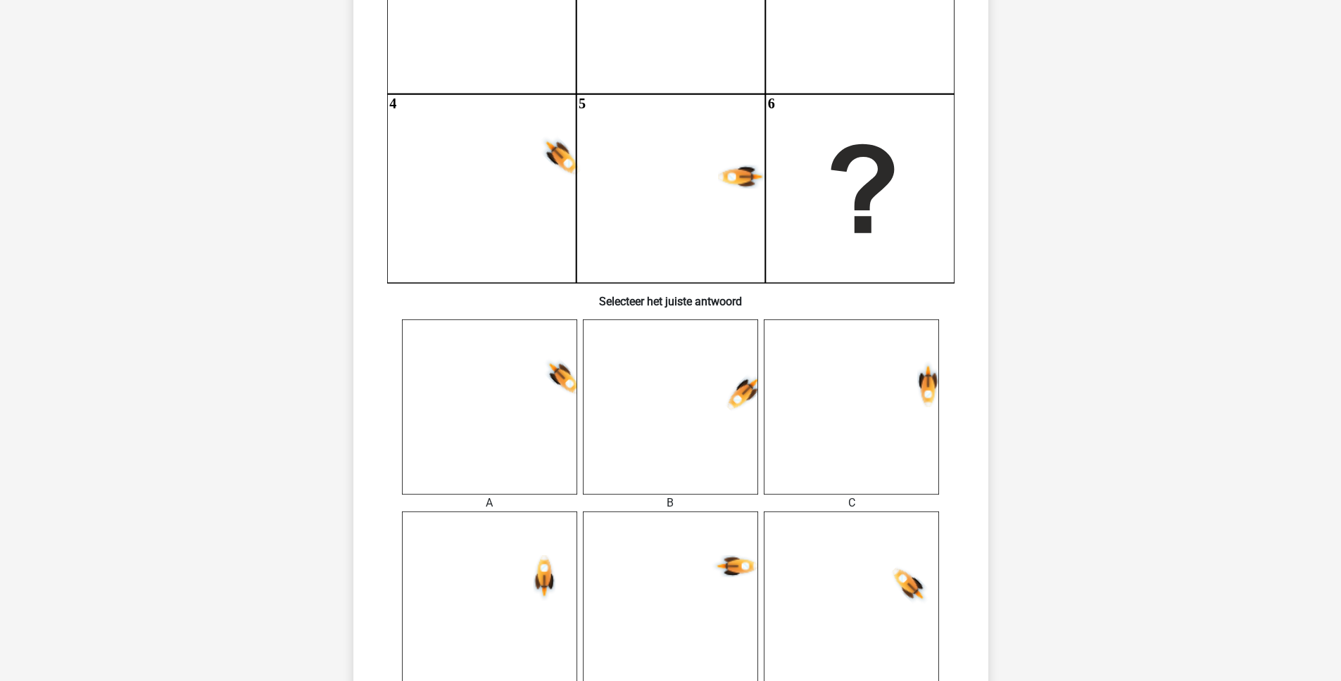
scroll to position [721, 0]
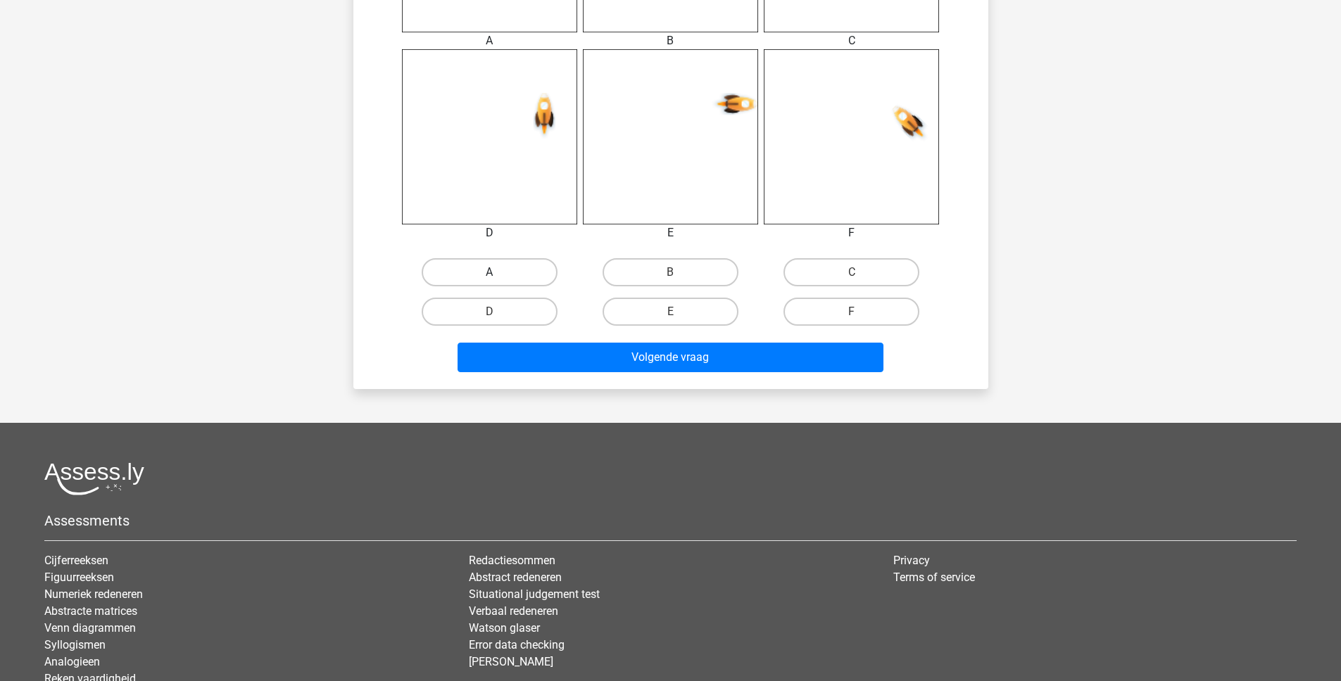
click at [501, 270] on label "A" at bounding box center [490, 272] width 136 height 28
click at [498, 272] on input "A" at bounding box center [493, 276] width 9 height 9
radio input "true"
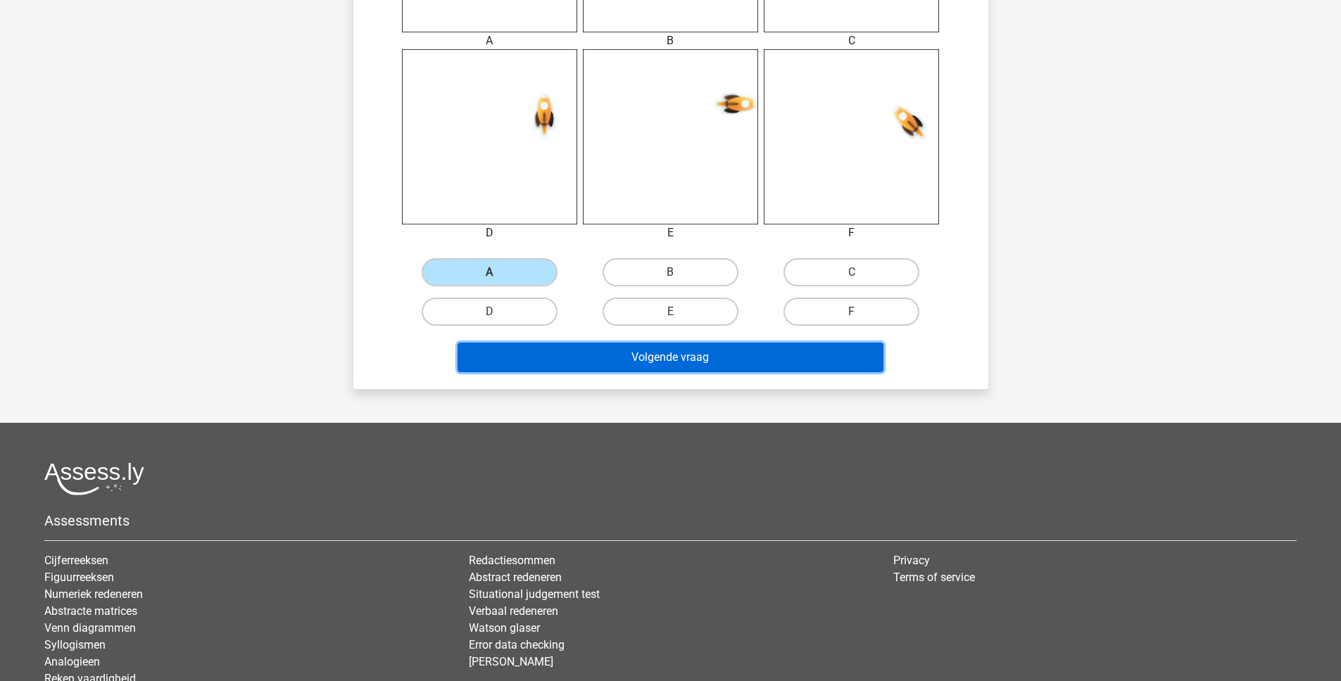
click at [591, 365] on button "Volgende vraag" at bounding box center [671, 358] width 426 height 30
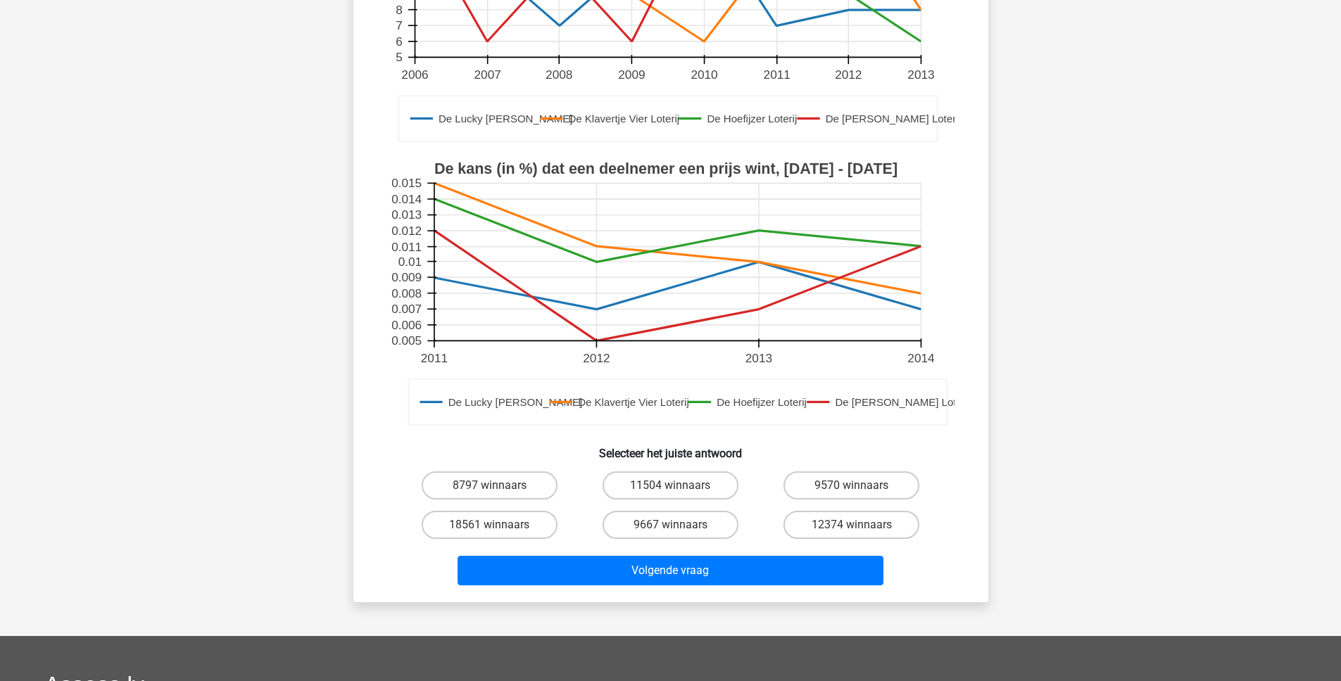
scroll to position [317, 0]
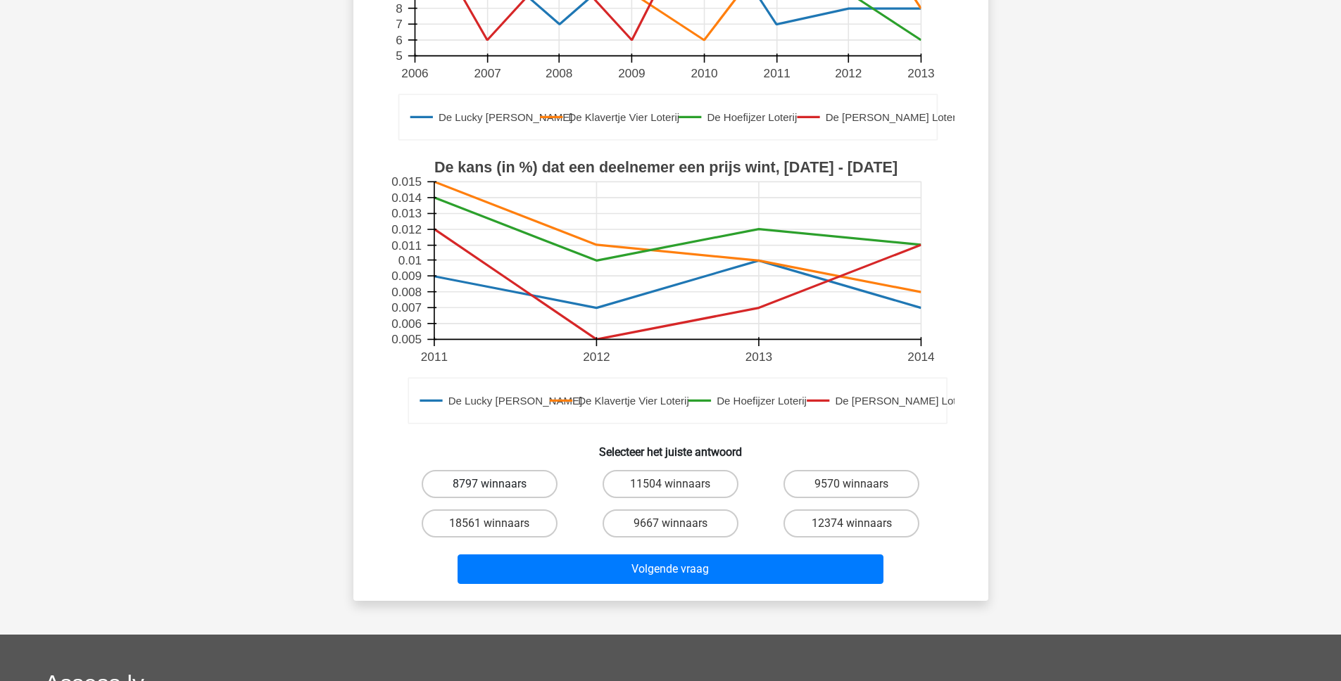
click at [512, 470] on label "8797 winnaars" at bounding box center [490, 484] width 136 height 28
click at [498, 484] on input "8797 winnaars" at bounding box center [493, 488] width 9 height 9
radio input "true"
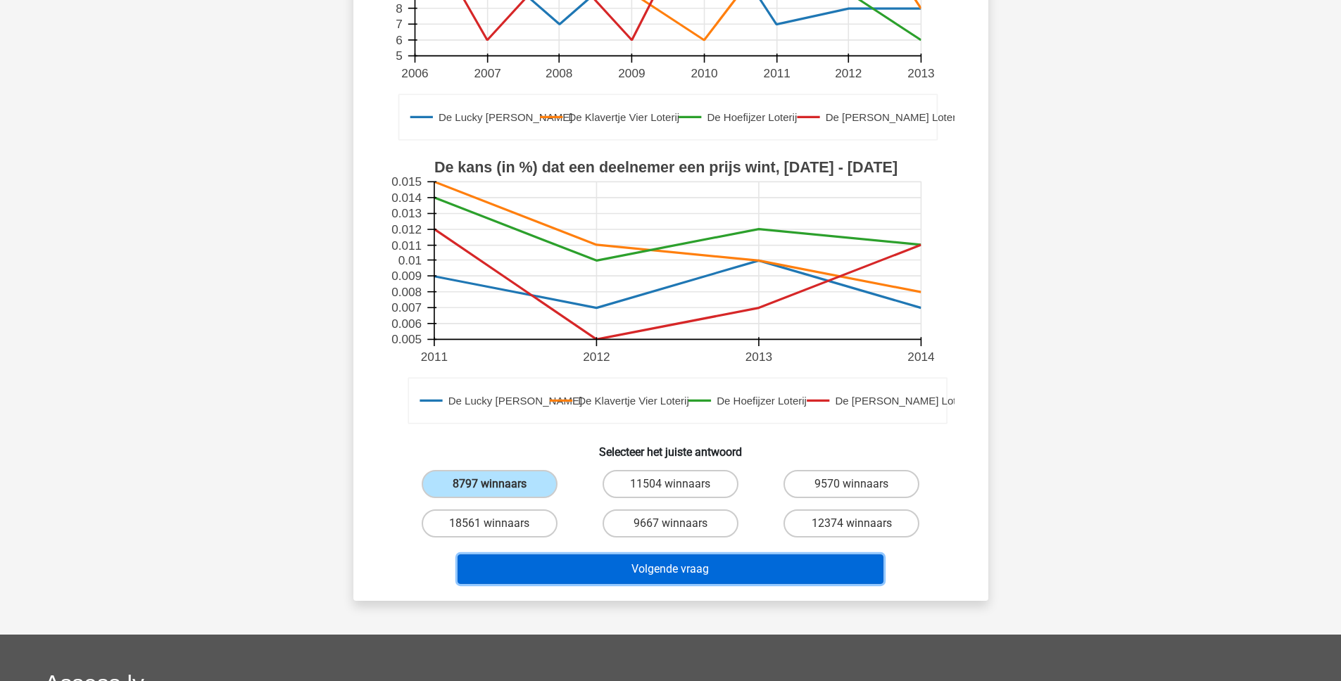
click at [610, 555] on button "Volgende vraag" at bounding box center [671, 570] width 426 height 30
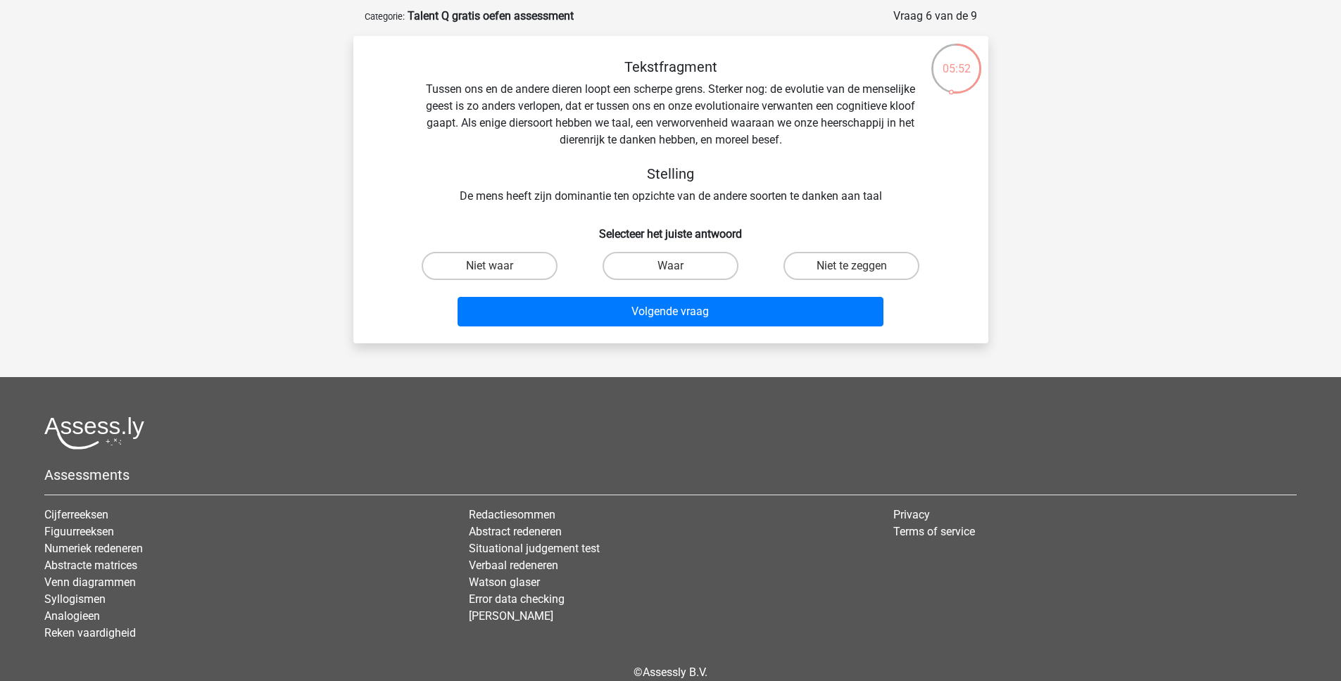
scroll to position [61, 0]
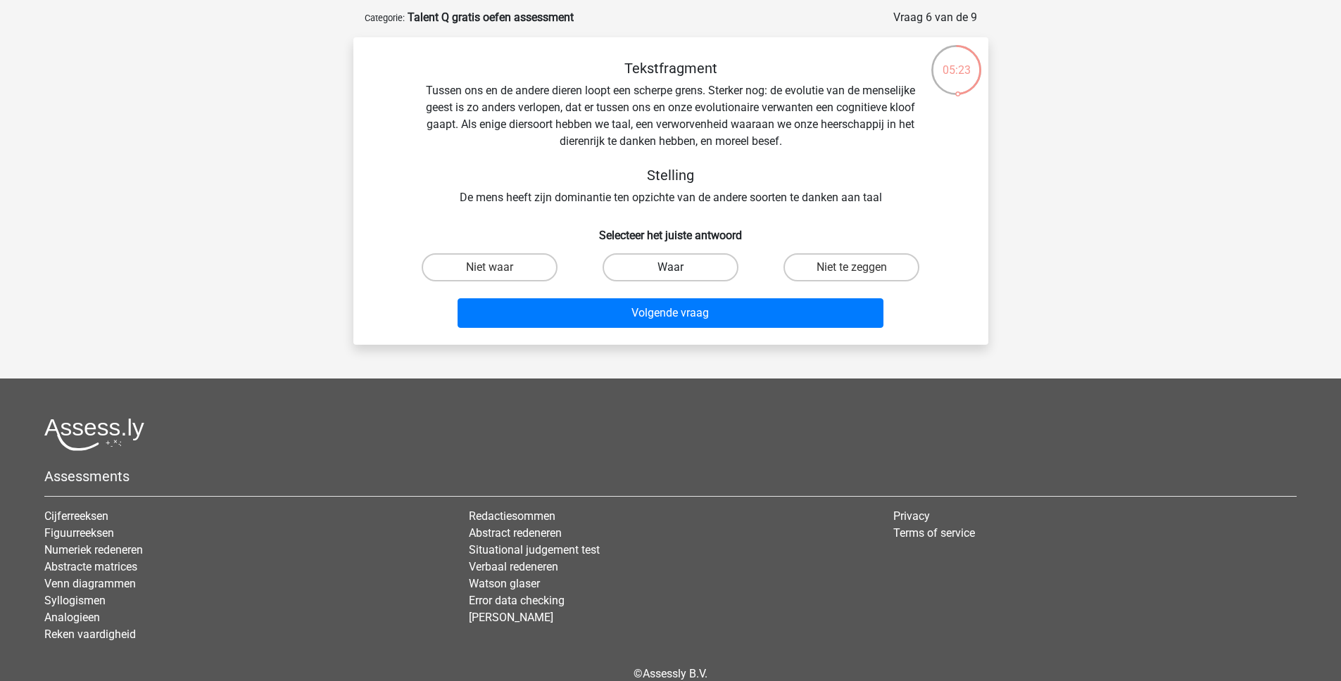
click at [684, 266] on label "Waar" at bounding box center [671, 267] width 136 height 28
click at [679, 267] on input "Waar" at bounding box center [674, 271] width 9 height 9
radio input "true"
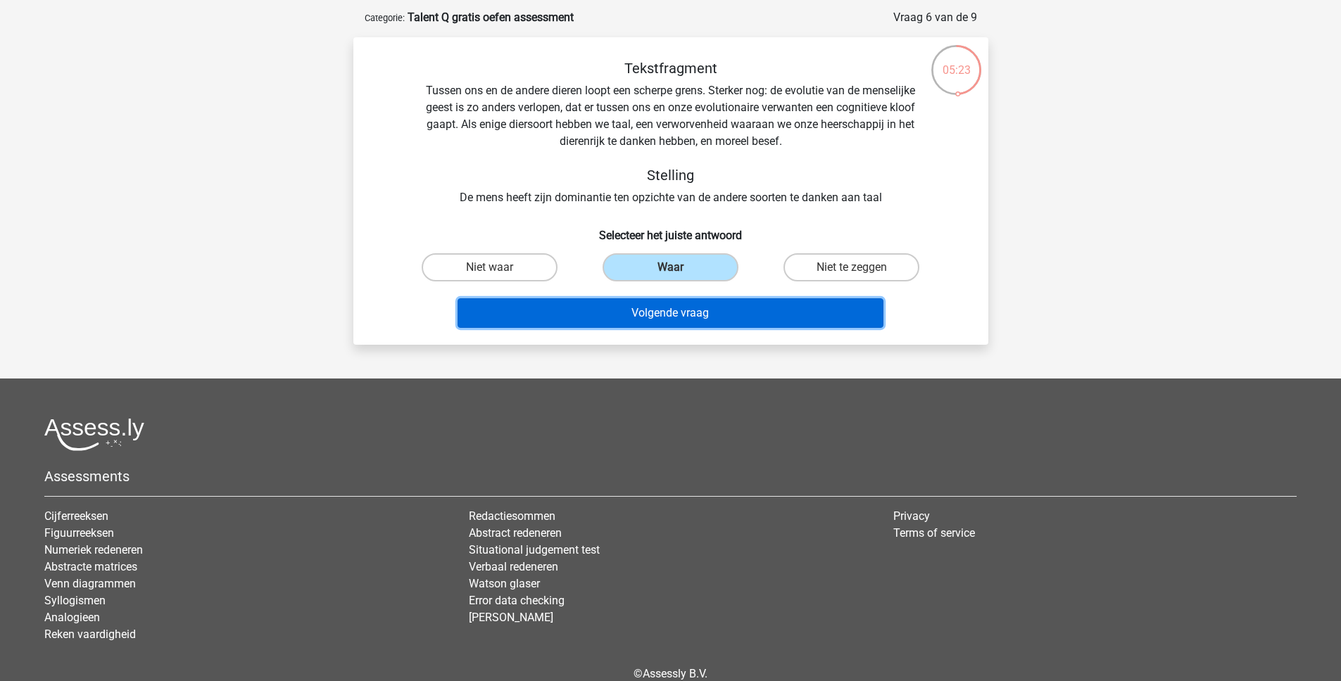
click at [674, 313] on button "Volgende vraag" at bounding box center [671, 313] width 426 height 30
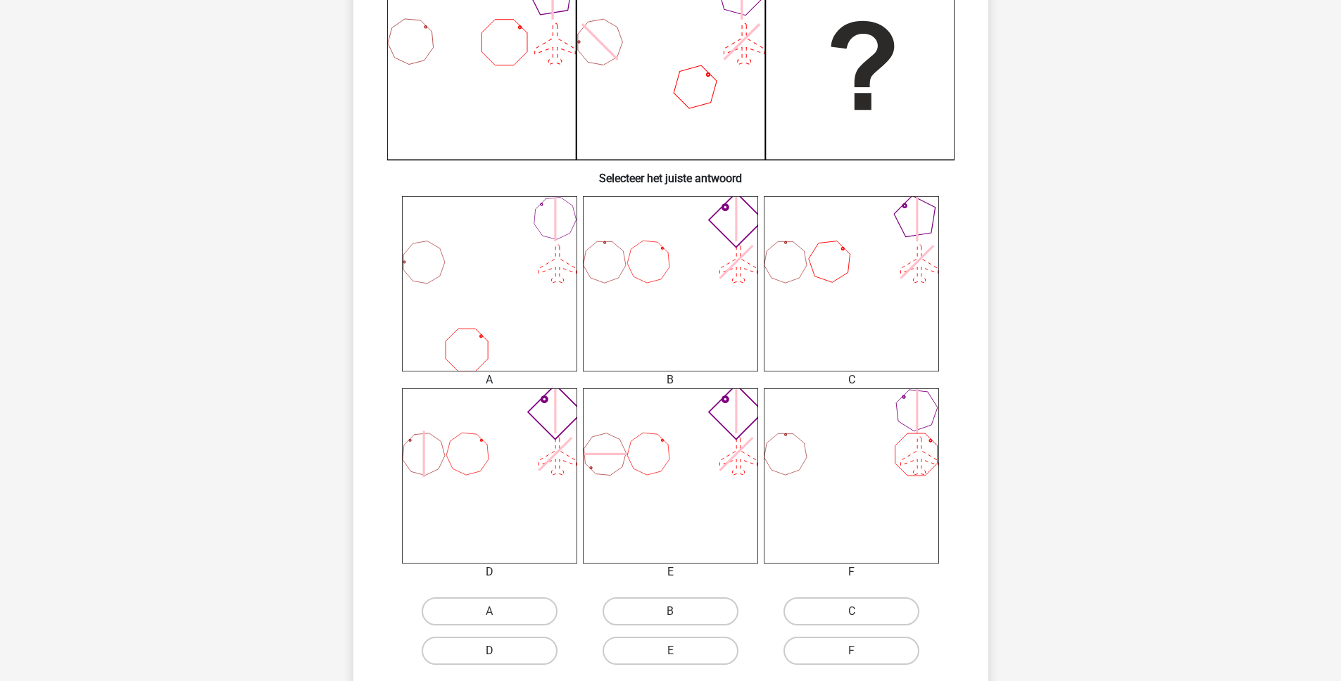
scroll to position [383, 0]
click at [836, 602] on label "C" at bounding box center [851, 610] width 136 height 28
click at [852, 610] on input "C" at bounding box center [856, 614] width 9 height 9
radio input "true"
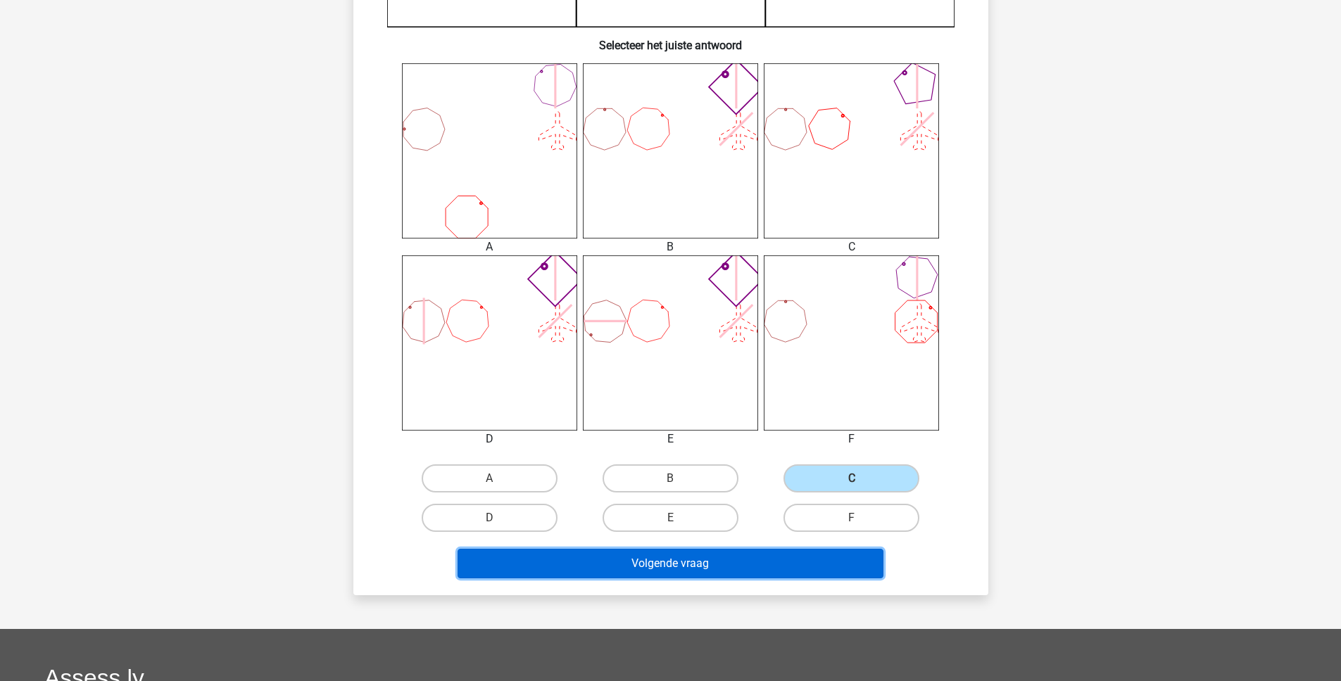
click at [738, 575] on button "Volgende vraag" at bounding box center [671, 564] width 426 height 30
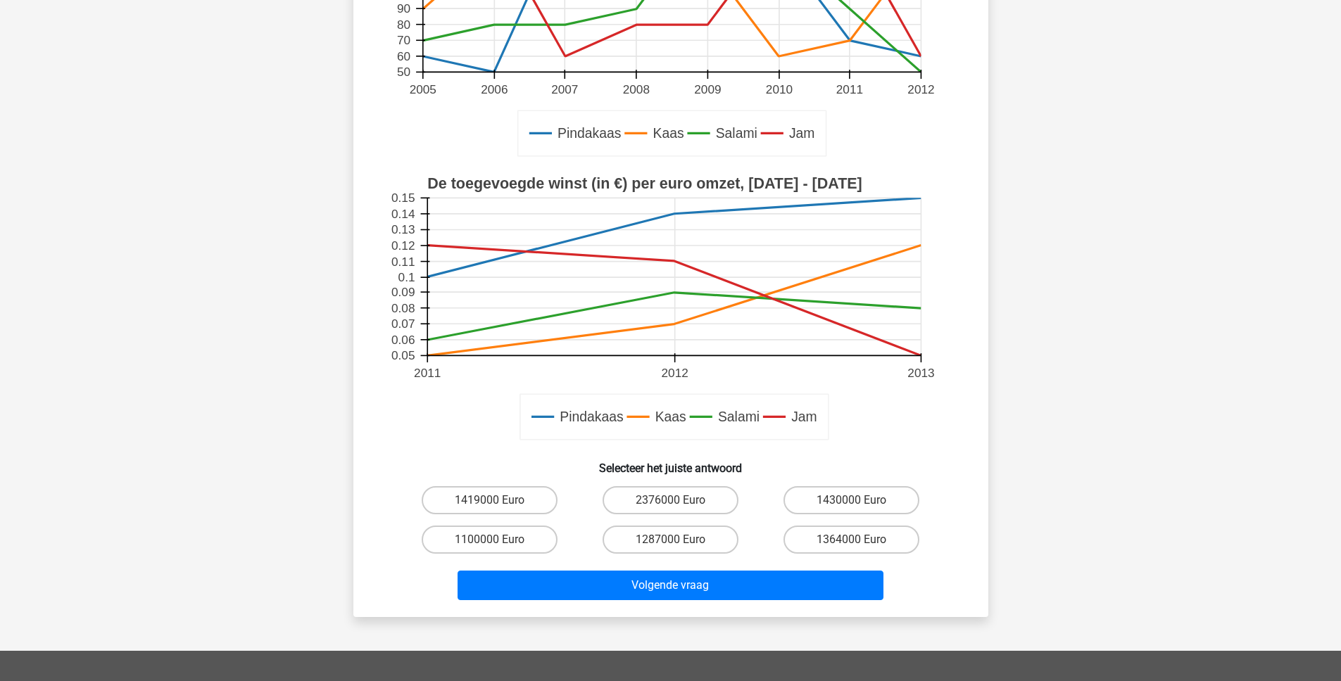
scroll to position [298, 0]
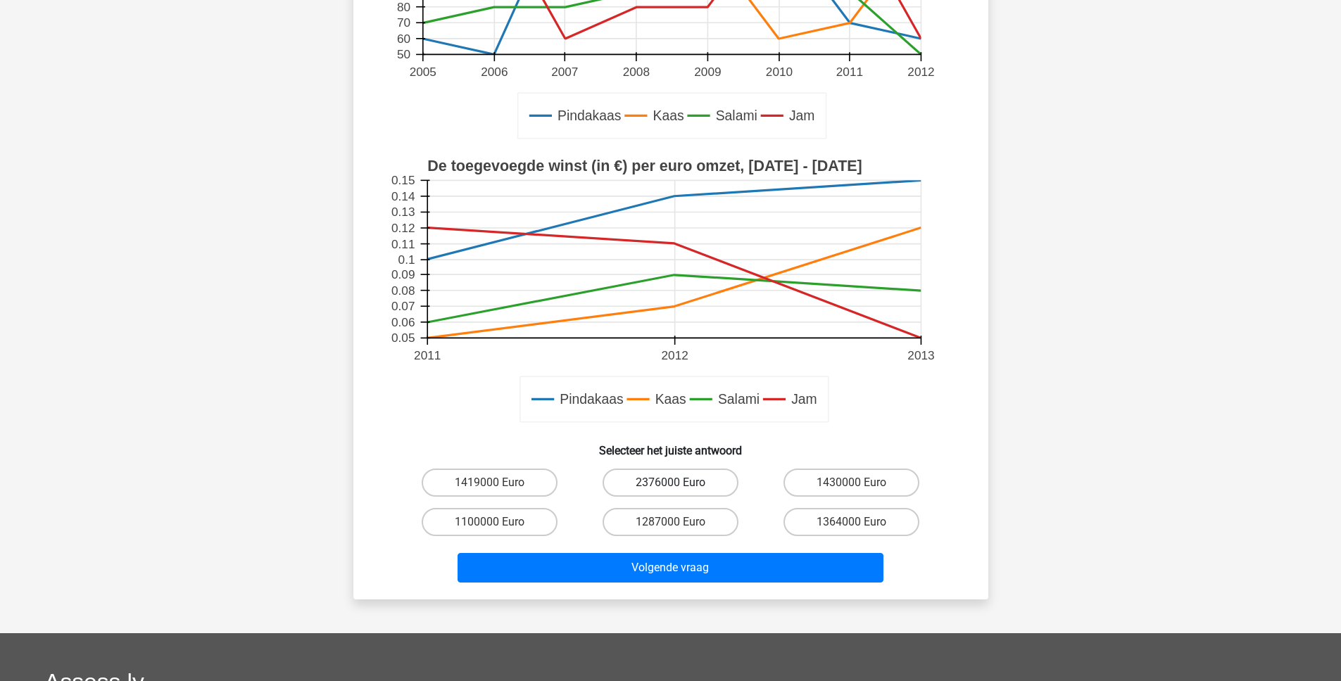
click at [698, 486] on label "2376000 Euro" at bounding box center [671, 483] width 136 height 28
click at [679, 486] on input "2376000 Euro" at bounding box center [674, 487] width 9 height 9
radio input "true"
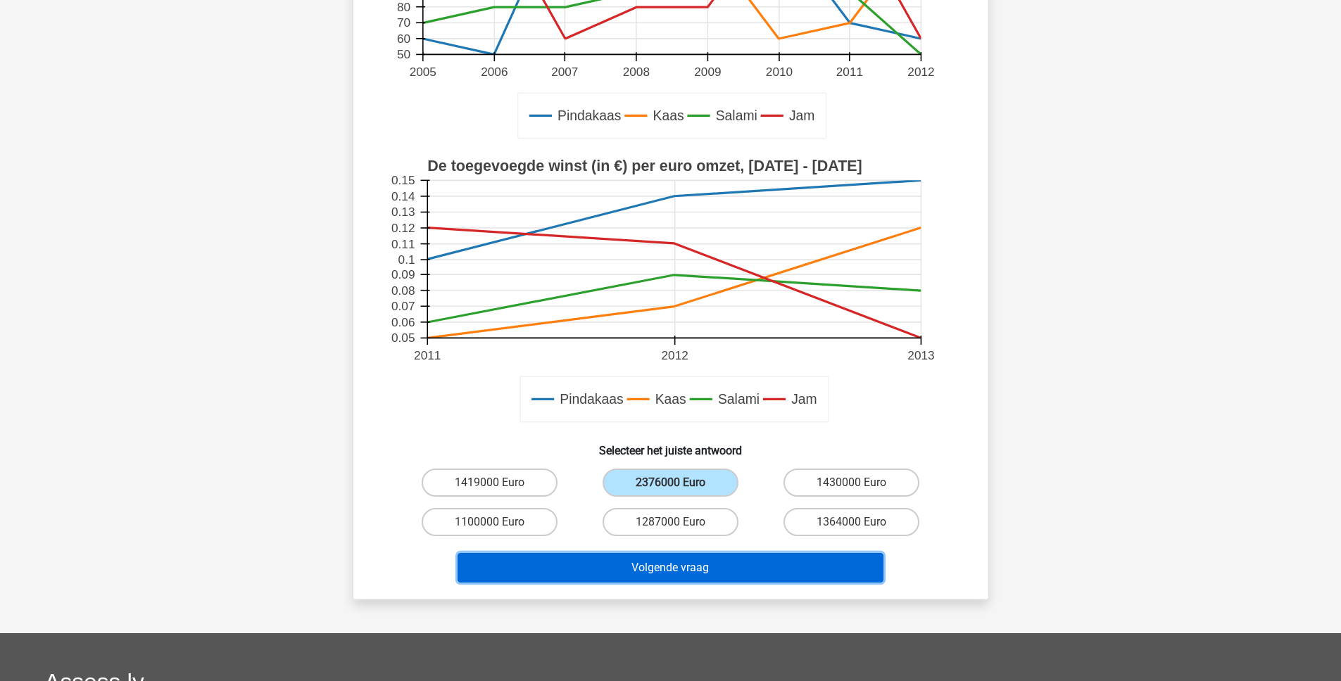
click at [686, 567] on button "Volgende vraag" at bounding box center [671, 568] width 426 height 30
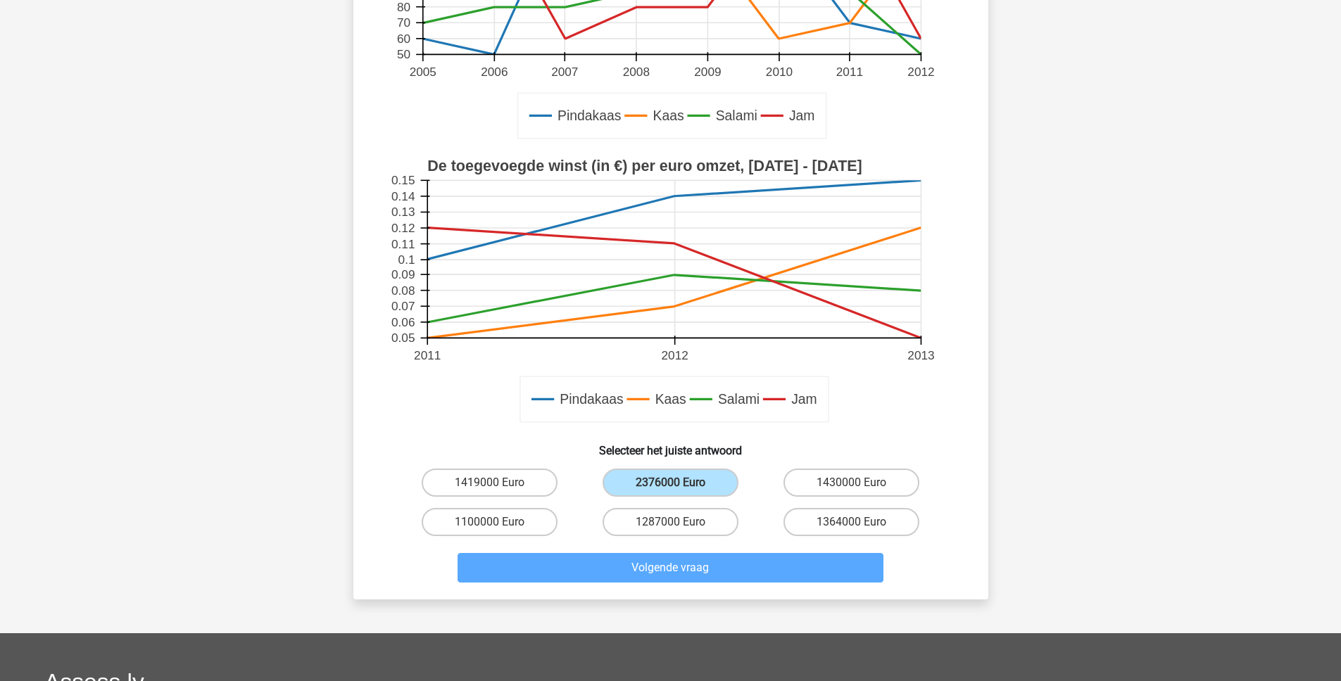
scroll to position [70, 0]
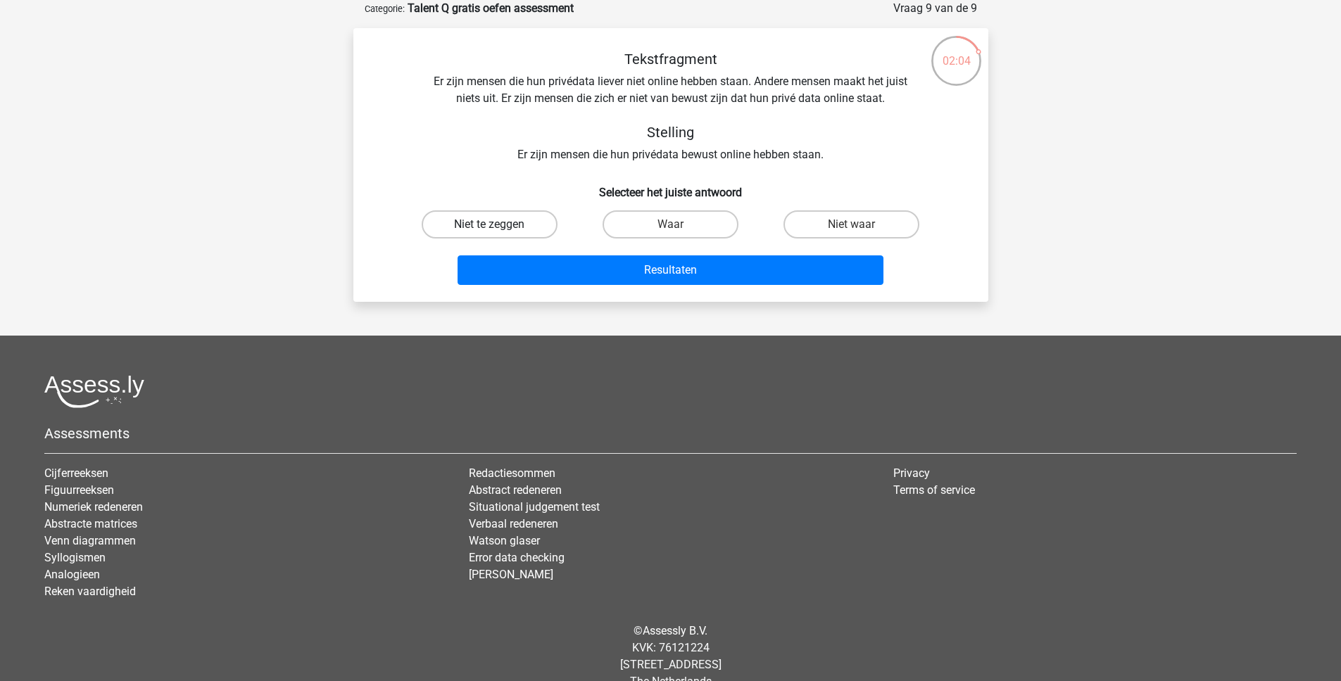
click at [513, 229] on label "Niet te zeggen" at bounding box center [490, 224] width 136 height 28
click at [498, 229] on input "Niet te zeggen" at bounding box center [493, 229] width 9 height 9
radio input "true"
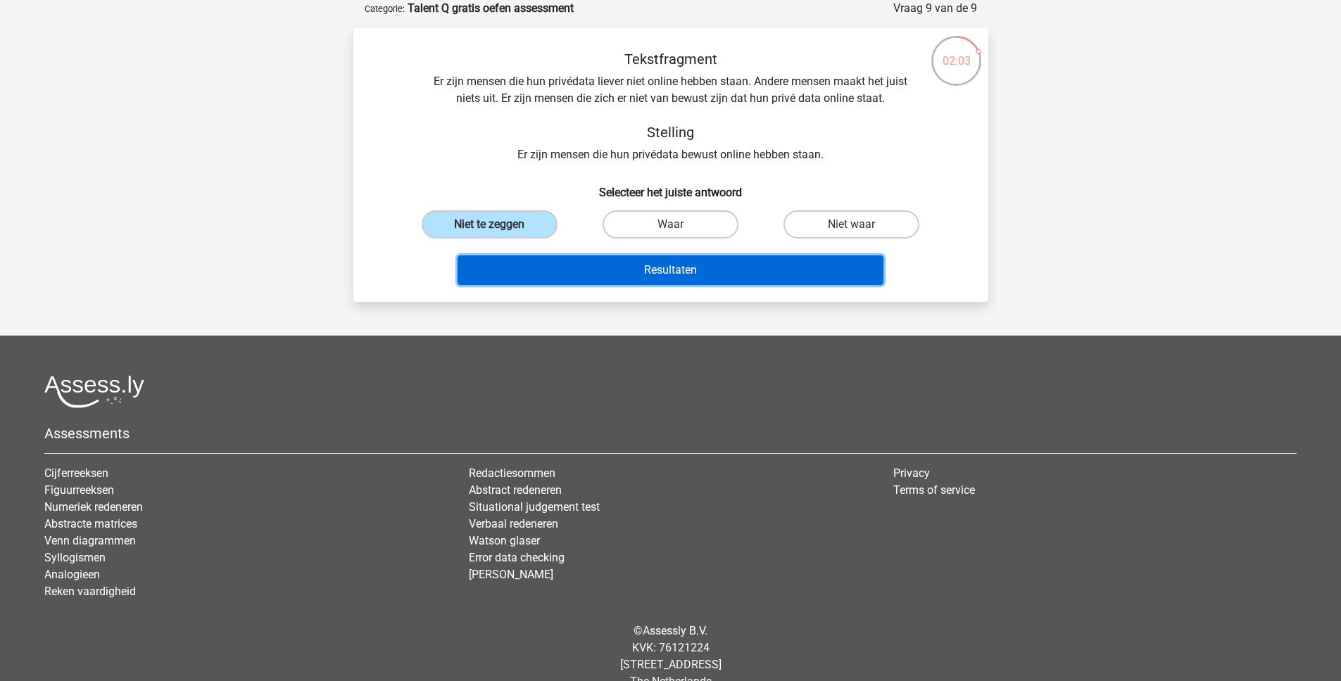
click at [648, 279] on button "Resultaten" at bounding box center [671, 271] width 426 height 30
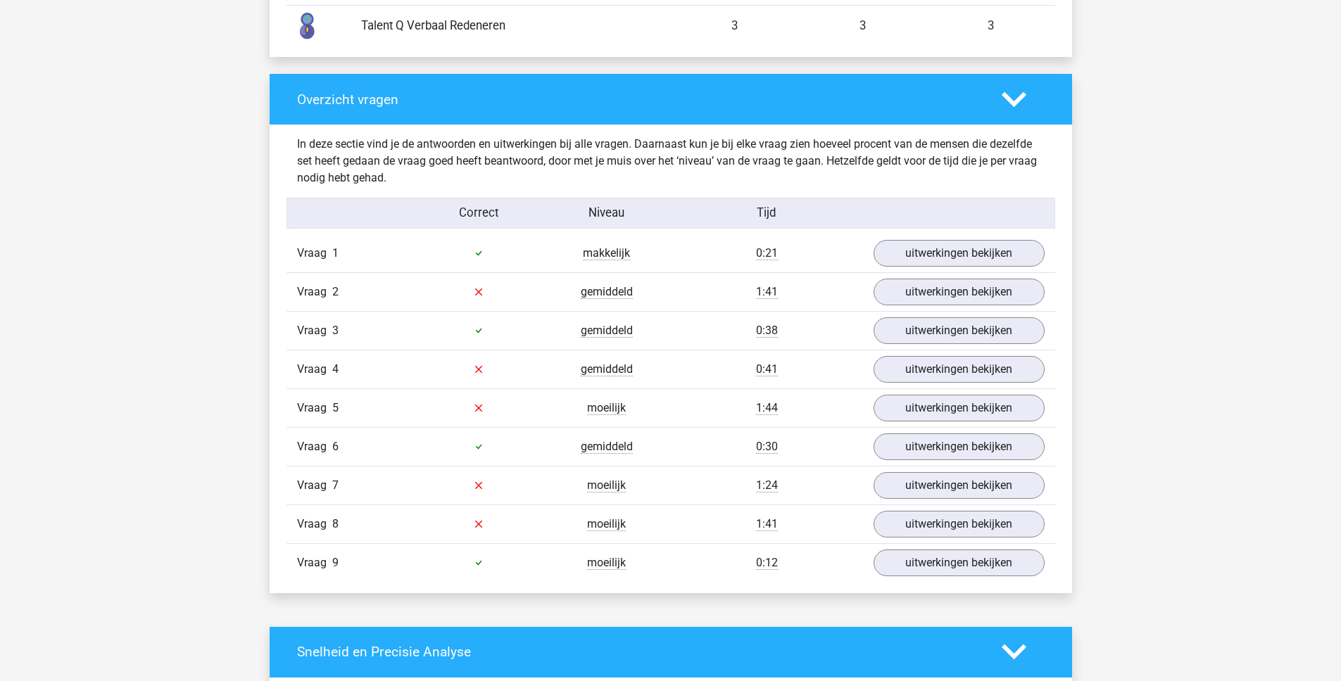
scroll to position [1339, 0]
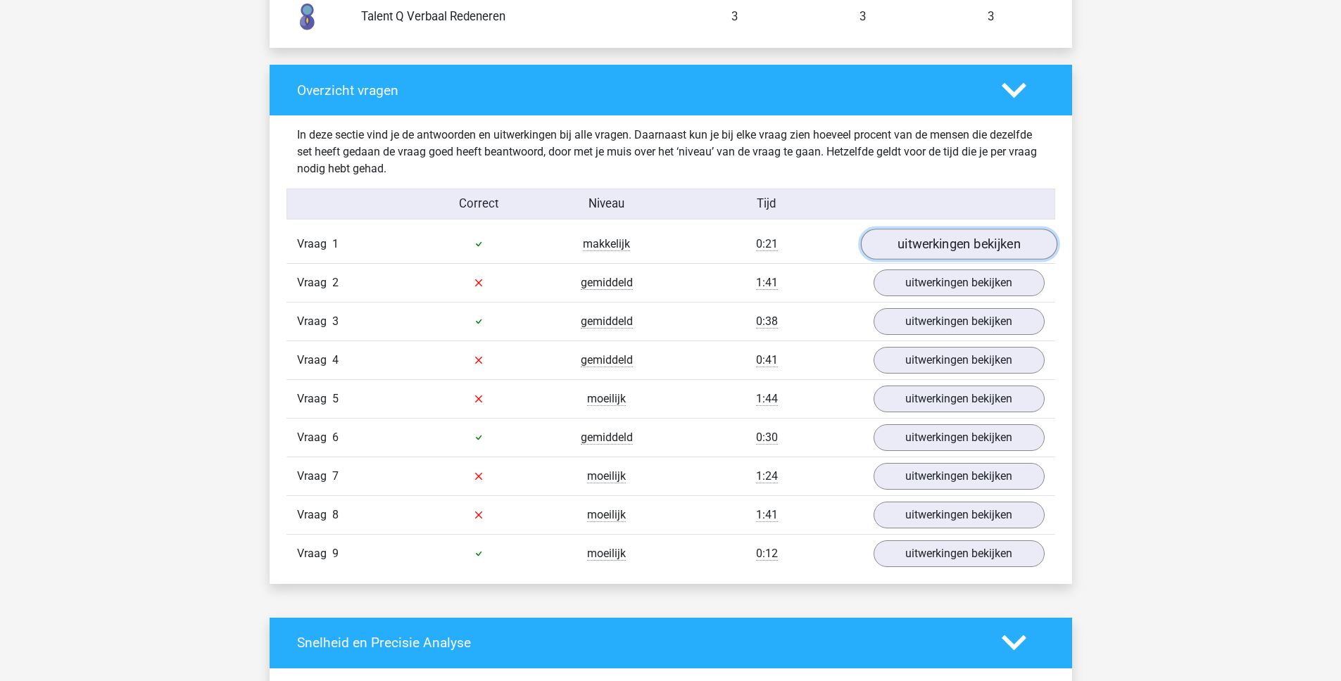
click at [944, 252] on link "uitwerkingen bekijken" at bounding box center [958, 244] width 196 height 31
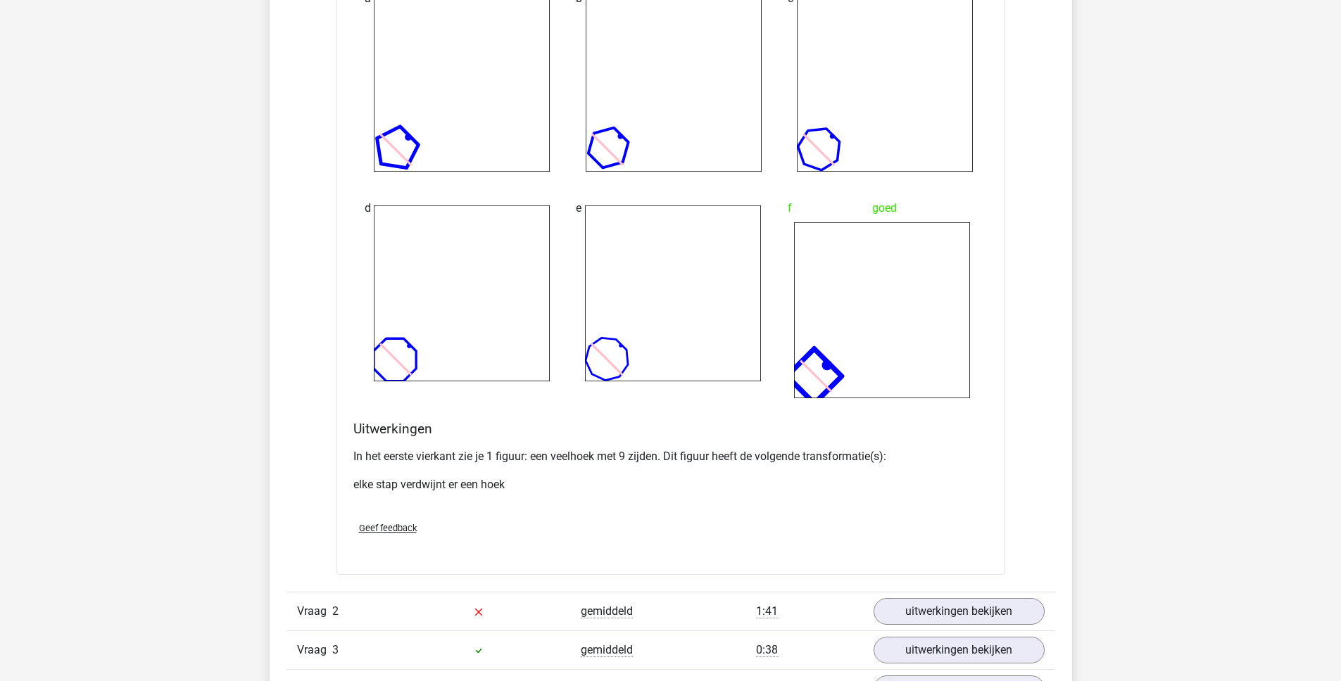
scroll to position [2229, 0]
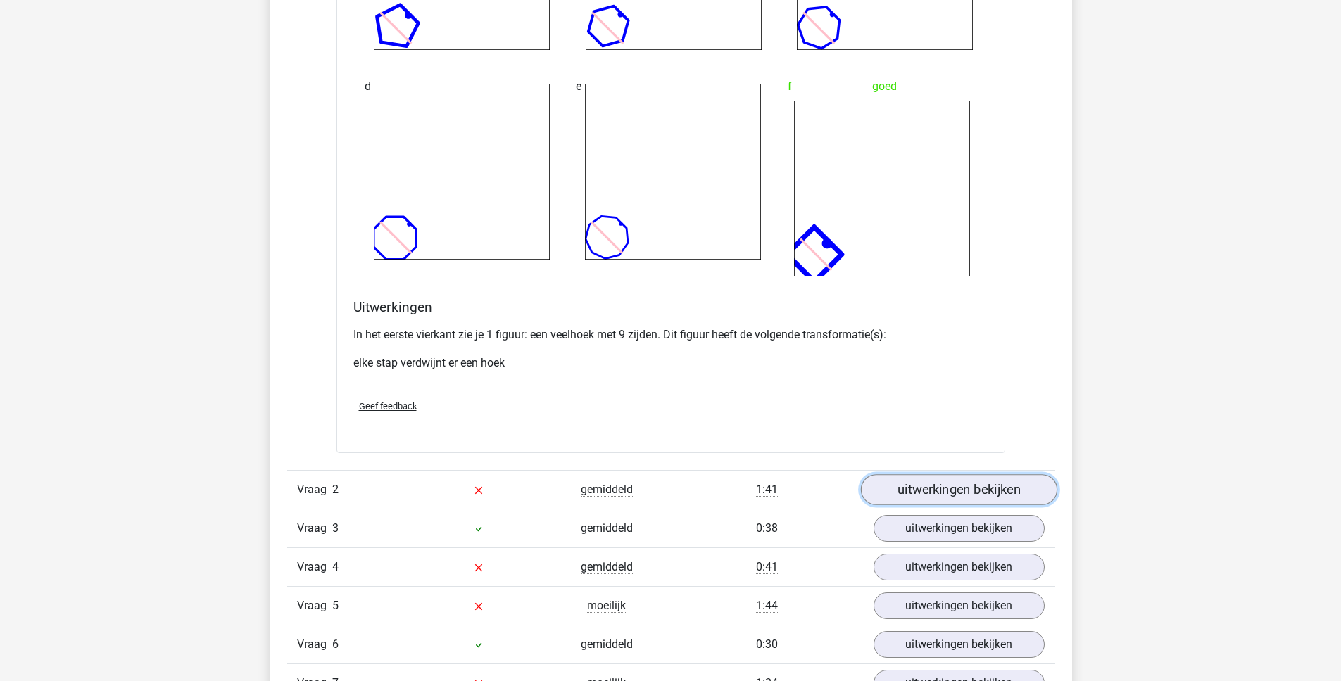
click at [935, 496] on link "uitwerkingen bekijken" at bounding box center [958, 490] width 196 height 31
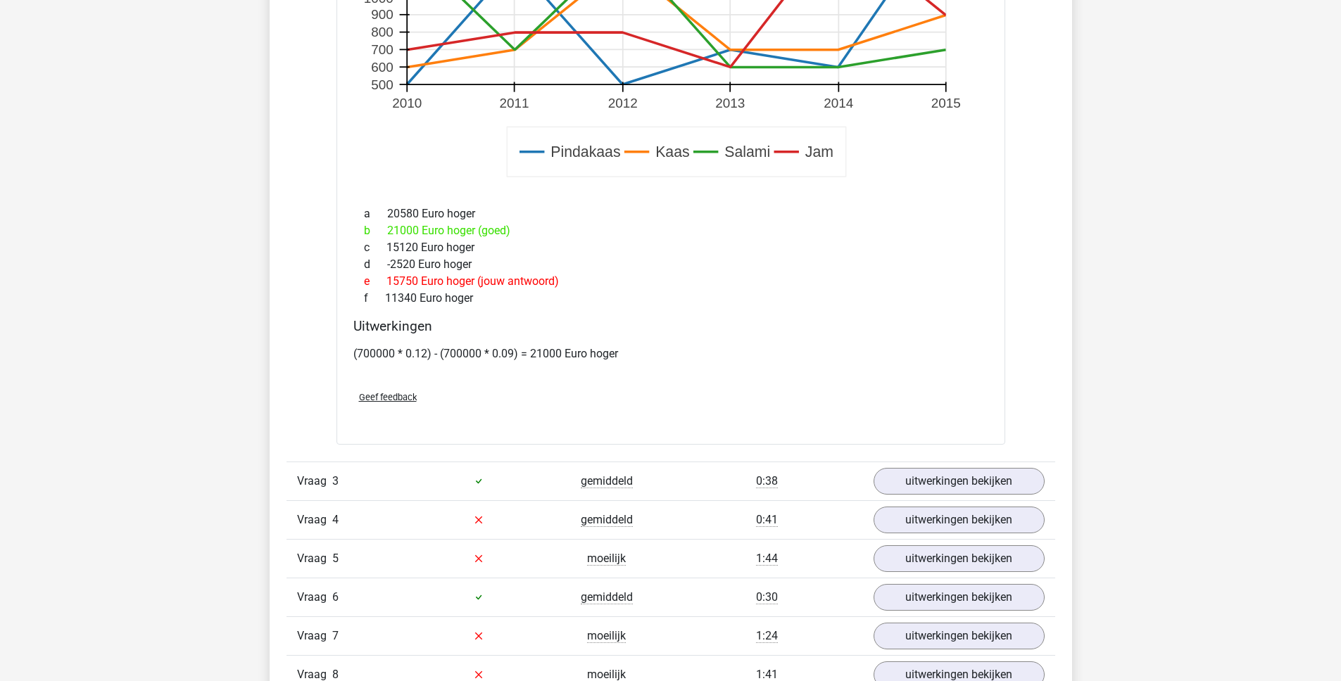
scroll to position [3316, 0]
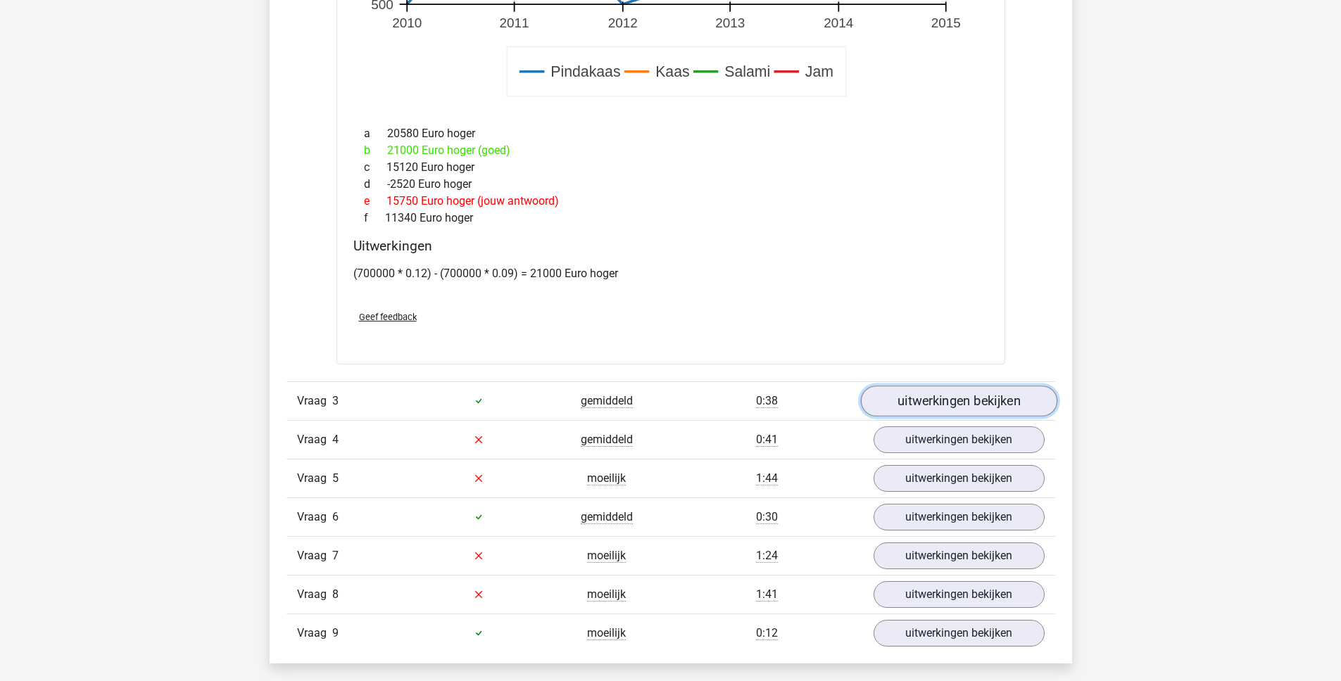
click at [978, 405] on link "uitwerkingen bekijken" at bounding box center [958, 401] width 196 height 31
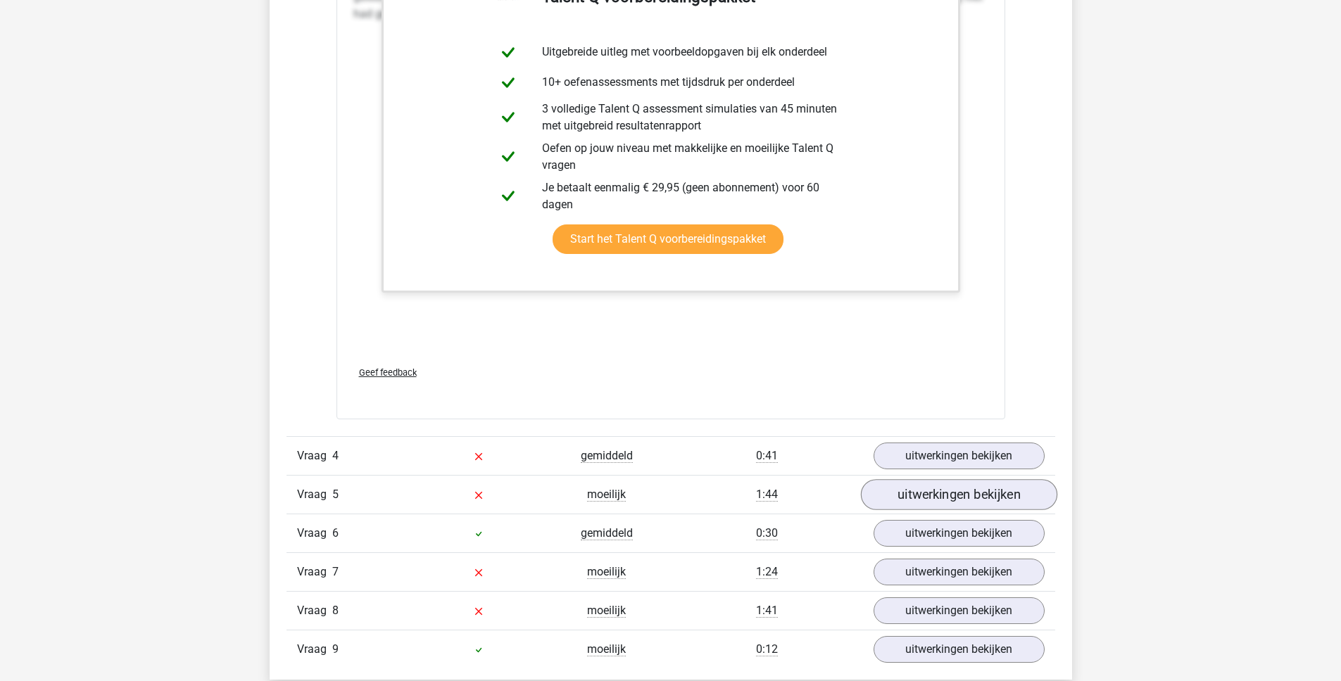
scroll to position [4151, 0]
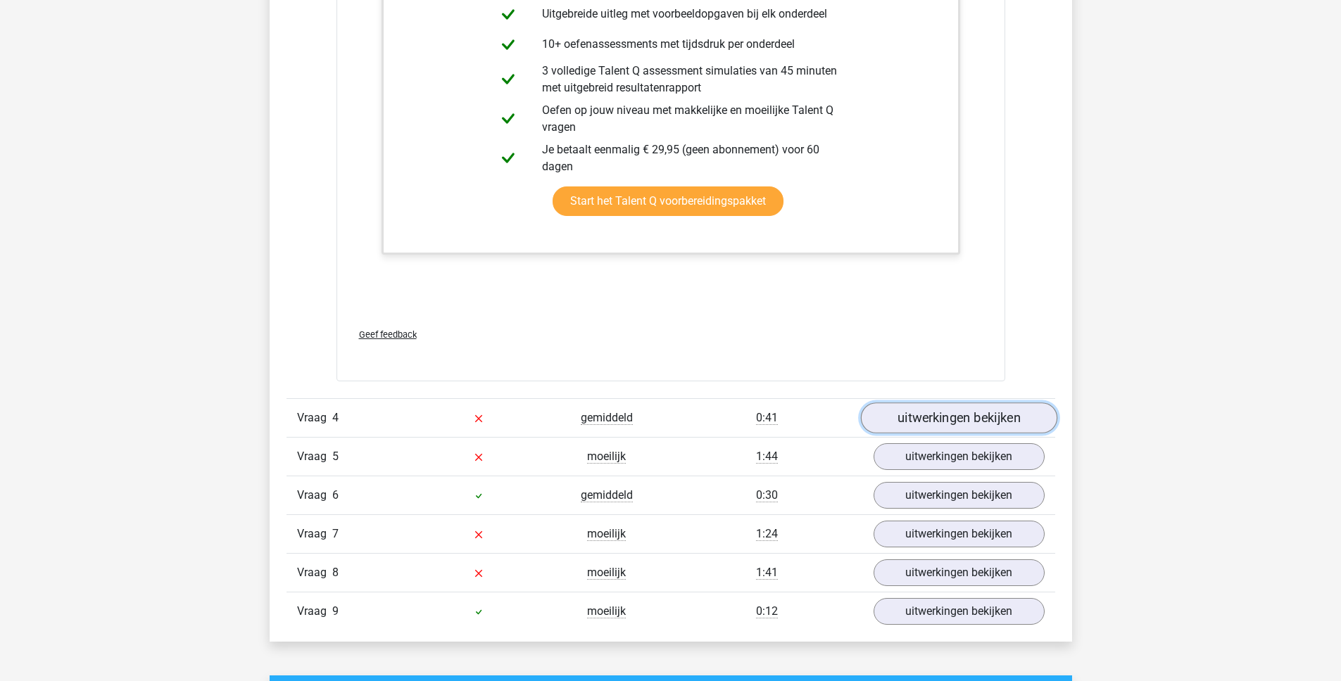
click at [913, 425] on link "uitwerkingen bekijken" at bounding box center [958, 418] width 196 height 31
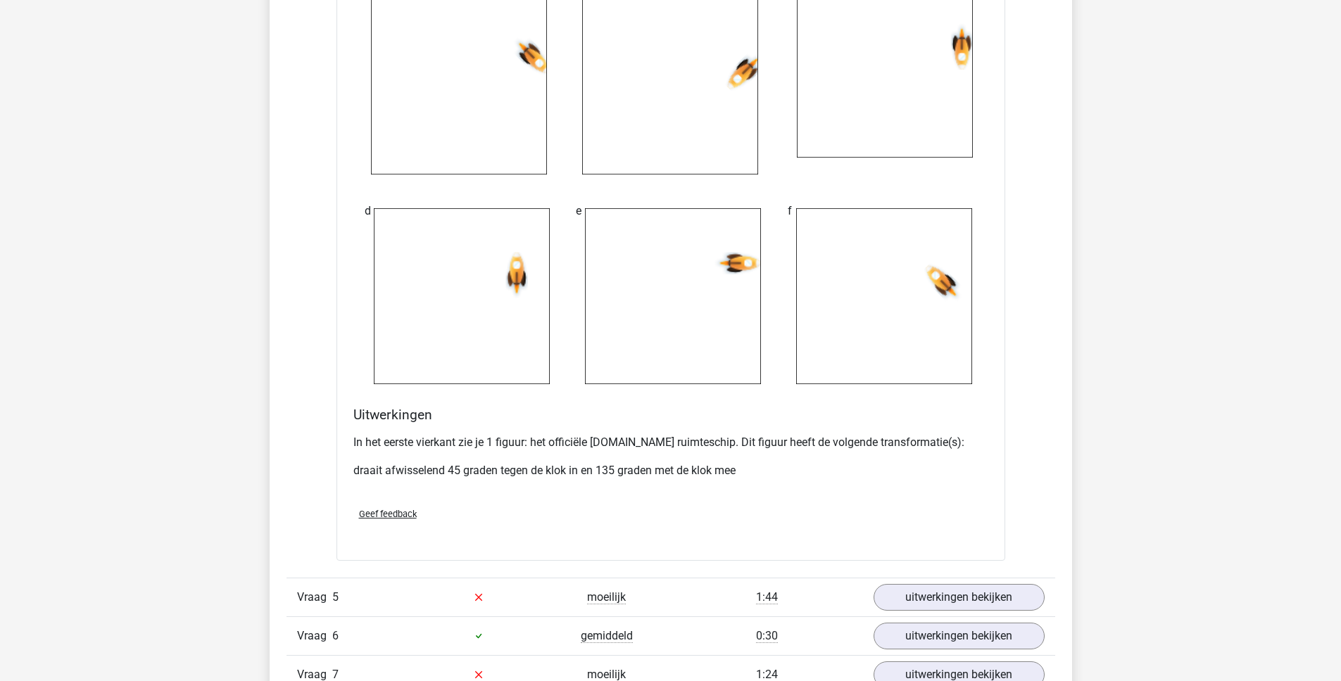
scroll to position [5113, 0]
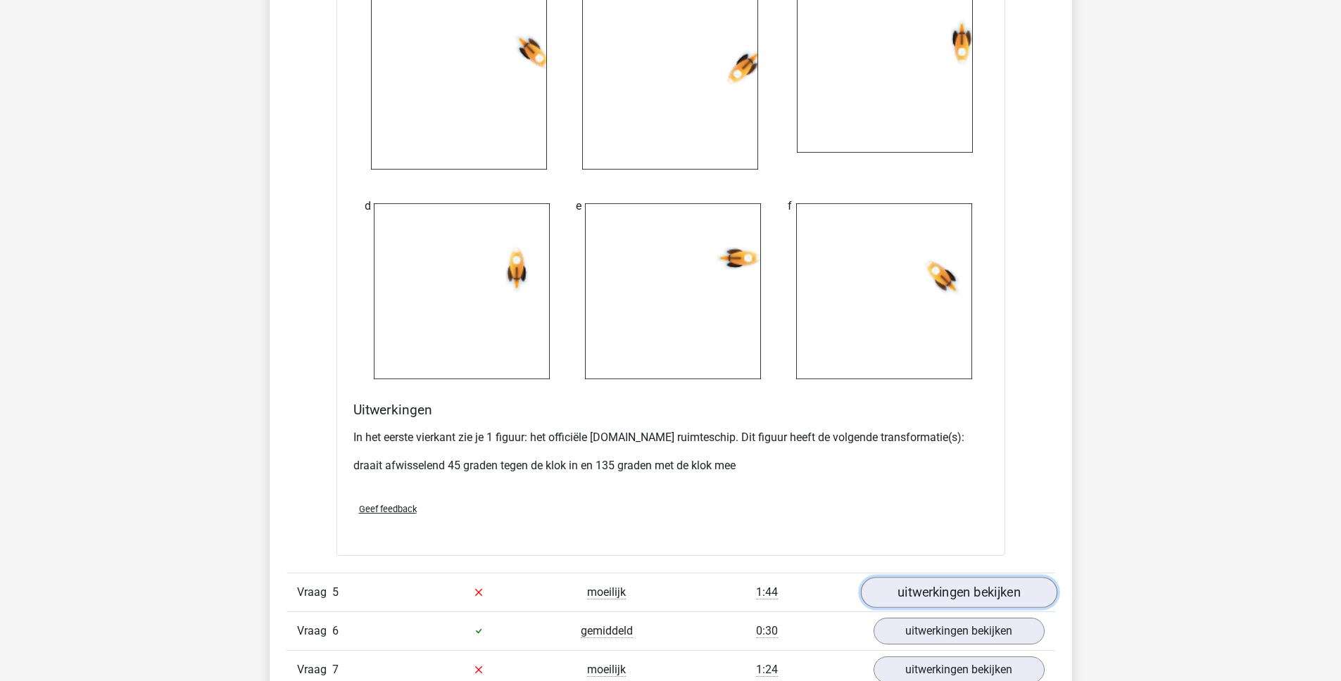
click at [922, 581] on link "uitwerkingen bekijken" at bounding box center [958, 592] width 196 height 31
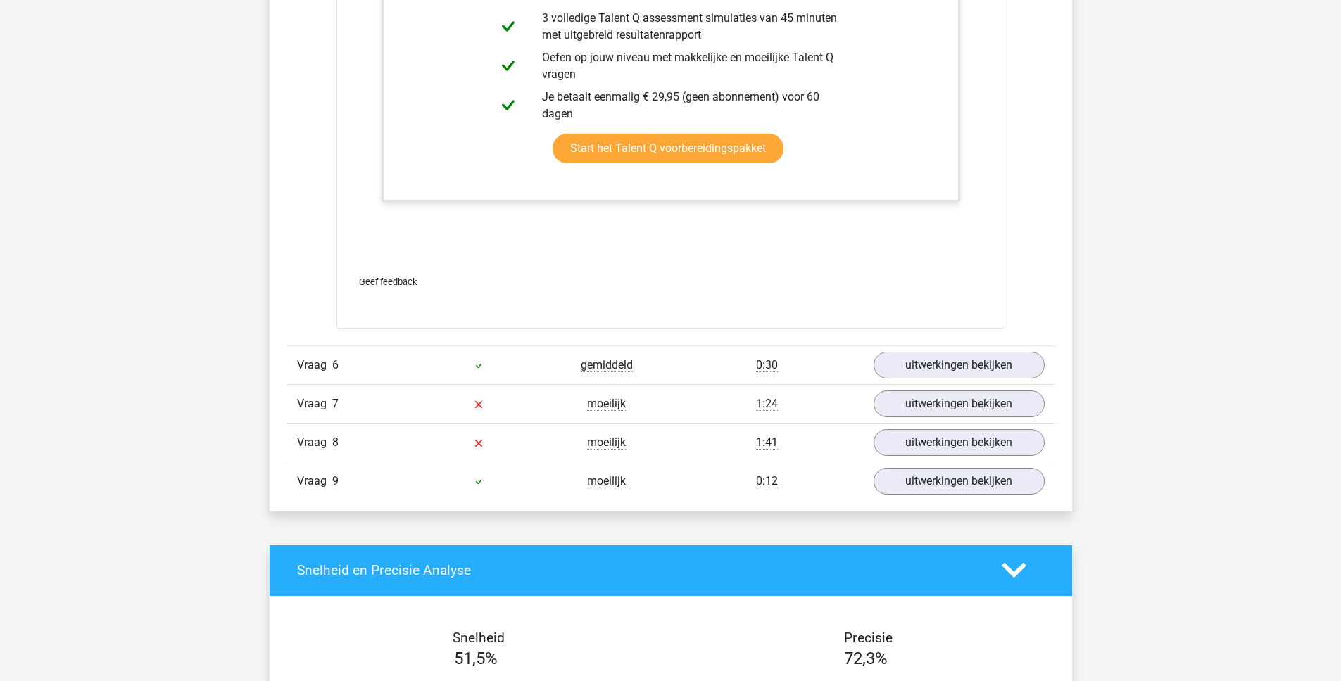
scroll to position [6753, 0]
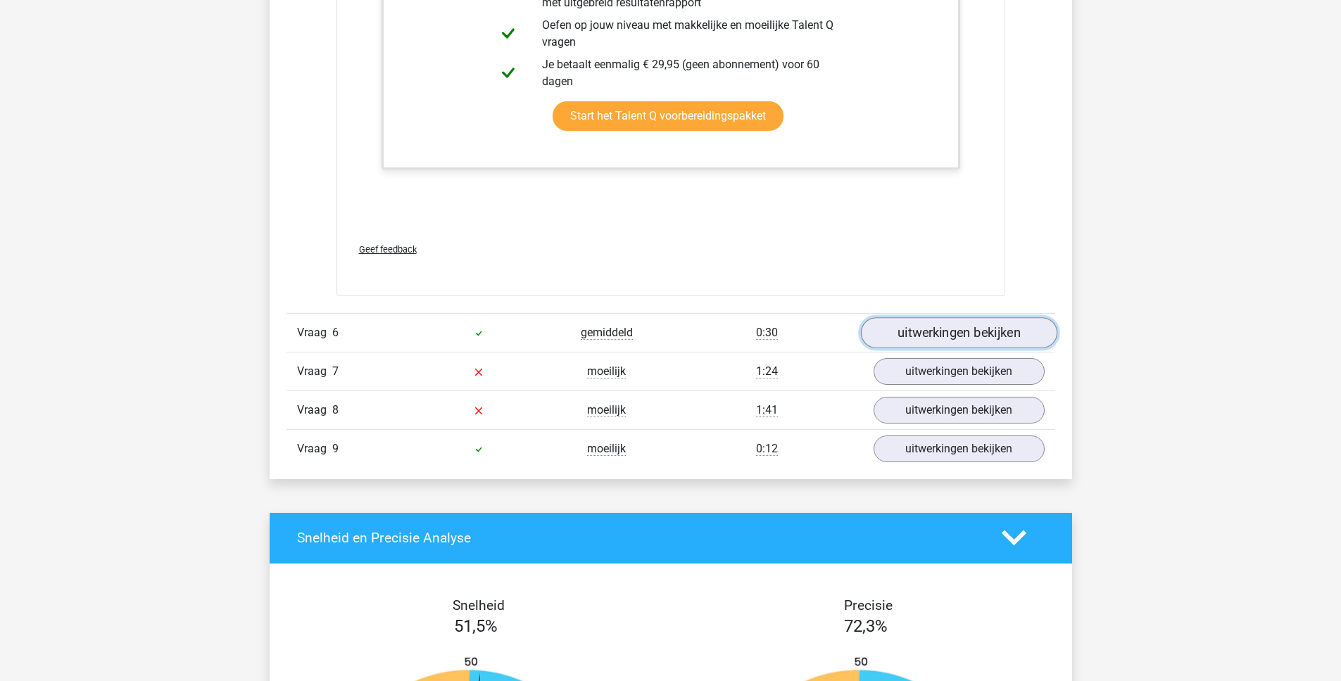
click at [940, 336] on link "uitwerkingen bekijken" at bounding box center [958, 332] width 196 height 31
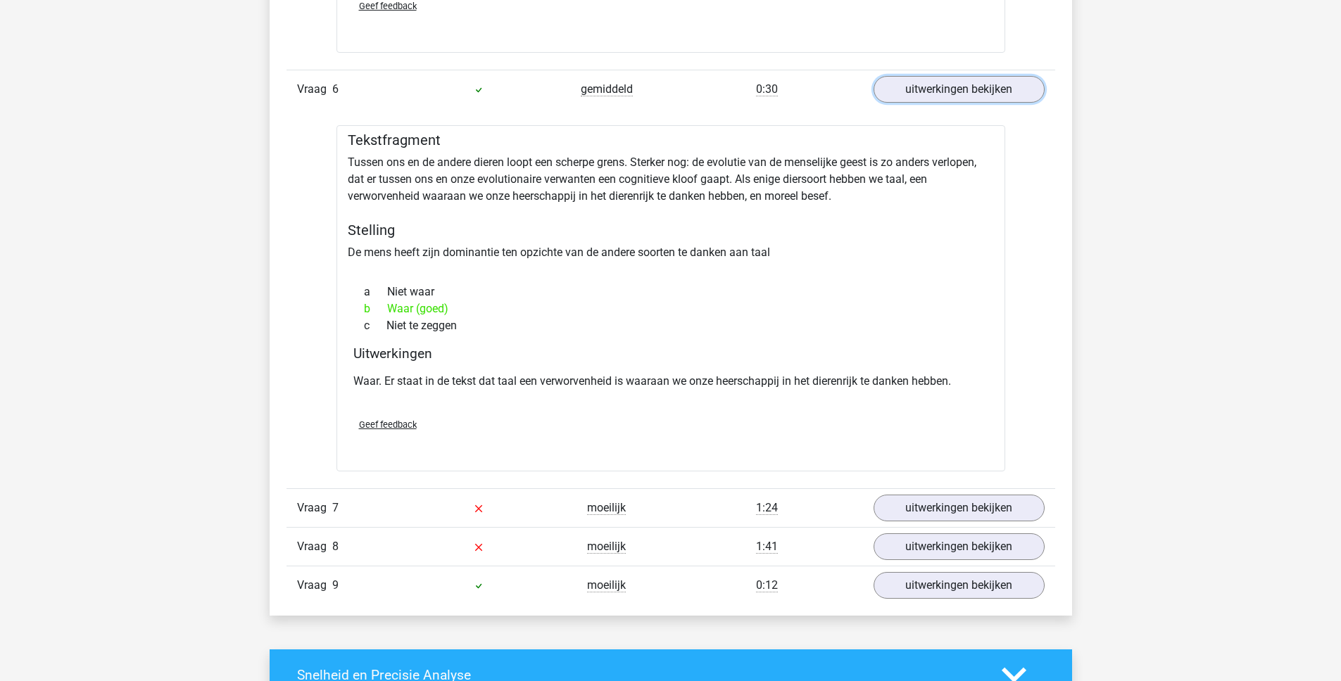
scroll to position [7000, 0]
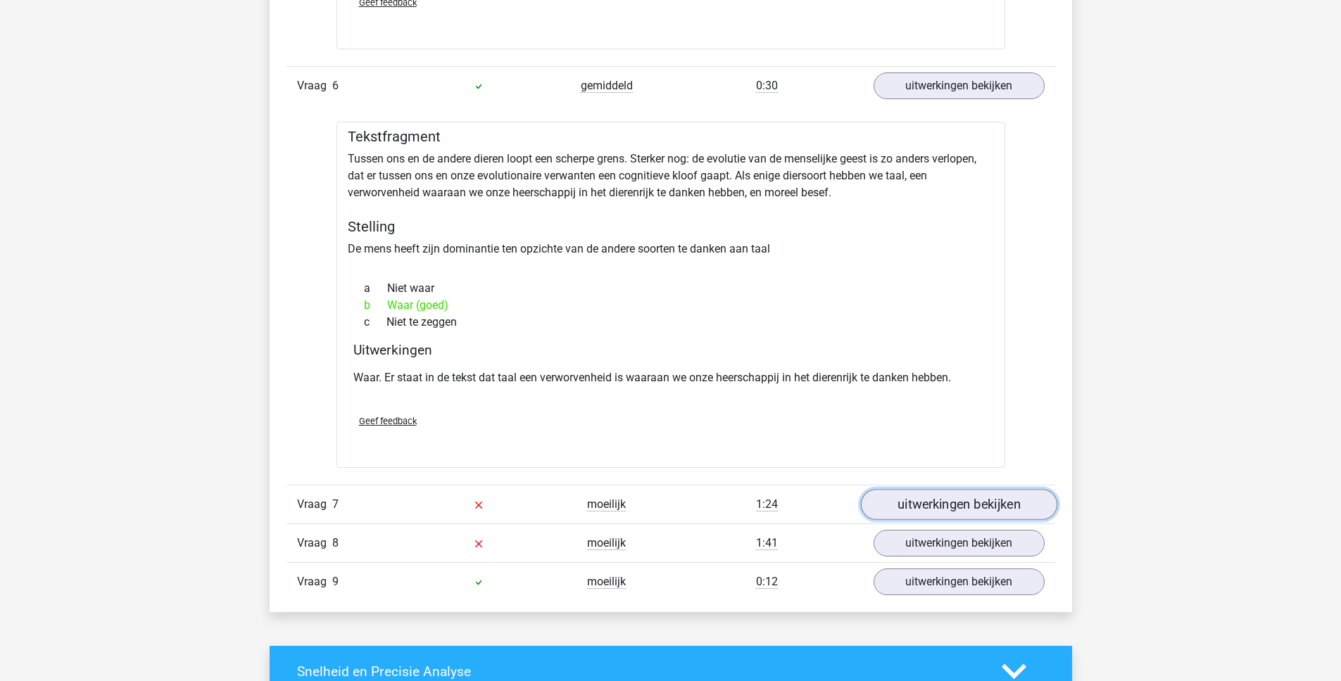
click at [903, 510] on link "uitwerkingen bekijken" at bounding box center [958, 504] width 196 height 31
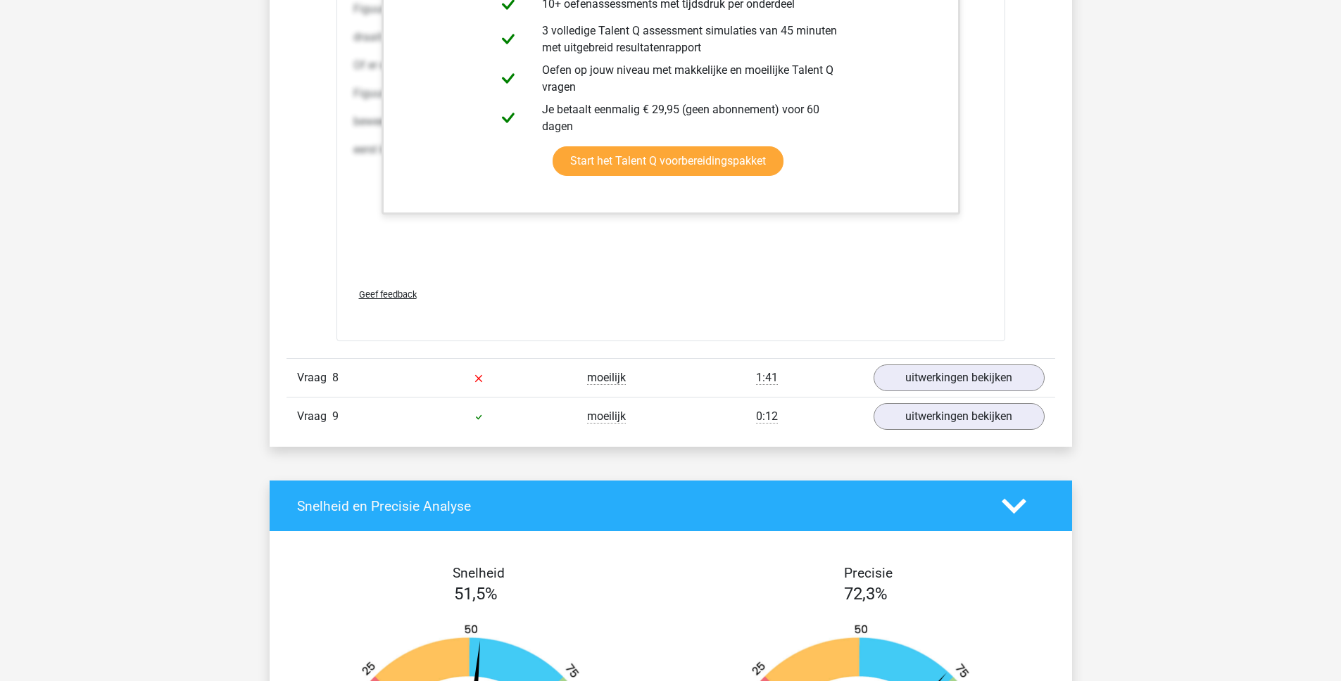
scroll to position [8708, 0]
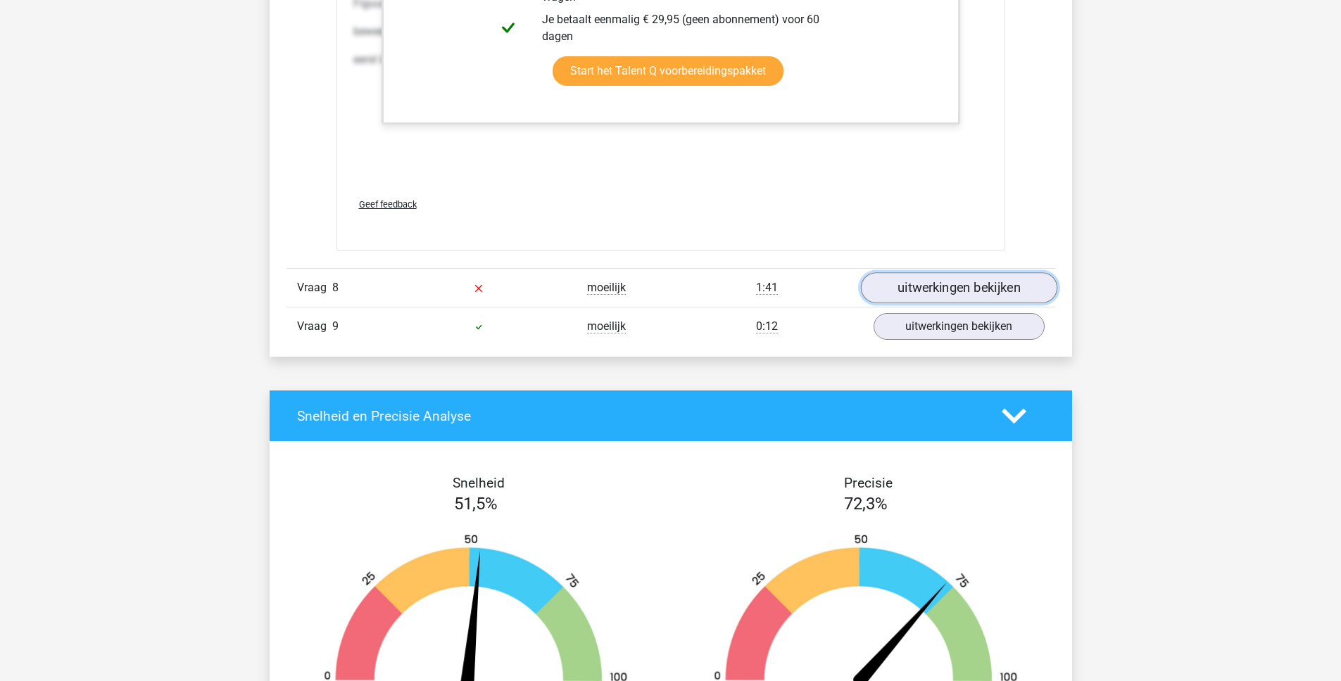
click at [927, 291] on link "uitwerkingen bekijken" at bounding box center [958, 287] width 196 height 31
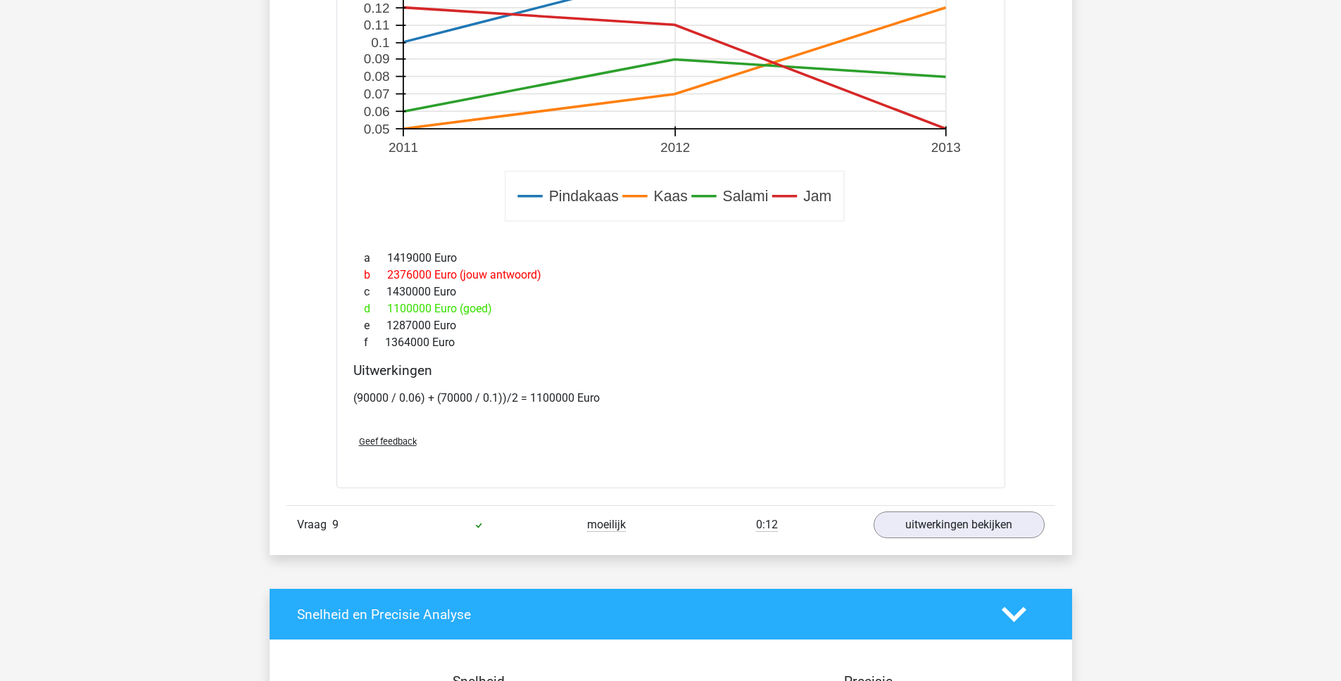
scroll to position [9452, 0]
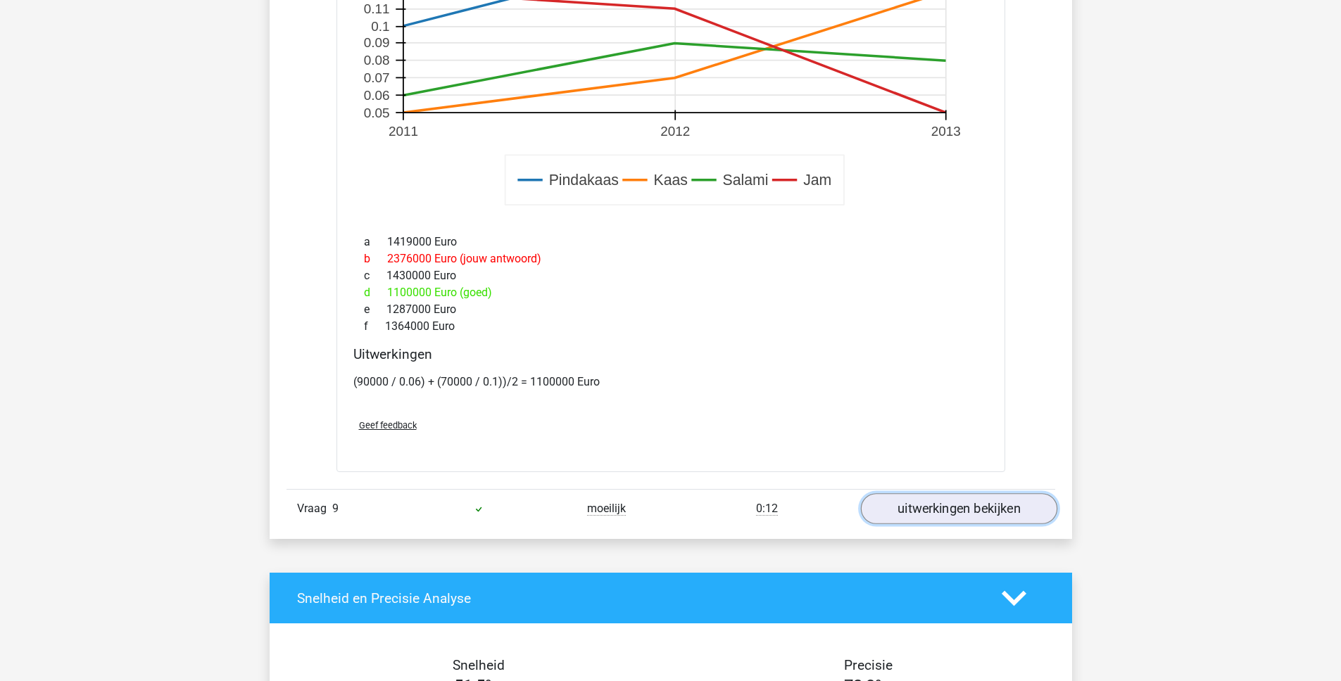
click at [929, 512] on link "uitwerkingen bekijken" at bounding box center [958, 508] width 196 height 31
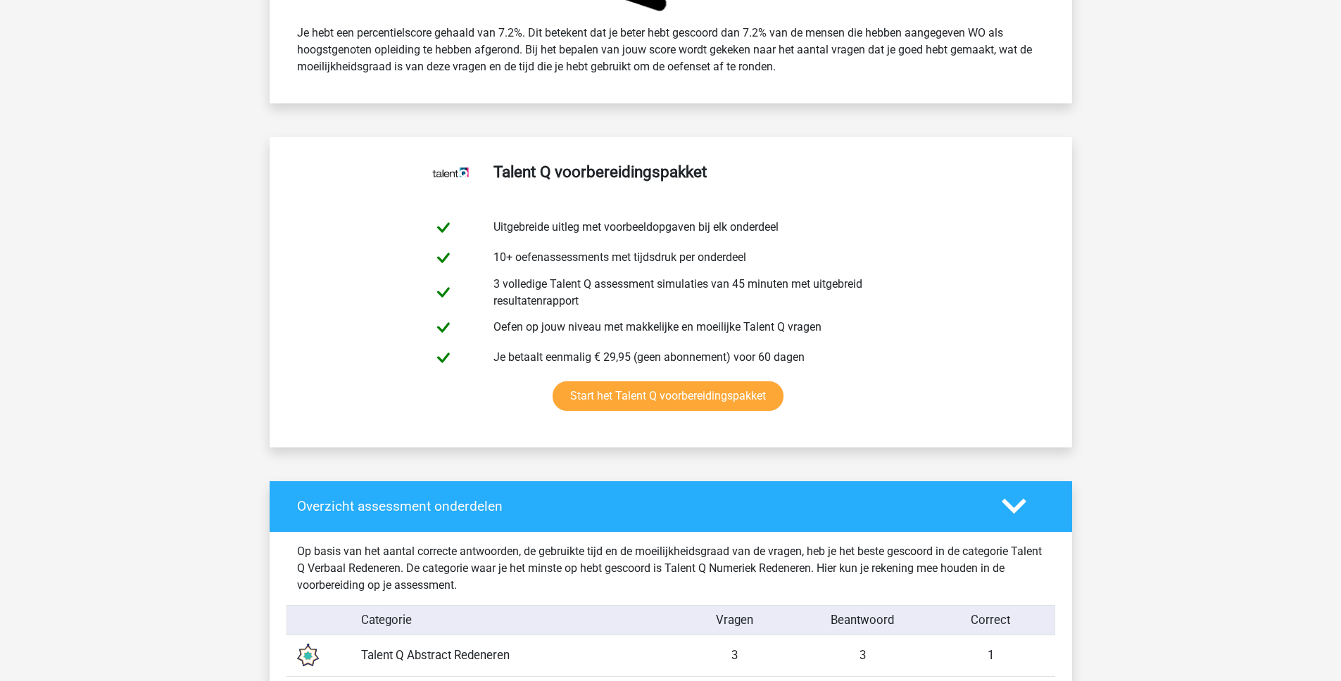
scroll to position [0, 0]
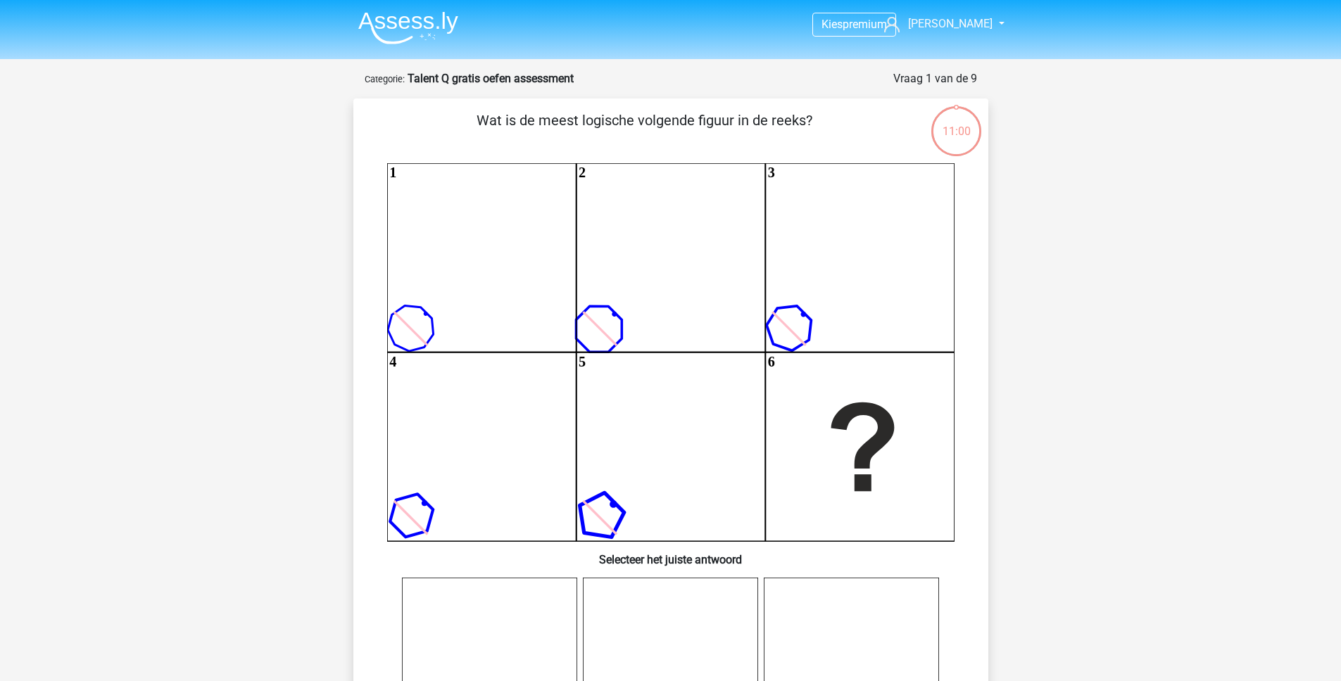
scroll to position [70, 0]
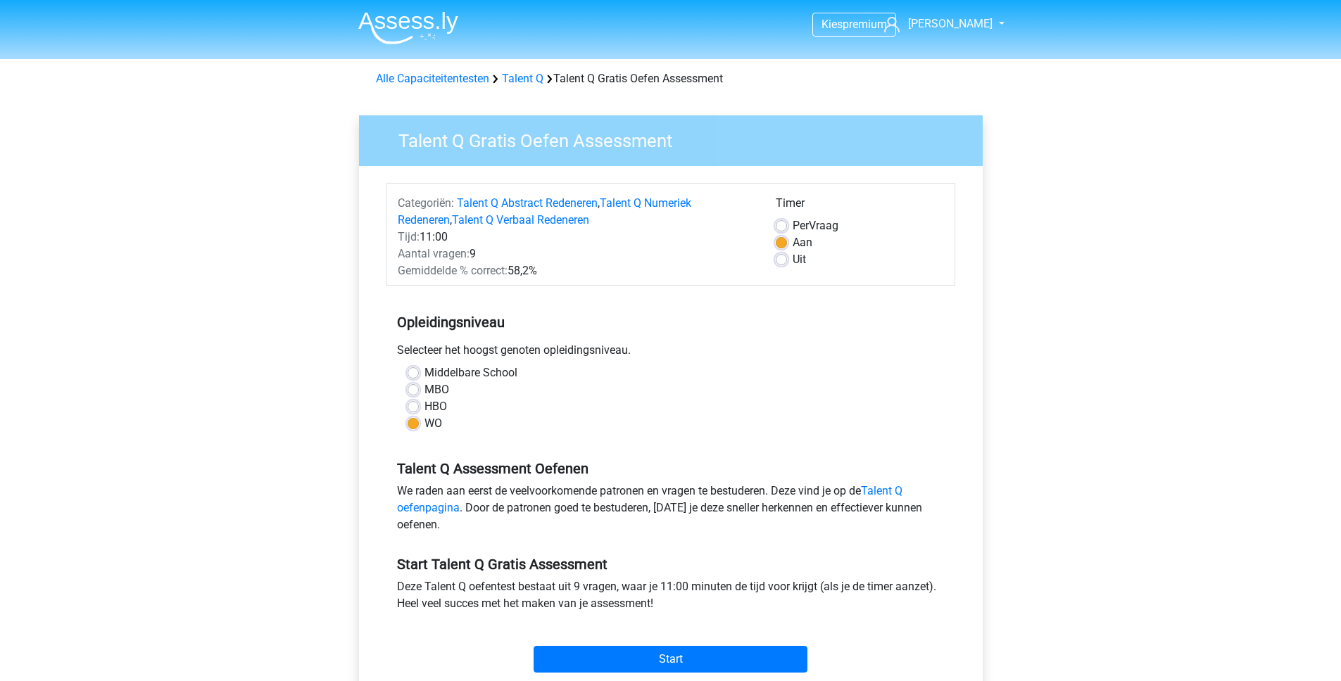
scroll to position [25, 0]
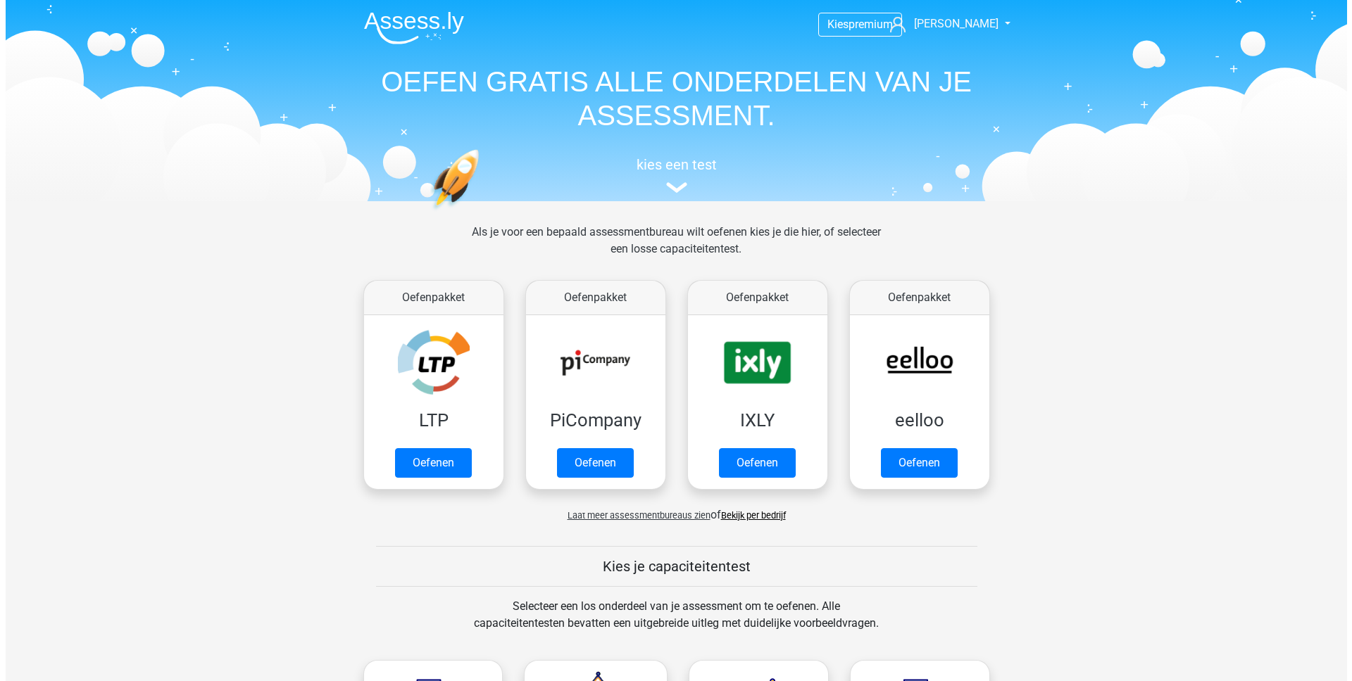
scroll to position [667, 0]
